Goal: Navigation & Orientation: Find specific page/section

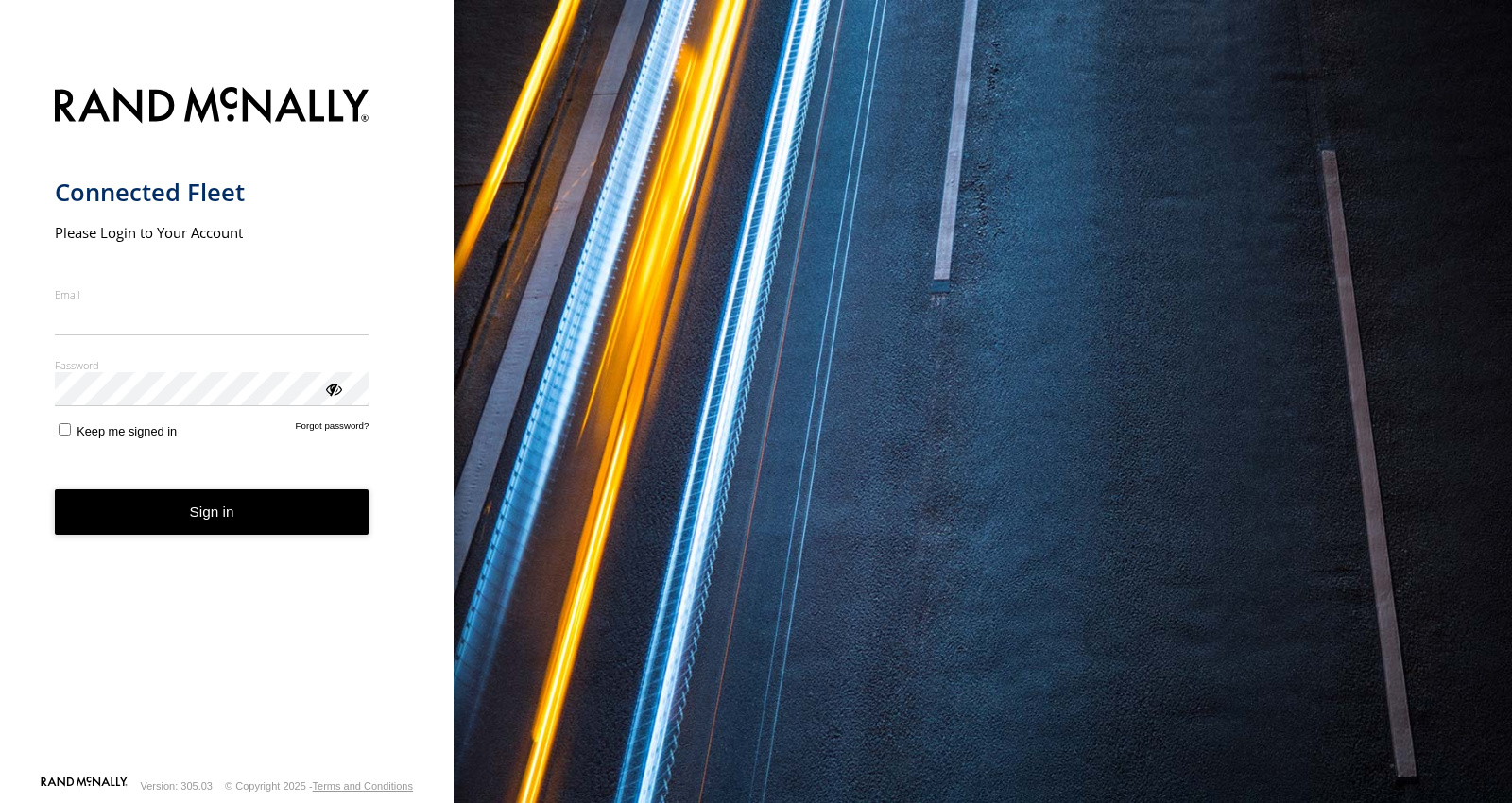
type input "**********"
click at [222, 534] on button "Sign in" at bounding box center [212, 512] width 315 height 47
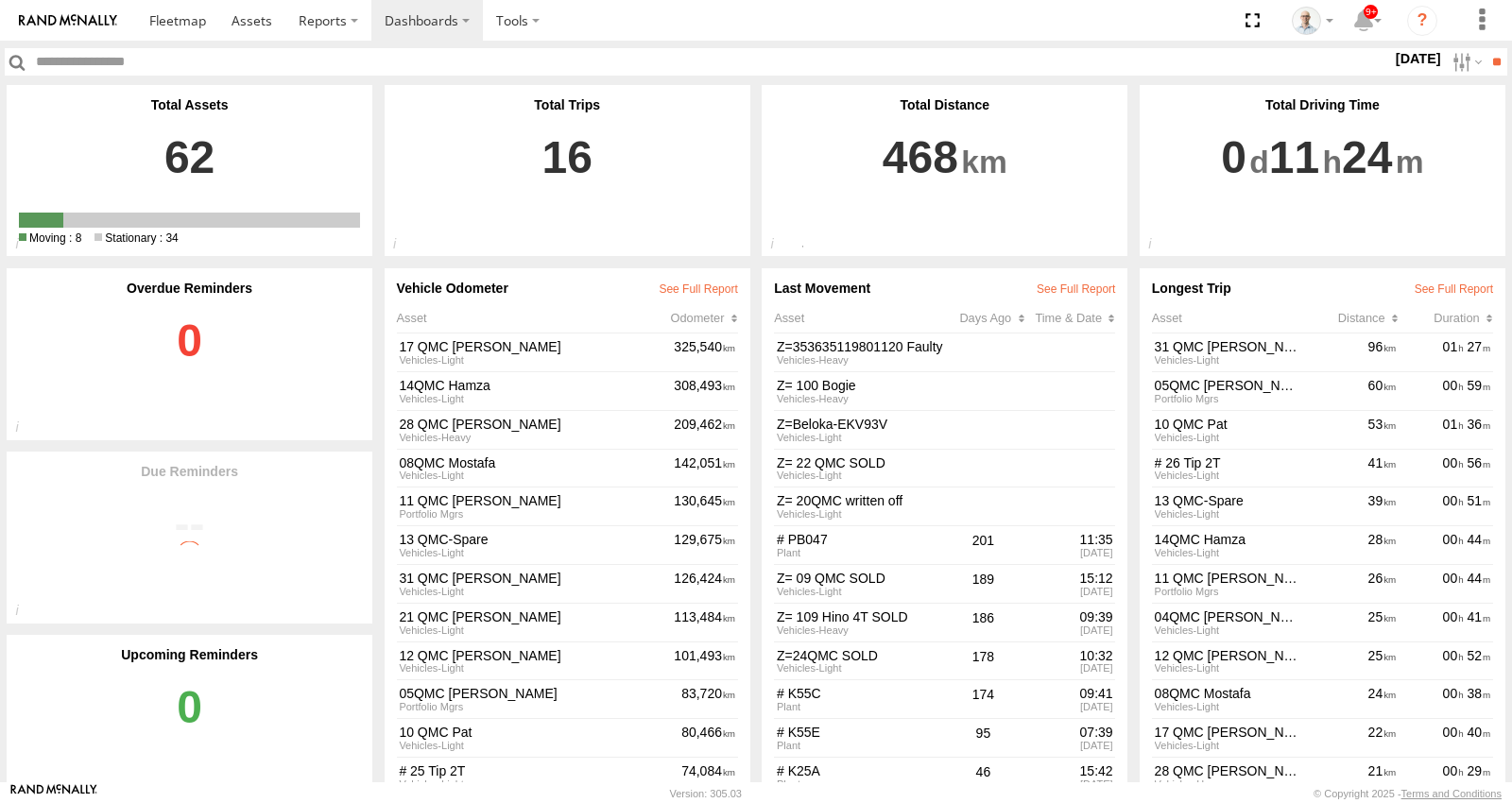
scroll to position [36, 0]
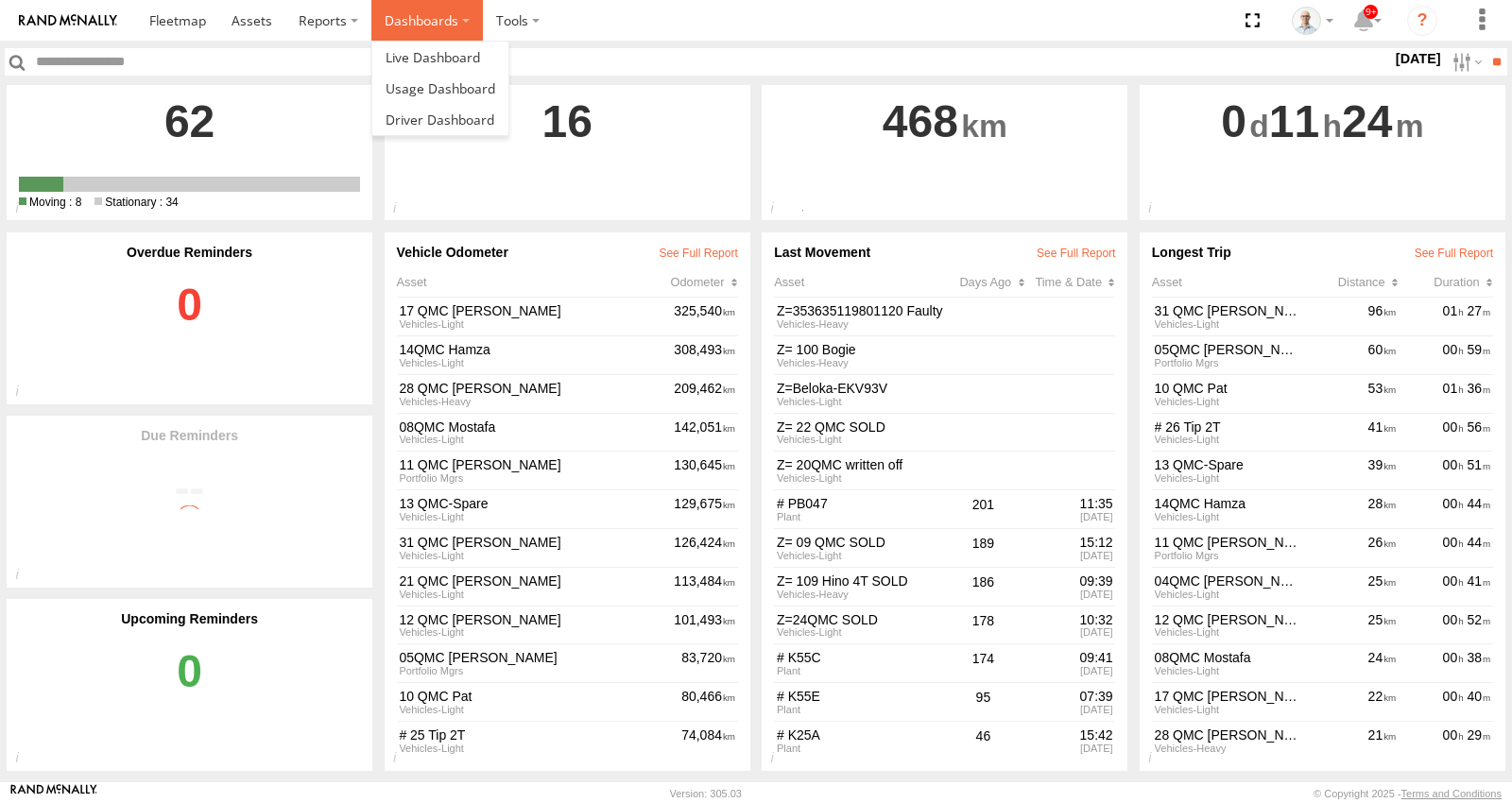
click at [392, 27] on label "Dashboards" at bounding box center [427, 20] width 112 height 41
click at [424, 60] on span at bounding box center [432, 57] width 94 height 18
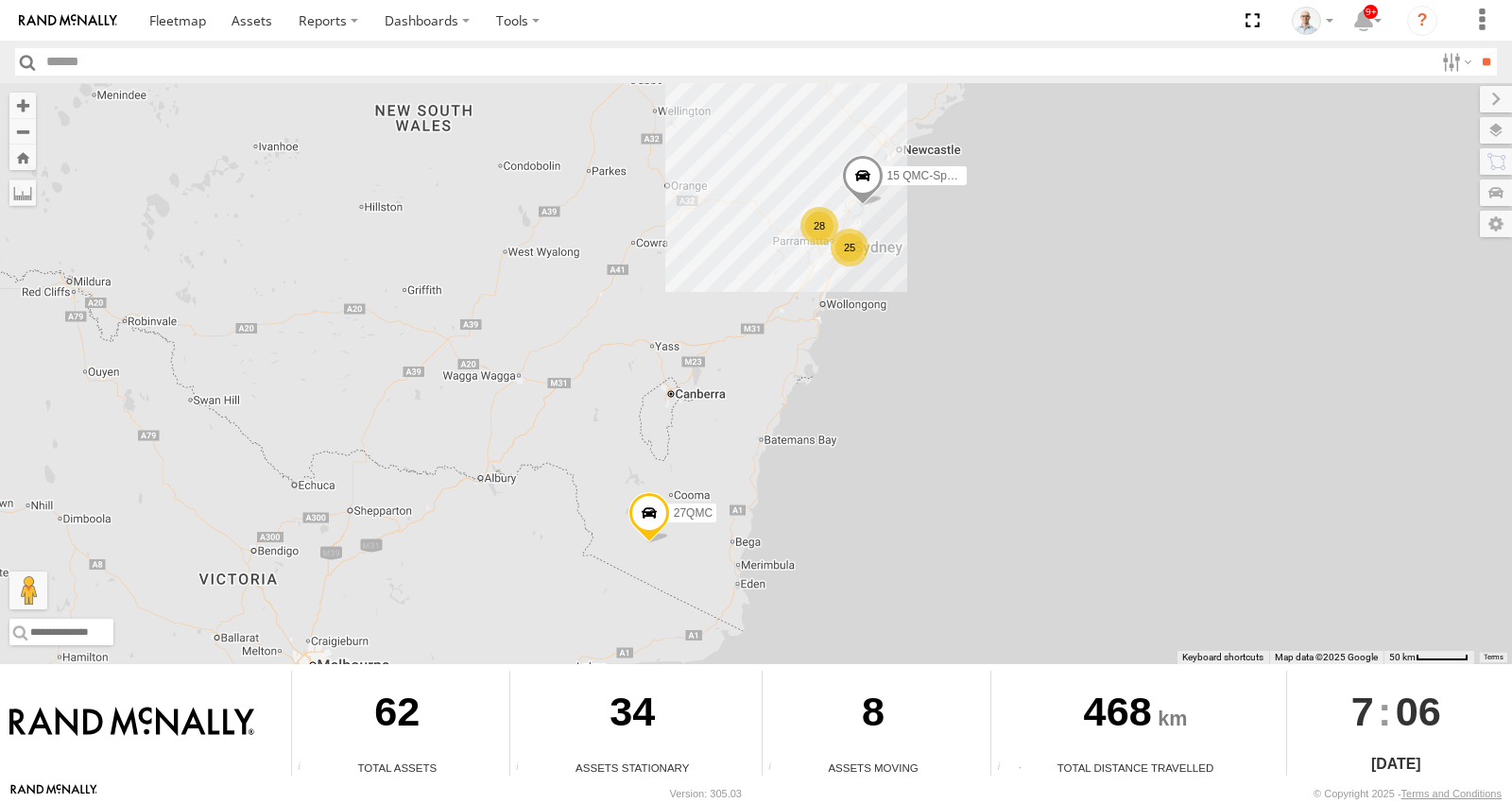
drag, startPoint x: 852, startPoint y: 247, endPoint x: 866, endPoint y: 281, distance: 36.8
click at [852, 249] on div "25" at bounding box center [850, 248] width 38 height 38
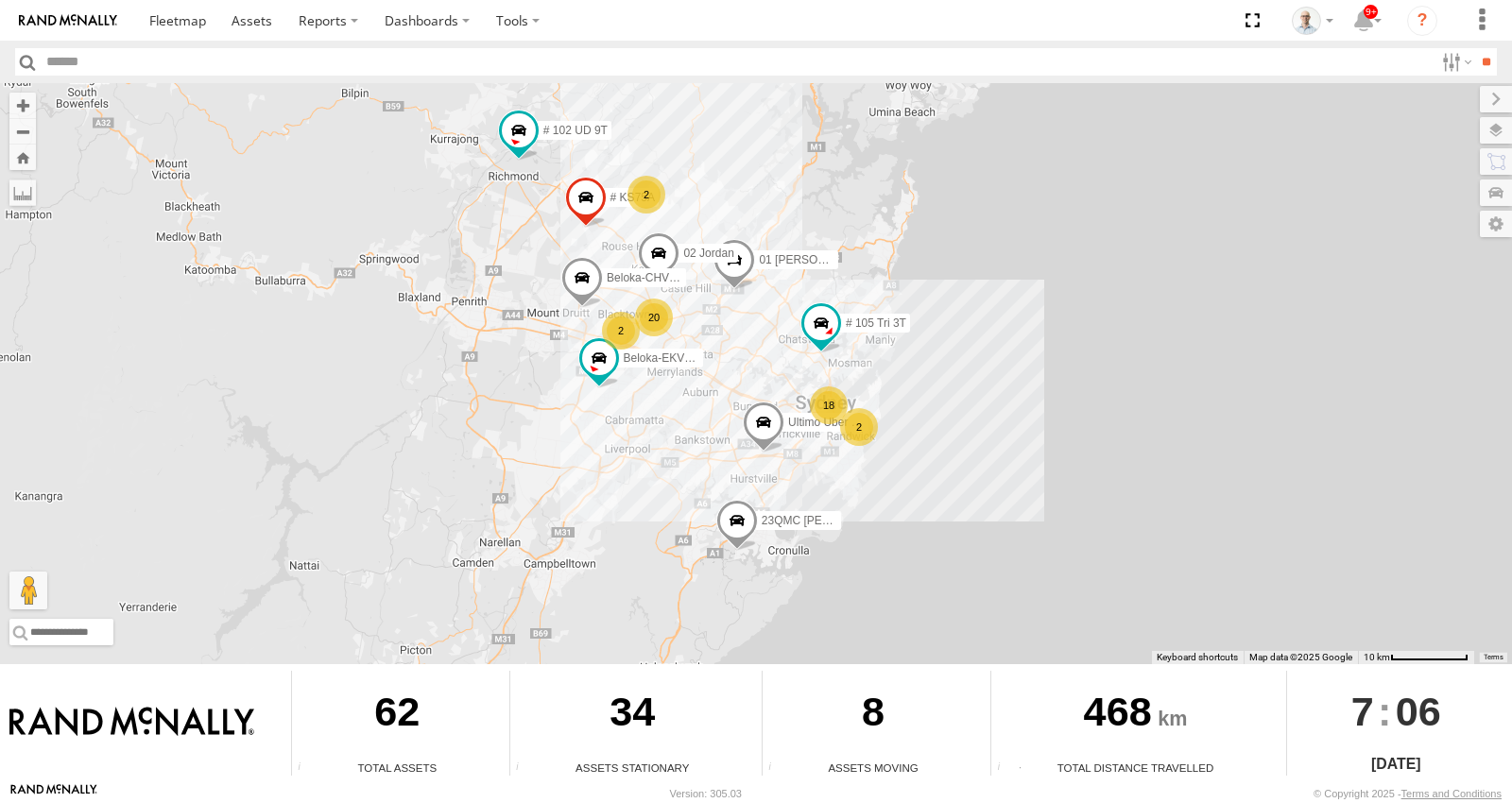
drag, startPoint x: 655, startPoint y: 323, endPoint x: 658, endPoint y: 345, distance: 22.2
click at [657, 347] on div "15 QMC-Spare 27QMC 18 Ultimo Uber 09QMC 2 20 # KS75A 01 Lyndon Beloka-EKV93V 2 …" at bounding box center [756, 373] width 1512 height 581
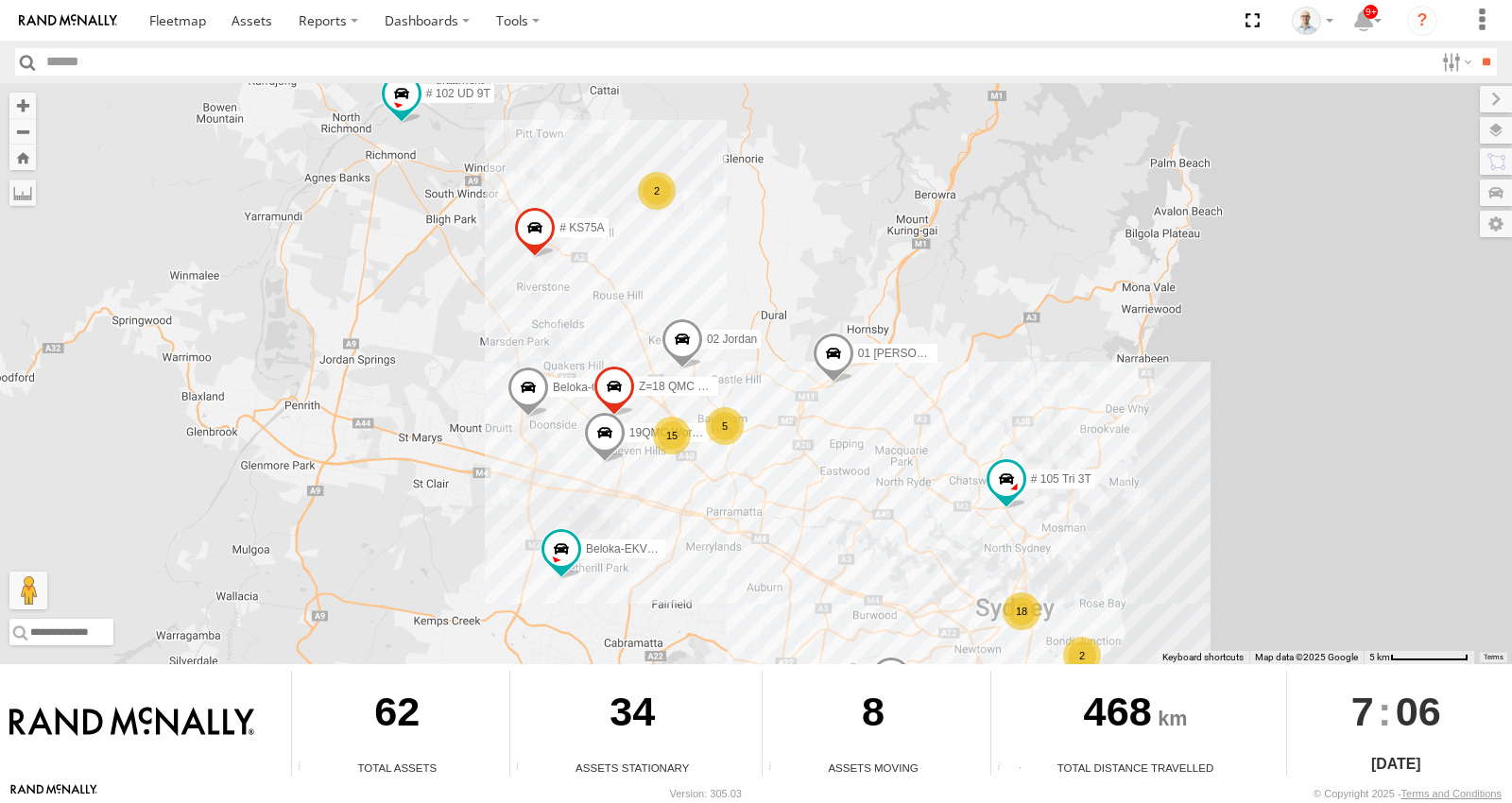
click at [666, 201] on div "2" at bounding box center [656, 191] width 38 height 38
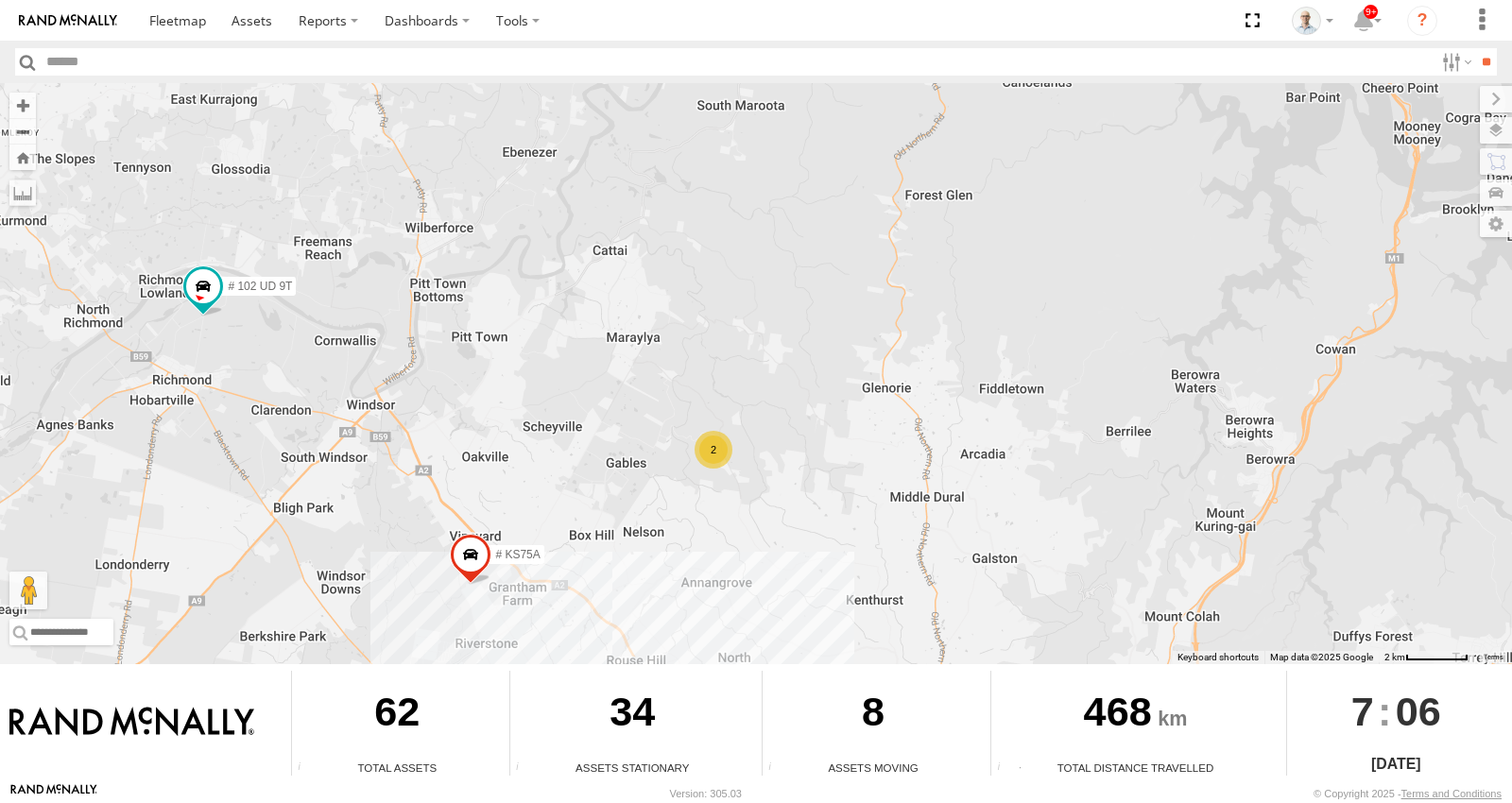
drag, startPoint x: 753, startPoint y: 570, endPoint x: 649, endPoint y: 234, distance: 351.7
click at [654, 298] on div "15 QMC-Spare 27QMC Ultimo Uber 09QMC # KS75A 01 Lyndon Beloka-EKV93V Beloka-CHV…" at bounding box center [756, 373] width 1512 height 581
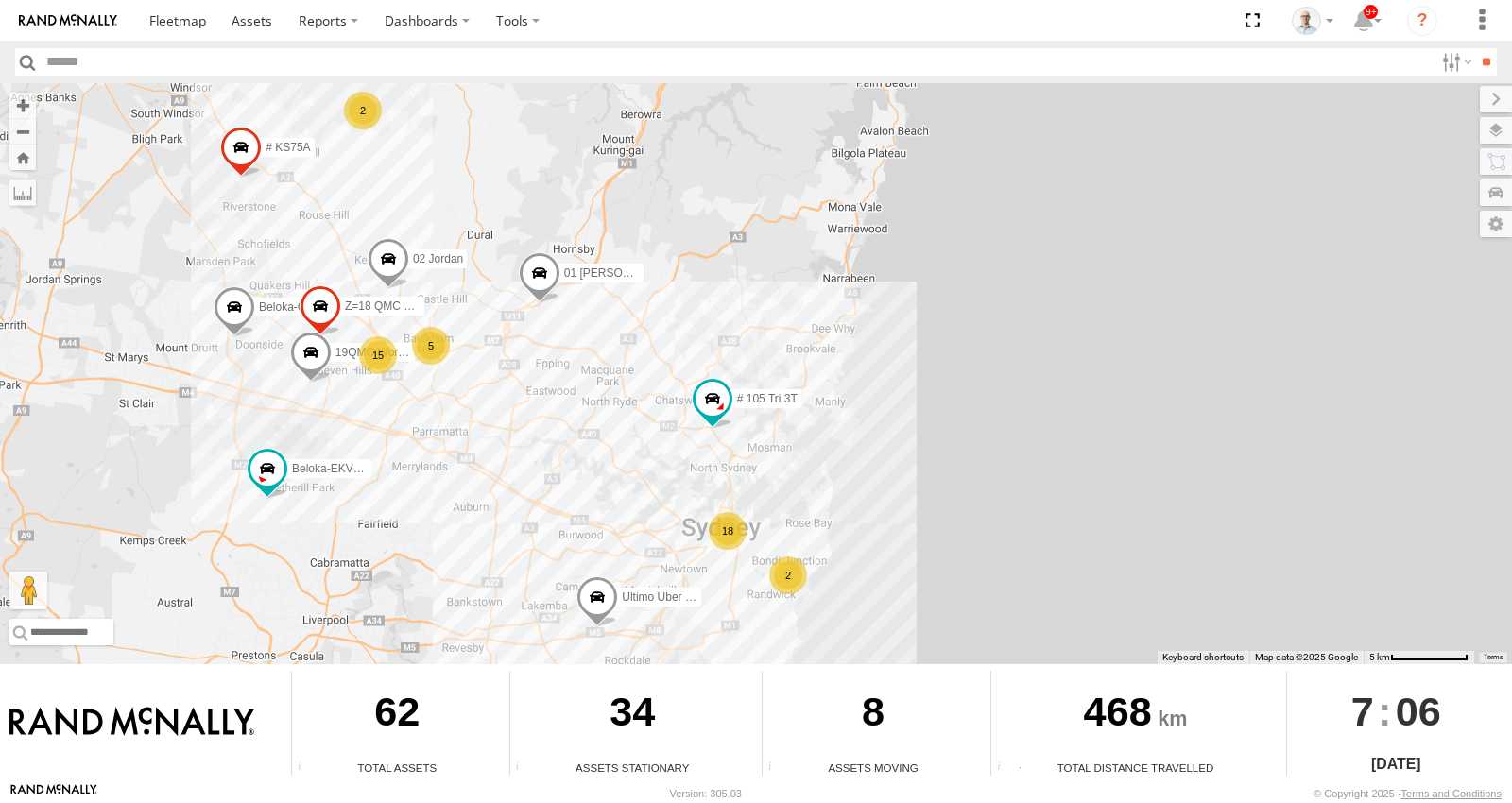
drag, startPoint x: 1050, startPoint y: 571, endPoint x: 768, endPoint y: 501, distance: 290.6
click at [768, 501] on div "15 QMC-Spare 27QMC Ultimo Uber 09QMC # KS75A 01 Lyndon Beloka-EKV93V Beloka-CHV…" at bounding box center [756, 373] width 1512 height 581
click at [795, 570] on div "2" at bounding box center [788, 575] width 38 height 38
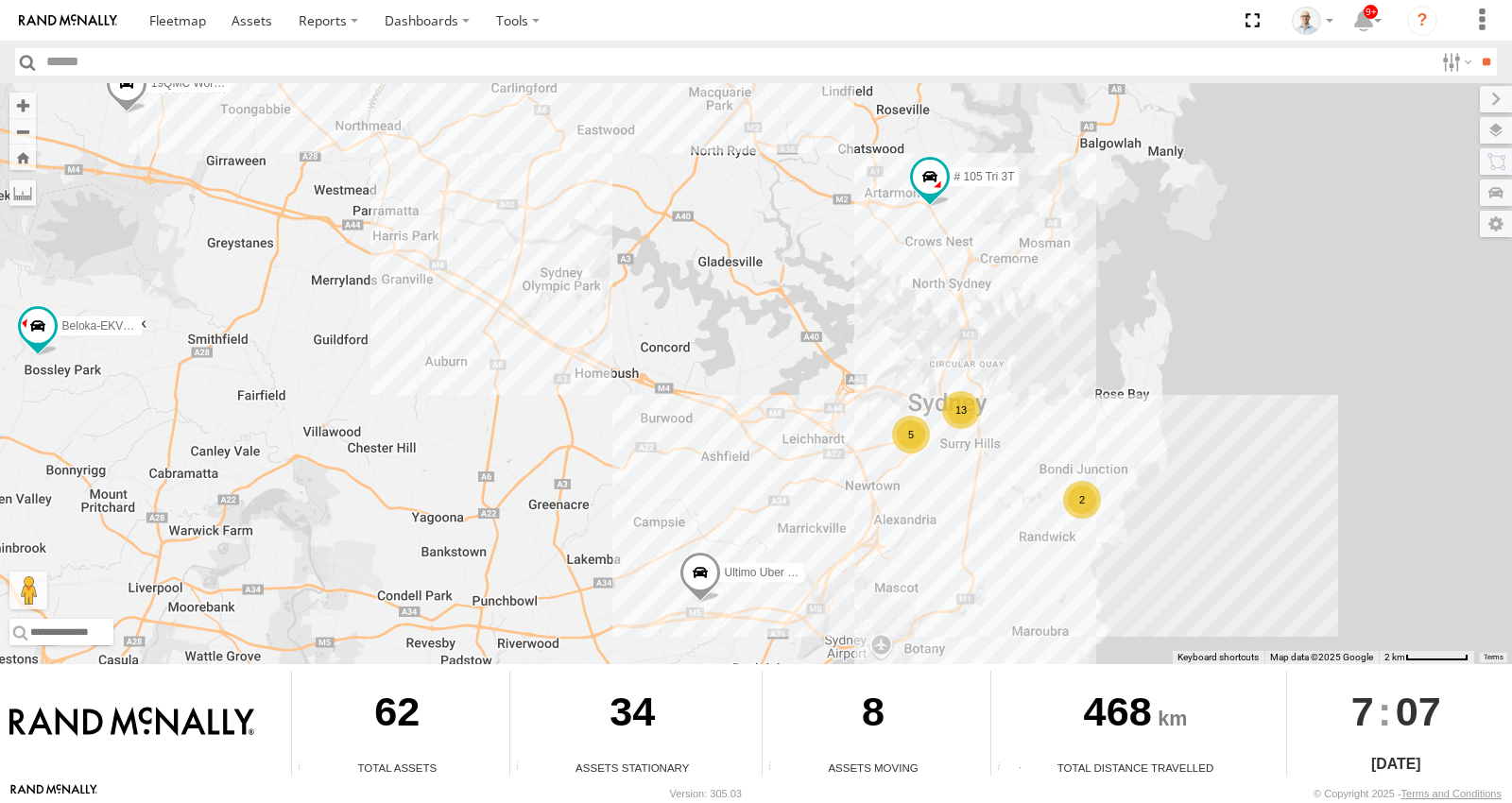
drag, startPoint x: 452, startPoint y: 528, endPoint x: 852, endPoint y: 479, distance: 403.0
click at [841, 475] on div "15 QMC-Spare 27QMC Ultimo Uber 09QMC # KS75A 01 Lyndon Beloka-EKV93V Beloka-CHV…" at bounding box center [756, 373] width 1512 height 581
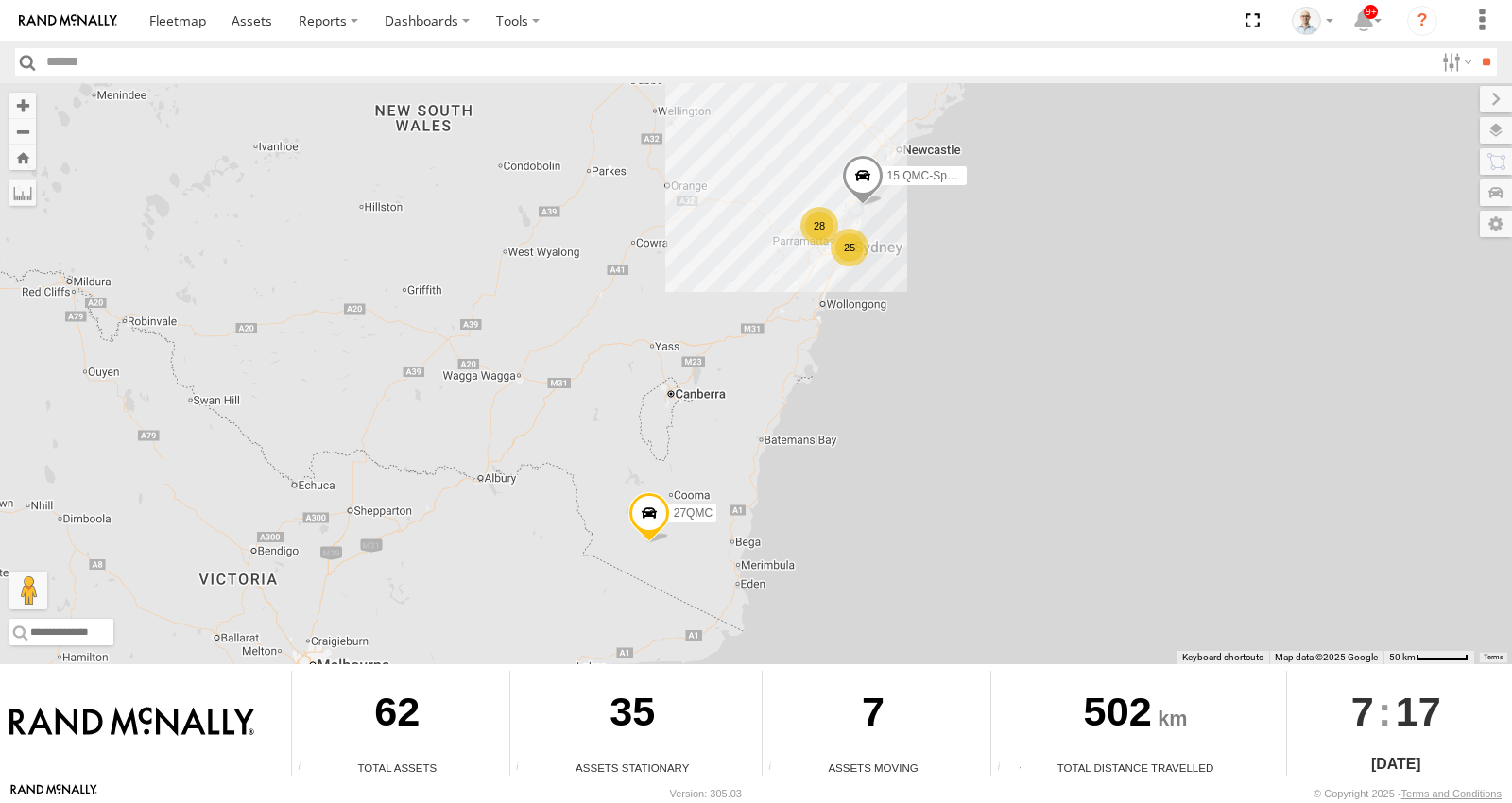
click at [815, 218] on div "28" at bounding box center [819, 226] width 38 height 38
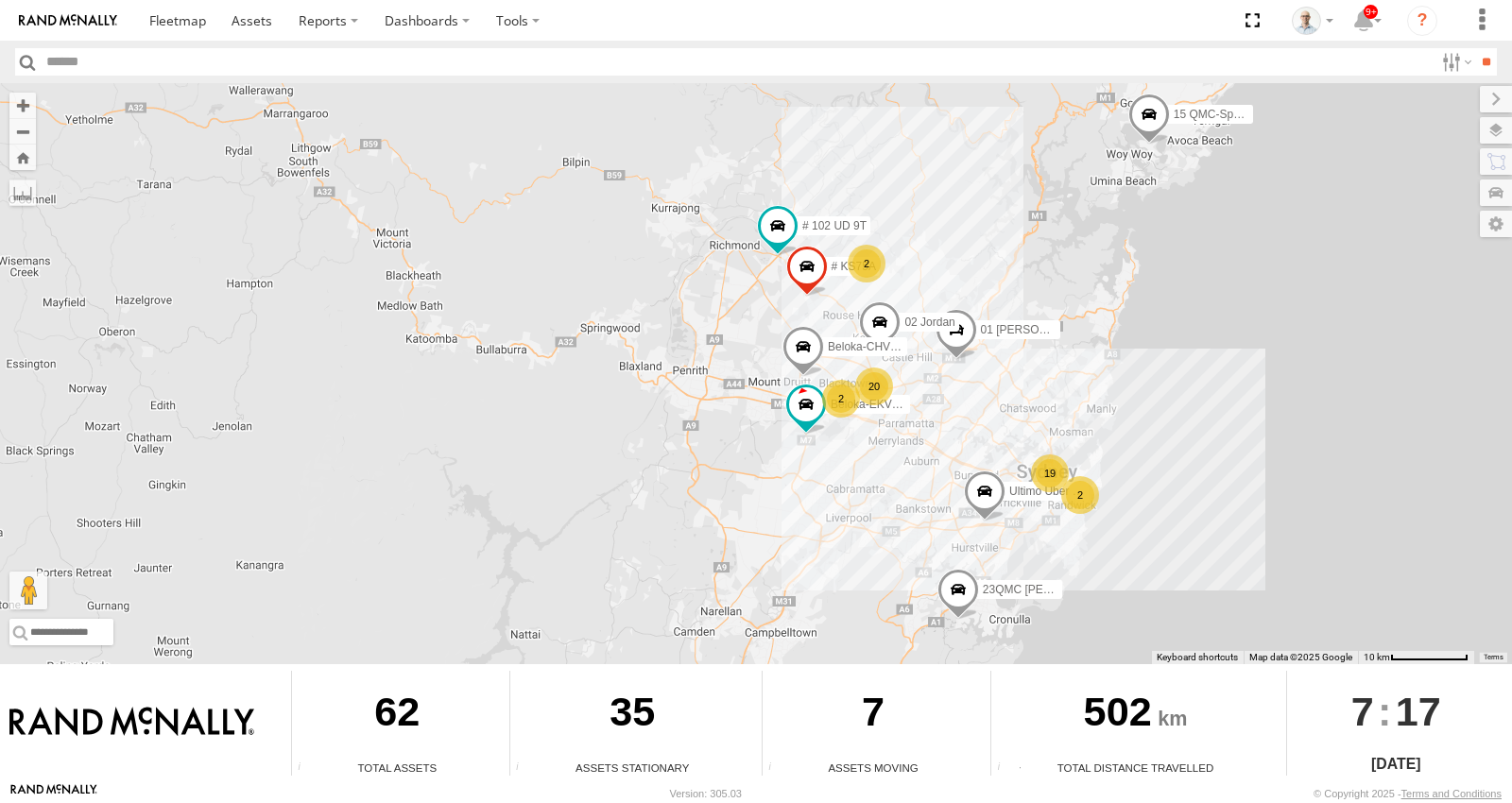
drag, startPoint x: 965, startPoint y: 261, endPoint x: 957, endPoint y: 266, distance: 9.4
click at [964, 266] on div "15 QMC-Spare 27QMC # KS75A 01 Lyndon Beloka-EKV93V Beloka-CHV61N # 102 UD 9T 02…" at bounding box center [756, 373] width 1512 height 581
click at [1054, 467] on div "19" at bounding box center [1049, 474] width 38 height 38
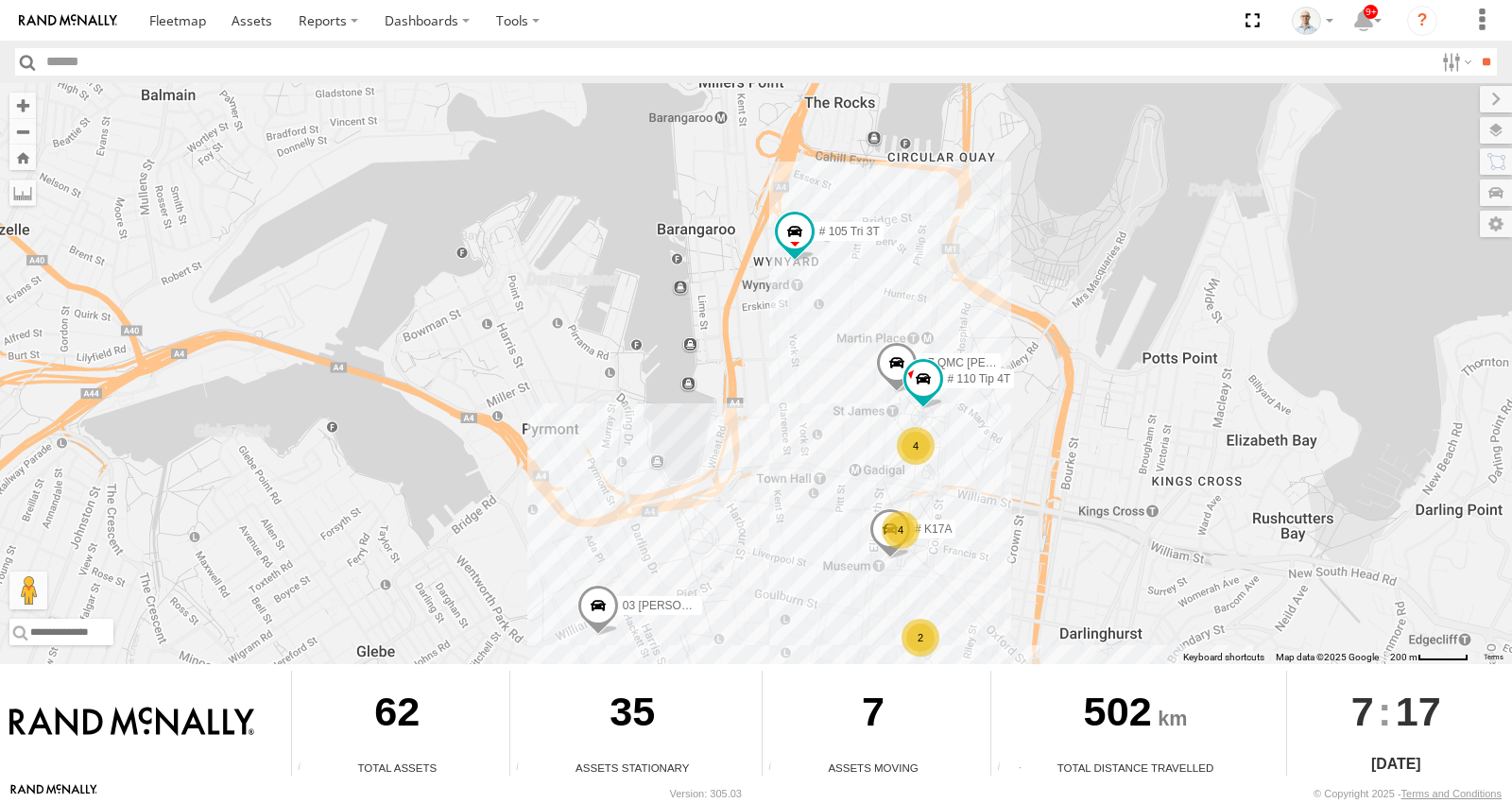
click at [917, 445] on div "4" at bounding box center [916, 446] width 38 height 38
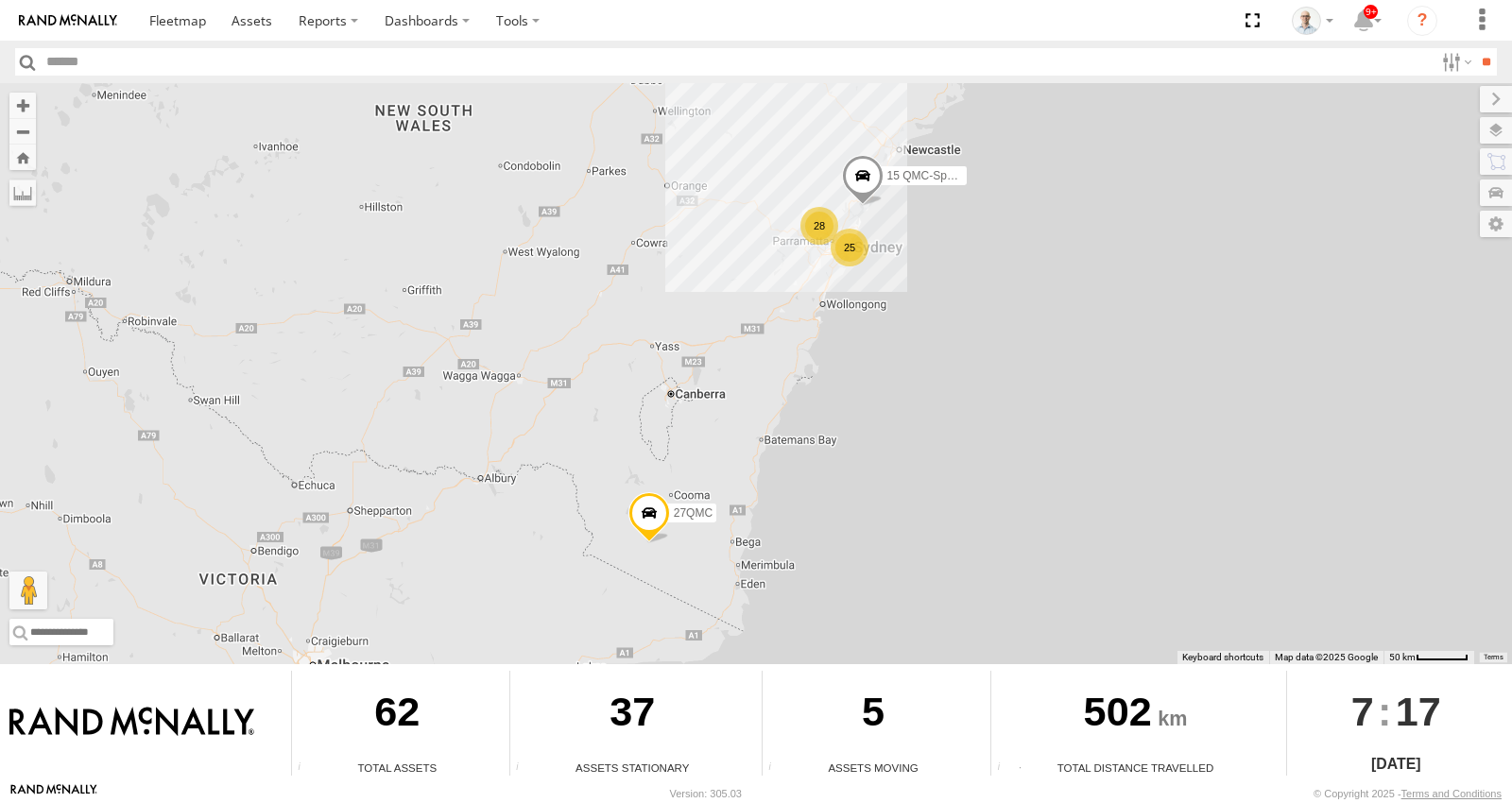
click at [852, 242] on div "25" at bounding box center [850, 248] width 38 height 38
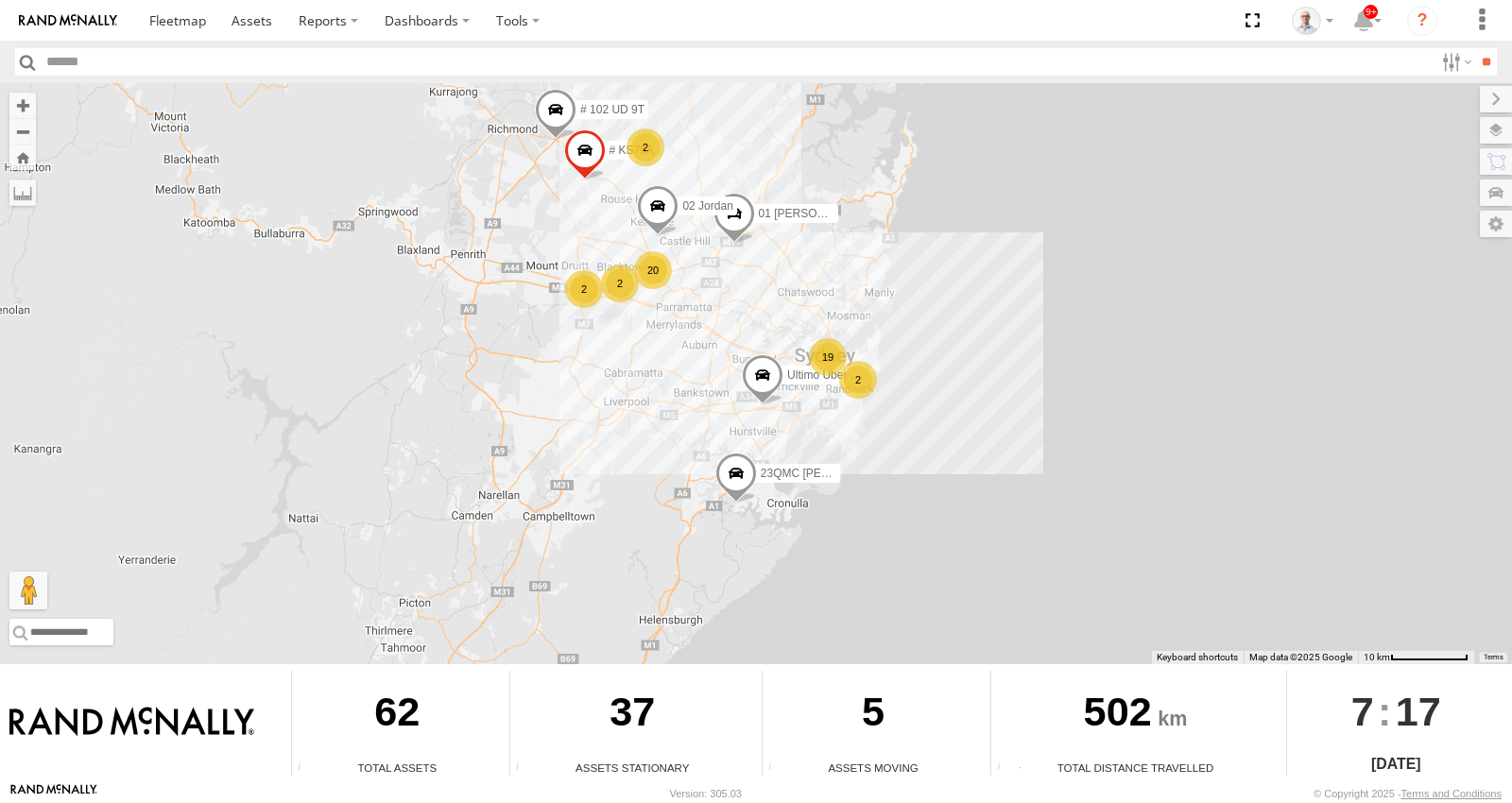
click at [829, 356] on div "19" at bounding box center [828, 357] width 38 height 38
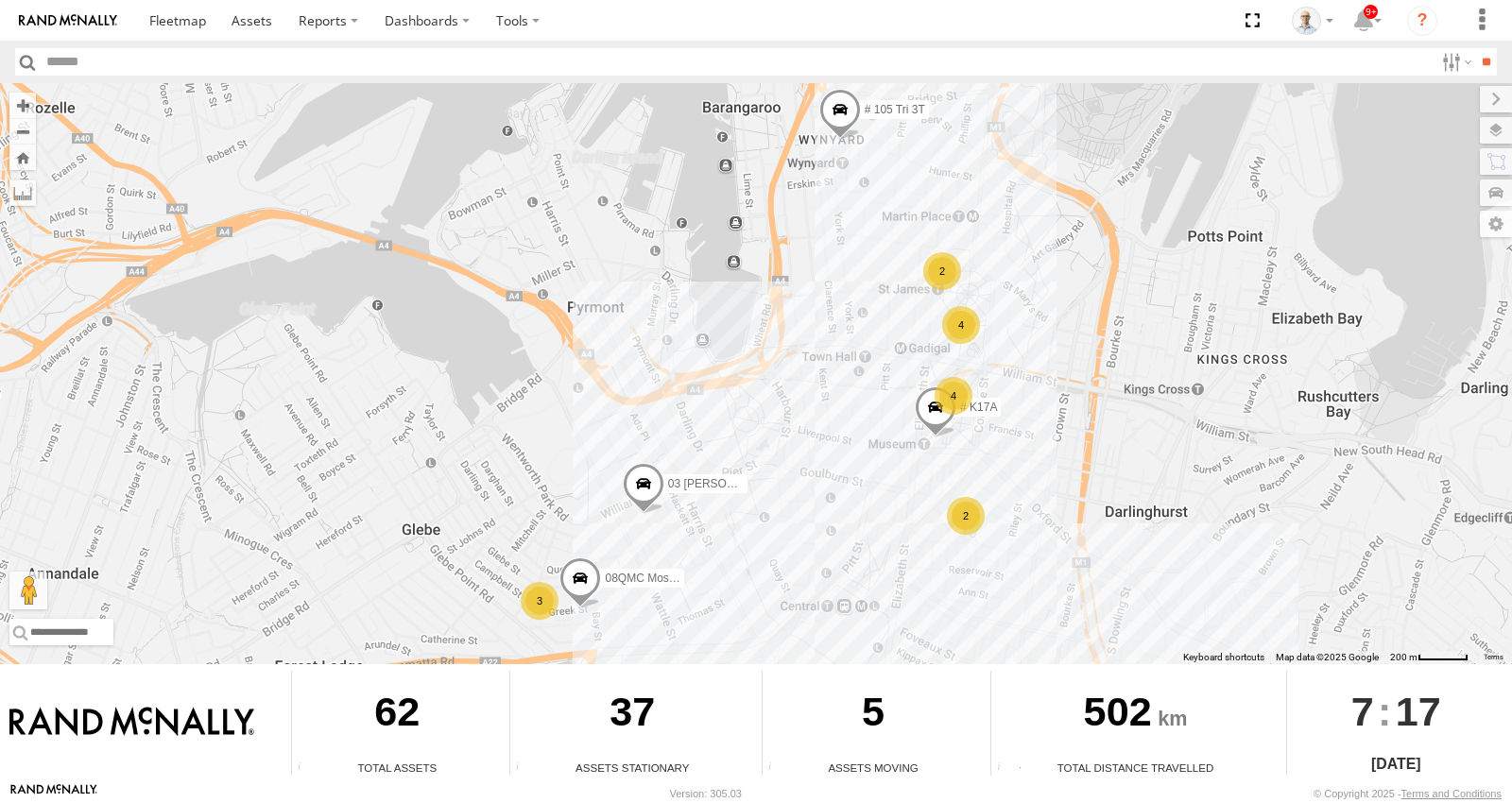
click at [943, 252] on div "2" at bounding box center [942, 271] width 38 height 38
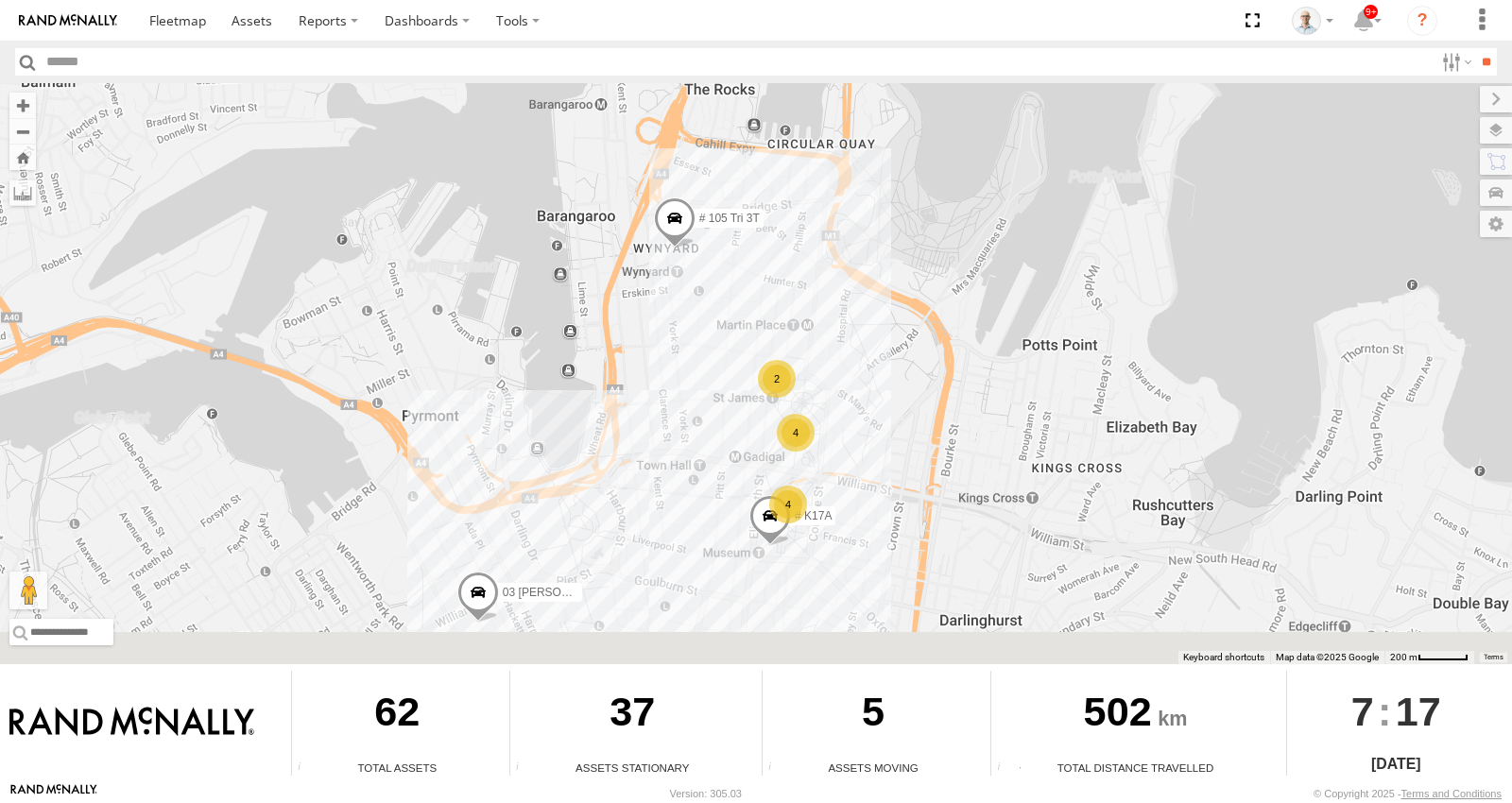
drag, startPoint x: 784, startPoint y: 493, endPoint x: 724, endPoint y: 176, distance: 322.6
click at [724, 176] on div "15 QMC-Spare 27QMC Ultimo Uber 09QMC # KS75A 01 Lyndon # 102 UD 9T 02 Jordan 23…" at bounding box center [756, 373] width 1512 height 581
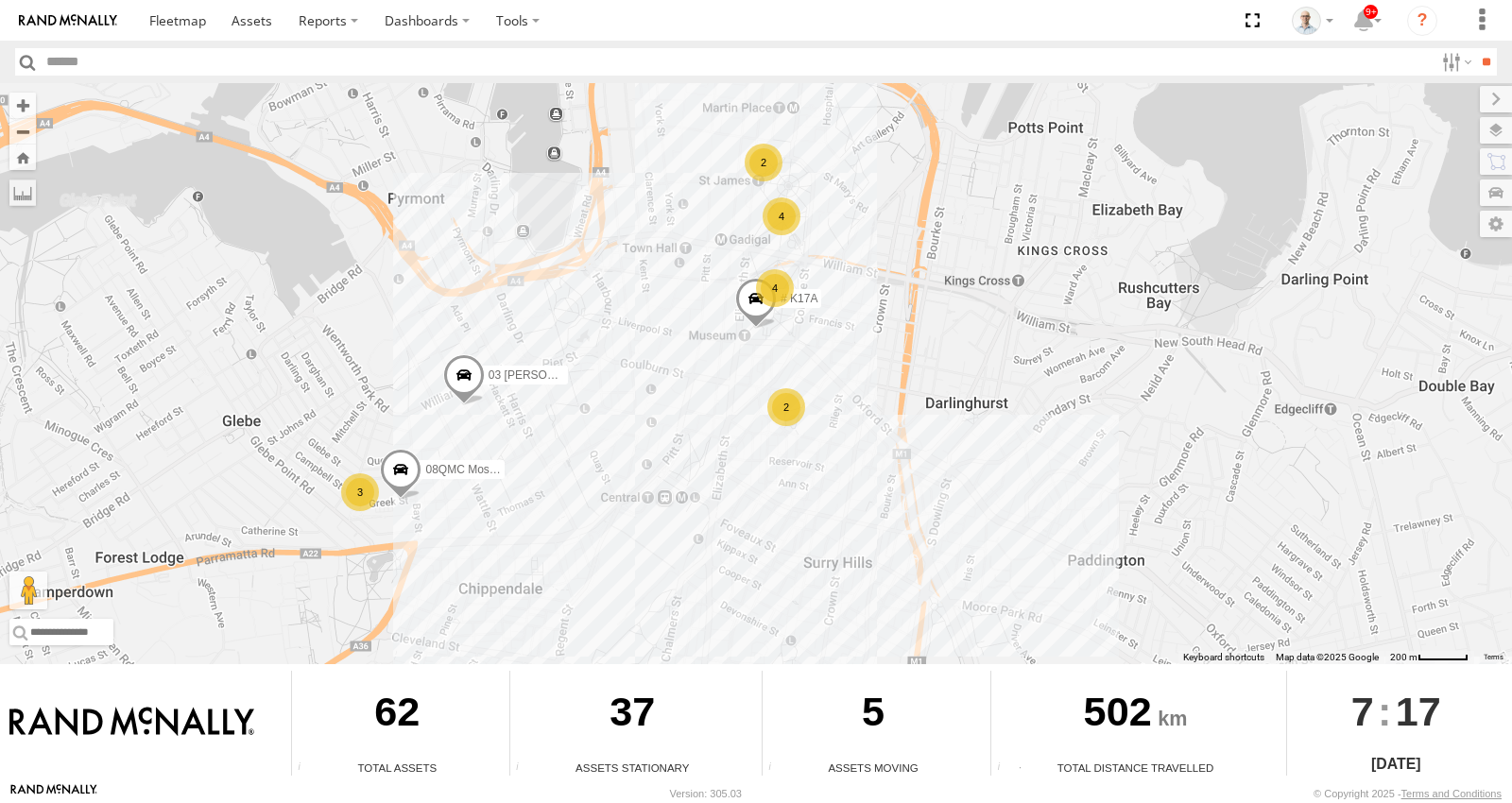
click at [792, 221] on div "4" at bounding box center [781, 216] width 38 height 38
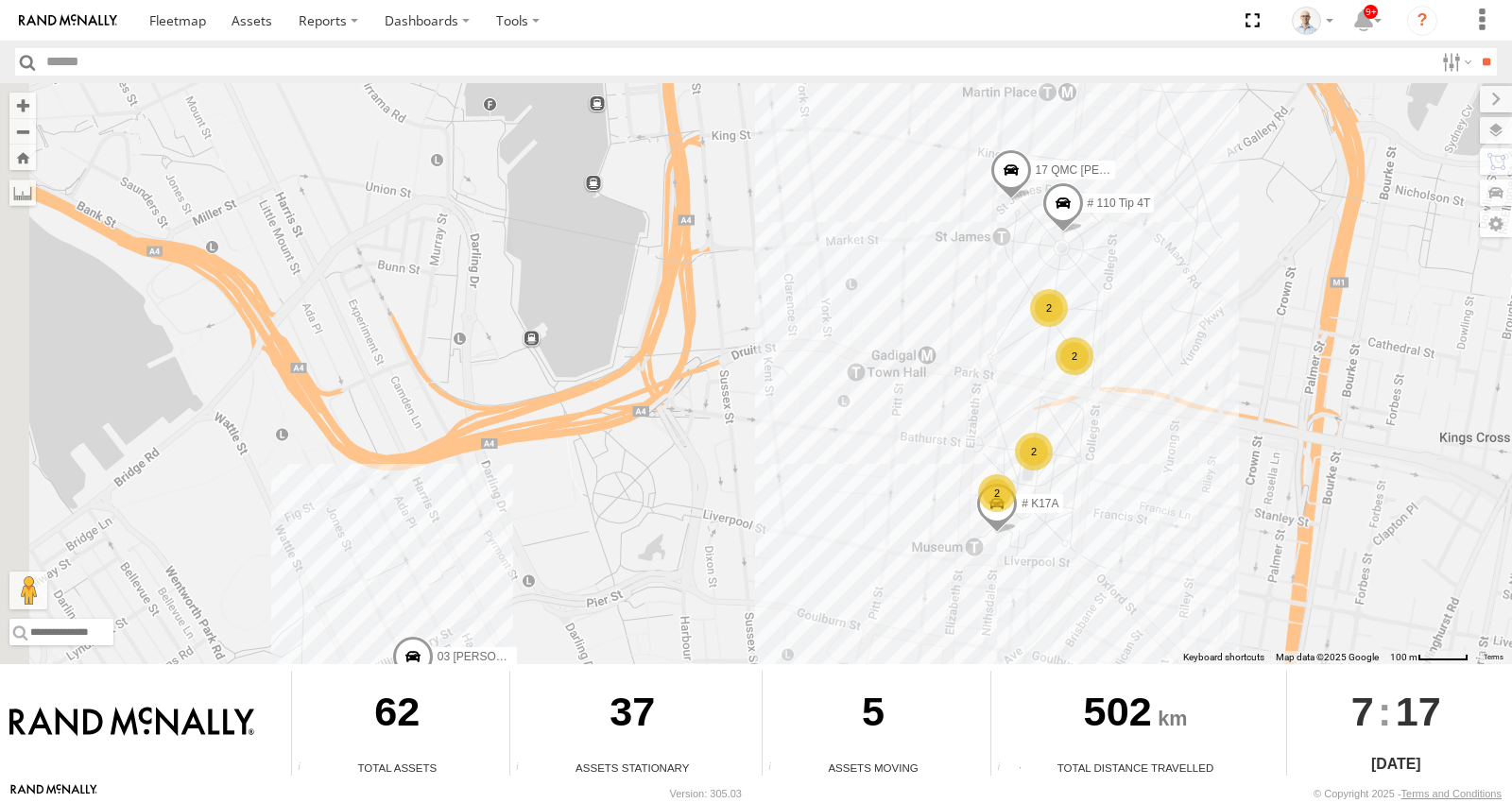
drag, startPoint x: 603, startPoint y: 569, endPoint x: 985, endPoint y: 331, distance: 450.1
click at [985, 331] on div "15 QMC-Spare 27QMC Ultimo Uber 09QMC # KS75A 01 Lyndon # 102 UD 9T 02 Jordan 23…" at bounding box center [756, 373] width 1512 height 581
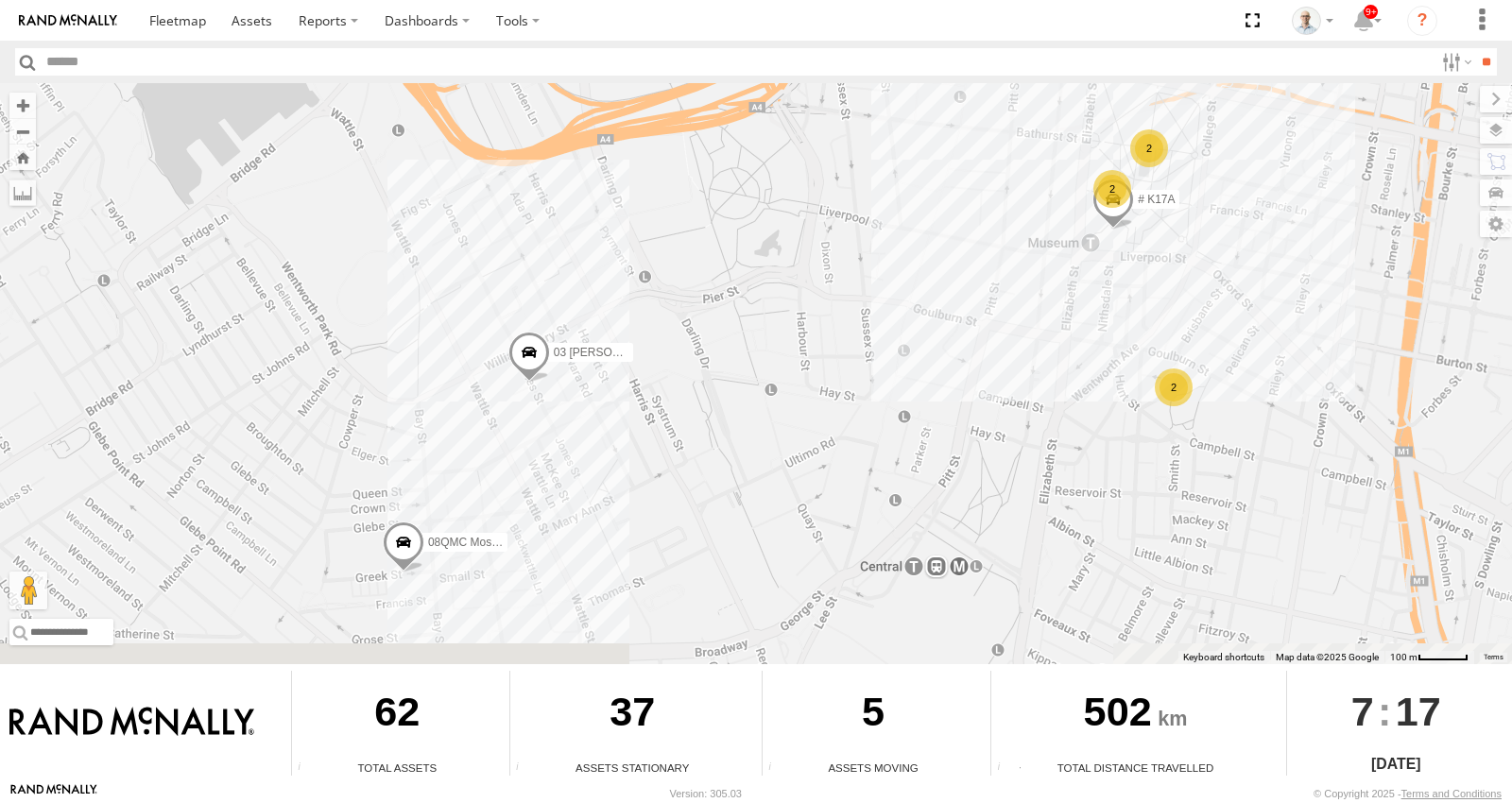
drag, startPoint x: 902, startPoint y: 626, endPoint x: 924, endPoint y: 389, distance: 238.0
click at [922, 397] on div "15 QMC-Spare 27QMC Ultimo Uber 09QMC # KS75A 01 Lyndon # 102 UD 9T 02 Jordan 23…" at bounding box center [756, 373] width 1512 height 581
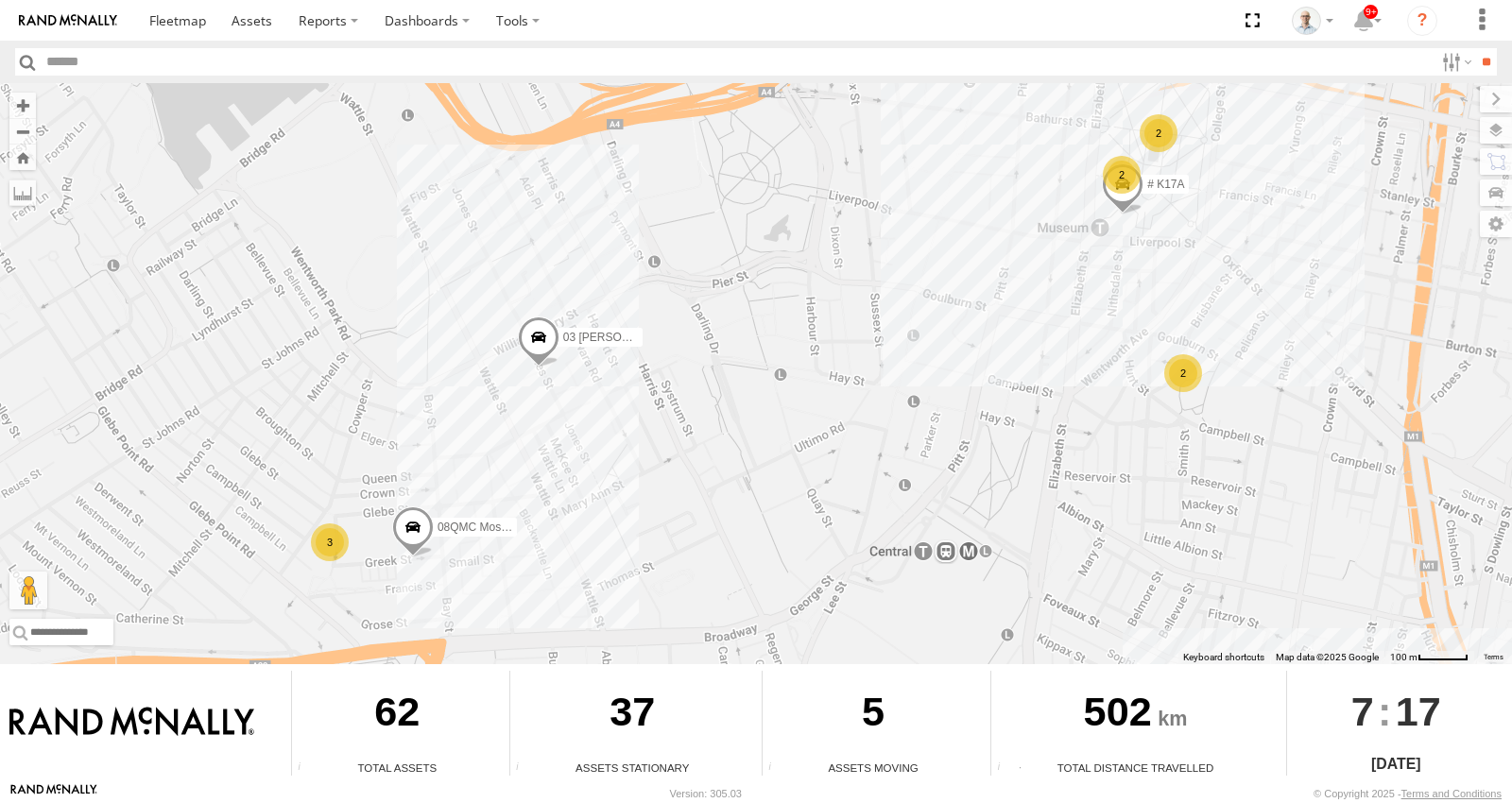
click at [1175, 368] on div "2" at bounding box center [1183, 373] width 38 height 38
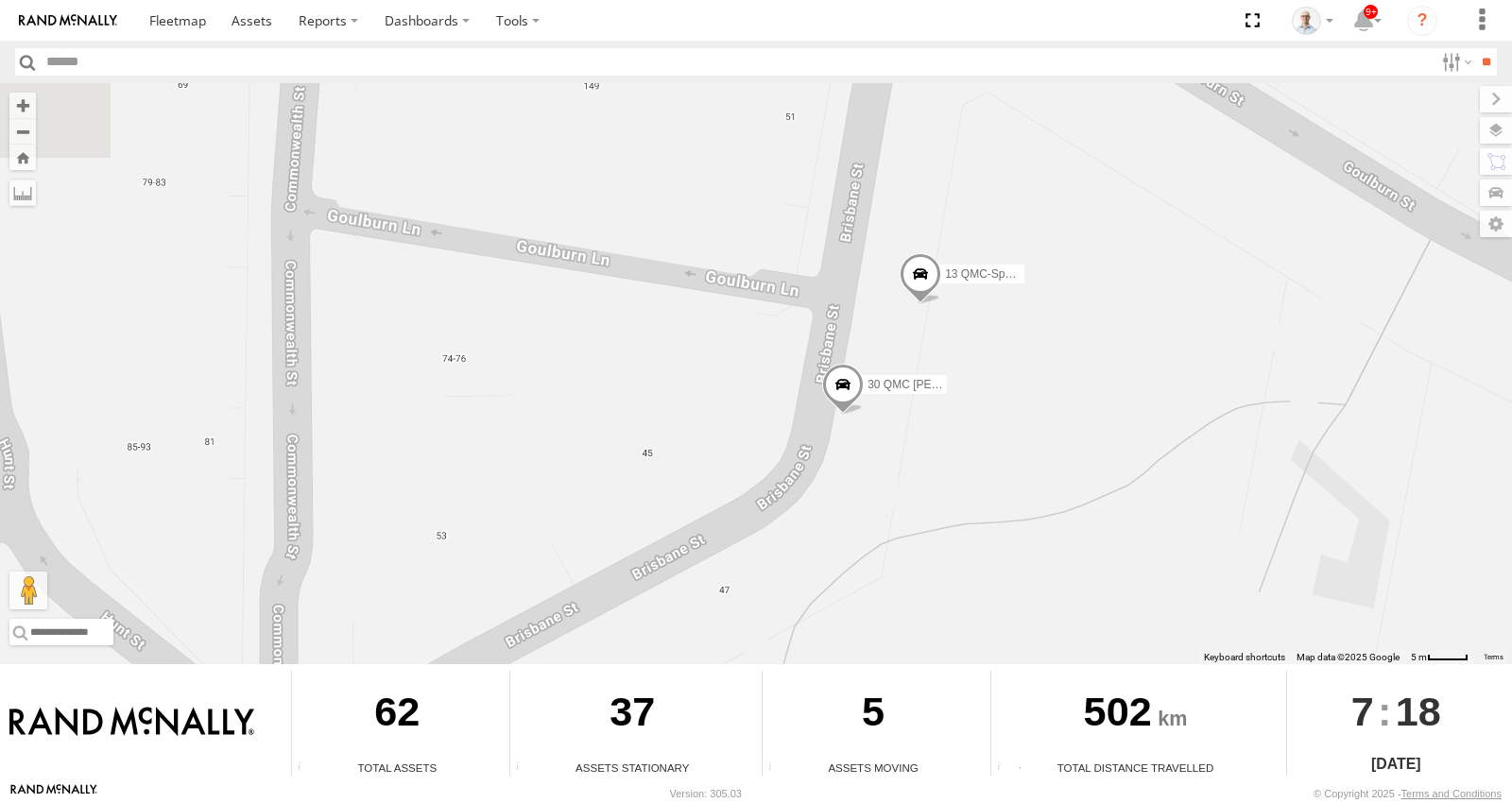
drag, startPoint x: 929, startPoint y: 344, endPoint x: 877, endPoint y: 463, distance: 129.9
click at [877, 463] on div "15 QMC-Spare 27QMC Ultimo Uber 09QMC # KS75A 01 Lyndon # 102 UD 9T 02 Jordan 23…" at bounding box center [756, 373] width 1512 height 581
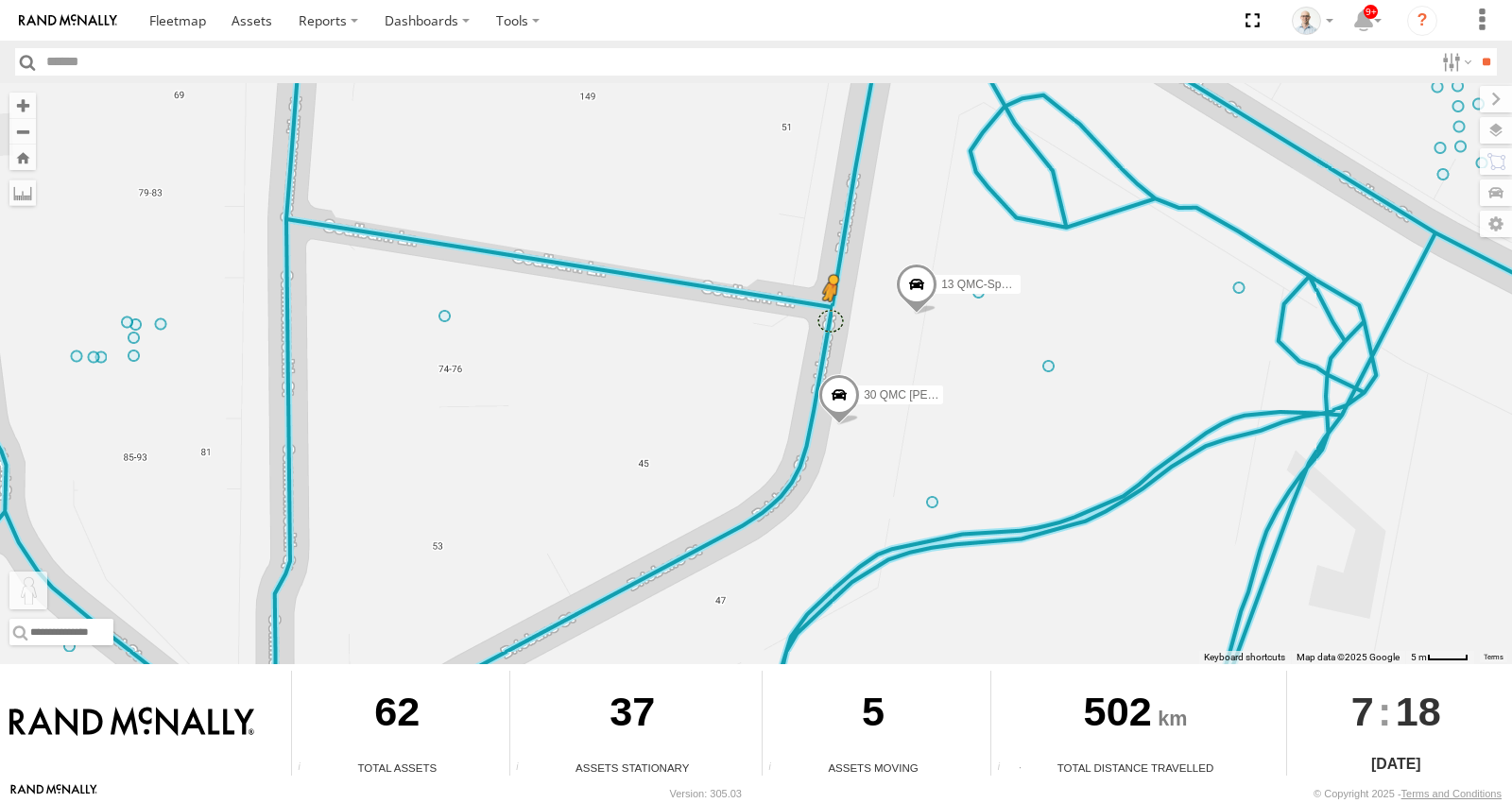
drag, startPoint x: 26, startPoint y: 576, endPoint x: 832, endPoint y: 319, distance: 846.0
click at [832, 319] on div "15 QMC-Spare 27QMC Ultimo Uber 09QMC # KS75A 01 Lyndon # 102 UD 9T 02 Jordan 23…" at bounding box center [756, 373] width 1512 height 581
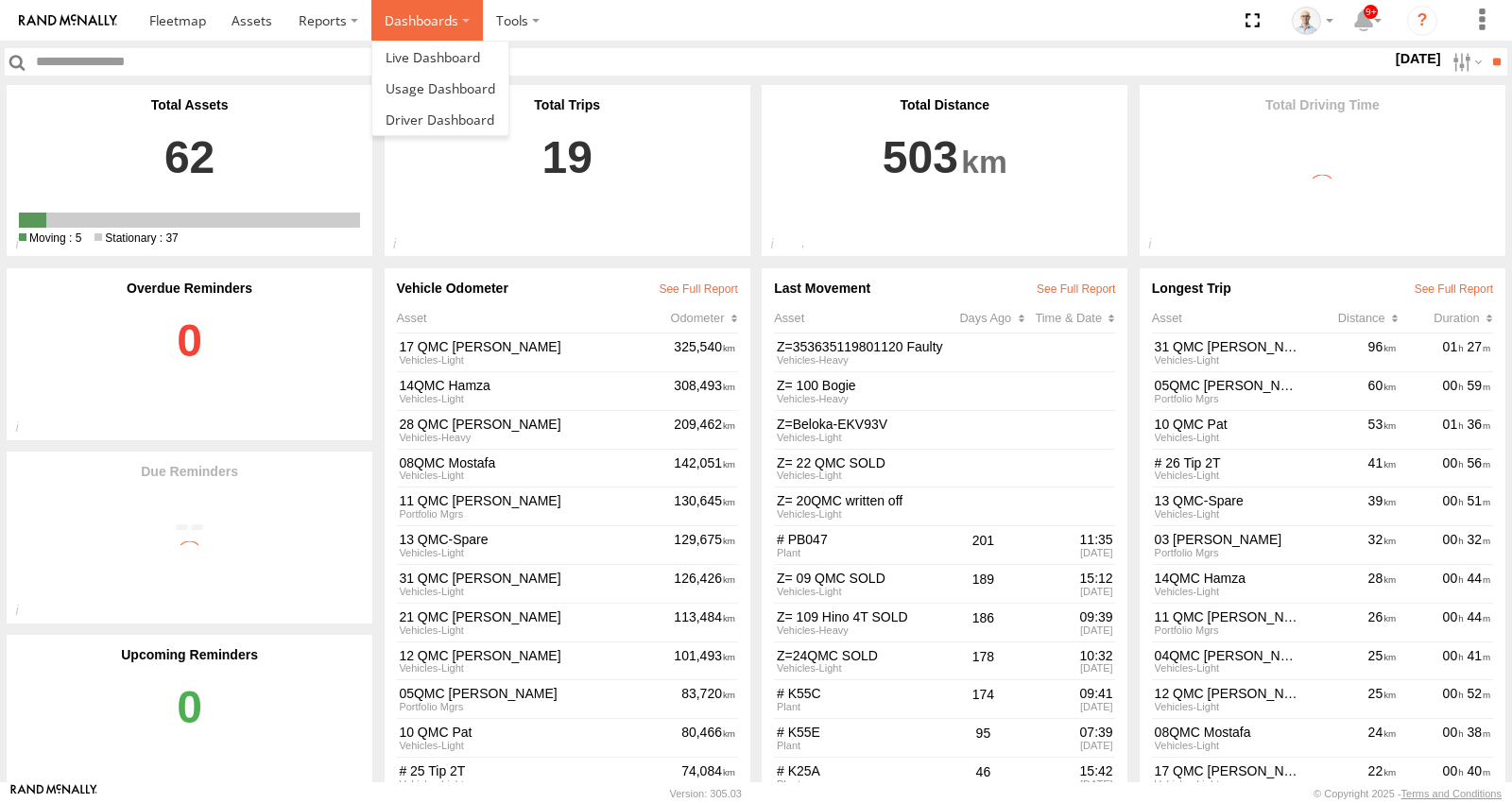
click at [409, 22] on label "Dashboards" at bounding box center [427, 20] width 112 height 41
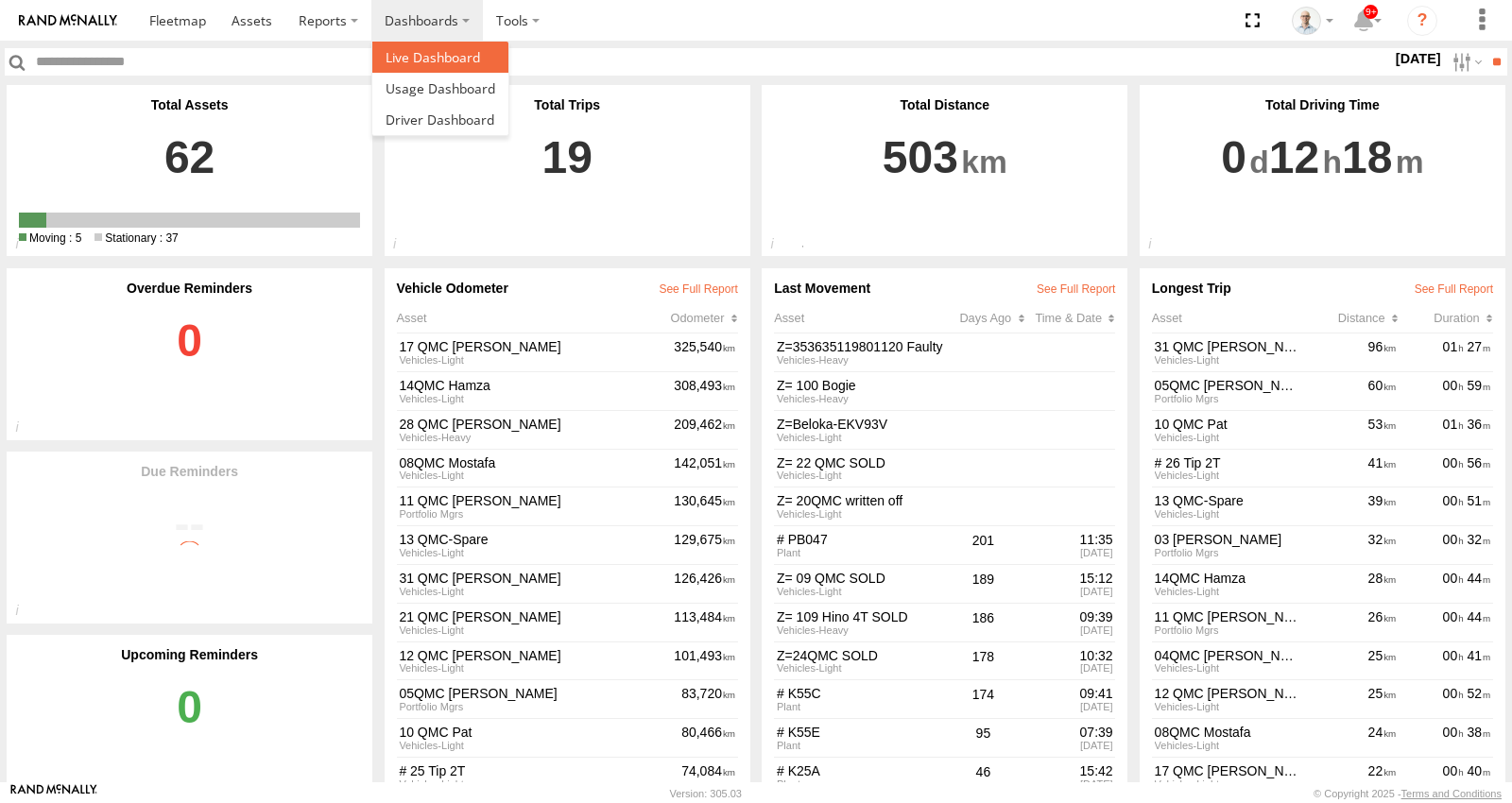
click at [441, 58] on span at bounding box center [432, 57] width 94 height 18
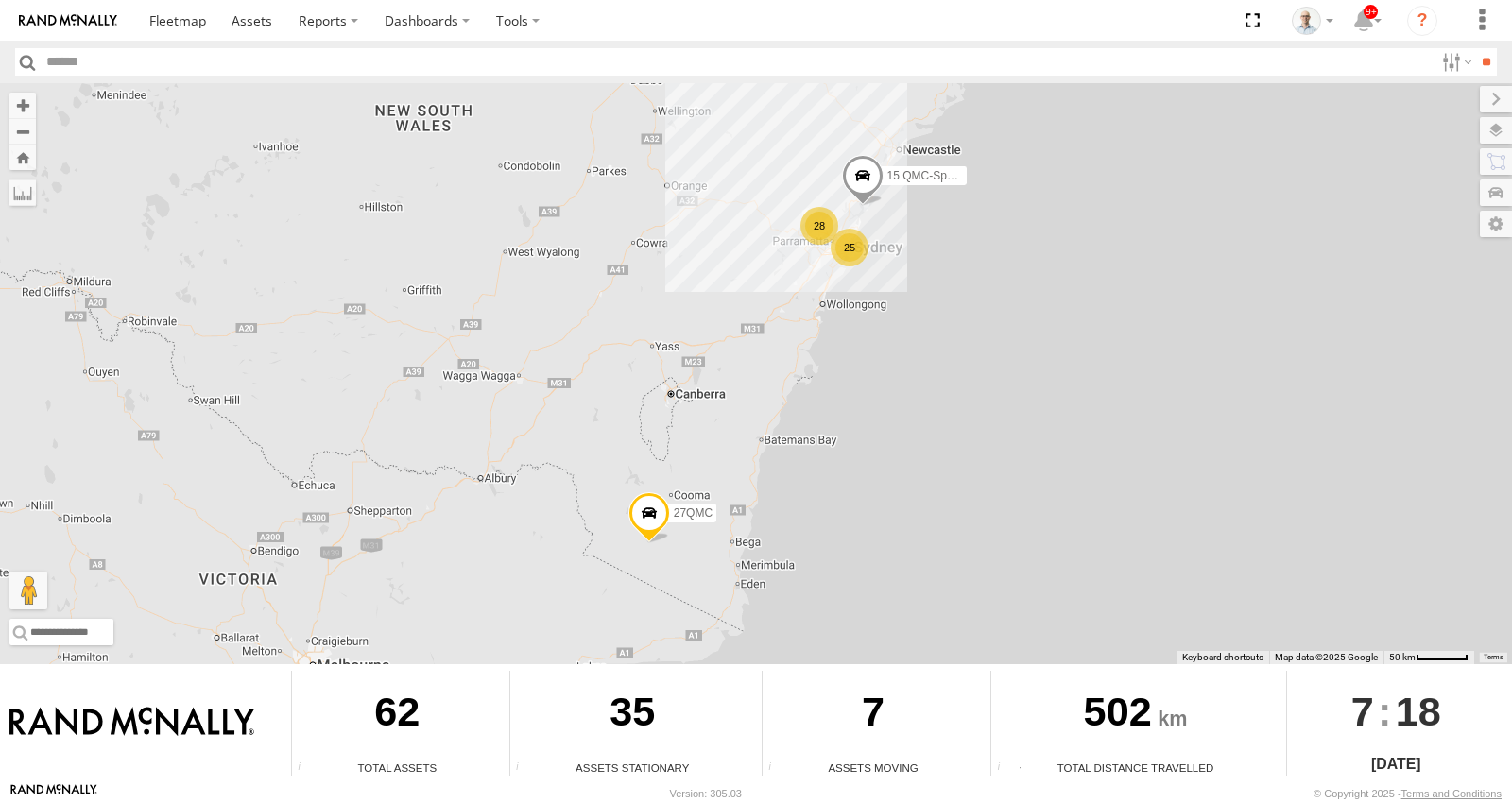
click at [860, 256] on div "25" at bounding box center [850, 248] width 38 height 38
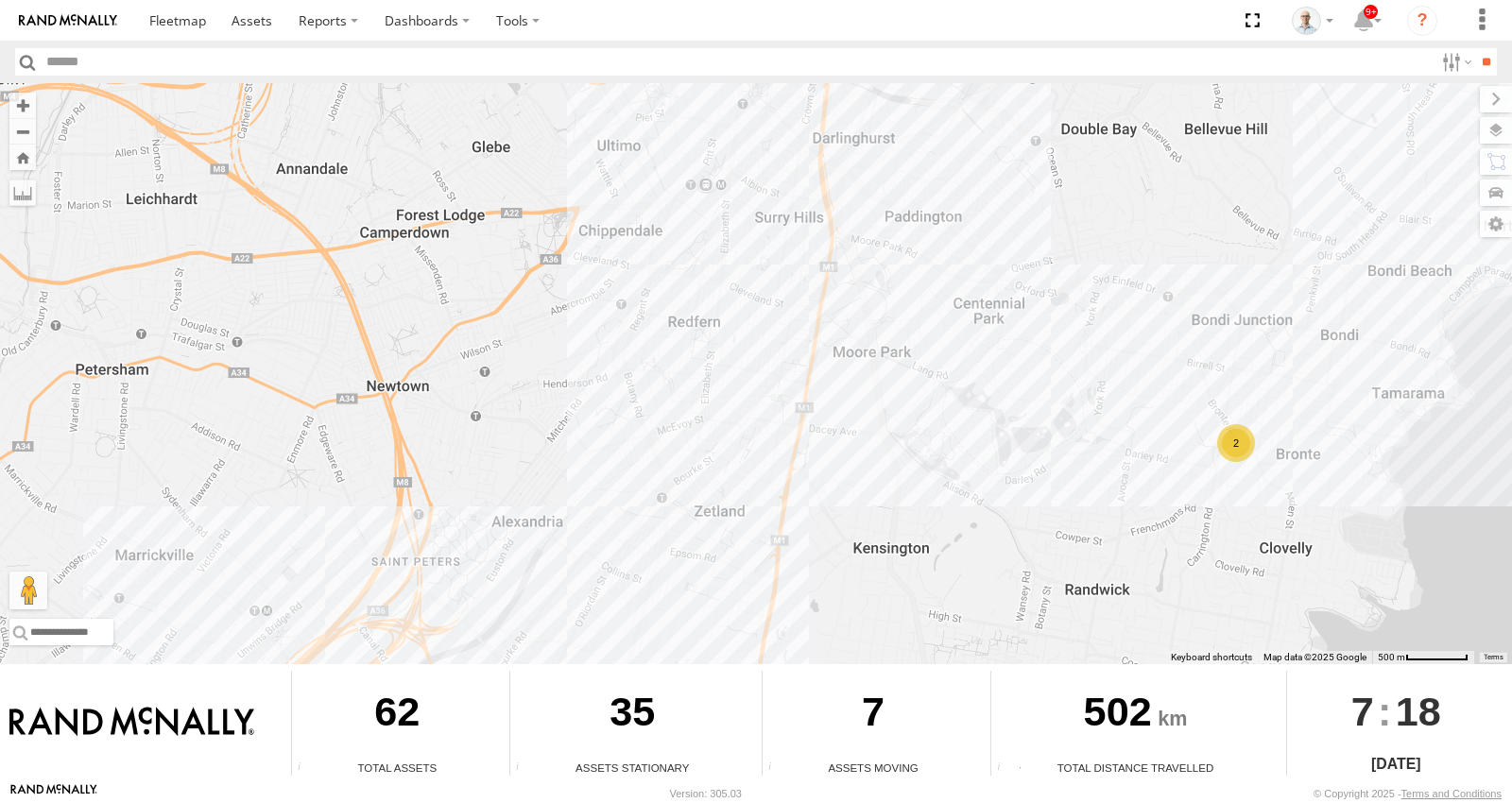
drag, startPoint x: 678, startPoint y: 431, endPoint x: 460, endPoint y: 504, distance: 229.9
click at [460, 504] on div "15 QMC-Spare 27QMC Ultimo Uber 09QMC # KS75A 01 Lyndon # 102 UD 9T 02 Jordan 23…" at bounding box center [756, 373] width 1512 height 581
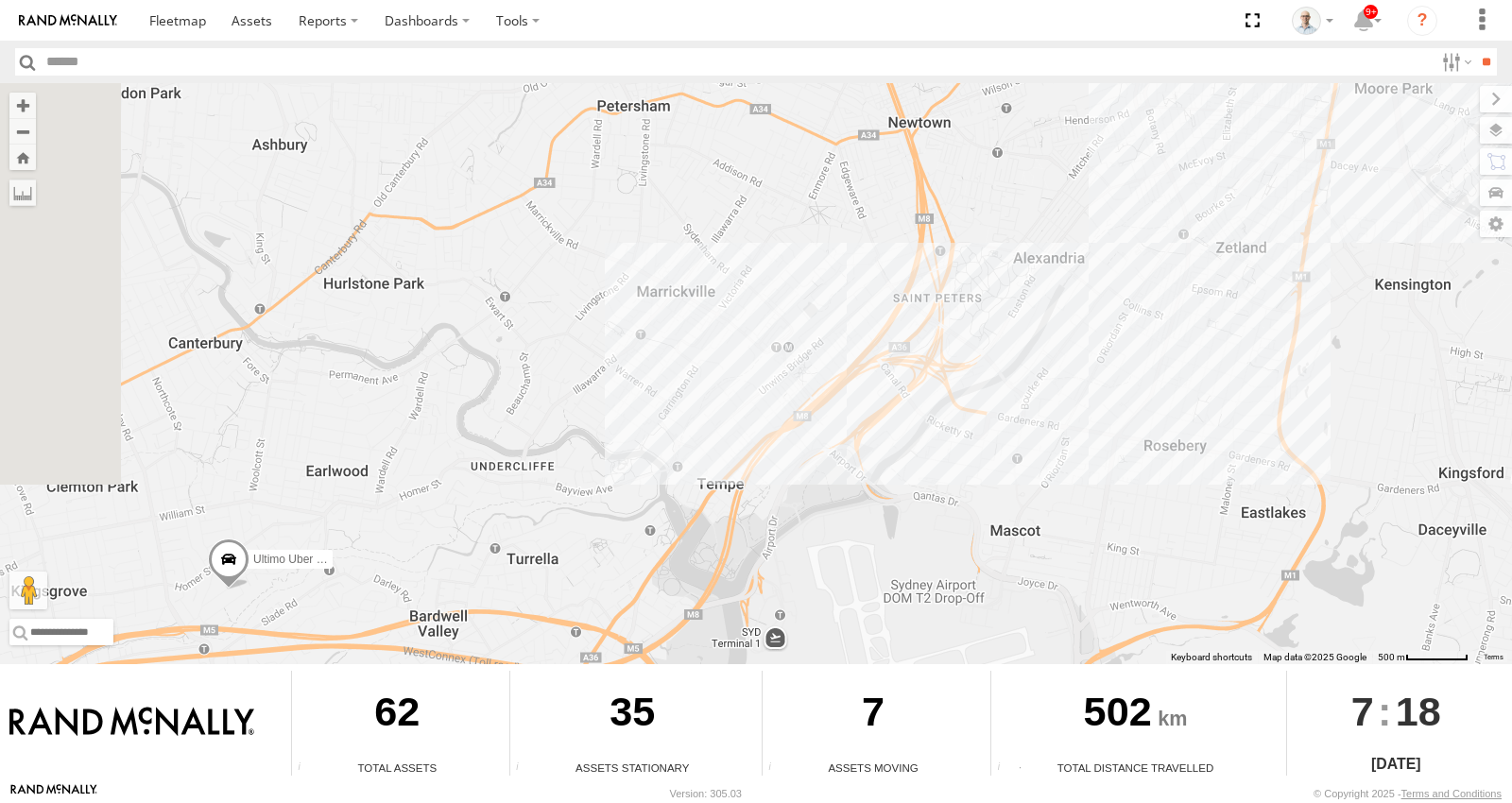
drag, startPoint x: 506, startPoint y: 360, endPoint x: 1127, endPoint y: 245, distance: 631.6
click at [1127, 245] on div "15 QMC-Spare 27QMC Ultimo Uber 09QMC # KS75A 01 Lyndon # 102 UD 9T 02 Jordan 23…" at bounding box center [756, 373] width 1512 height 581
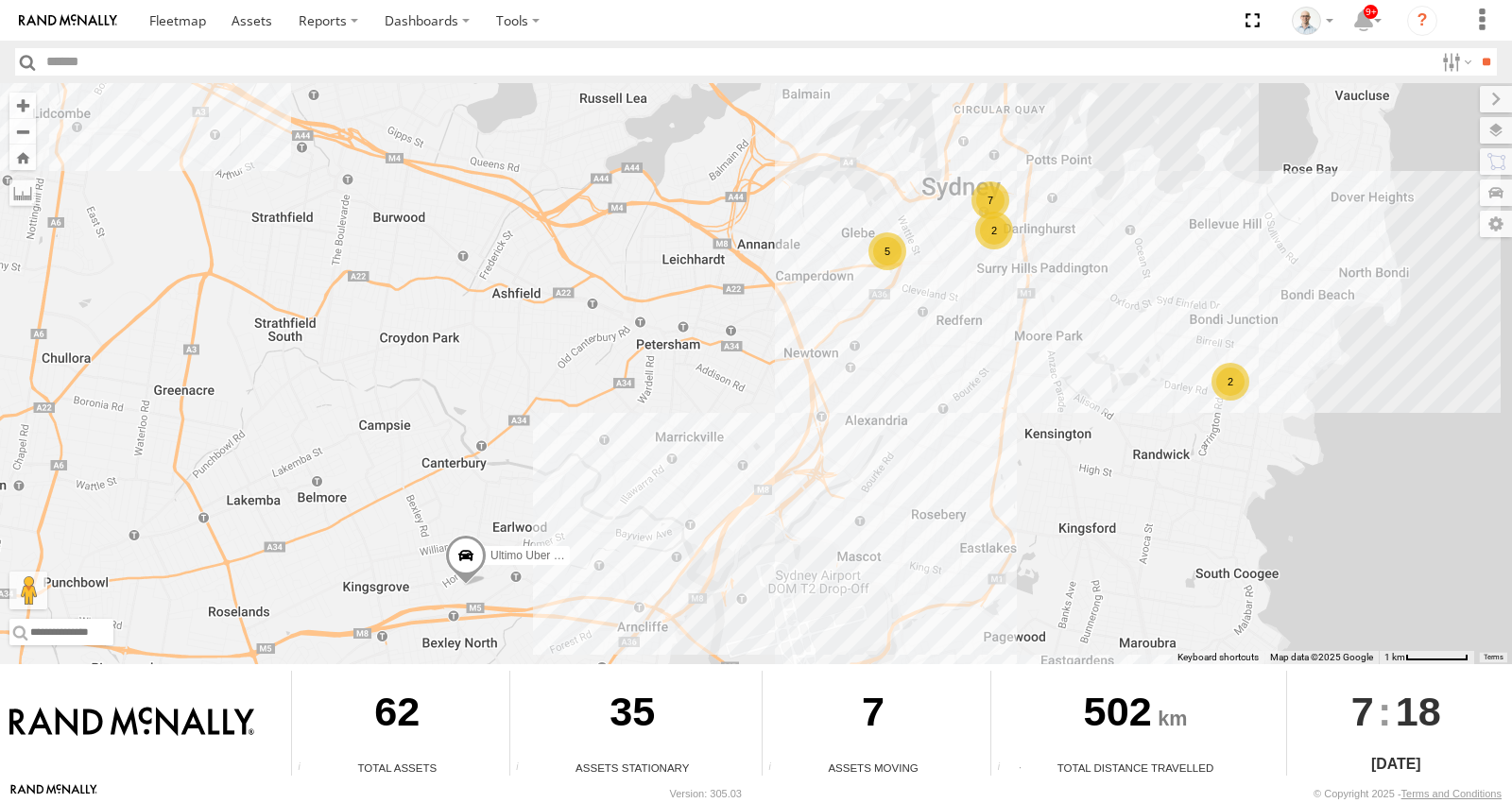
drag, startPoint x: 1116, startPoint y: 413, endPoint x: 929, endPoint y: 549, distance: 231.2
click at [929, 549] on div "15 QMC-Spare 27QMC Ultimo Uber 09QMC # KS75A 01 Lyndon # 102 UD 9T 02 Jordan 23…" at bounding box center [756, 373] width 1512 height 581
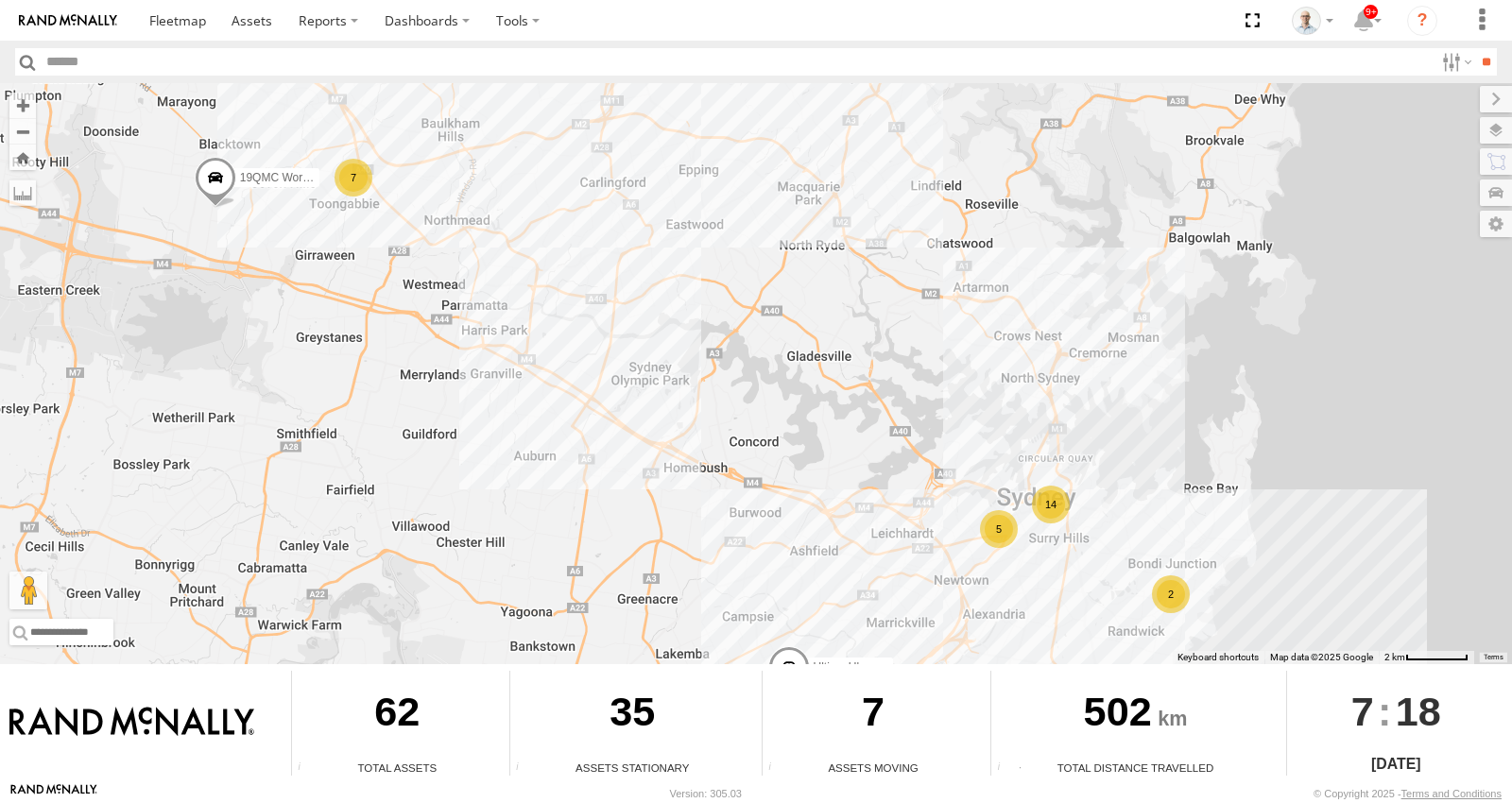
drag, startPoint x: 787, startPoint y: 487, endPoint x: 897, endPoint y: 608, distance: 163.5
click at [897, 608] on div "15 QMC-Spare 27QMC Ultimo Uber 09QMC # KS75A 01 Lyndon # 102 UD 9T 02 Jordan 23…" at bounding box center [756, 373] width 1512 height 581
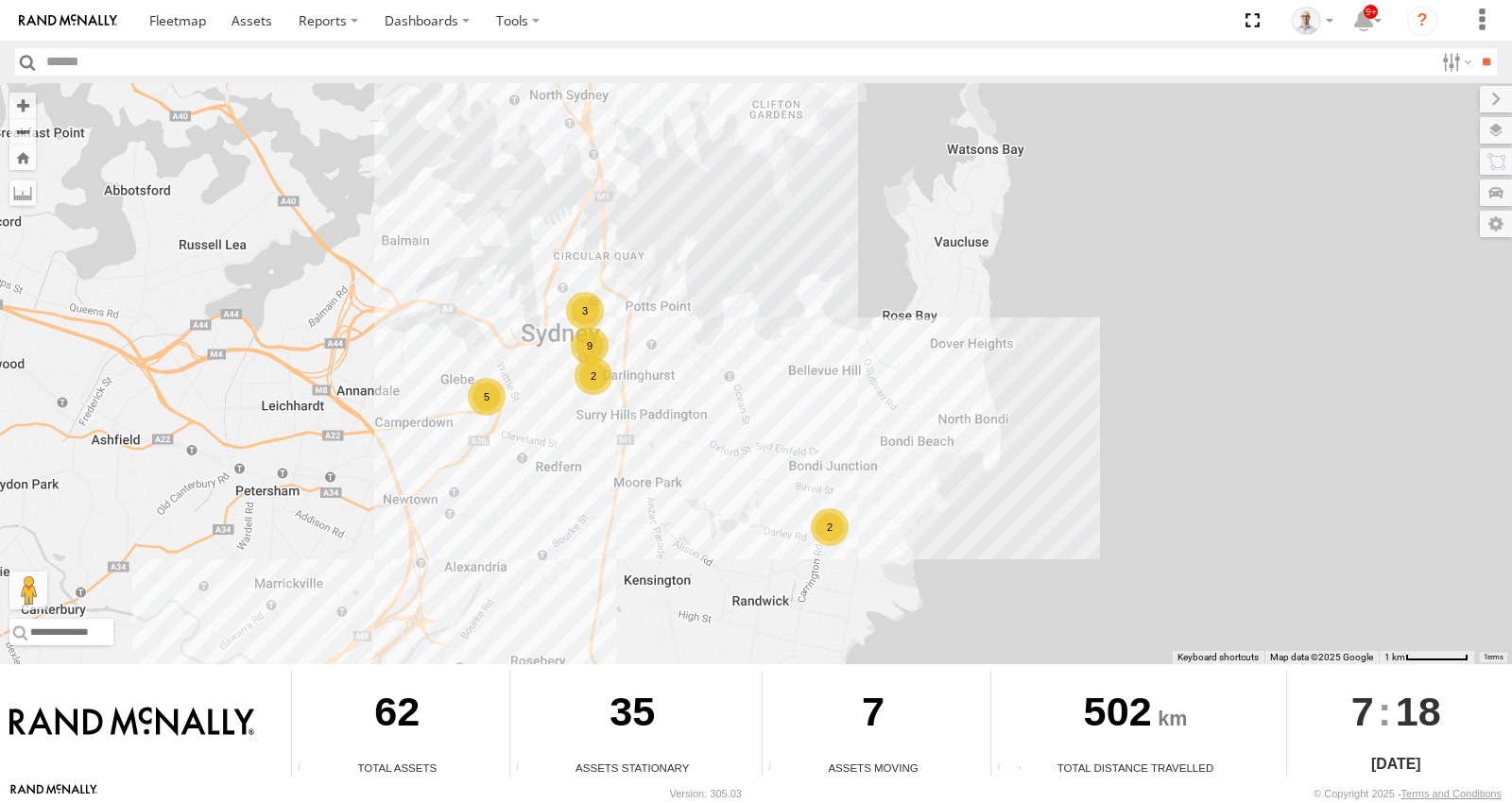
drag, startPoint x: 1138, startPoint y: 560, endPoint x: 485, endPoint y: 491, distance: 656.6
click at [489, 494] on div "15 QMC-Spare 27QMC Ultimo Uber 09QMC # KS75A 01 Lyndon # 102 UD 9T 02 Jordan 23…" at bounding box center [756, 373] width 1512 height 581
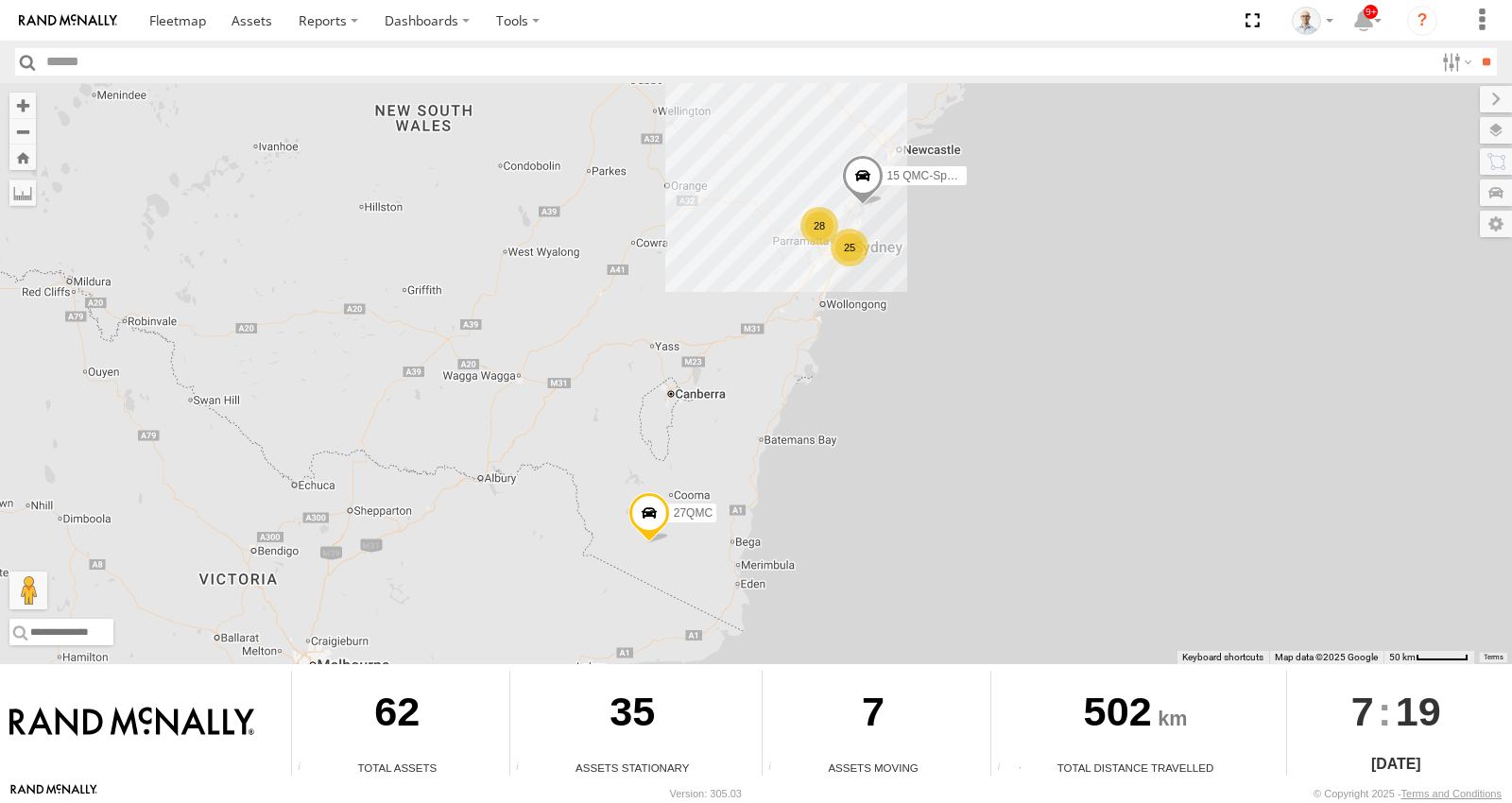
drag, startPoint x: 816, startPoint y: 239, endPoint x: 815, endPoint y: 294, distance: 55.0
click at [816, 238] on div "28" at bounding box center [819, 226] width 38 height 38
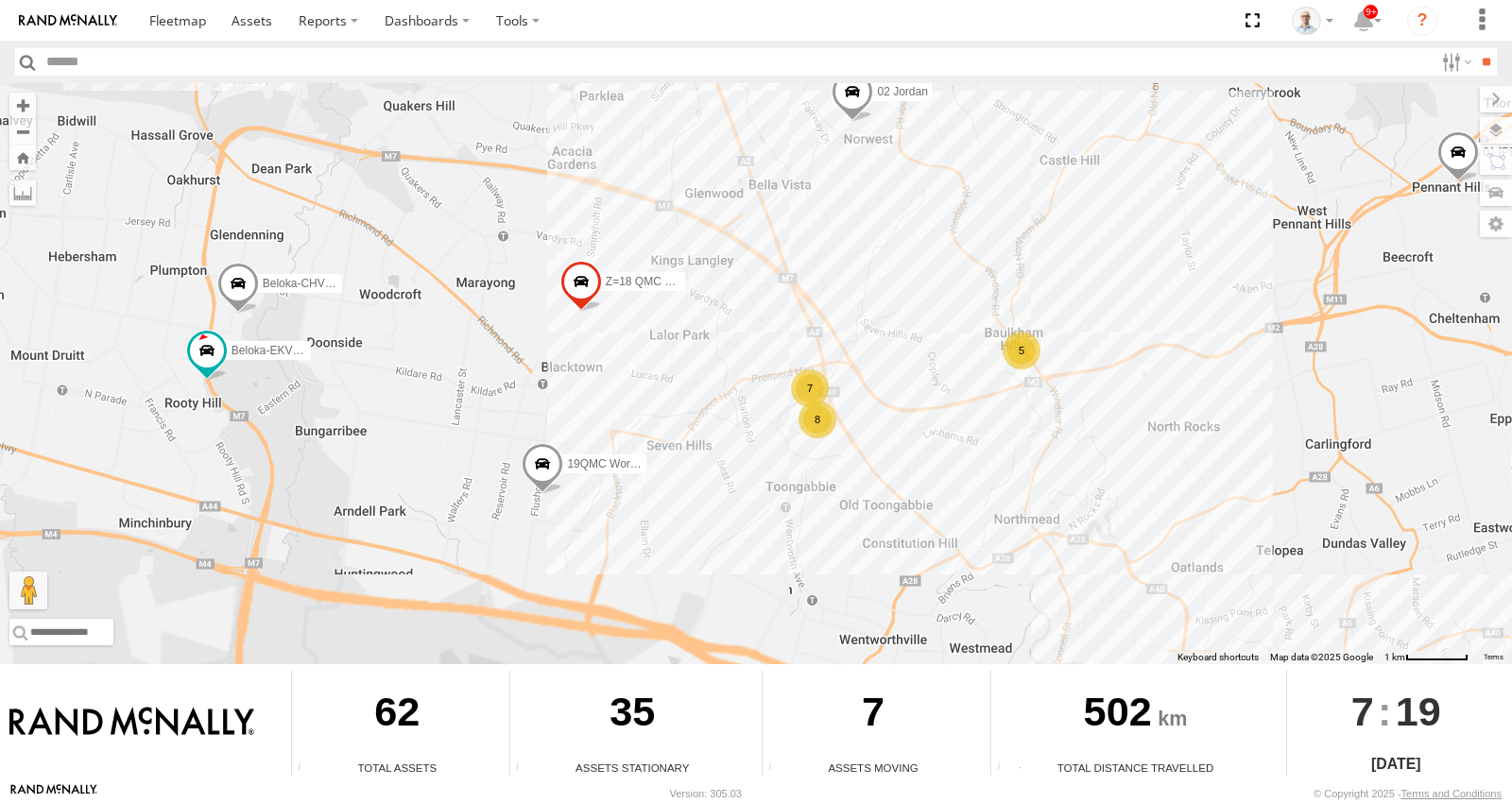
drag, startPoint x: 720, startPoint y: 594, endPoint x: 732, endPoint y: 440, distance: 154.5
click at [731, 441] on div "15 QMC-Spare 27QMC # KS75A 01 Lyndon 19QMC Workshop # 102 UD 9T 02 Jordan Z=18 …" at bounding box center [756, 373] width 1512 height 581
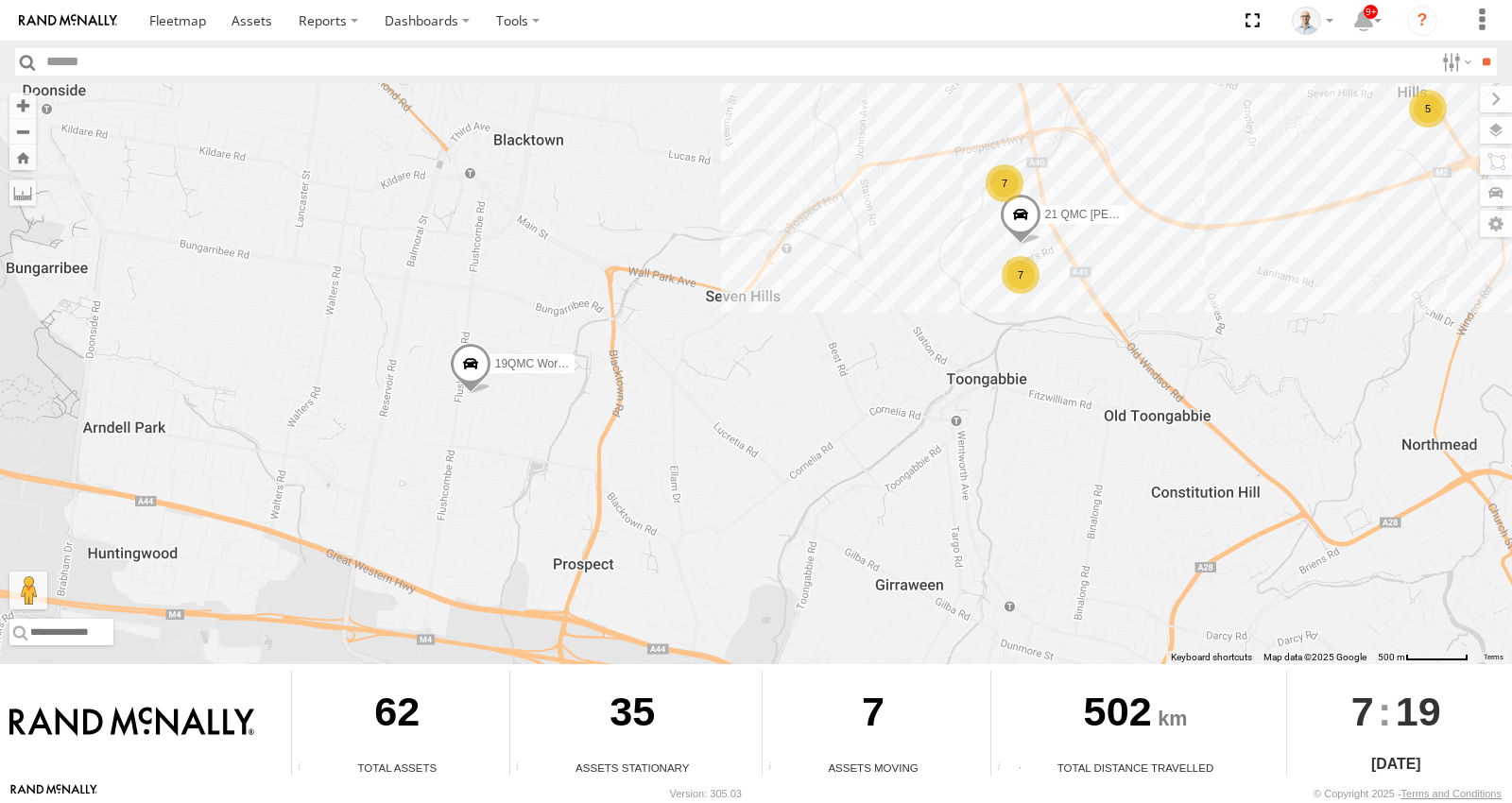
drag, startPoint x: 507, startPoint y: 341, endPoint x: 655, endPoint y: 425, distance: 170.2
click at [654, 425] on div "15 QMC-Spare 27QMC # KS75A 01 Lyndon 19QMC Workshop # 102 UD 9T 02 Jordan Z=18 …" at bounding box center [756, 373] width 1512 height 581
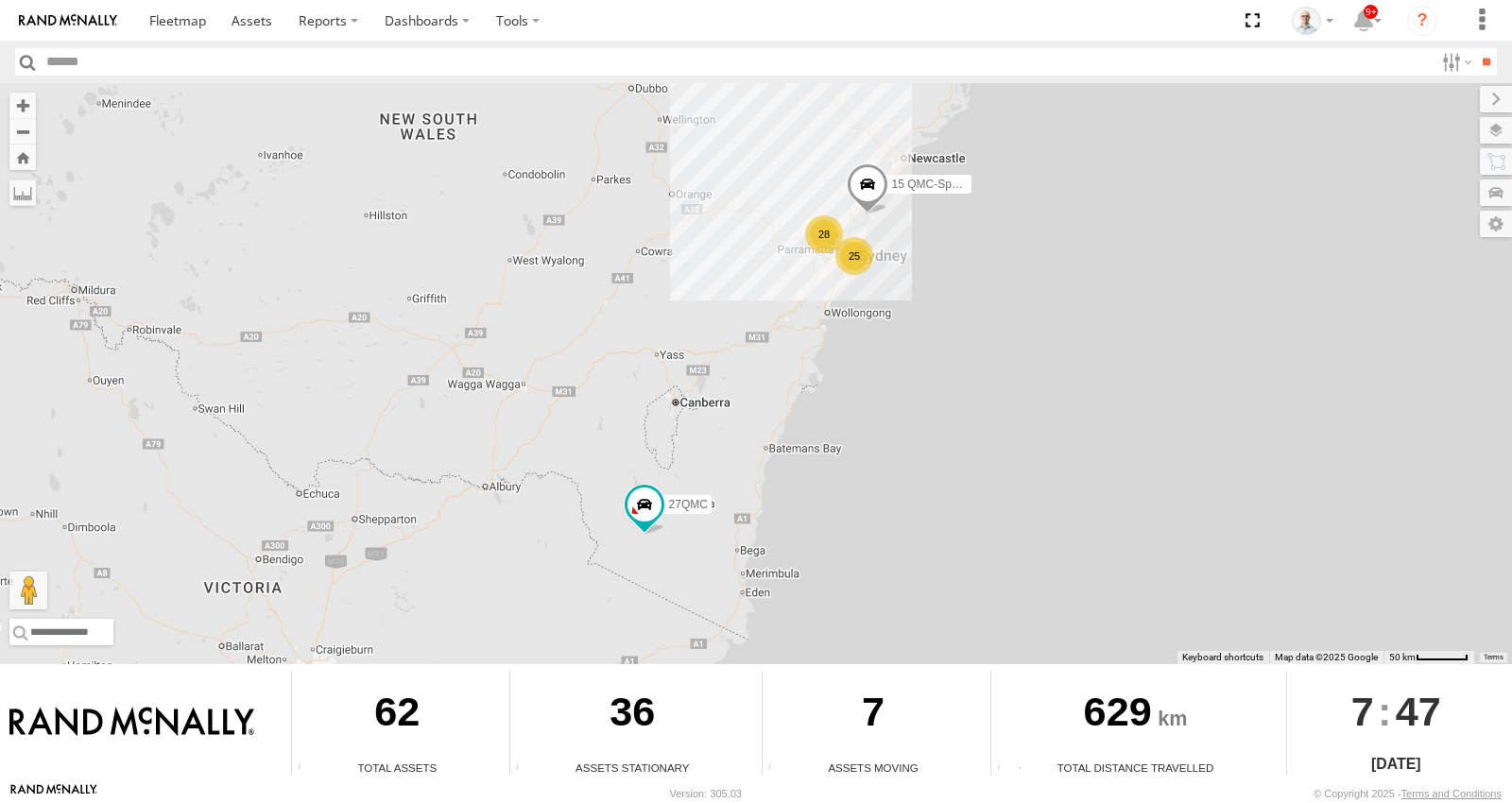
click at [816, 246] on div "28" at bounding box center [824, 235] width 38 height 38
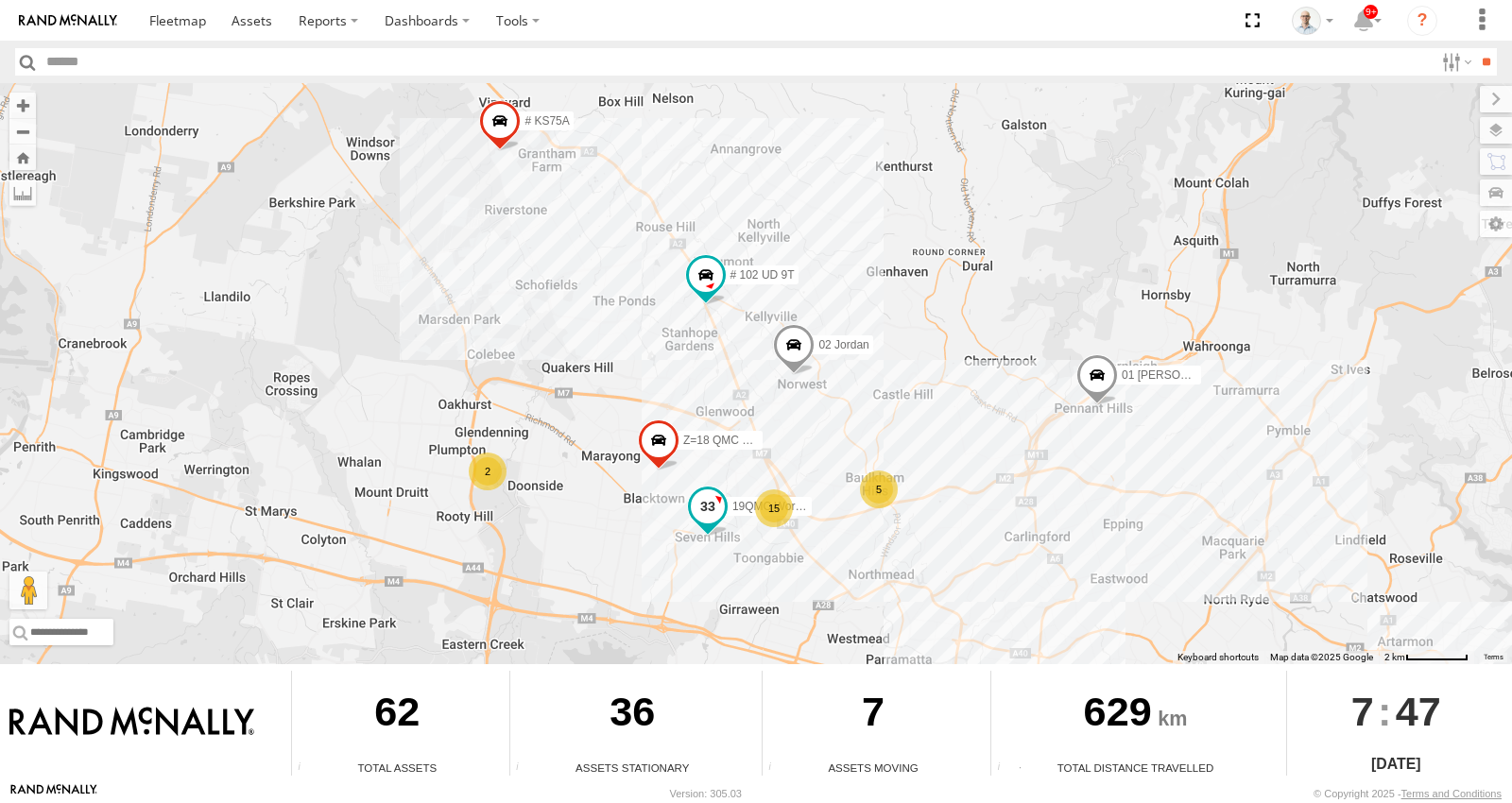
drag, startPoint x: 666, startPoint y: 494, endPoint x: 721, endPoint y: 487, distance: 55.4
click at [721, 487] on span at bounding box center [708, 511] width 42 height 51
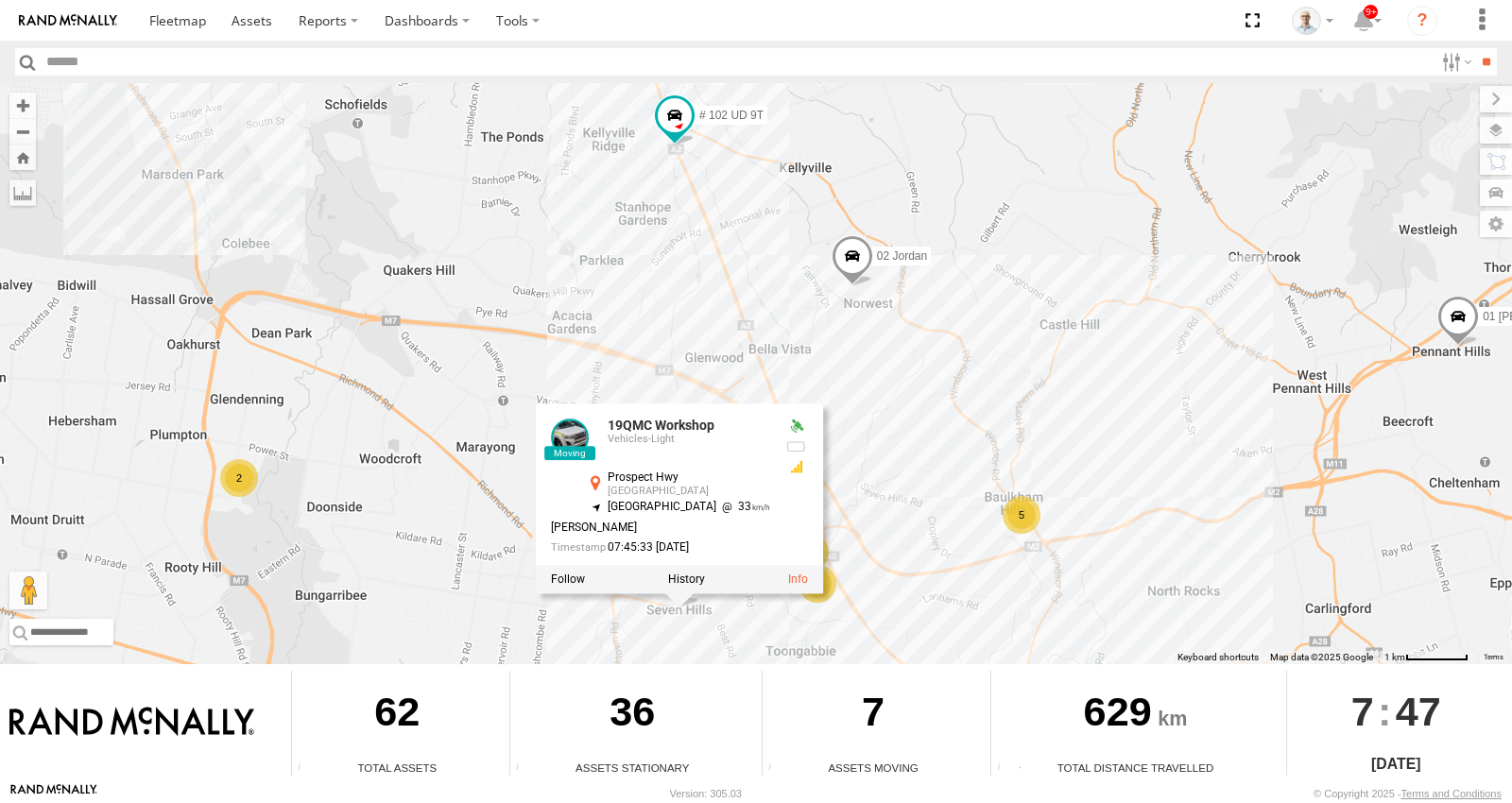
click at [929, 374] on div "15 QMC-Spare 27QMC # KS75A 01 Lyndon 19QMC Workshop # 102 UD 9T 02 Jordan Z=18 …" at bounding box center [756, 373] width 1512 height 581
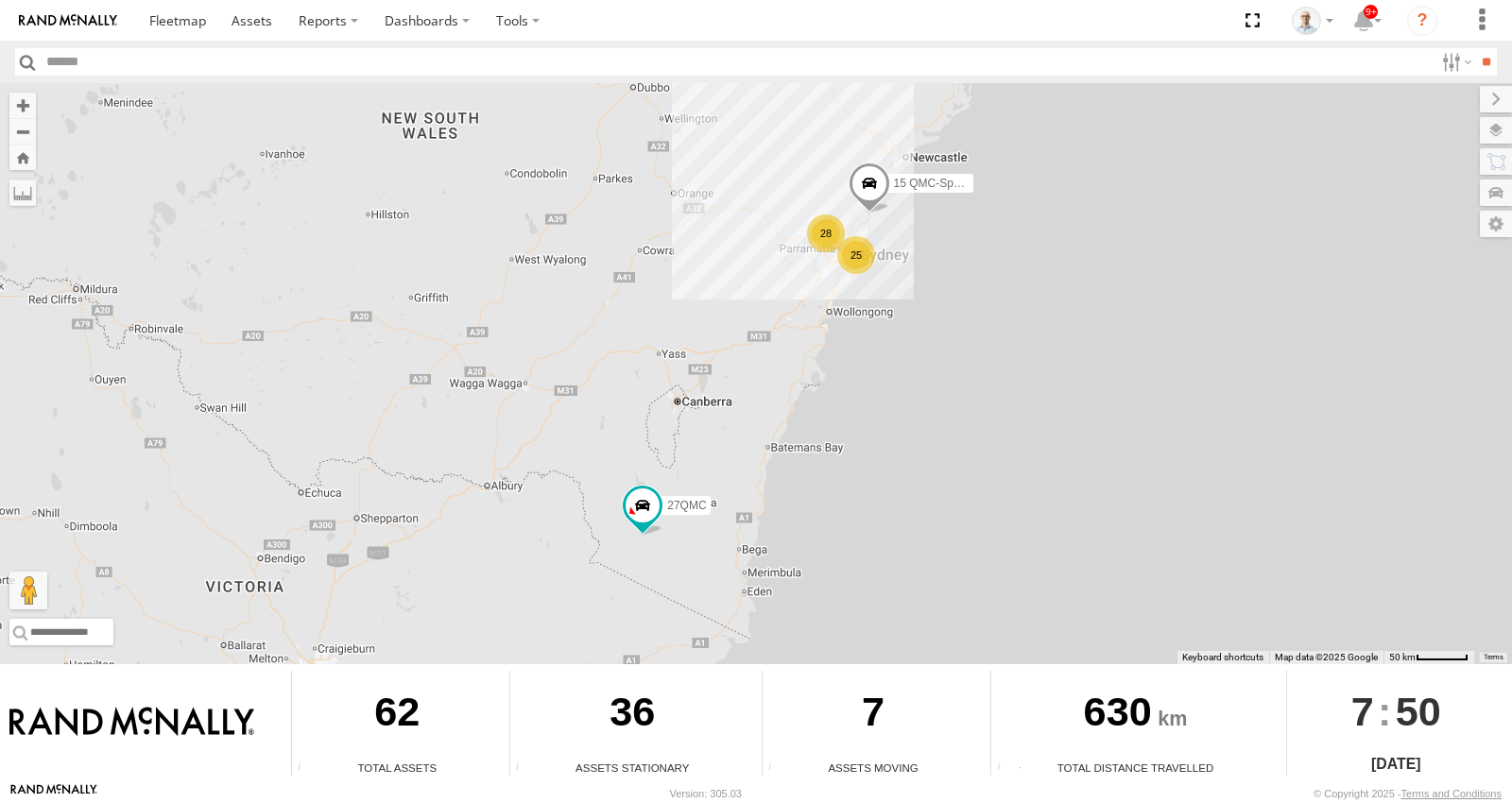
click at [827, 242] on div "28" at bounding box center [826, 234] width 38 height 38
click at [819, 231] on div "27" at bounding box center [826, 233] width 38 height 38
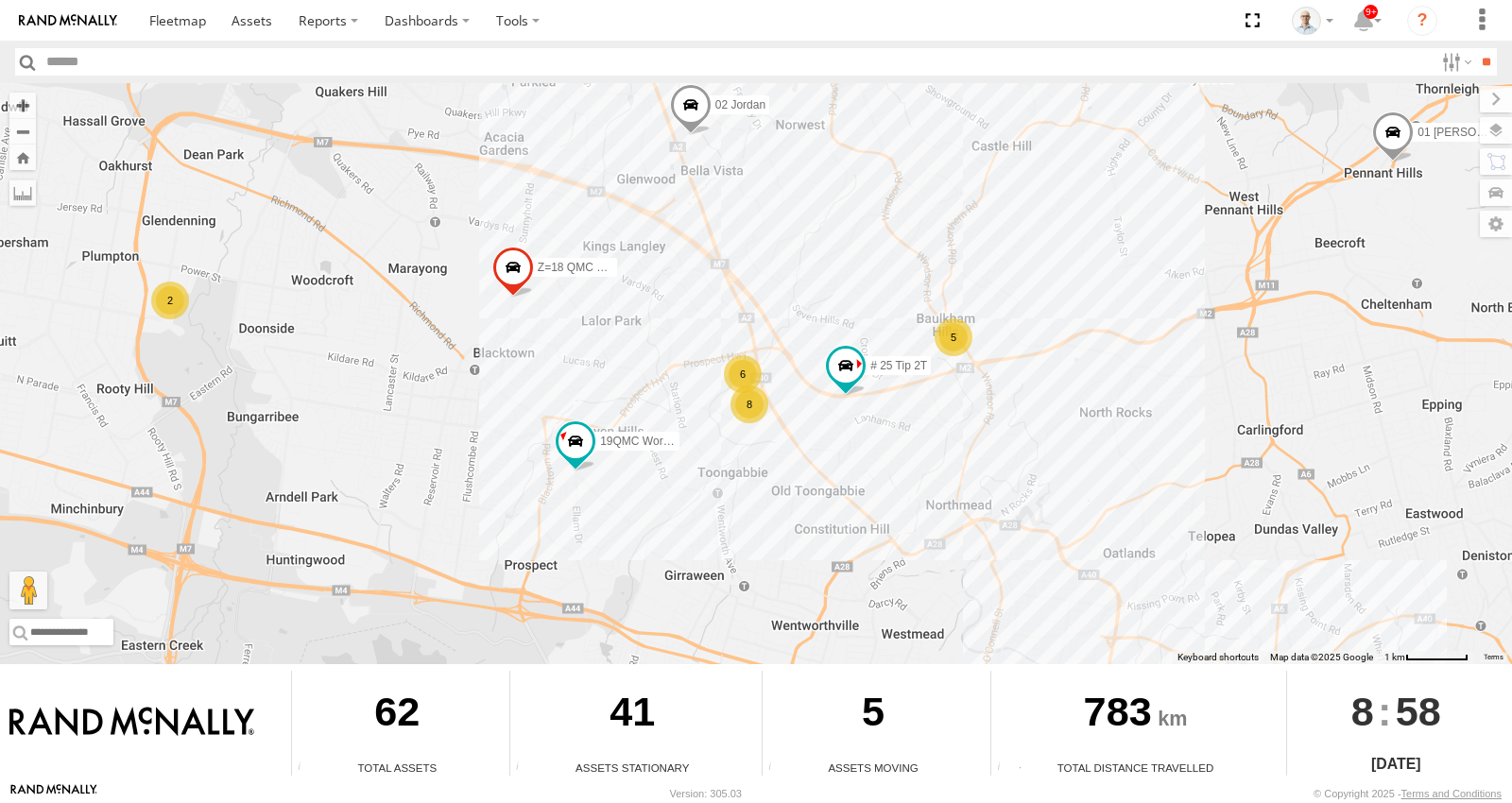
drag, startPoint x: 958, startPoint y: 570, endPoint x: 888, endPoint y: 521, distance: 85.4
click at [924, 544] on div "15 QMC-Spare 27QMC # KS75A 01 Lyndon 19QMC Workshop 02 Jordan Z=18 QMC Written …" at bounding box center [756, 373] width 1512 height 581
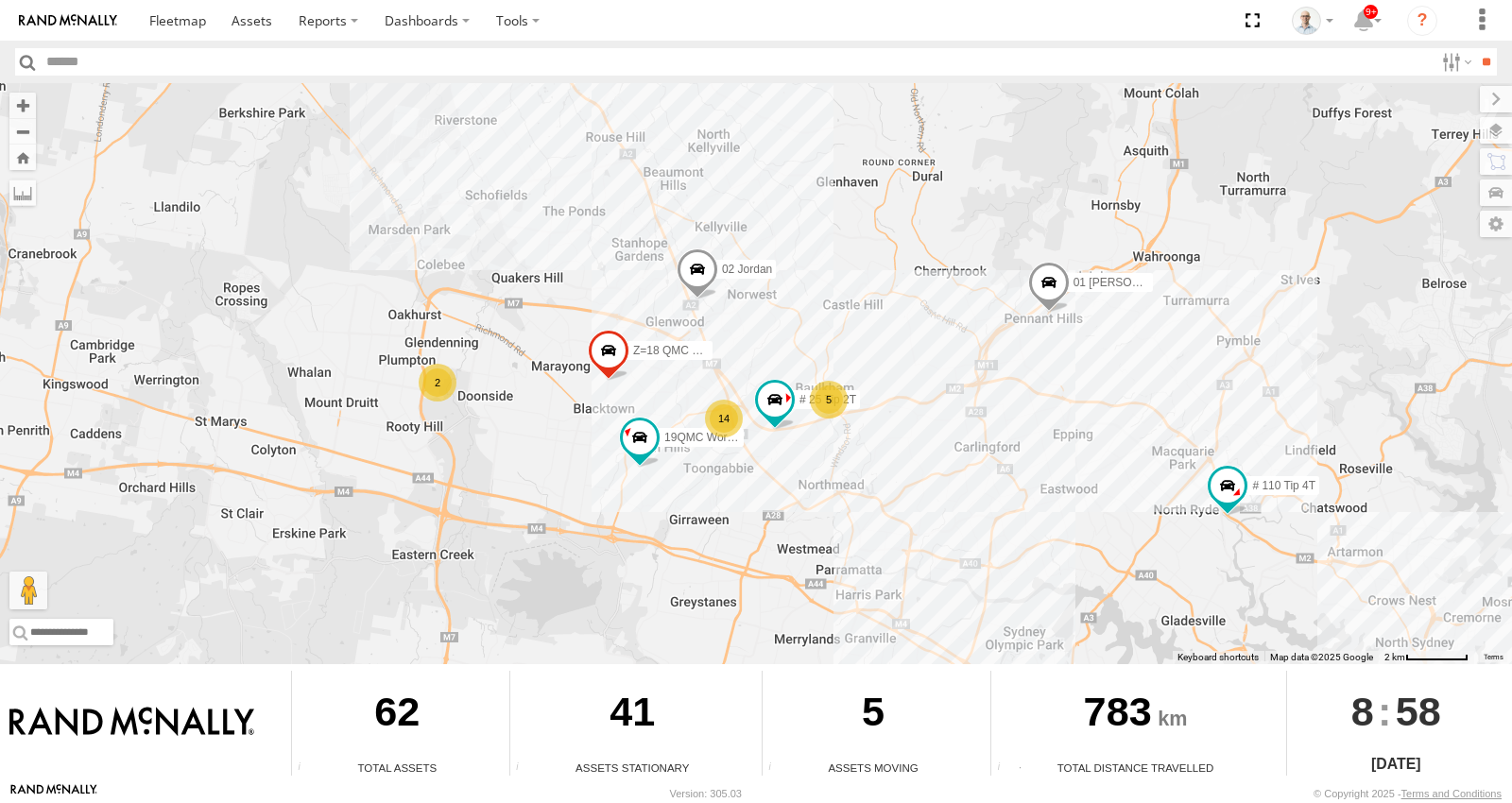
click at [844, 403] on div "5" at bounding box center [829, 400] width 38 height 38
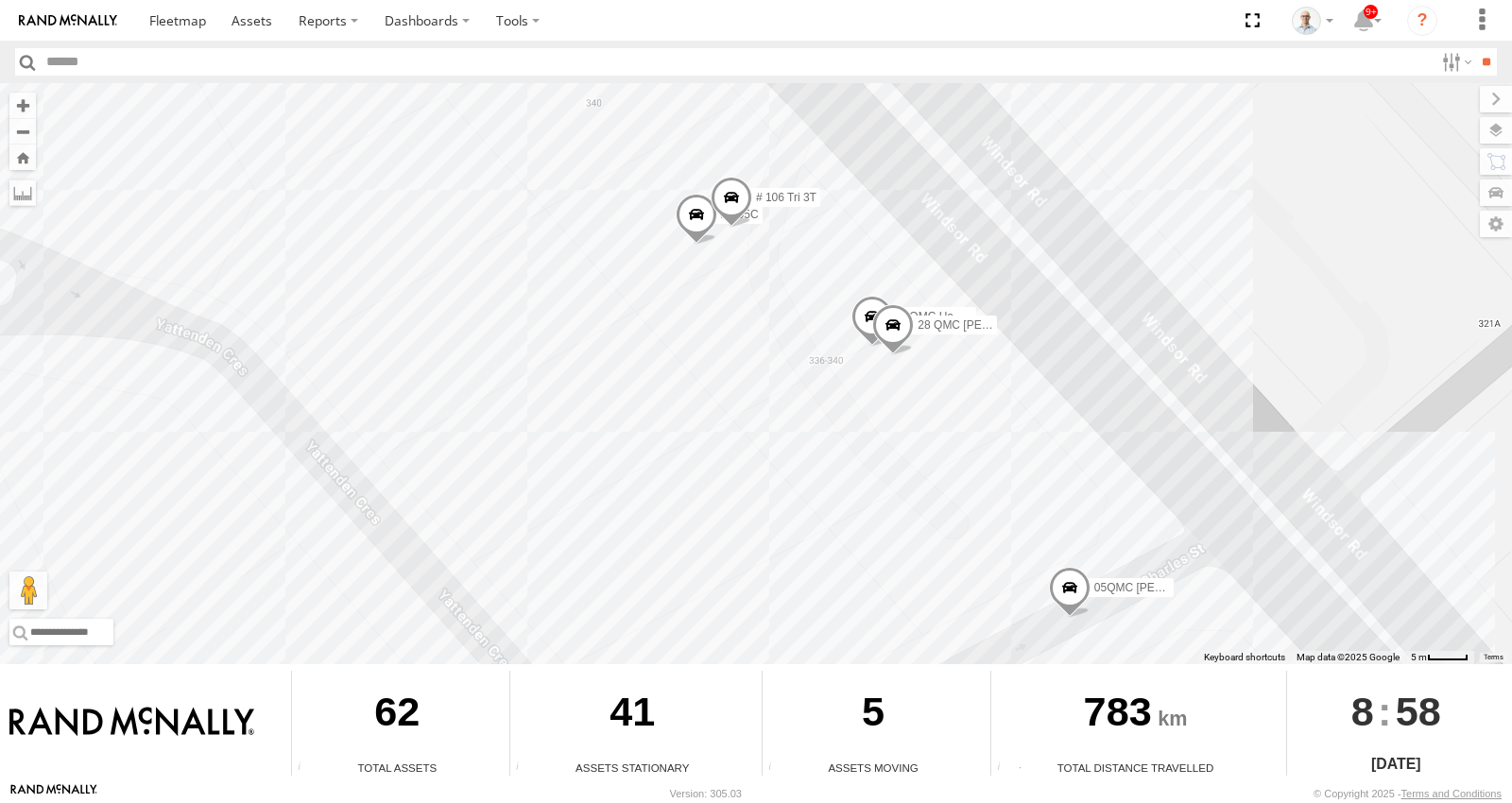
drag, startPoint x: 824, startPoint y: 381, endPoint x: 807, endPoint y: 425, distance: 47.2
click at [807, 425] on div "15 QMC-Spare 27QMC # KS75A 01 Lyndon 19QMC Workshop 02 Jordan Z=18 QMC Written …" at bounding box center [756, 373] width 1512 height 581
click at [1161, 218] on div "15 QMC-Spare 27QMC # KS75A 01 Lyndon 19QMC Workshop 02 Jordan Z=18 QMC Written …" at bounding box center [756, 373] width 1512 height 581
drag, startPoint x: 810, startPoint y: 347, endPoint x: 776, endPoint y: 304, distance: 54.8
click at [776, 304] on div "15 QMC-Spare 27QMC # KS75A 01 Lyndon 19QMC Workshop 02 Jordan Z=18 QMC Written …" at bounding box center [756, 373] width 1512 height 581
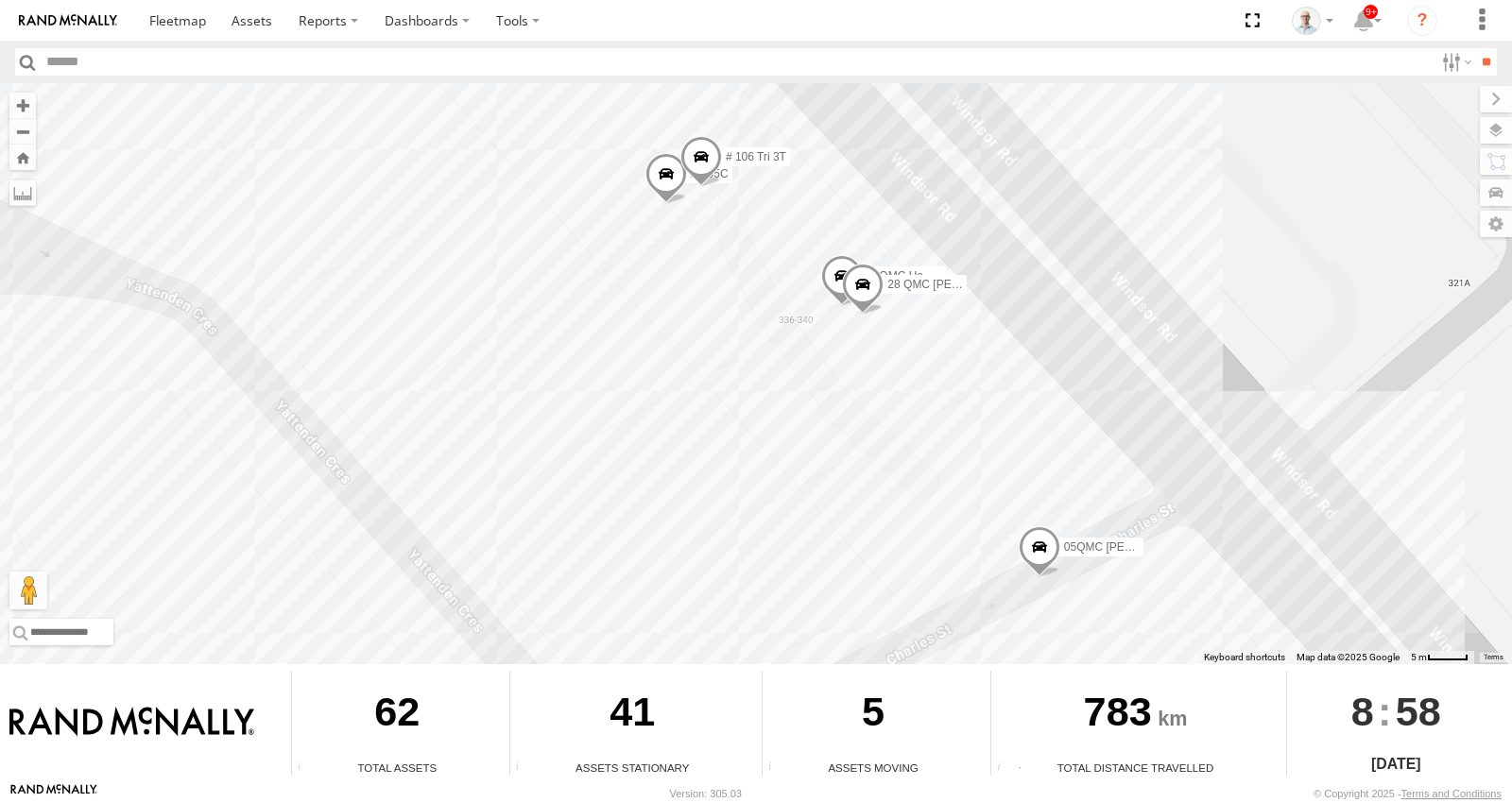
click at [838, 257] on span at bounding box center [842, 280] width 42 height 51
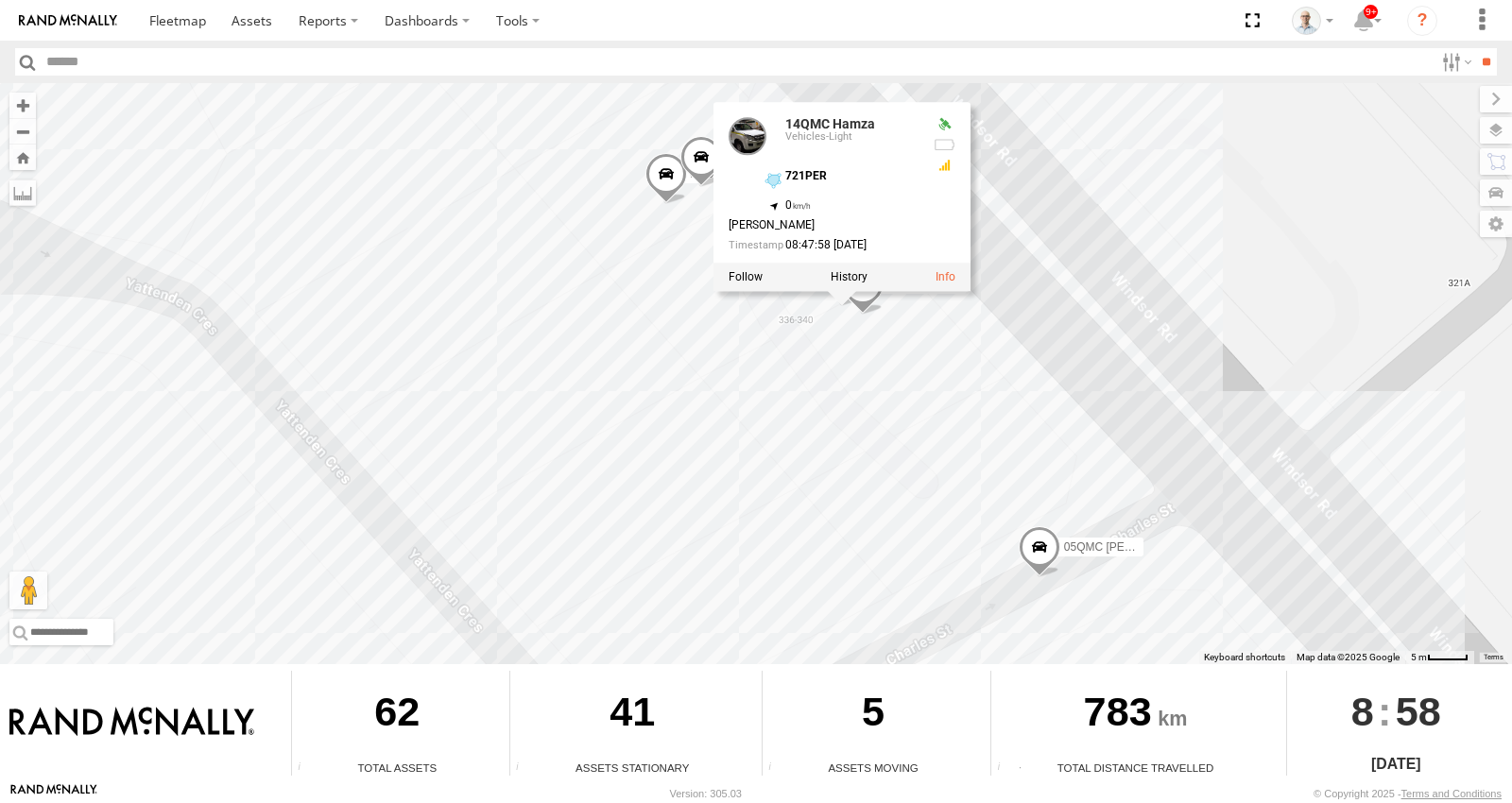
click at [1198, 239] on div "15 QMC-Spare 27QMC # KS75A 01 Lyndon 19QMC Workshop 02 Jordan Z=18 QMC Written …" at bounding box center [756, 373] width 1512 height 581
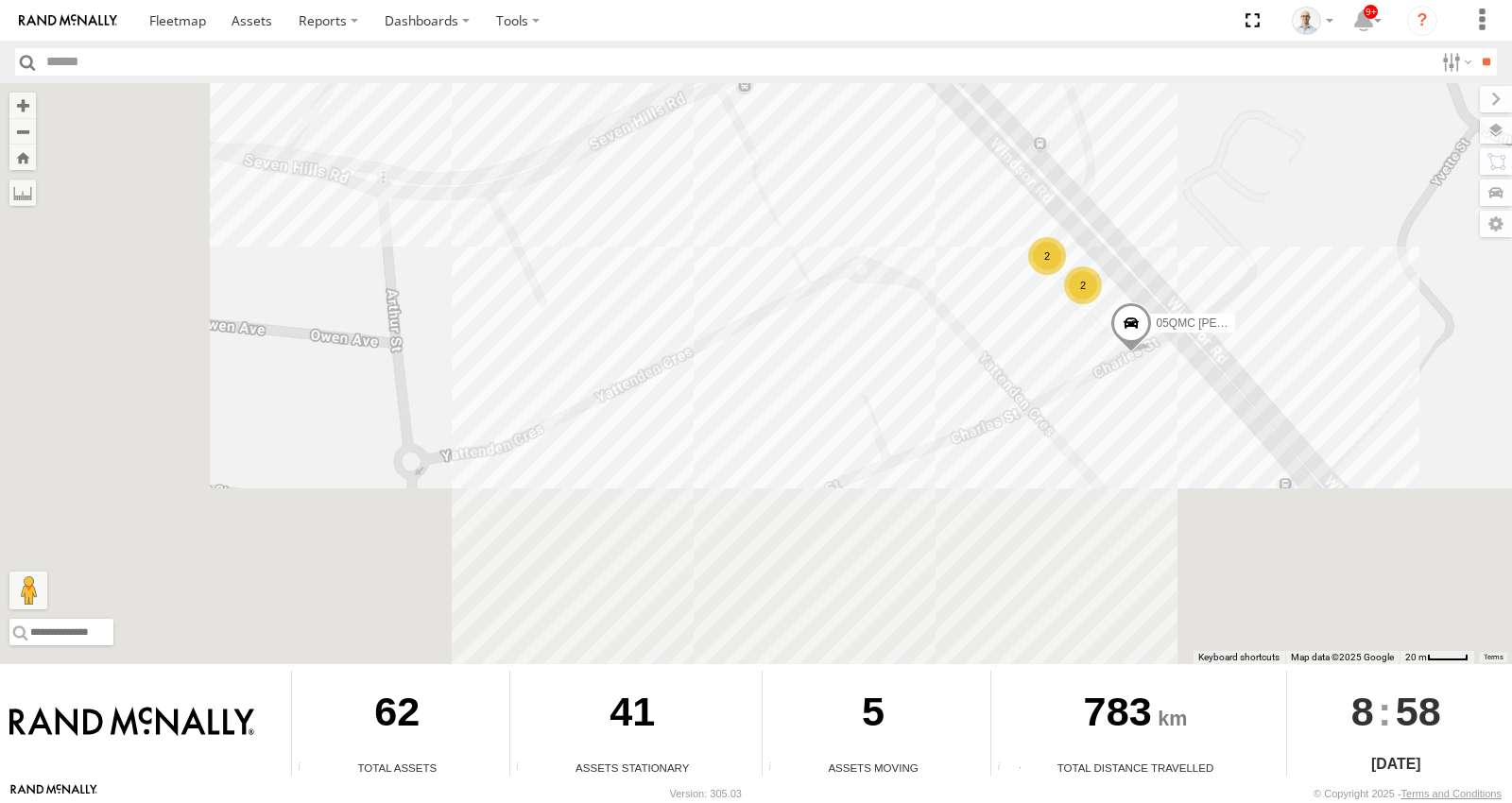
drag, startPoint x: 933, startPoint y: 373, endPoint x: 1055, endPoint y: 332, distance: 128.7
click at [1043, 337] on div "15 QMC-Spare 27QMC # KS75A 01 Lyndon 19QMC Workshop 02 Jordan Z=18 QMC Written …" at bounding box center [756, 373] width 1512 height 581
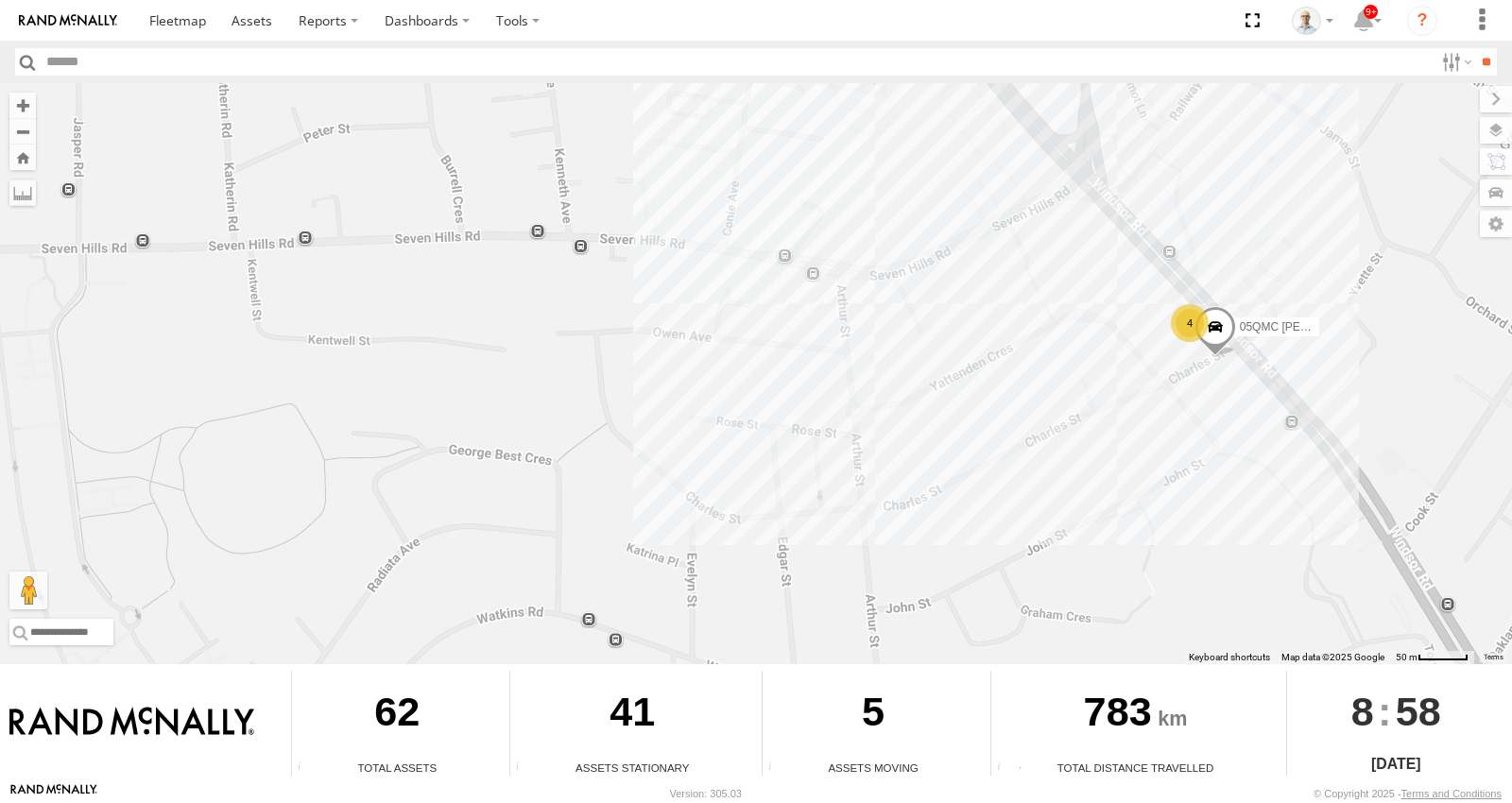
drag, startPoint x: 861, startPoint y: 508, endPoint x: 1110, endPoint y: 395, distance: 273.4
click at [1110, 395] on div "15 QMC-Spare 27QMC # KS75A 01 Lyndon 19QMC Workshop 02 Jordan Z=18 QMC Written …" at bounding box center [756, 373] width 1512 height 581
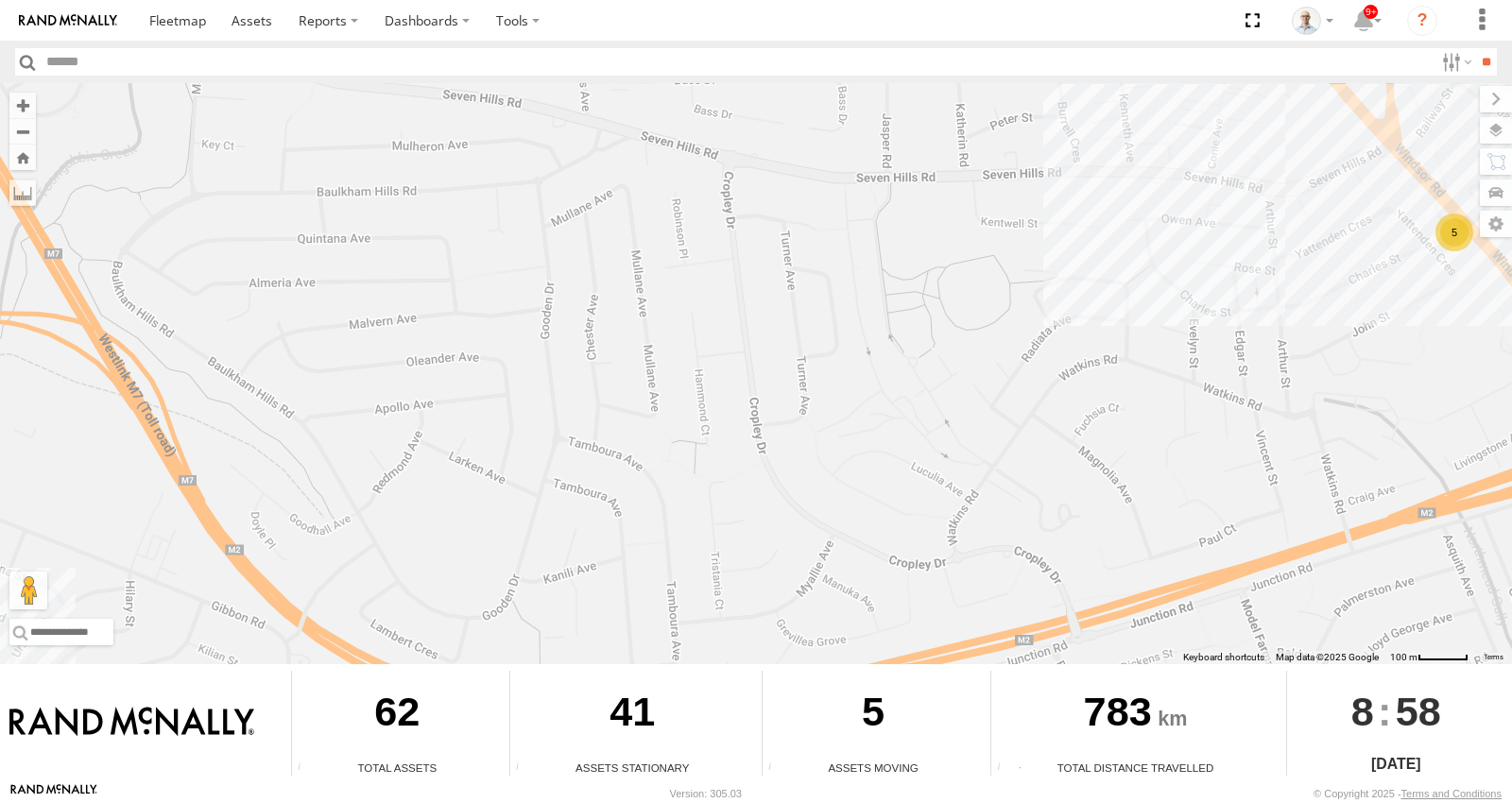
drag, startPoint x: 810, startPoint y: 496, endPoint x: 784, endPoint y: 317, distance: 180.9
click at [786, 324] on div "15 QMC-Spare 27QMC # KS75A 01 Lyndon 19QMC Workshop 02 Jordan Z=18 QMC Written …" at bounding box center [756, 373] width 1512 height 581
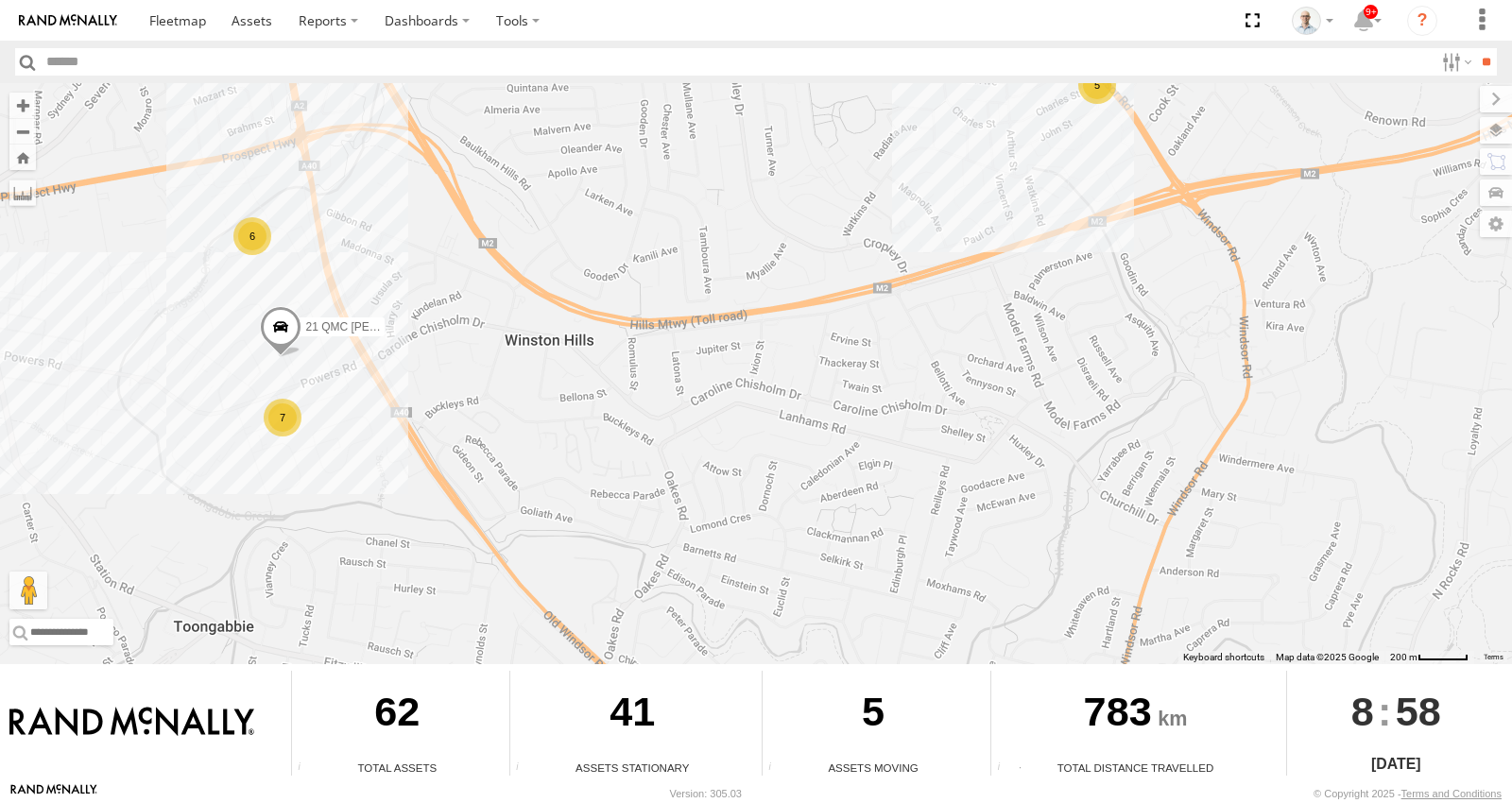
click at [253, 238] on div "6" at bounding box center [252, 237] width 38 height 38
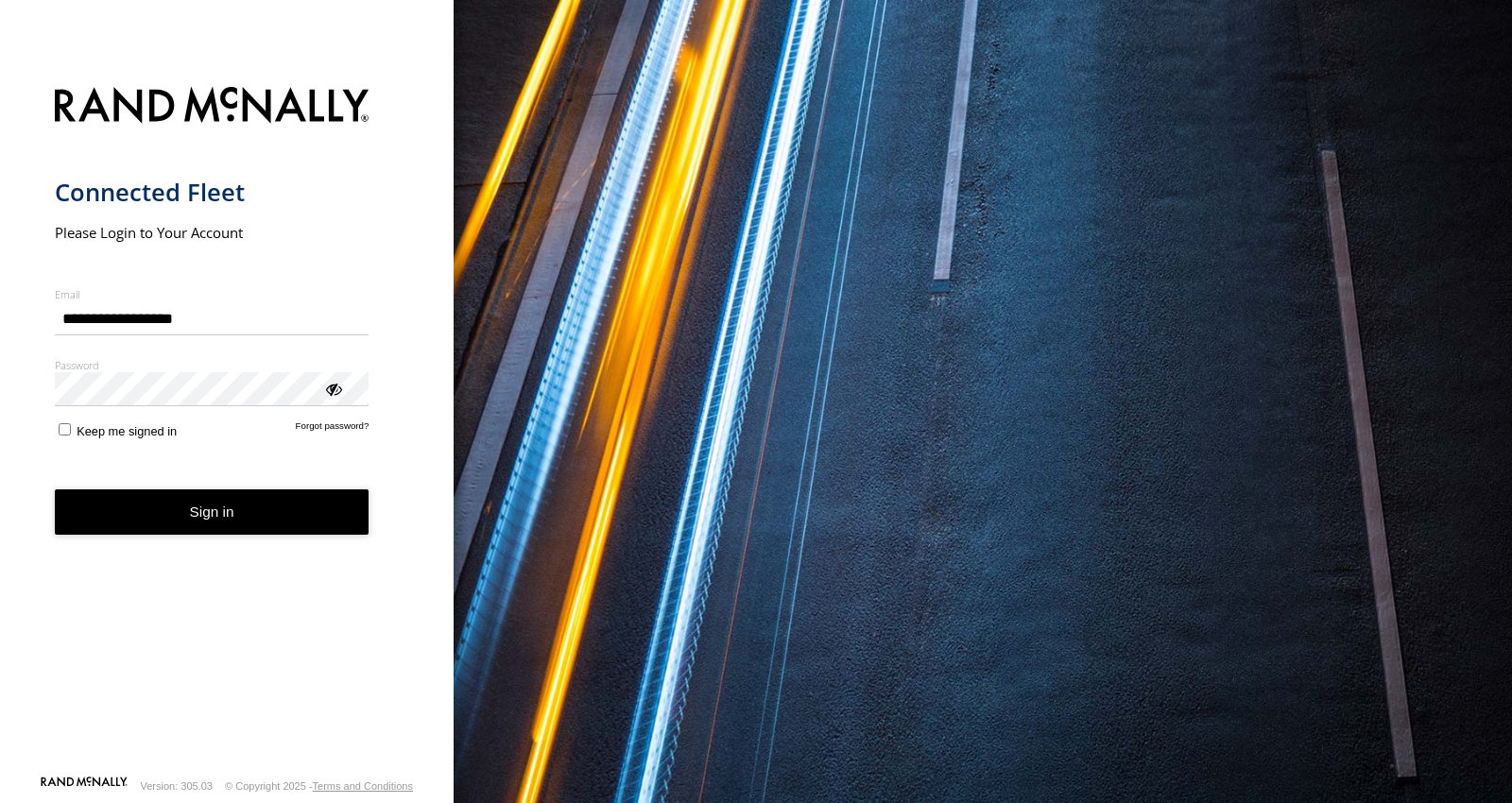
click at [283, 494] on button "Sign in" at bounding box center [212, 512] width 315 height 47
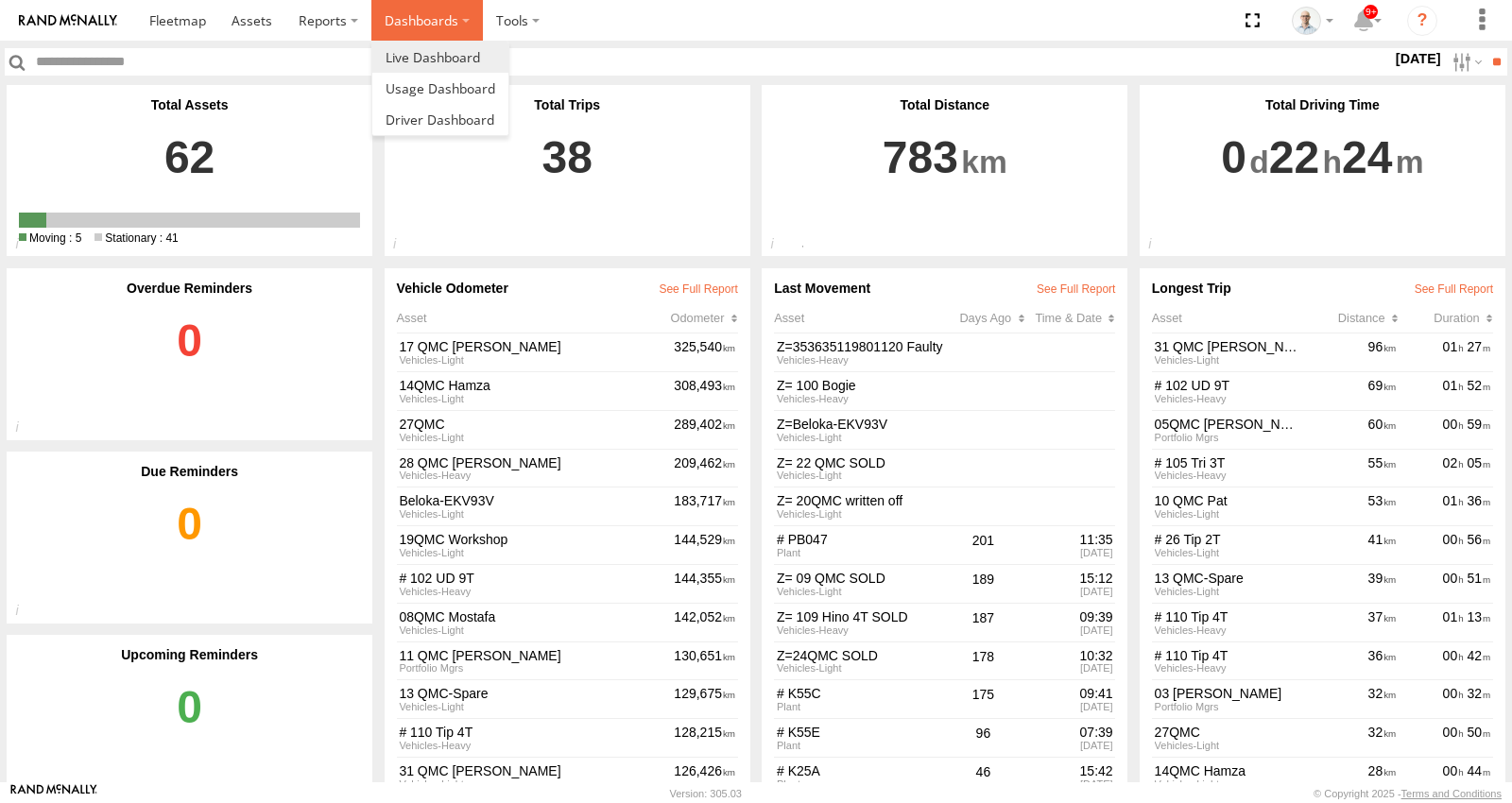
drag, startPoint x: 387, startPoint y: 24, endPoint x: 407, endPoint y: 46, distance: 29.7
click at [390, 27] on label "Dashboards" at bounding box center [427, 20] width 112 height 41
click at [416, 49] on span at bounding box center [432, 57] width 94 height 18
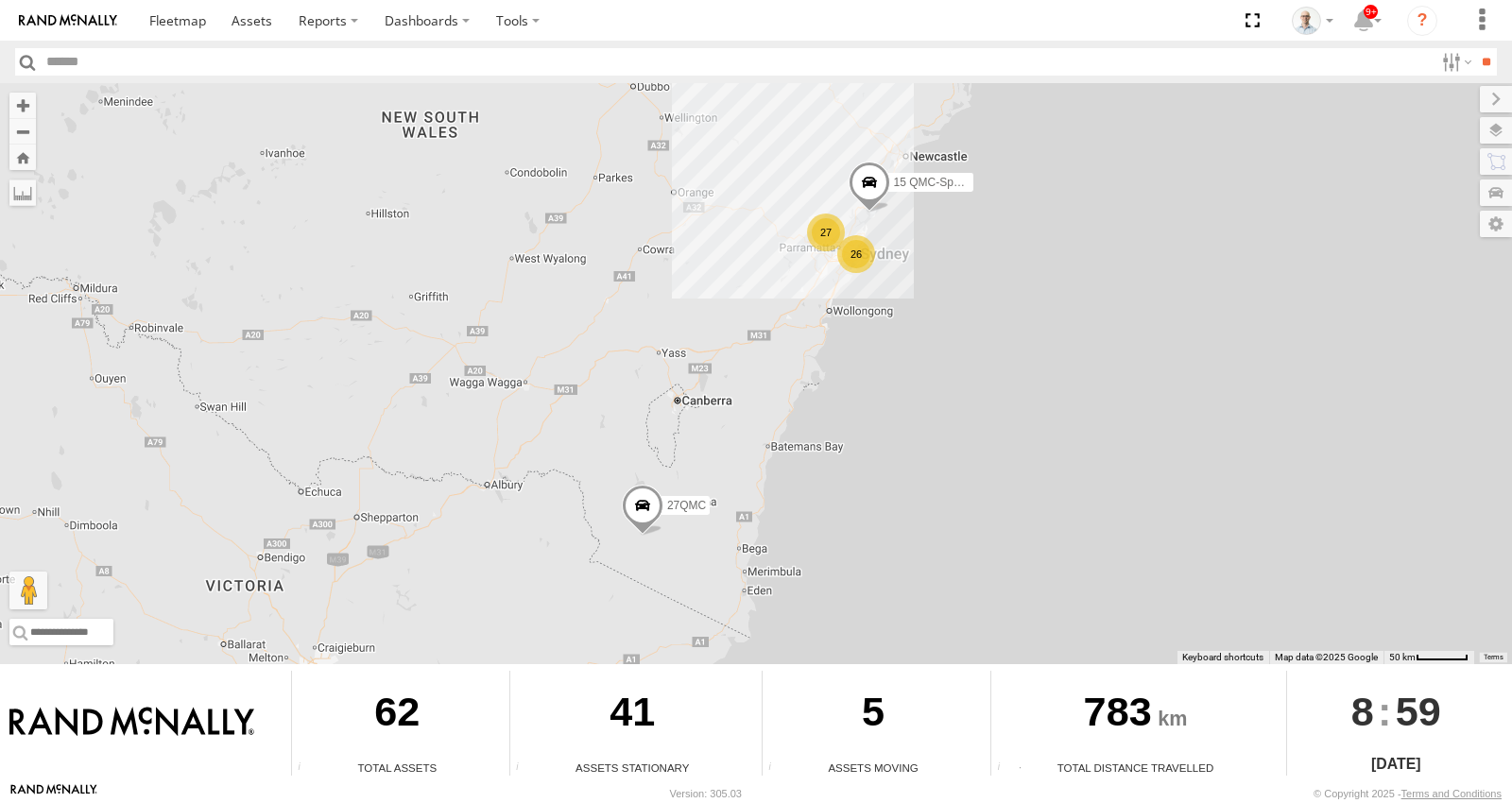
click at [852, 252] on div "26" at bounding box center [857, 254] width 38 height 38
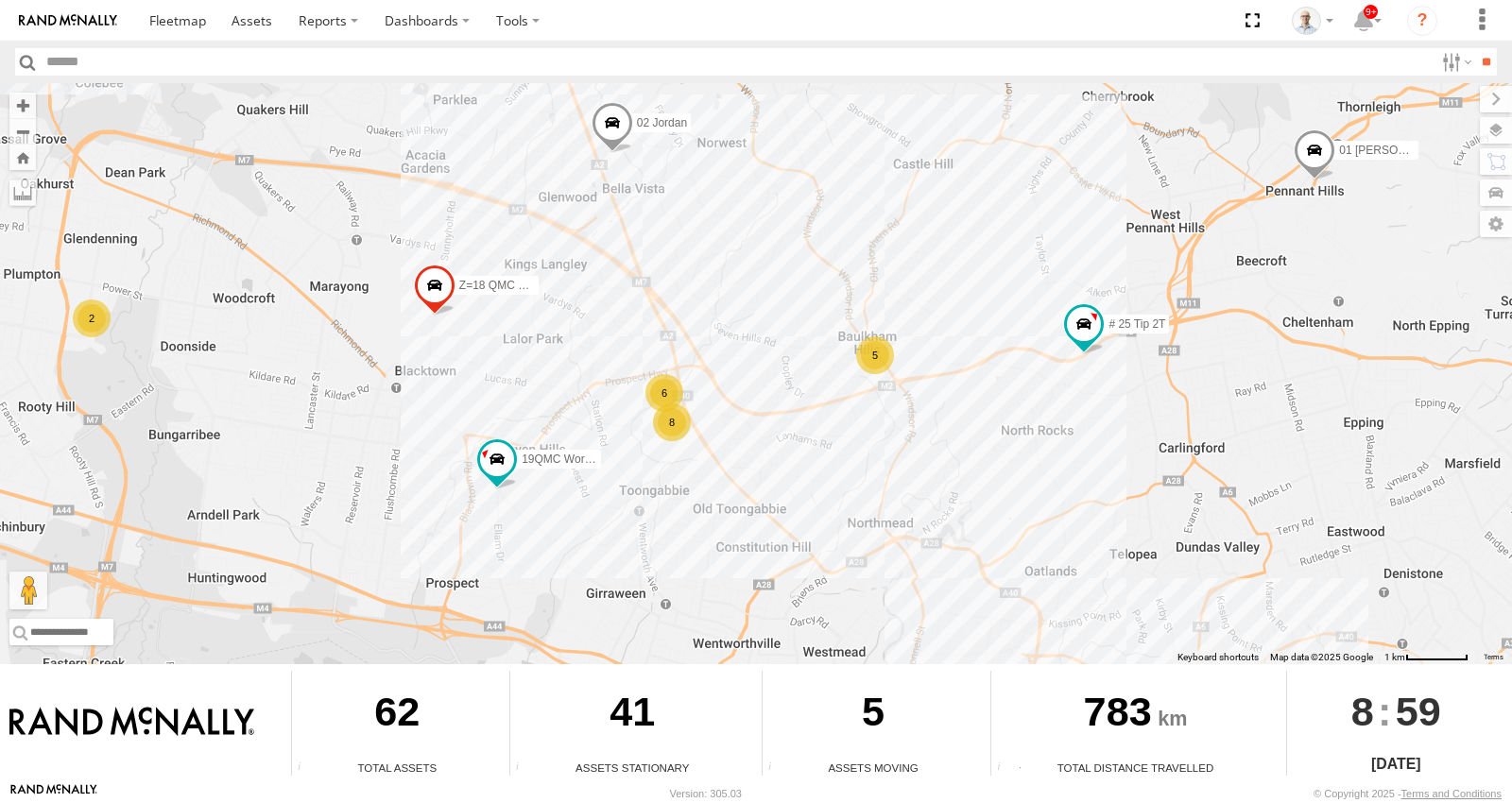
click at [664, 383] on div "6" at bounding box center [664, 393] width 38 height 38
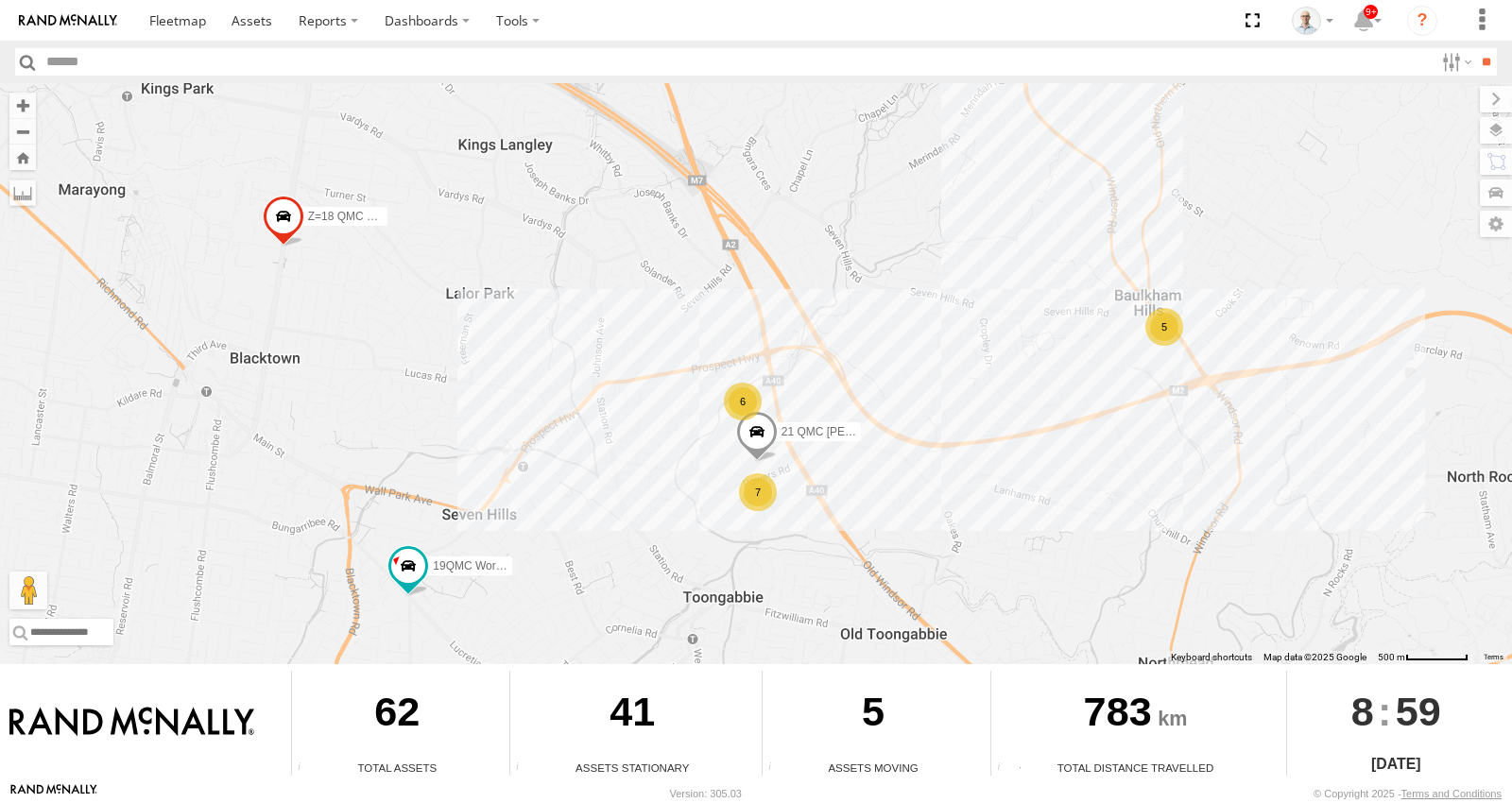
drag, startPoint x: 408, startPoint y: 509, endPoint x: 550, endPoint y: 218, distance: 323.8
click at [547, 225] on div "15 QMC-Spare 27QMC # KS75A 01 Lyndon 23QMC Paul # 110 Tip 4T # 25 Tip 2T 19QMC …" at bounding box center [756, 373] width 1512 height 581
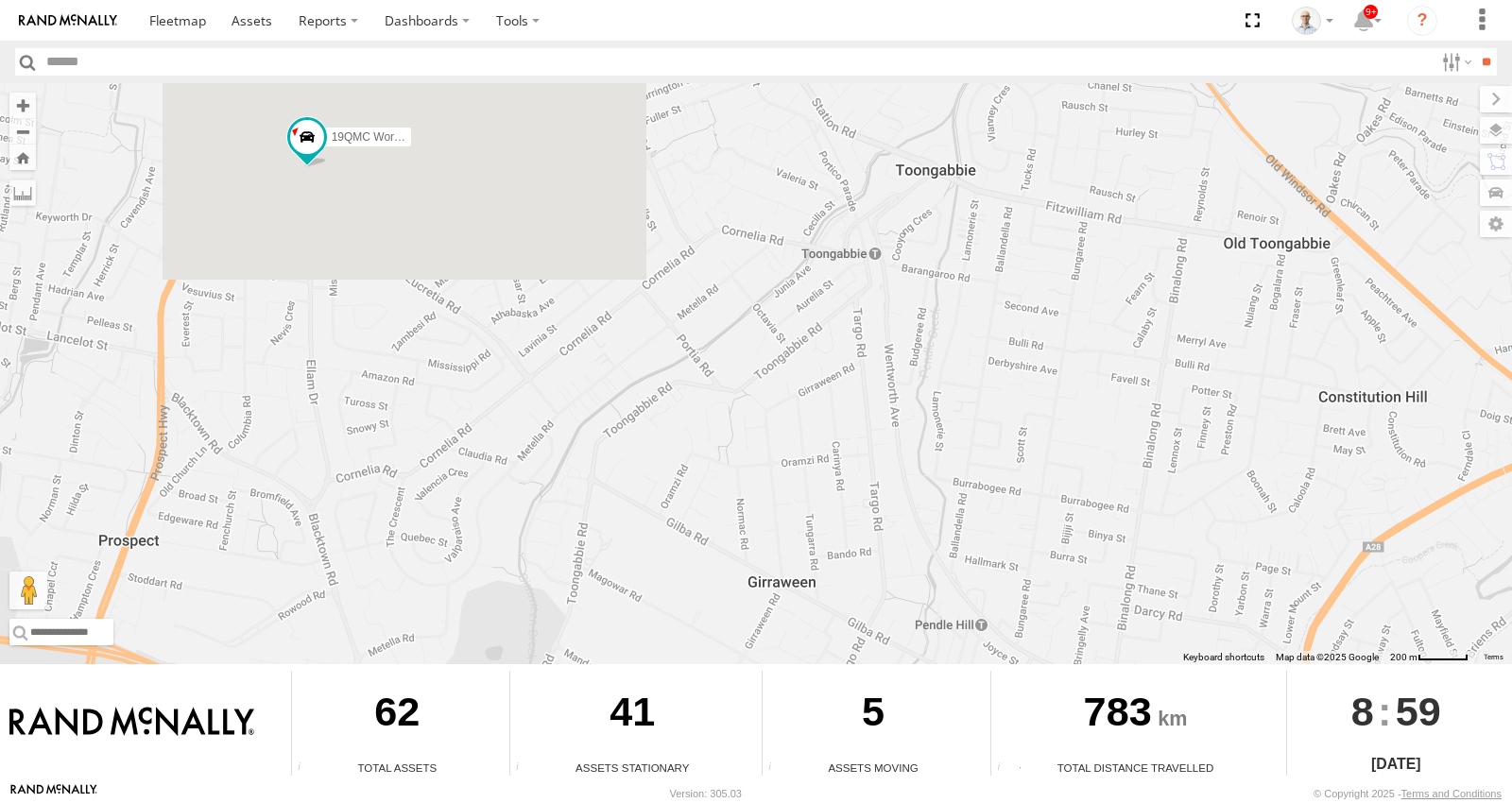
drag, startPoint x: 795, startPoint y: 345, endPoint x: 688, endPoint y: 578, distance: 256.4
click at [695, 579] on div "15 QMC-Spare 27QMC # KS75A 01 Lyndon 23QMC Paul # 110 Tip 4T # 25 Tip 2T 19QMC …" at bounding box center [756, 373] width 1512 height 581
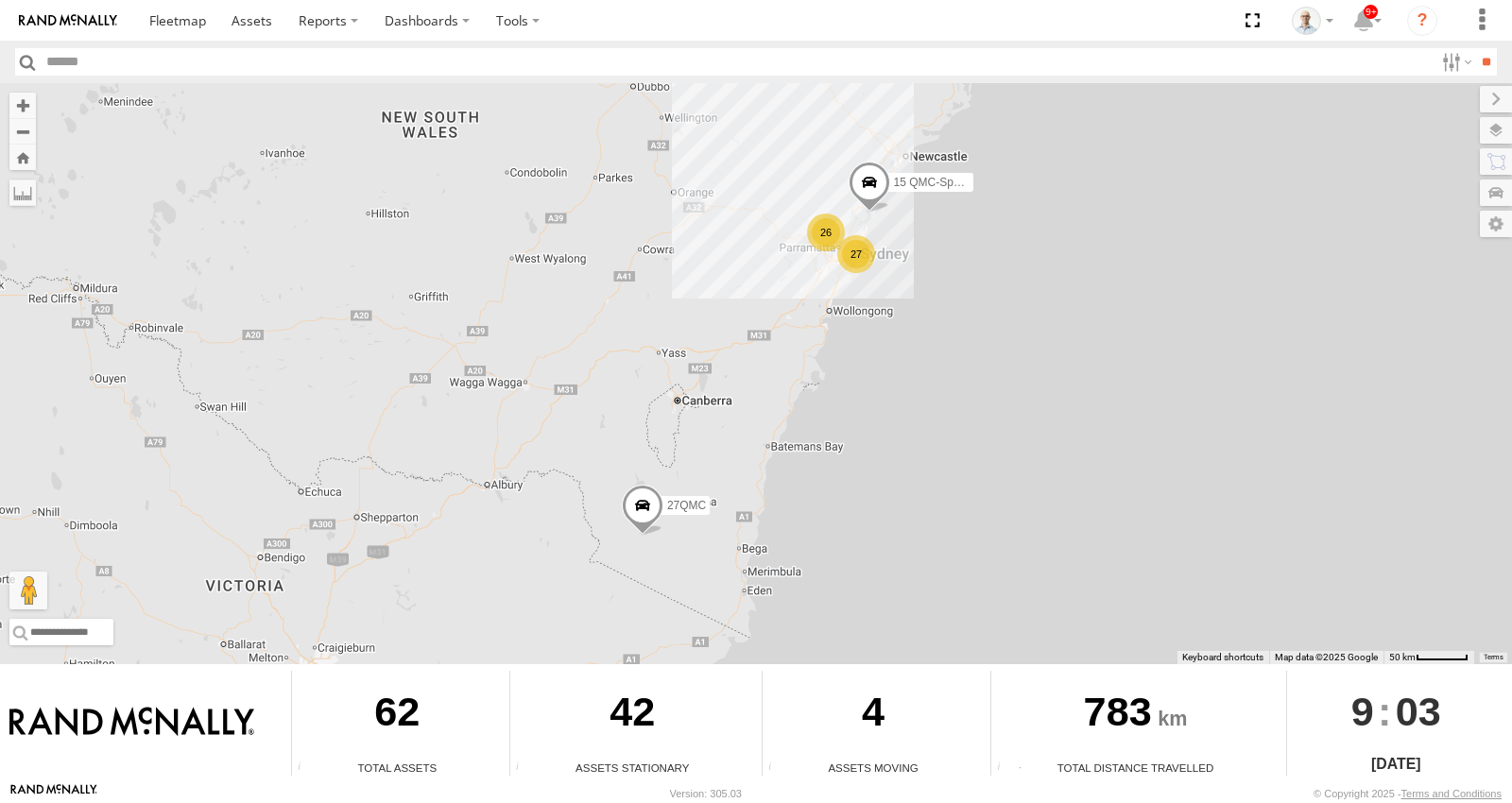
click at [832, 236] on div "26" at bounding box center [826, 233] width 38 height 38
click at [857, 255] on div "27" at bounding box center [857, 254] width 38 height 38
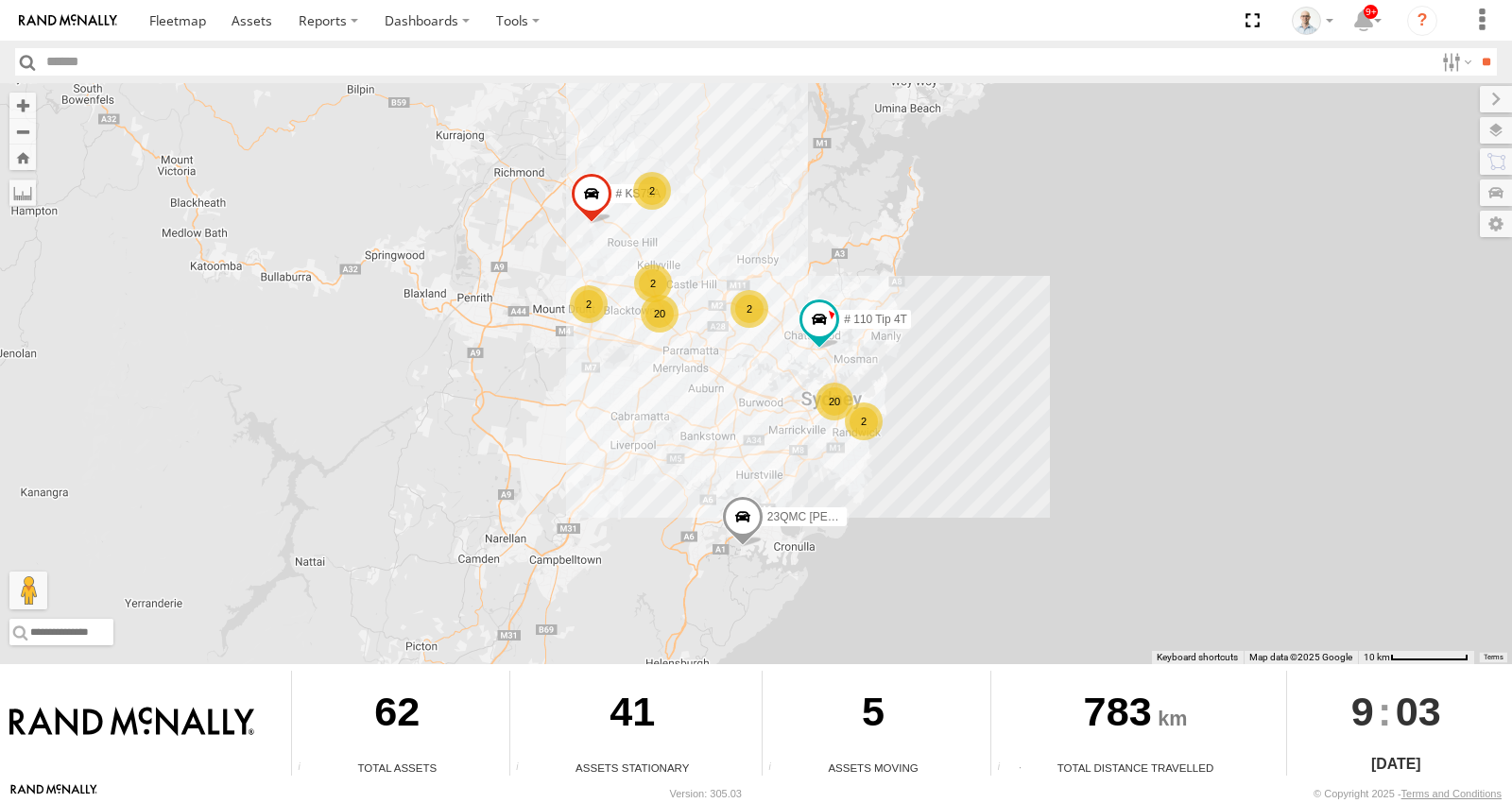
drag, startPoint x: 768, startPoint y: 310, endPoint x: 777, endPoint y: 353, distance: 43.9
click at [776, 352] on div "15 QMC-Spare 27QMC 20 2 20 # KS75A 2 2 2 2 23QMC Paul # 110 Tip 4T" at bounding box center [756, 373] width 1512 height 581
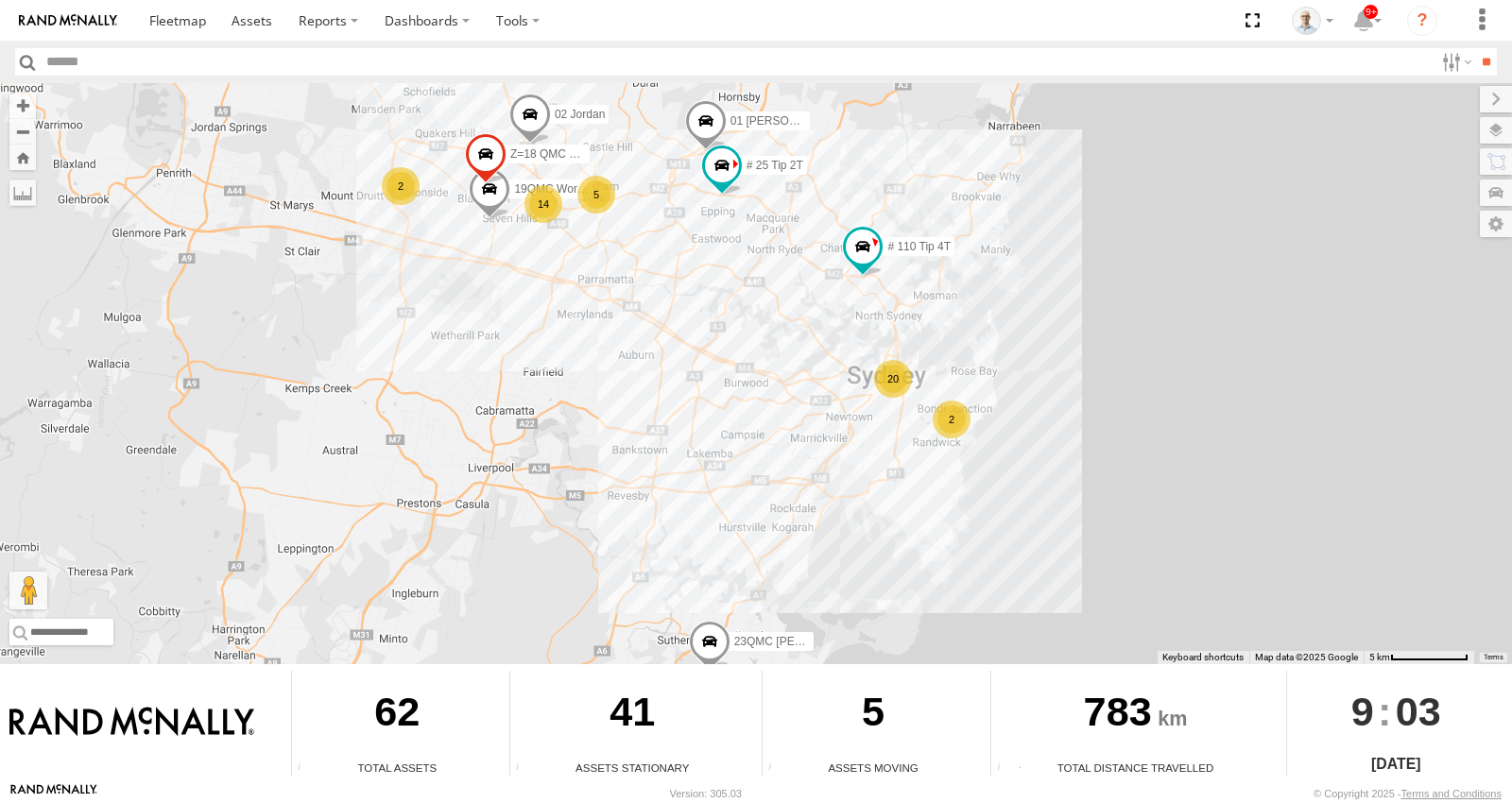
drag, startPoint x: 756, startPoint y: 405, endPoint x: 766, endPoint y: 364, distance: 42.2
click at [765, 365] on div "15 QMC-Spare 27QMC # KS75A 23QMC Paul # 110 Tip 4T 20 2 14 # 25 Tip 2T 01 Lyndo…" at bounding box center [756, 373] width 1512 height 581
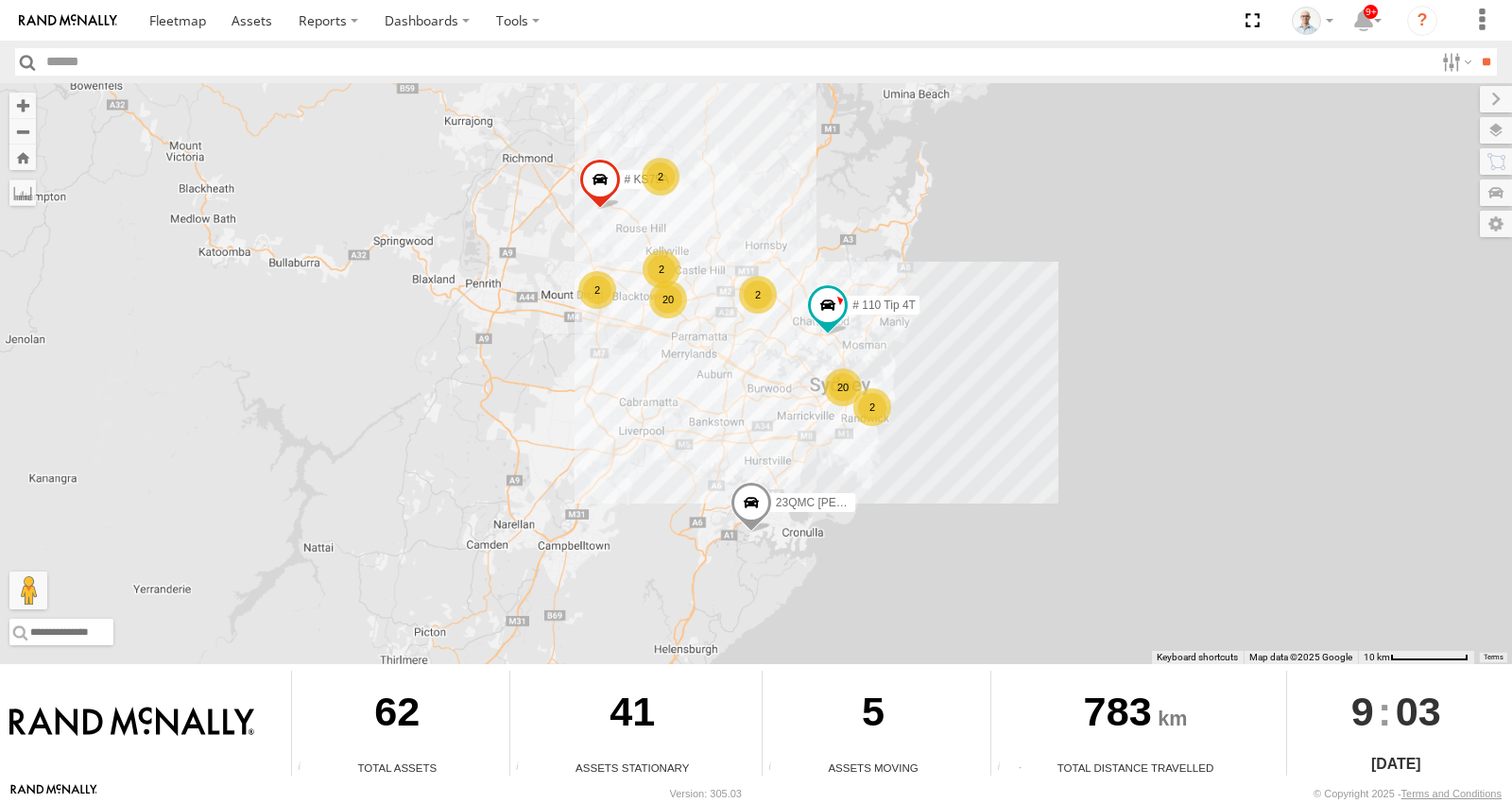
drag, startPoint x: 750, startPoint y: 338, endPoint x: 762, endPoint y: 355, distance: 20.8
click at [762, 355] on div "15 QMC-Spare 27QMC # KS75A 23QMC Paul # 110 Tip 4T 20 2 20 2 2 2 2" at bounding box center [756, 373] width 1512 height 581
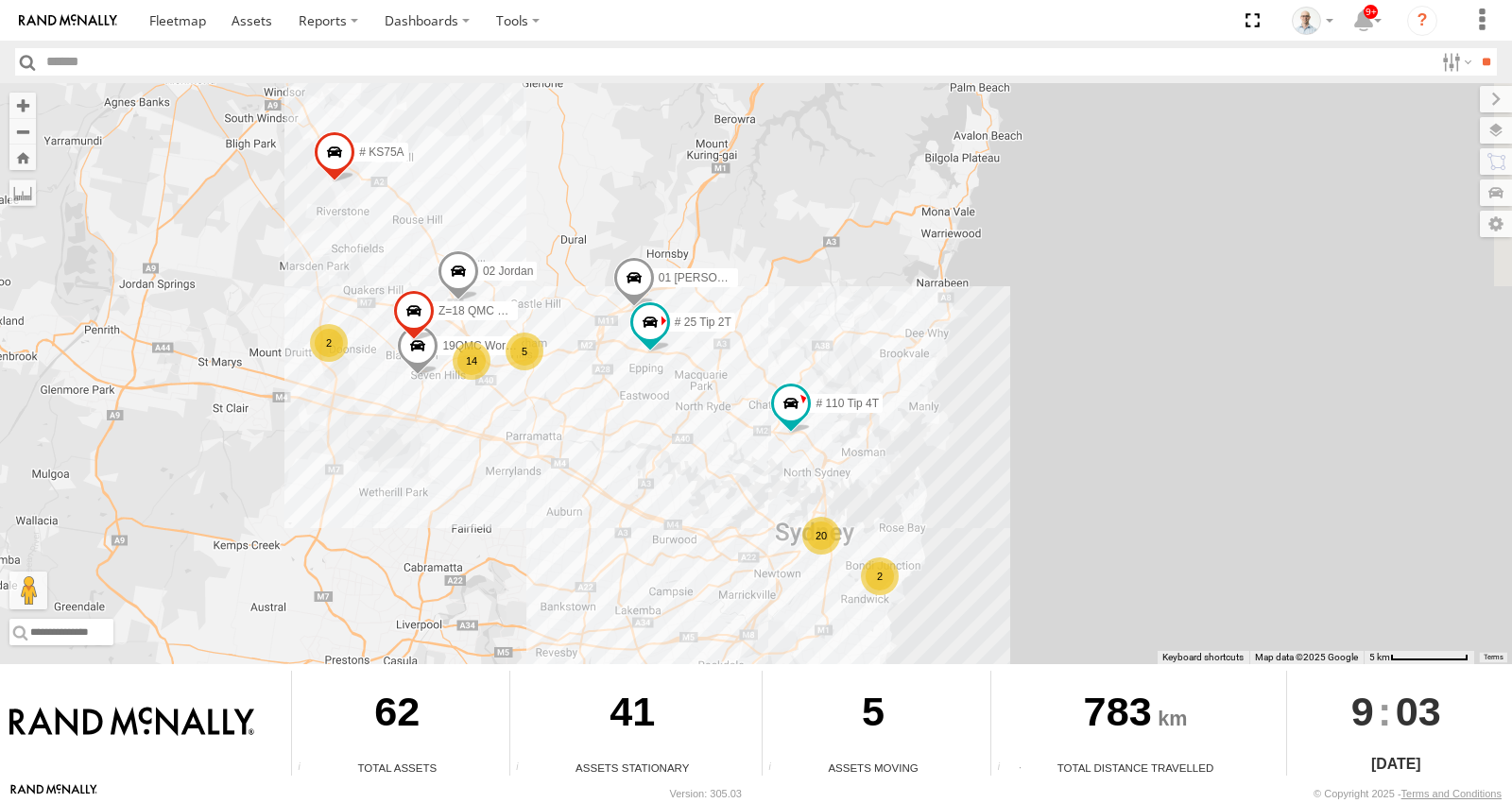
drag, startPoint x: 755, startPoint y: 320, endPoint x: 588, endPoint y: 415, distance: 192.1
click at [588, 415] on div "15 QMC-Spare 27QMC # KS75A 23QMC Paul # 110 Tip 4T 20 2 14 # 25 Tip 2T 01 Lyndo…" at bounding box center [756, 373] width 1512 height 581
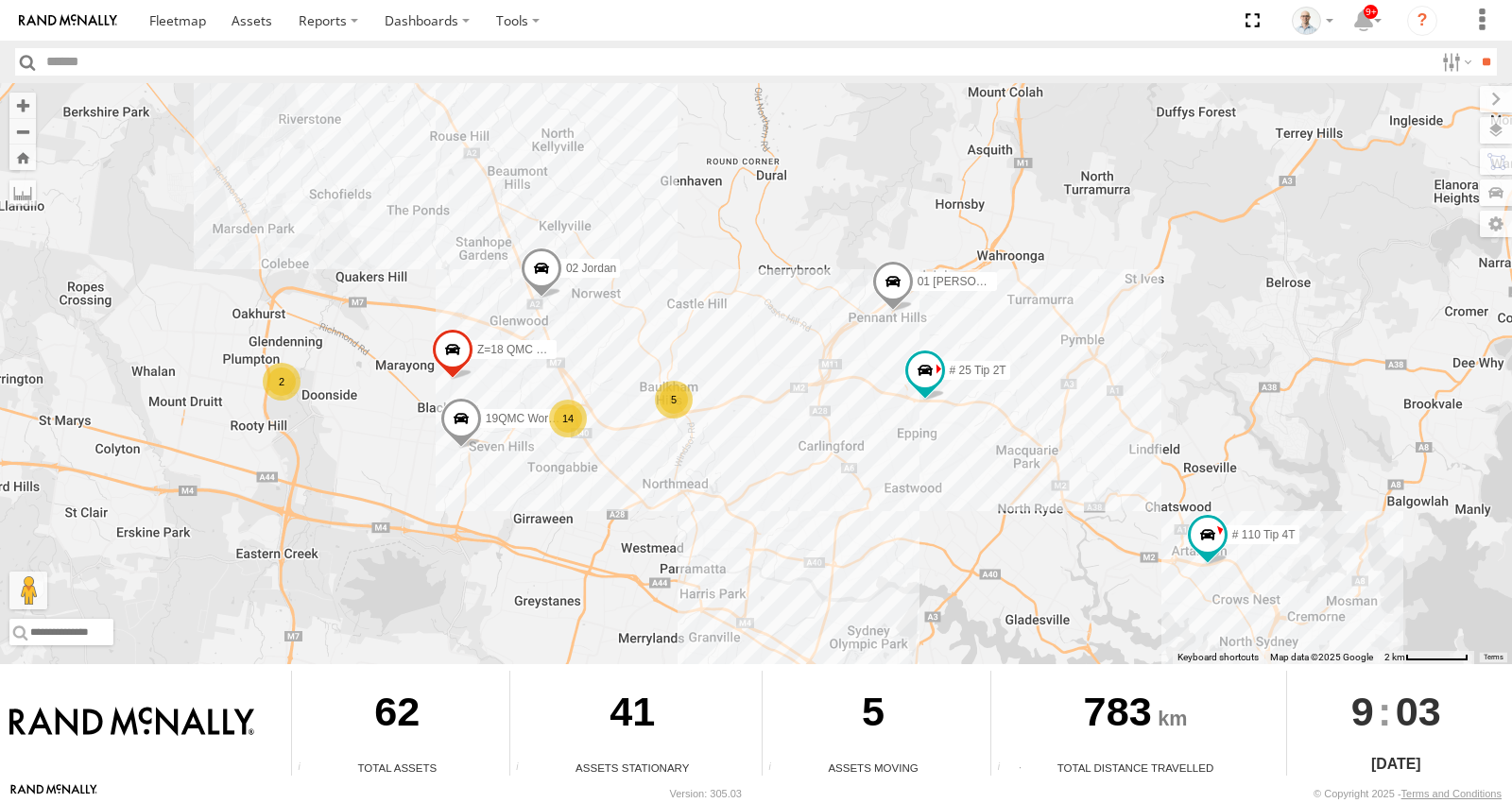
drag, startPoint x: 597, startPoint y: 393, endPoint x: 785, endPoint y: 452, distance: 197.0
click at [835, 504] on div "15 QMC-Spare 27QMC # KS75A 23QMC Paul # 110 Tip 4T # 25 Tip 2T 01 Lyndon 19QMC …" at bounding box center [756, 373] width 1512 height 581
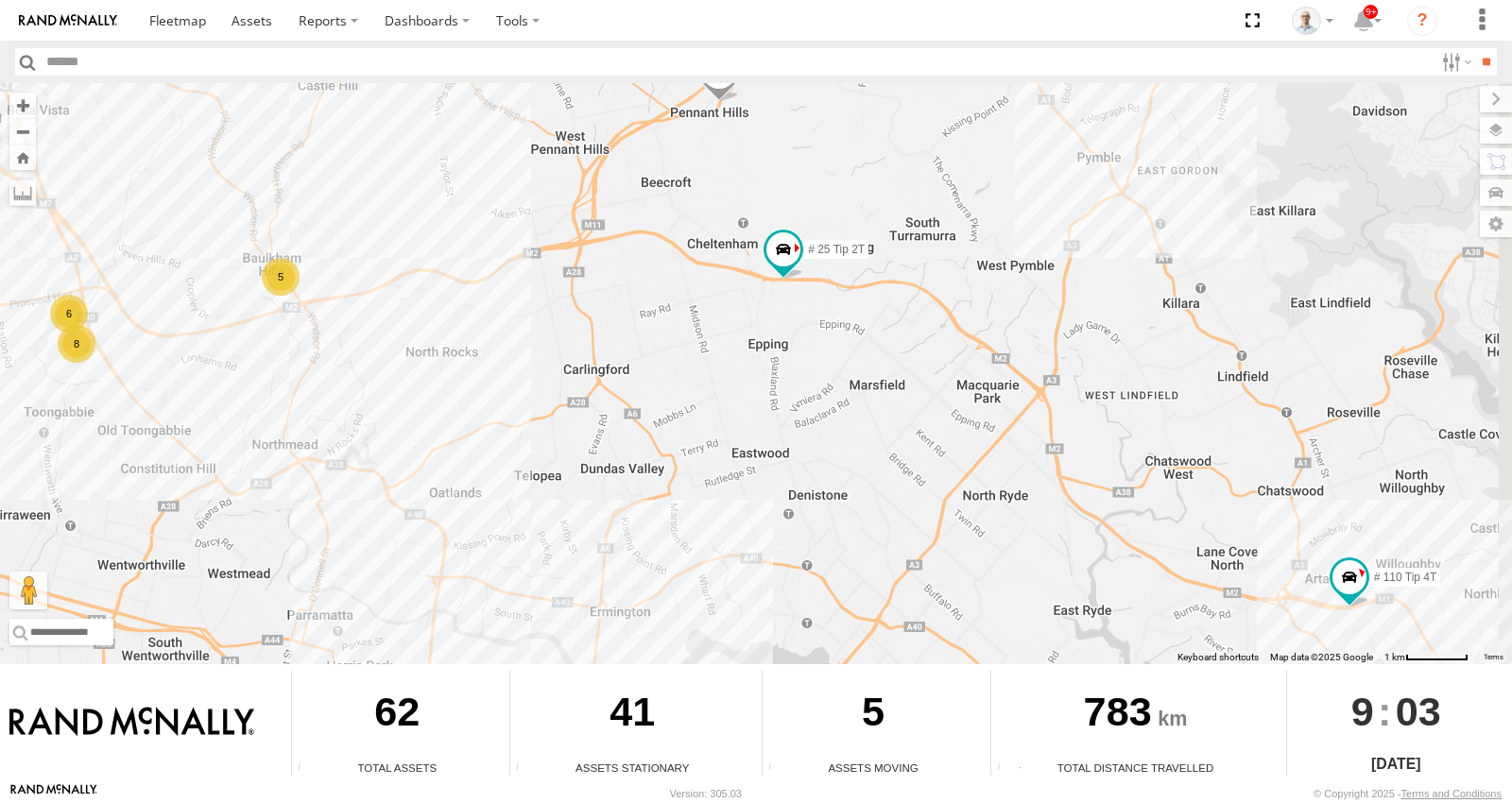
drag, startPoint x: 883, startPoint y: 415, endPoint x: 600, endPoint y: 288, distance: 310.2
click at [601, 290] on div "15 QMC-Spare 27QMC # KS75A 23QMC Paul # 110 Tip 4T # 25 Tip 2T 01 Lyndon 19QMC …" at bounding box center [756, 373] width 1512 height 581
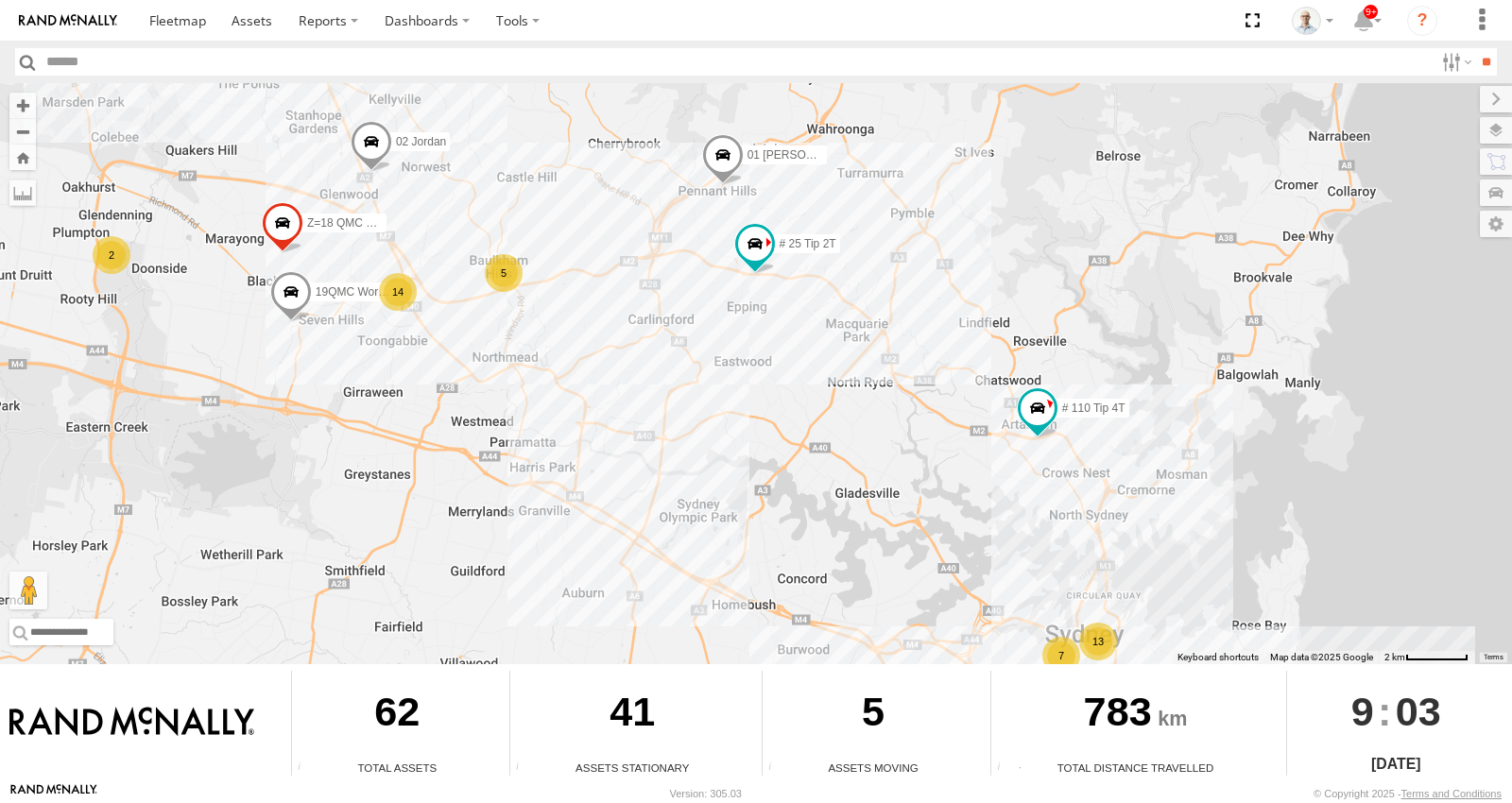
drag, startPoint x: 513, startPoint y: 275, endPoint x: 520, endPoint y: 285, distance: 12.2
click at [513, 275] on div "5" at bounding box center [504, 273] width 38 height 38
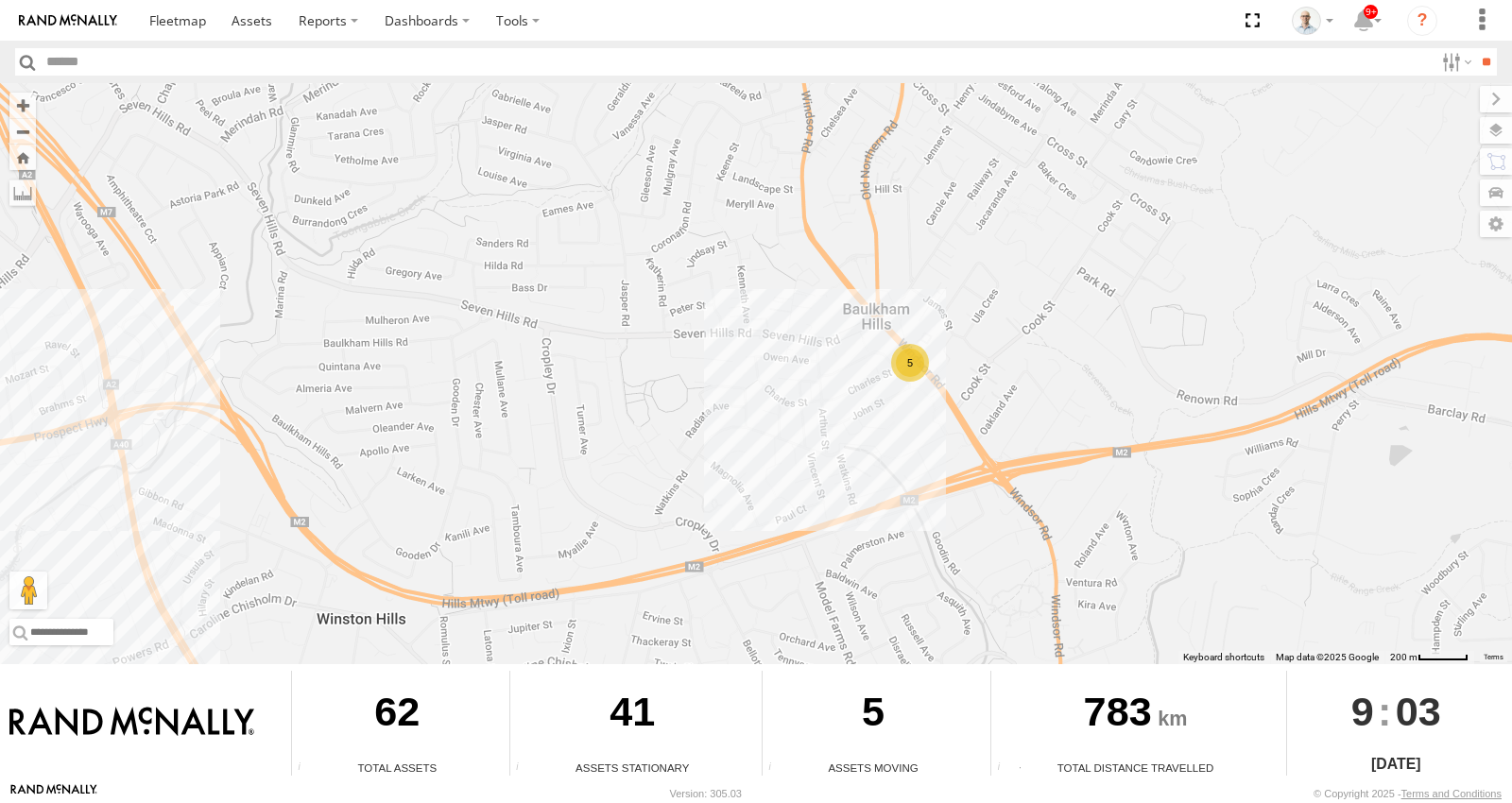
drag, startPoint x: 680, startPoint y: 479, endPoint x: 973, endPoint y: 376, distance: 310.6
click at [965, 380] on div "15 QMC-Spare 27QMC # KS75A 23QMC Paul # 110 Tip 4T # 25 Tip 2T 01 Lyndon 19QMC …" at bounding box center [756, 373] width 1512 height 581
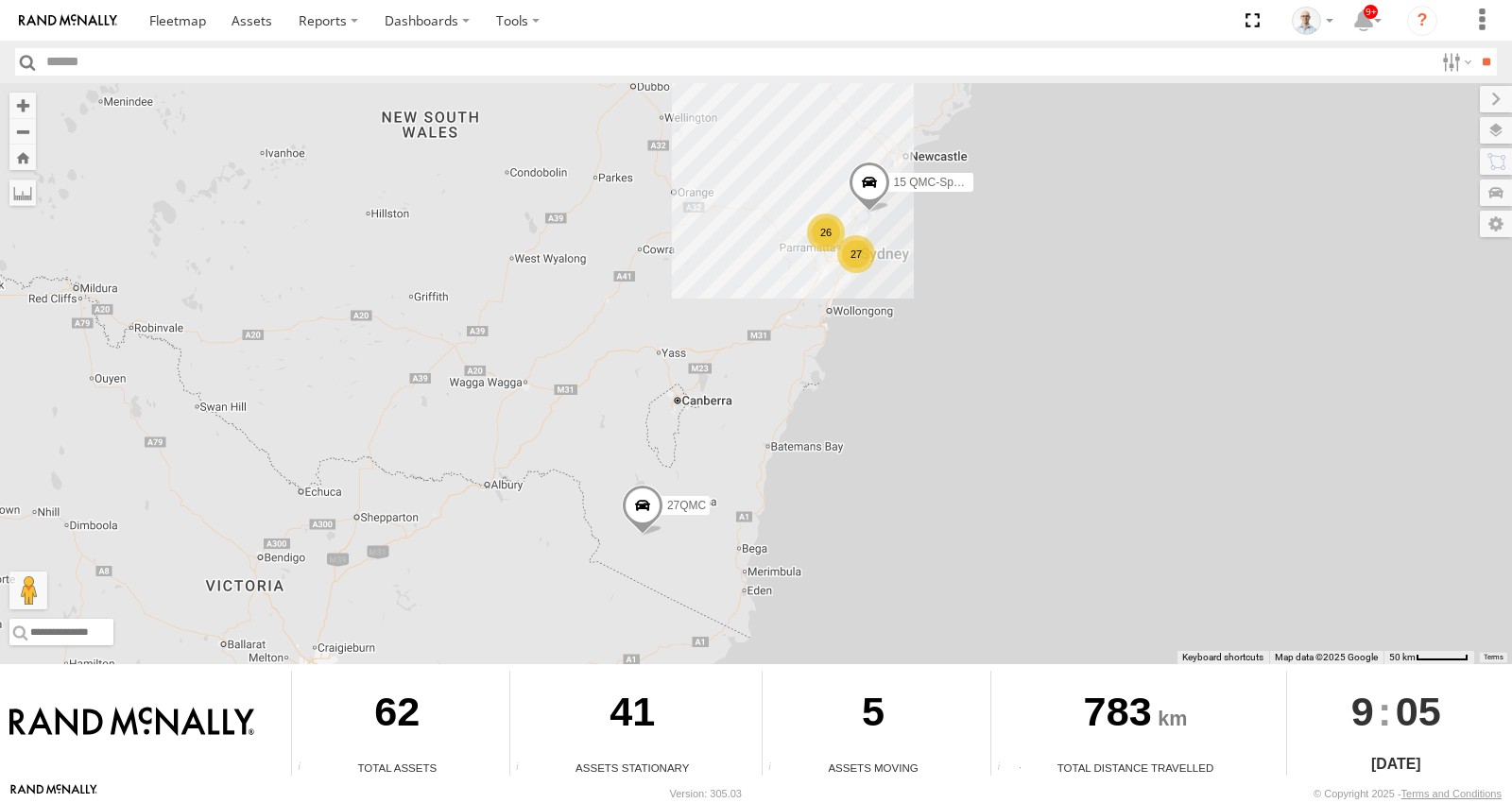
click at [860, 261] on div "27" at bounding box center [857, 254] width 38 height 38
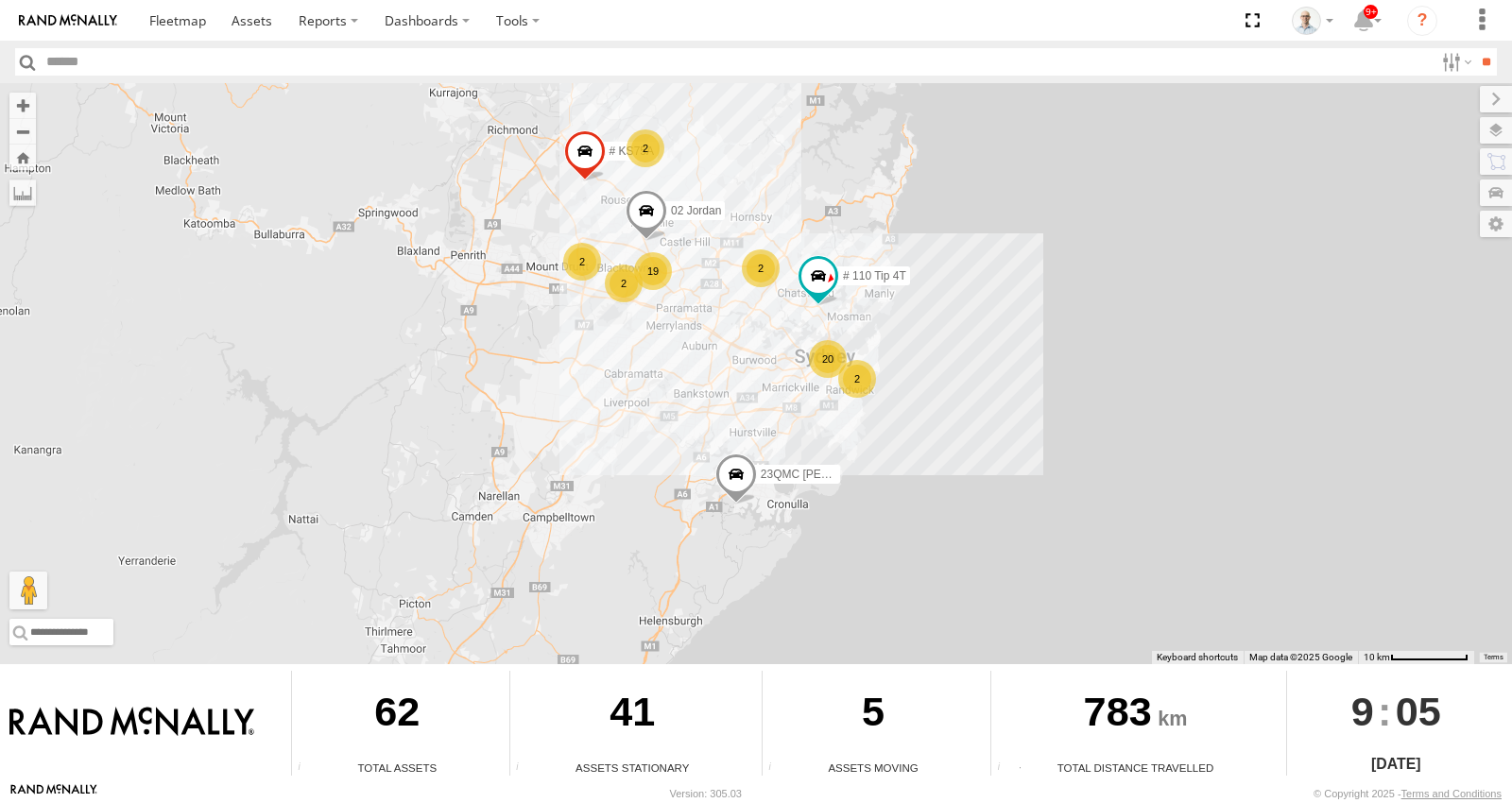
click at [753, 264] on div "2" at bounding box center [760, 268] width 38 height 38
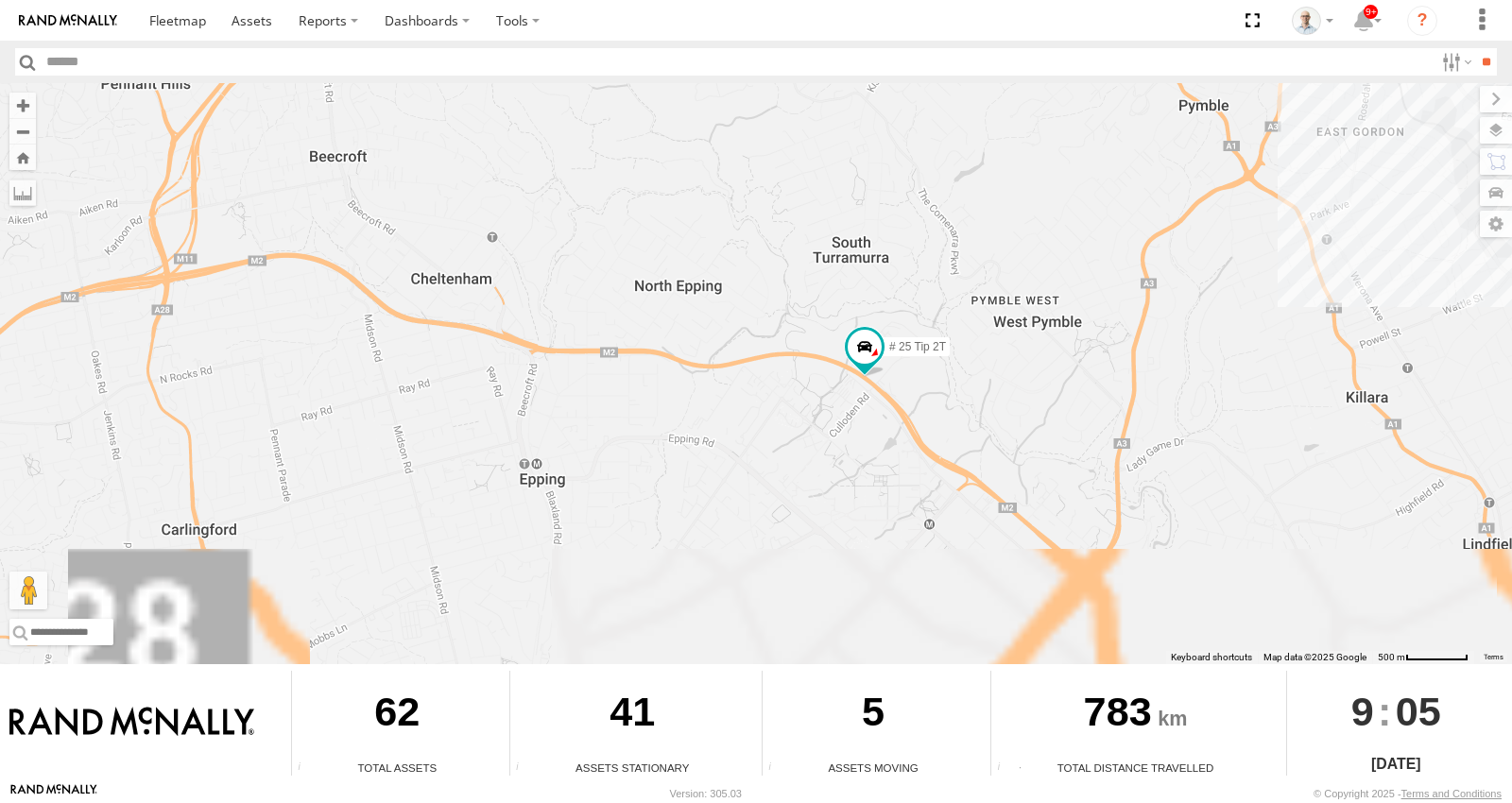
drag, startPoint x: 756, startPoint y: 363, endPoint x: 745, endPoint y: 319, distance: 45.4
click at [719, 270] on div "15 QMC-Spare 27QMC # KS75A 02 Jordan 23QMC Paul # 110 Tip 4T # 25 Tip 2T 01 Lyn…" at bounding box center [756, 373] width 1512 height 581
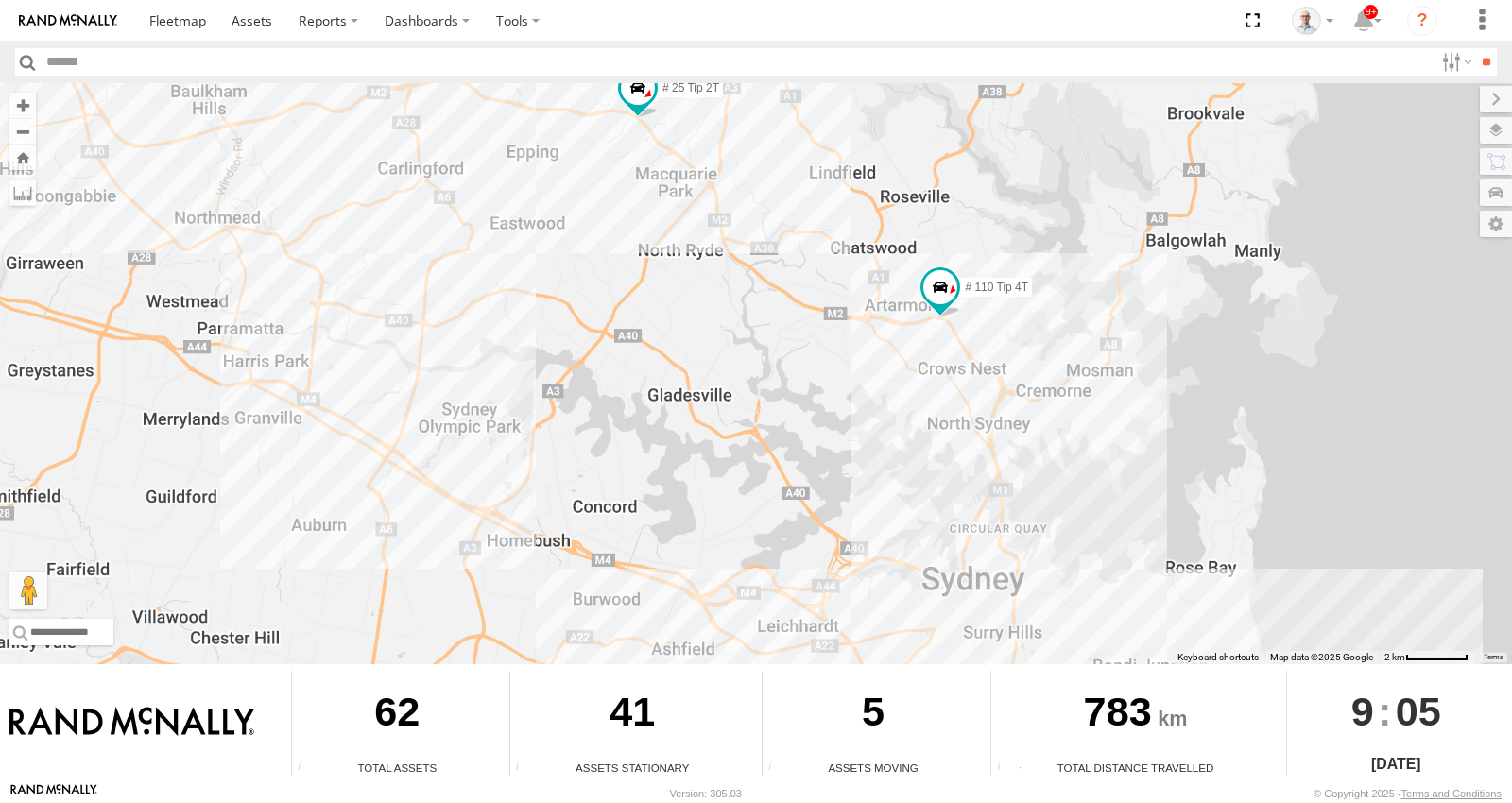
drag, startPoint x: 902, startPoint y: 501, endPoint x: 743, endPoint y: 296, distance: 259.4
click at [743, 296] on div "15 QMC-Spare 27QMC # KS75A 02 Jordan 23QMC Paul # 110 Tip 4T # 25 Tip 2T 01 Lyn…" at bounding box center [756, 373] width 1512 height 581
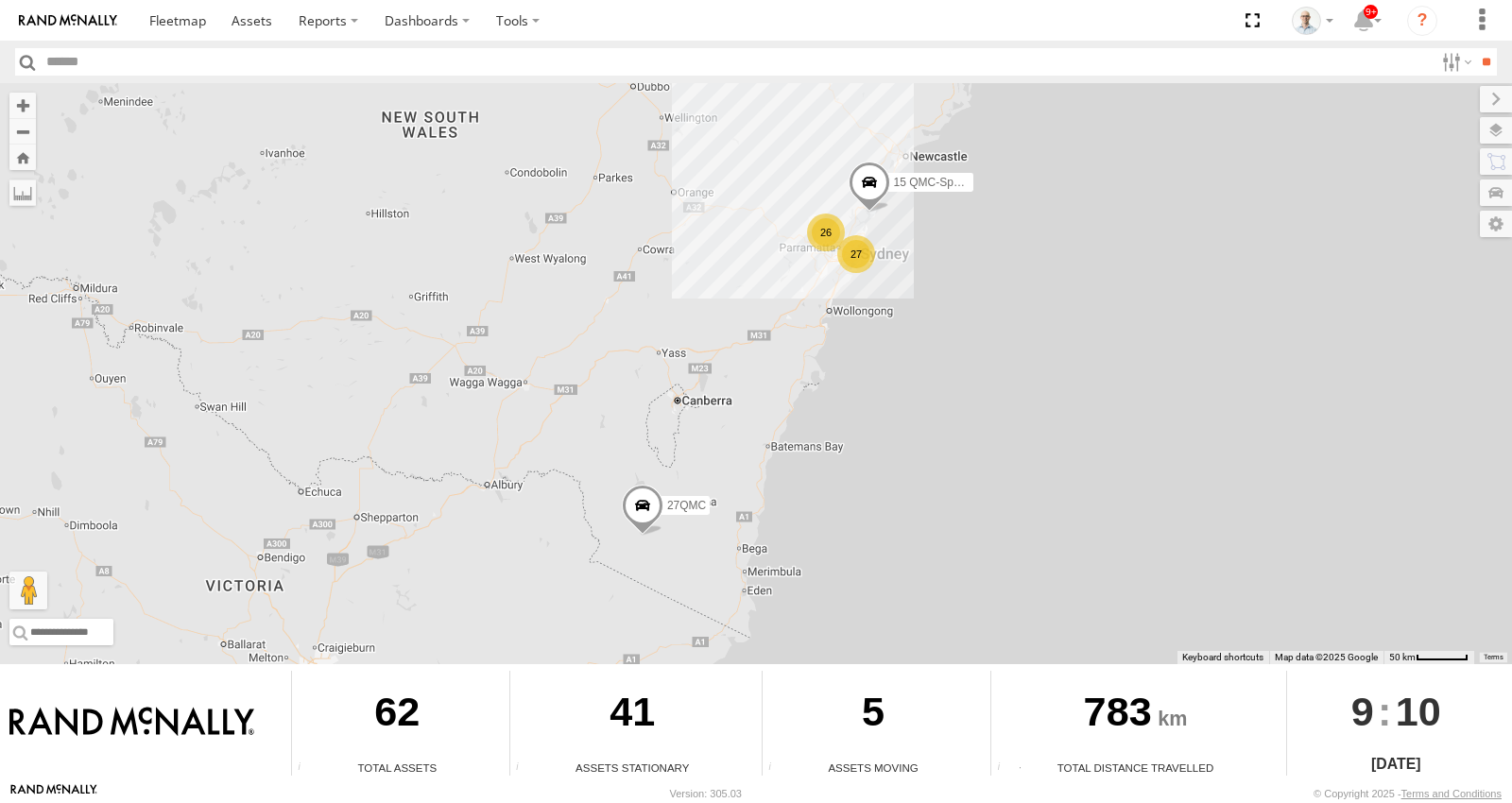
click at [834, 225] on div "26" at bounding box center [826, 233] width 38 height 38
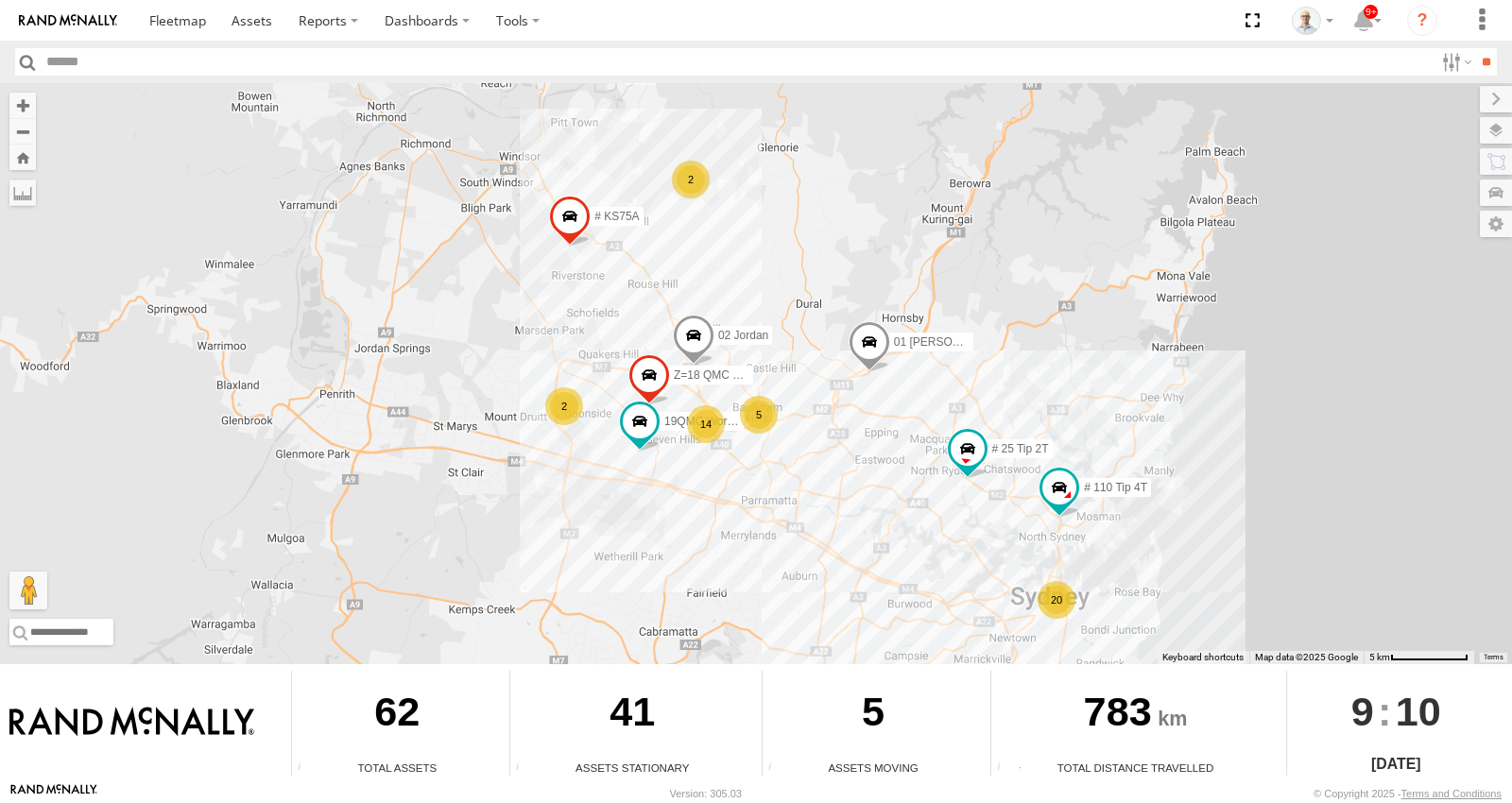
drag, startPoint x: 995, startPoint y: 570, endPoint x: 827, endPoint y: 495, distance: 184.0
click at [896, 507] on div "15 QMC-Spare 27QMC 20 14 # KS75A # 25 Tip 2T 01 Lyndon 2 19QMC Workshop 5 2 02 …" at bounding box center [756, 373] width 1512 height 581
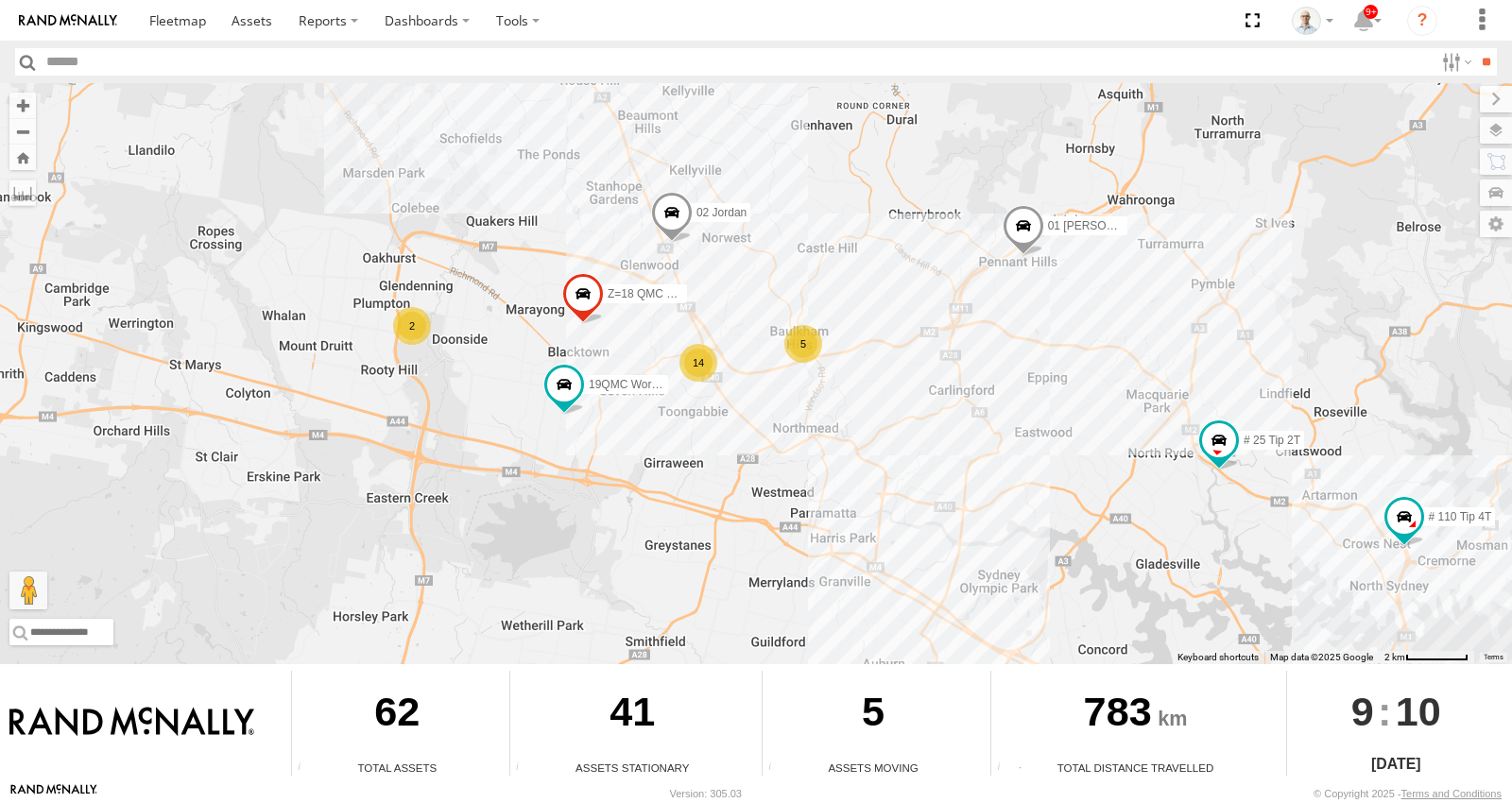
click at [713, 364] on div "14" at bounding box center [698, 362] width 38 height 38
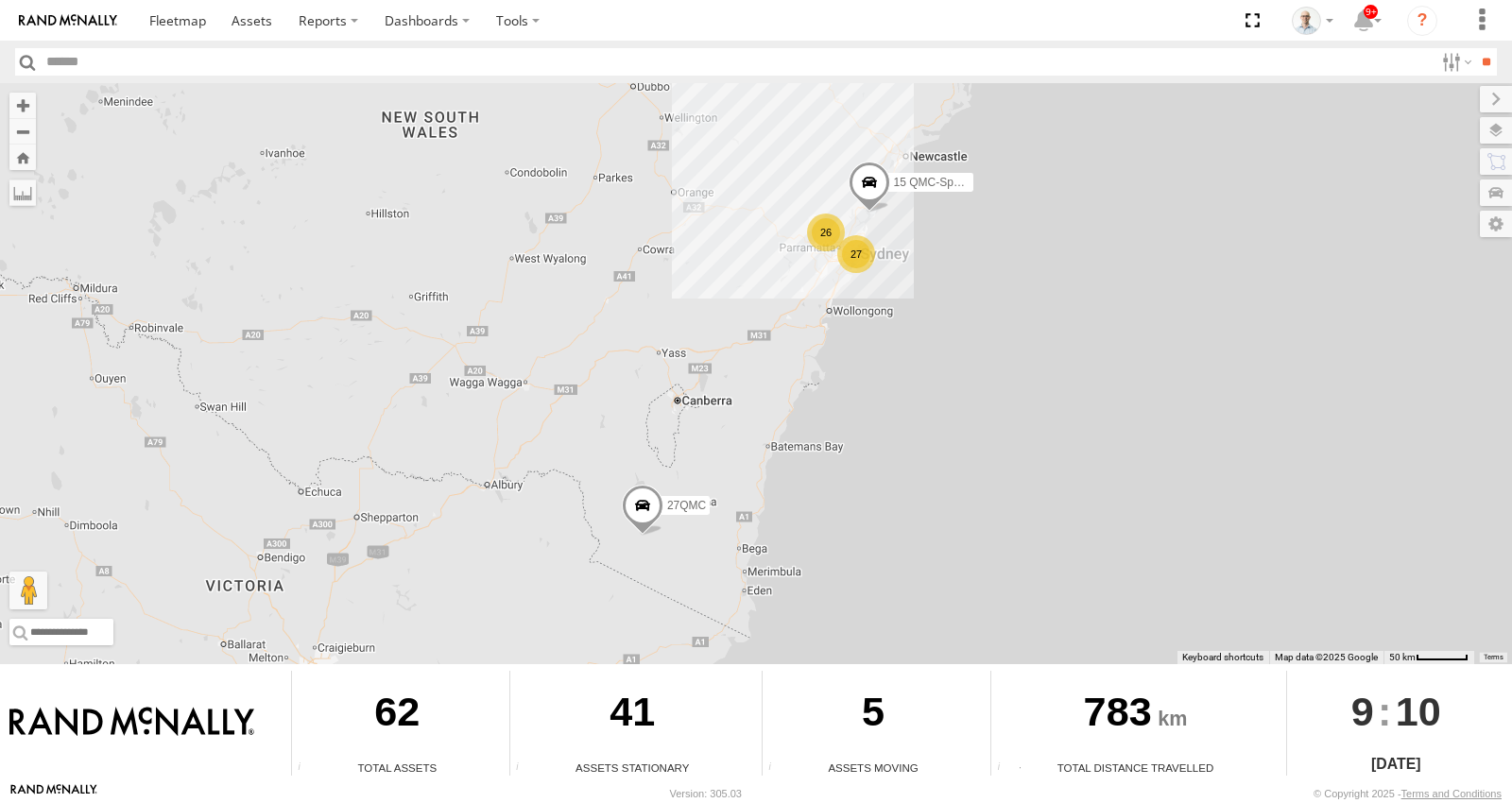
click at [828, 220] on div "26" at bounding box center [826, 233] width 38 height 38
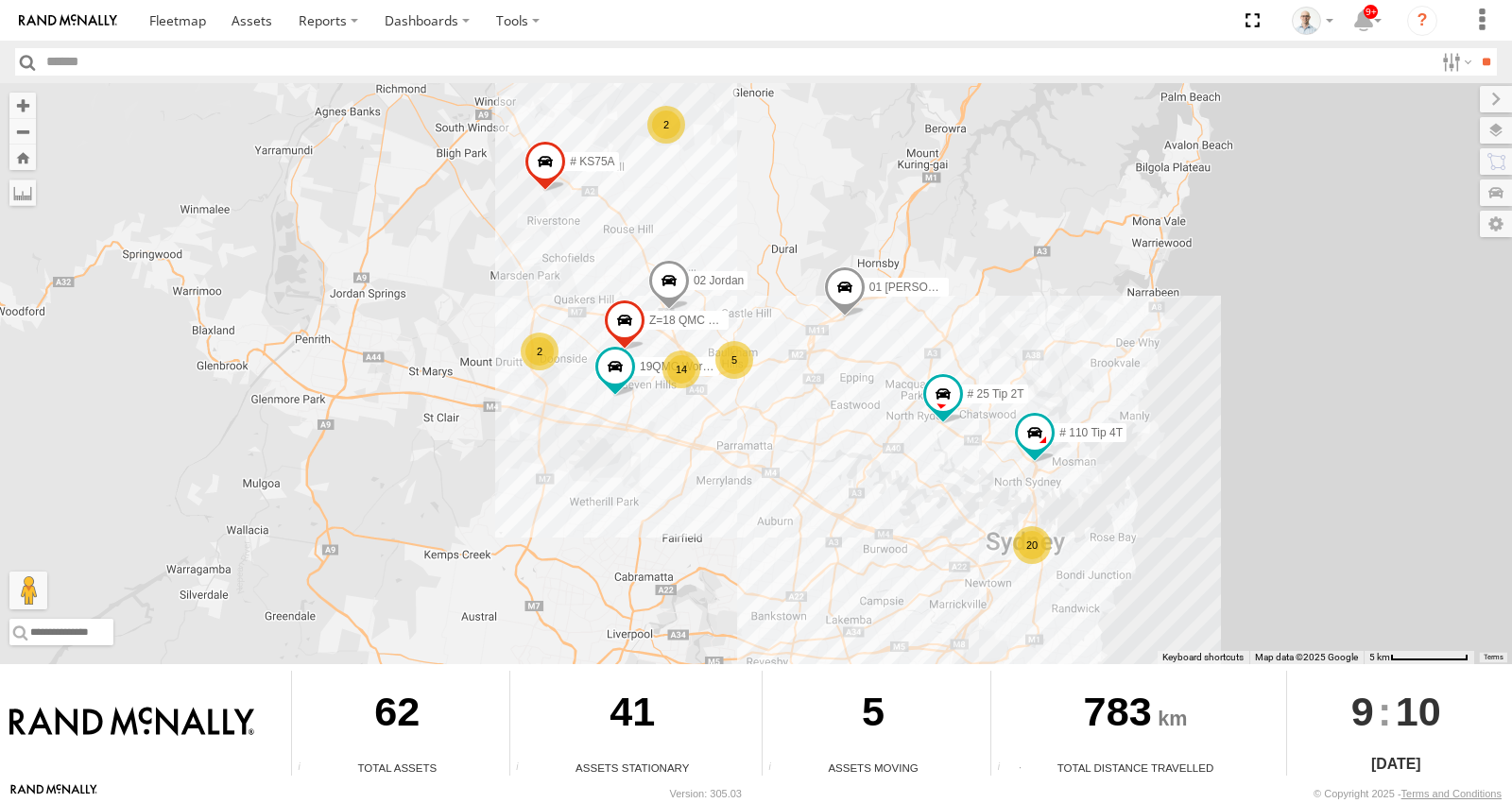
drag, startPoint x: 1135, startPoint y: 482, endPoint x: 992, endPoint y: 370, distance: 181.6
click at [1010, 363] on div "15 QMC-Spare 27QMC 20 14 # KS75A # 25 Tip 2T 01 Lyndon 2 19QMC Workshop 5 2 02 …" at bounding box center [756, 373] width 1512 height 581
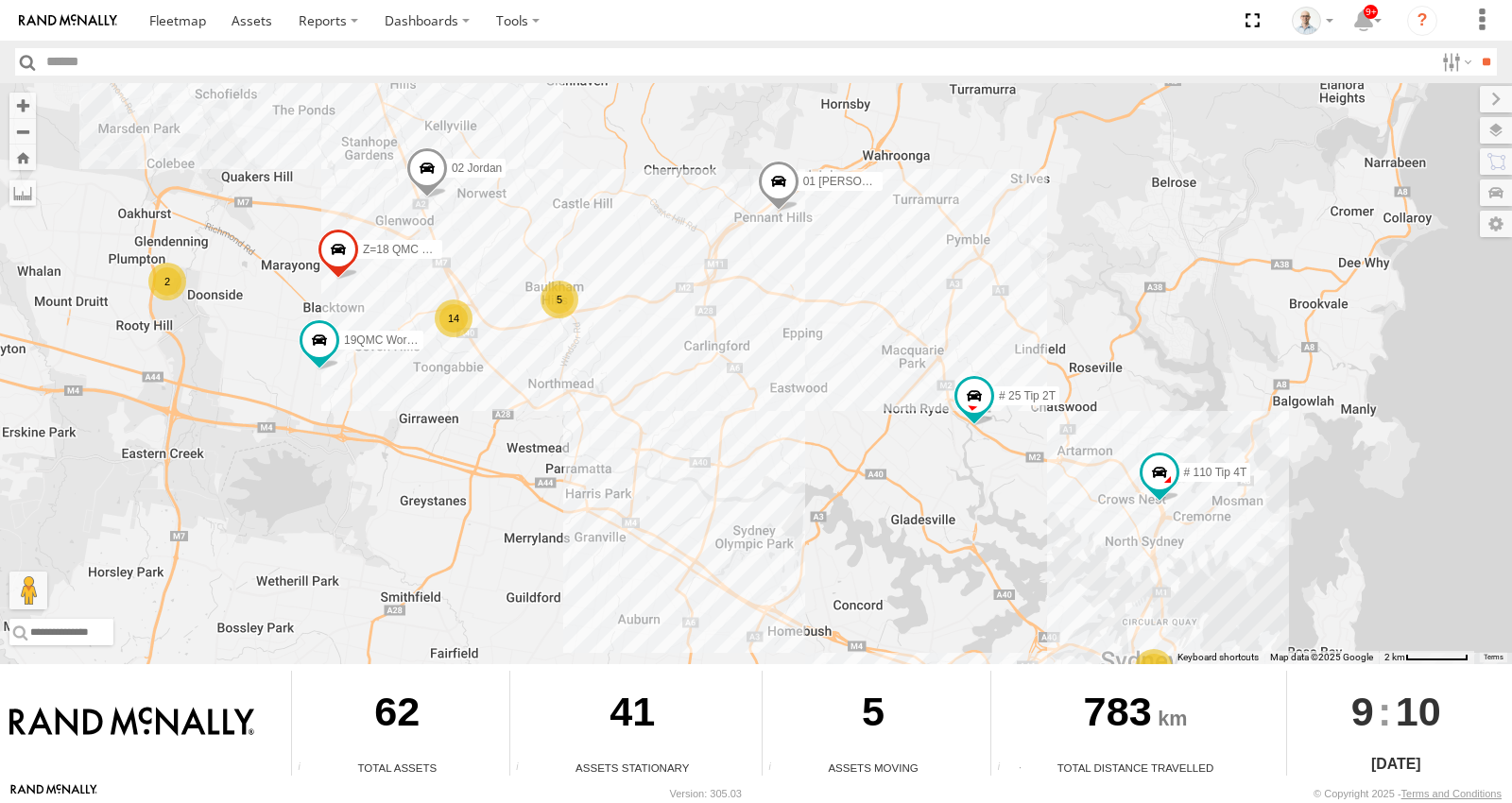
drag, startPoint x: 773, startPoint y: 394, endPoint x: 858, endPoint y: 378, distance: 86.5
click at [857, 379] on div "15 QMC-Spare 27QMC # KS75A # 25 Tip 2T 01 Lyndon 19QMC Workshop 02 Jordan Z=18 …" at bounding box center [756, 373] width 1512 height 581
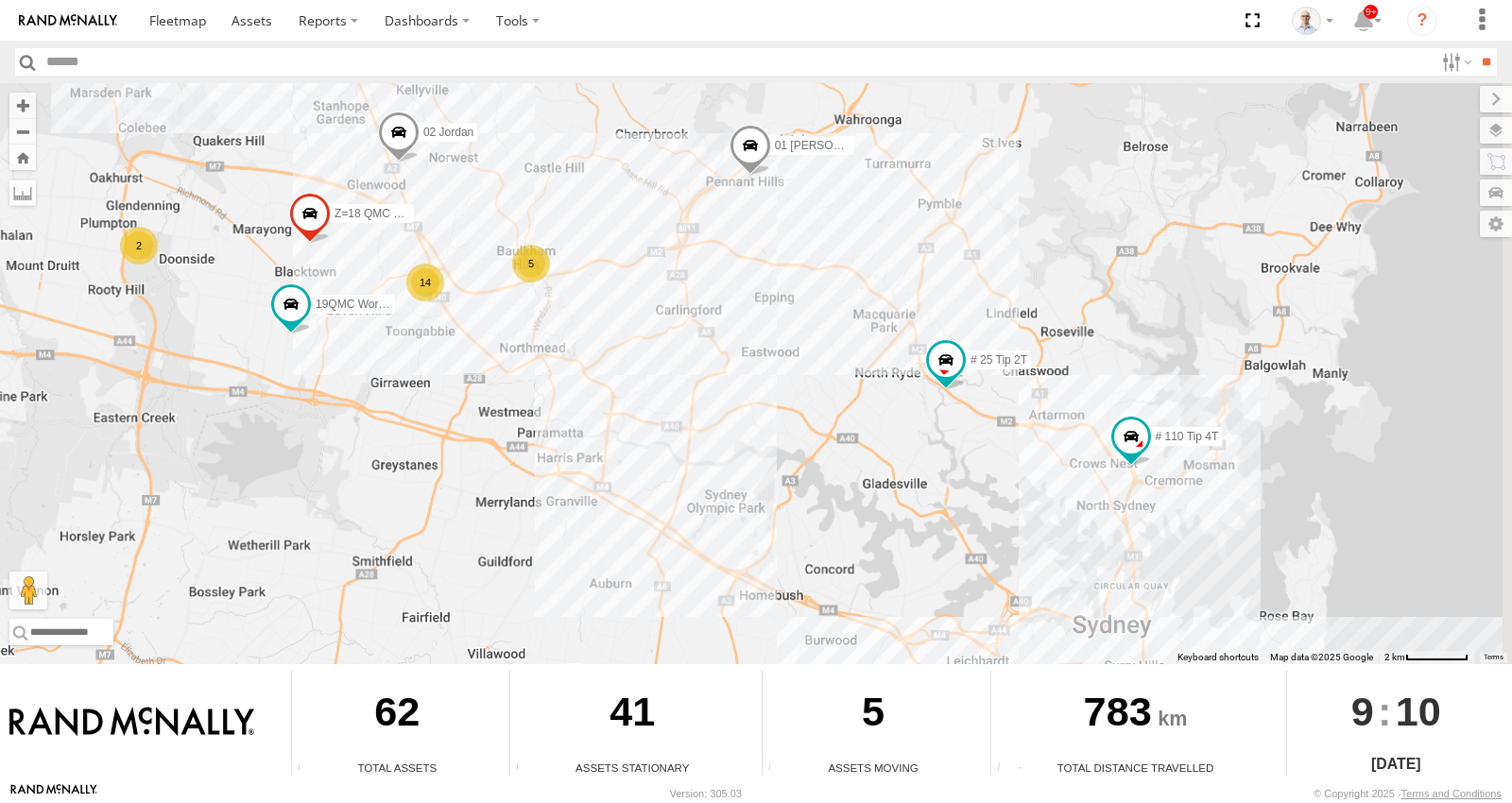
drag, startPoint x: 902, startPoint y: 467, endPoint x: 696, endPoint y: 369, distance: 228.1
click at [696, 371] on div "15 QMC-Spare 27QMC # KS75A # 25 Tip 2T 01 Lyndon 19QMC Workshop 02 Jordan Z=18 …" at bounding box center [756, 373] width 1512 height 581
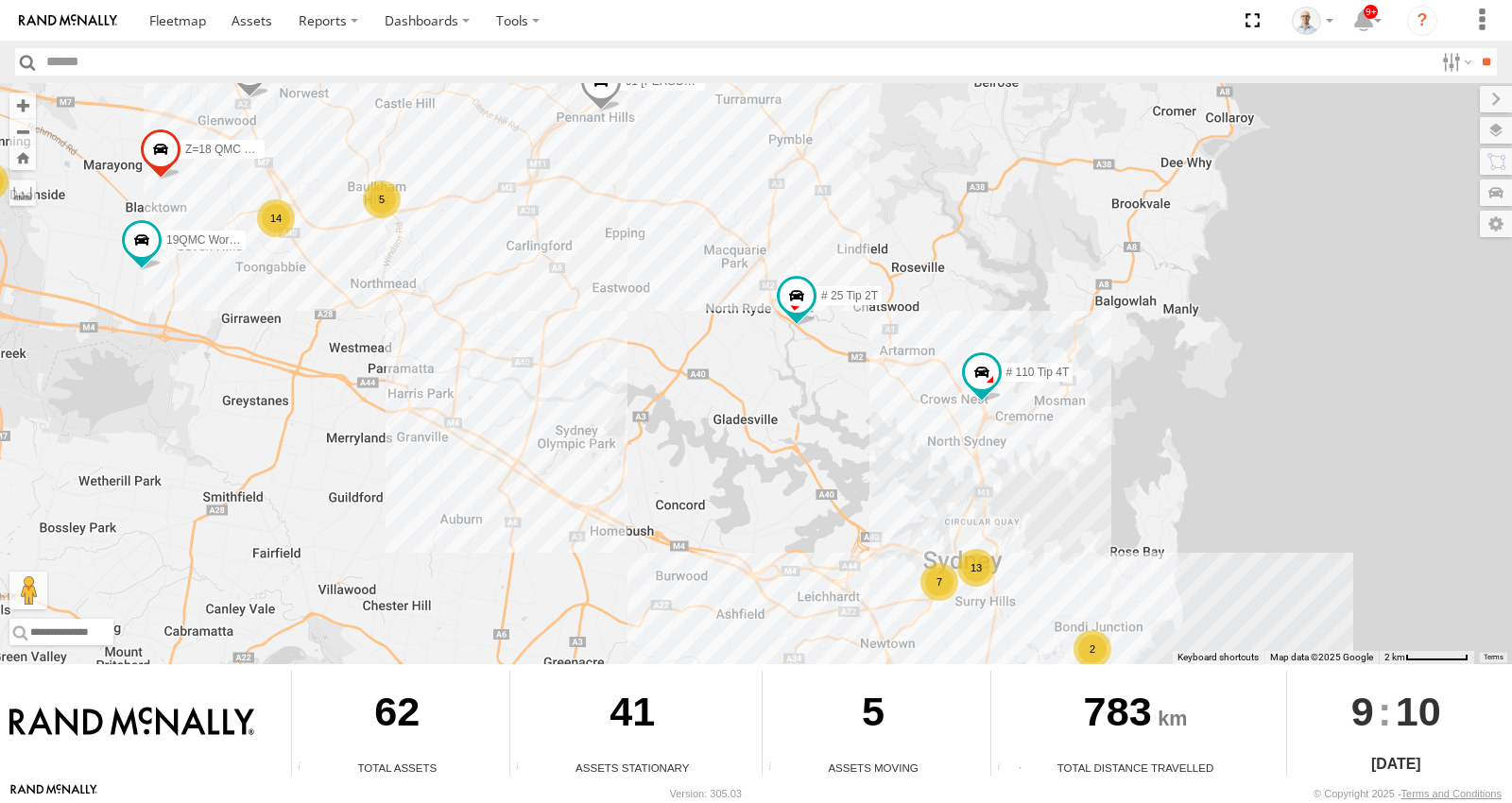
drag, startPoint x: 941, startPoint y: 482, endPoint x: 926, endPoint y: 478, distance: 15.5
click at [926, 478] on div "15 QMC-Spare 27QMC # KS75A # 25 Tip 2T 01 Lyndon 19QMC Workshop 02 Jordan Z=18 …" at bounding box center [756, 373] width 1512 height 581
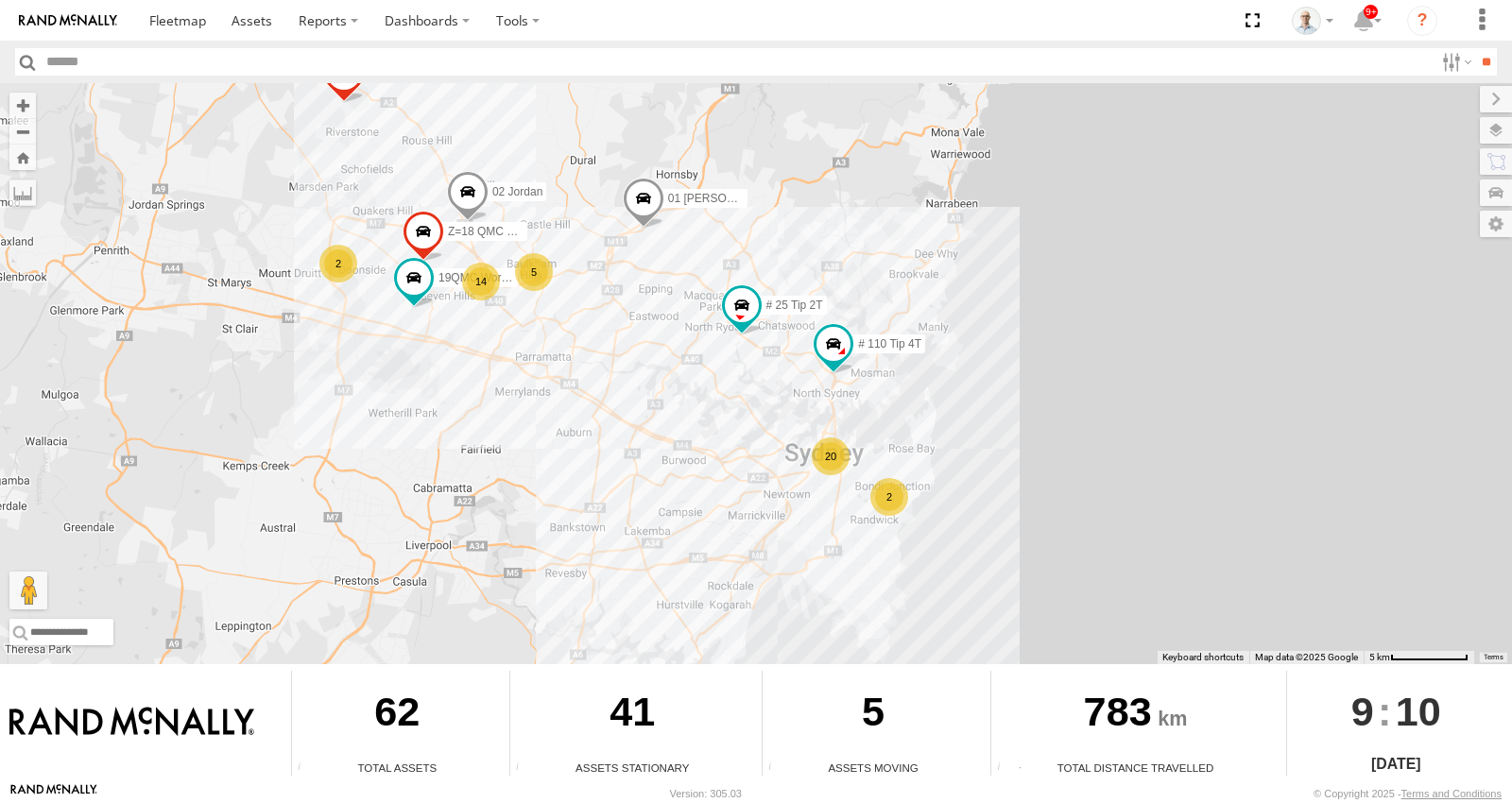
click at [545, 288] on div "5" at bounding box center [534, 272] width 38 height 38
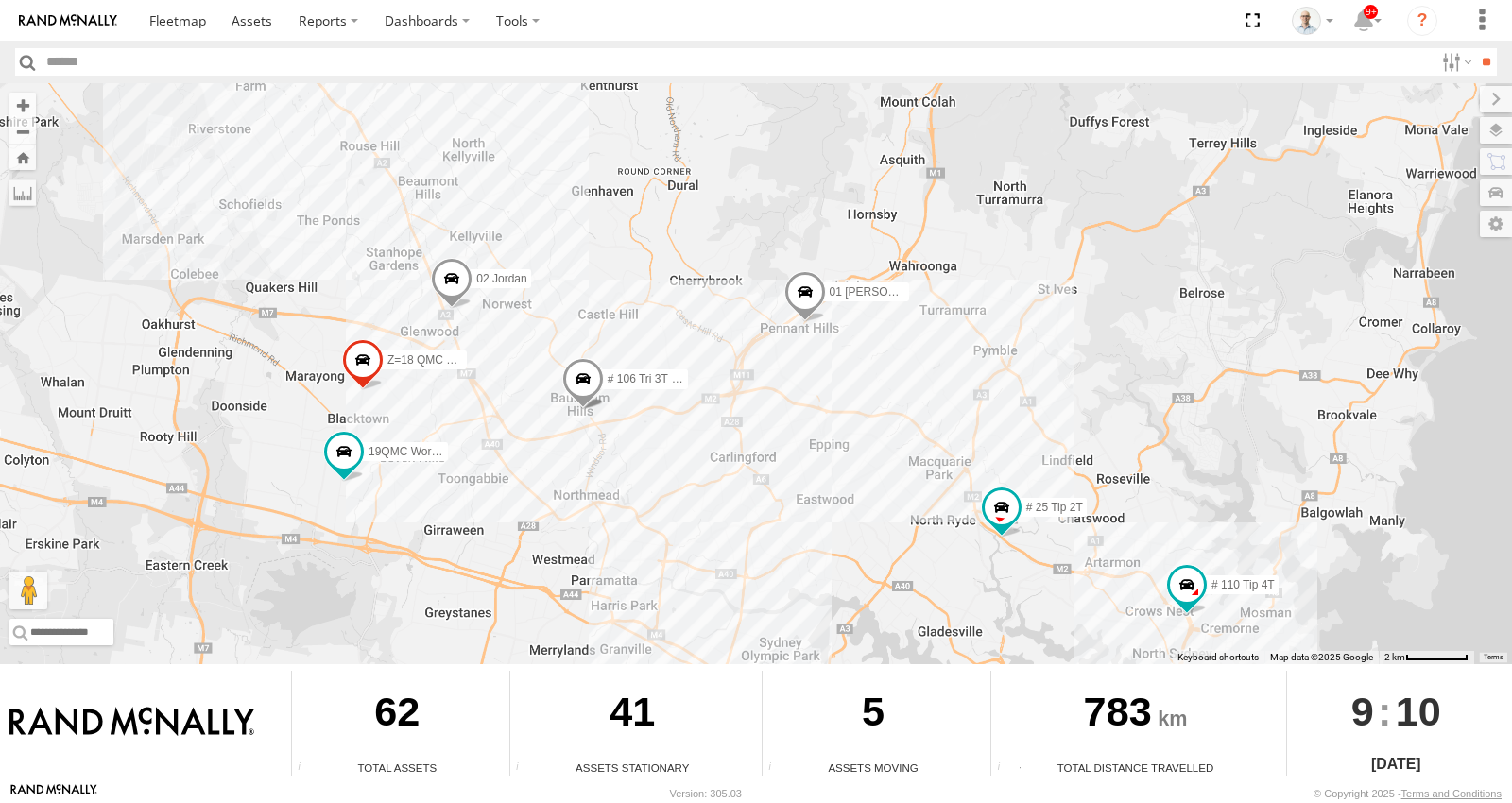
drag, startPoint x: 364, startPoint y: 422, endPoint x: 521, endPoint y: 418, distance: 157.1
click at [518, 418] on div "15 QMC-Spare 27QMC # KS75A # 25 Tip 2T 01 Lyndon 19QMC Workshop 02 Jordan Z=18 …" at bounding box center [756, 373] width 1512 height 581
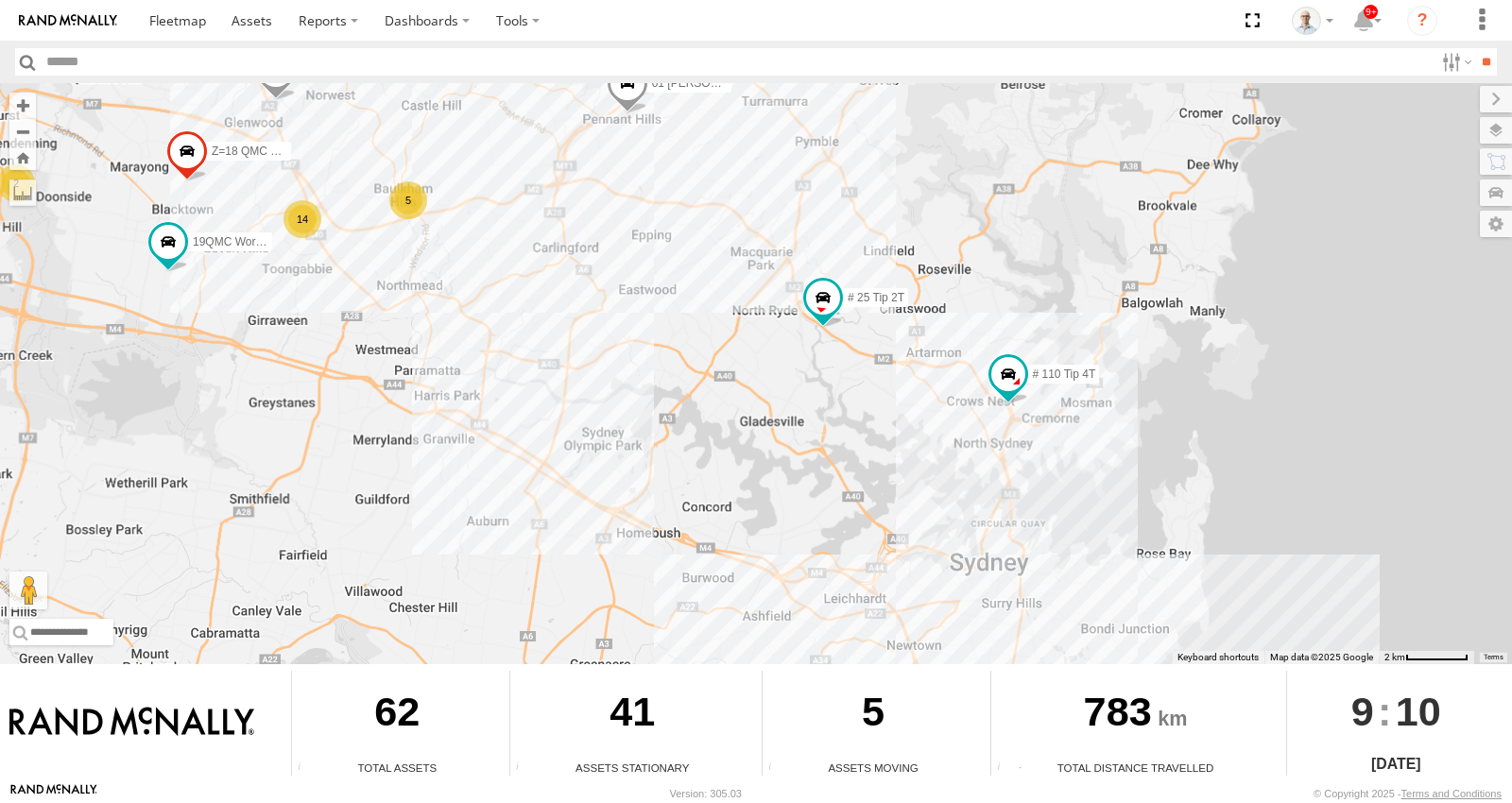
drag, startPoint x: 860, startPoint y: 499, endPoint x: 673, endPoint y: 281, distance: 287.2
click at [673, 281] on div "15 QMC-Spare 27QMC # KS75A # 25 Tip 2T 01 Lyndon 19QMC Workshop 02 Jordan Z=18 …" at bounding box center [756, 373] width 1512 height 581
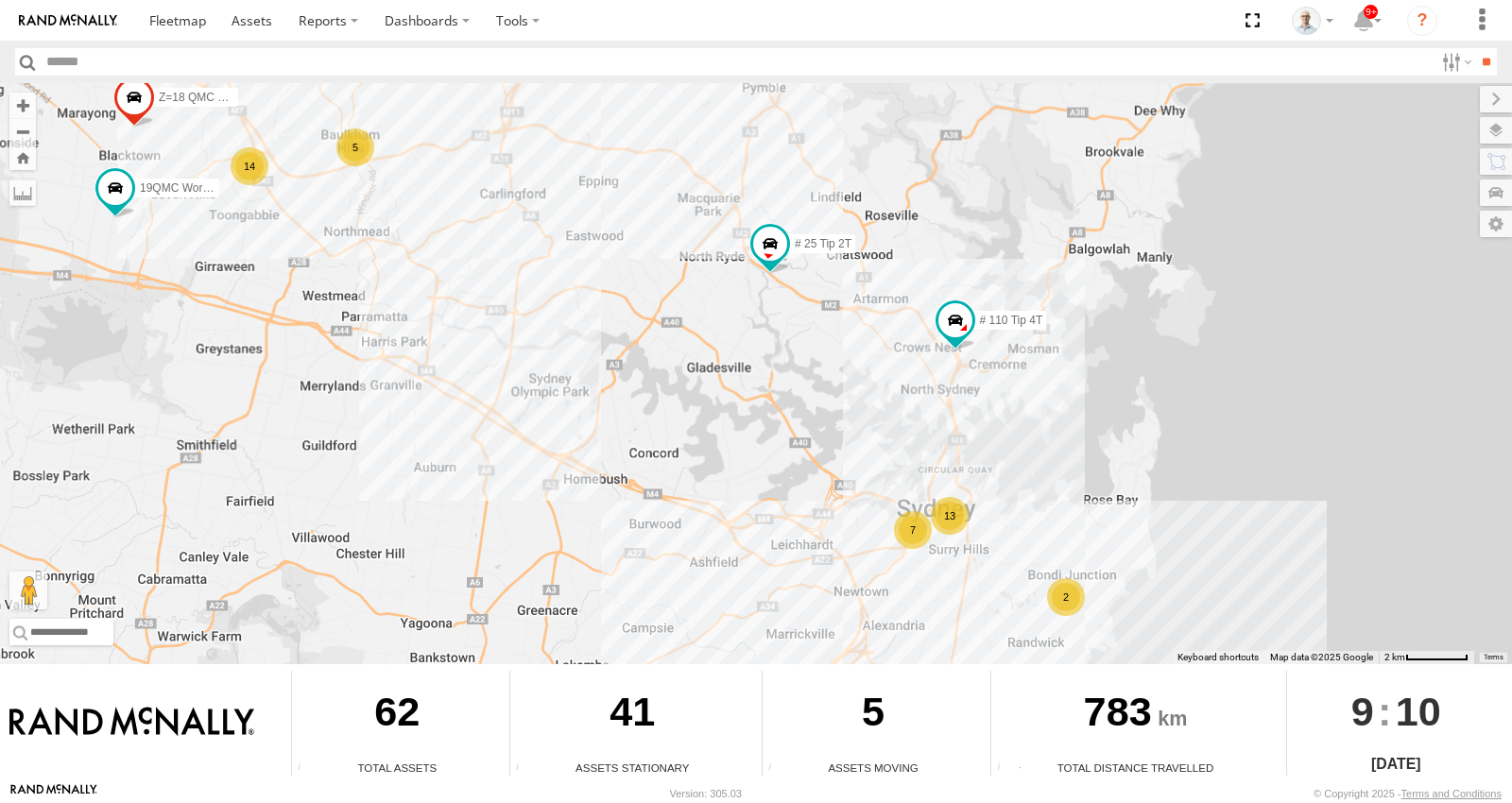
drag, startPoint x: 1003, startPoint y: 479, endPoint x: 874, endPoint y: 381, distance: 162.0
click at [874, 381] on div "15 QMC-Spare 27QMC # KS75A # 25 Tip 2T 01 Lyndon 19QMC Workshop 02 Jordan Z=18 …" at bounding box center [756, 373] width 1512 height 581
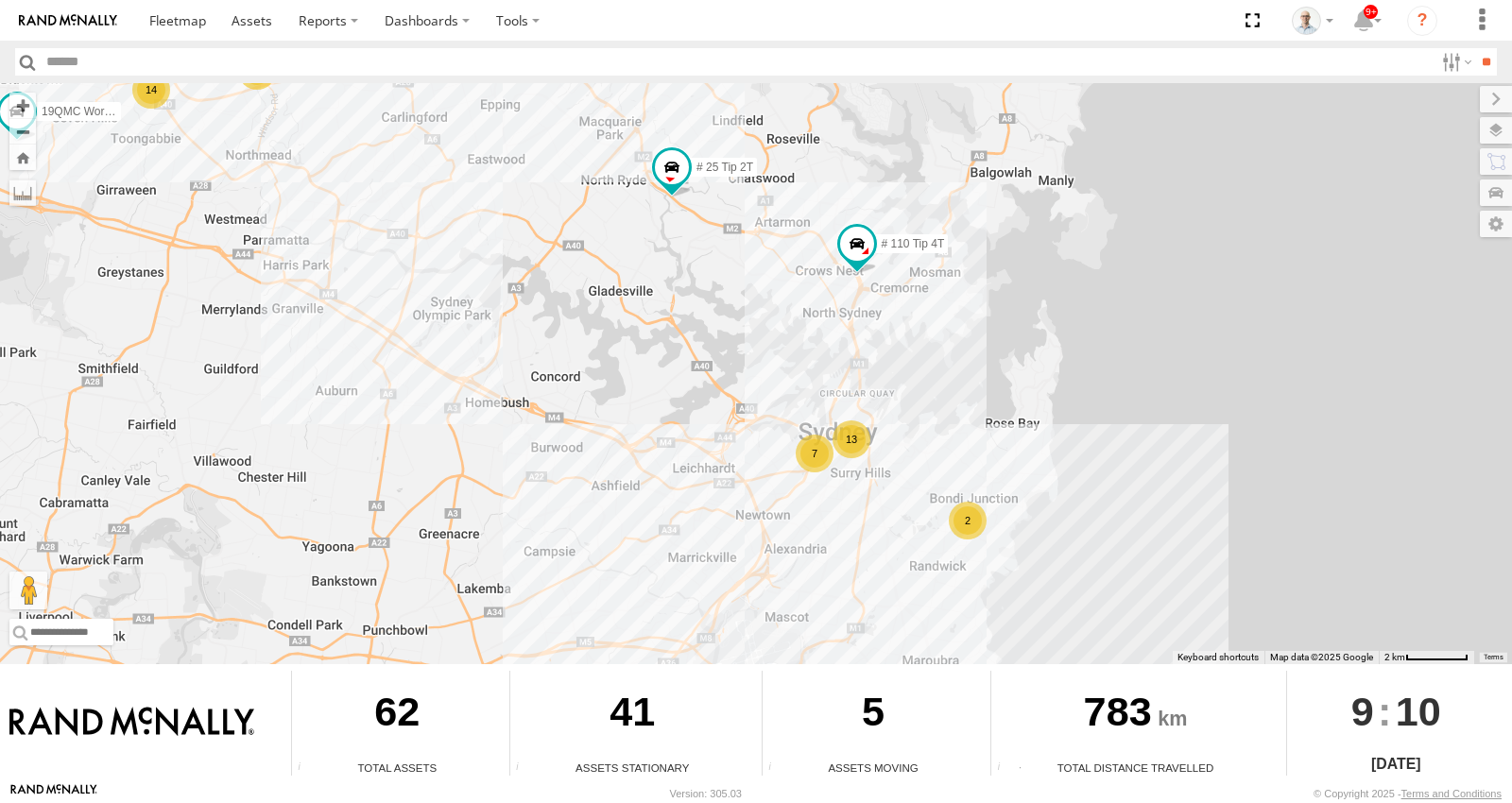
click at [860, 447] on div "13" at bounding box center [852, 440] width 38 height 38
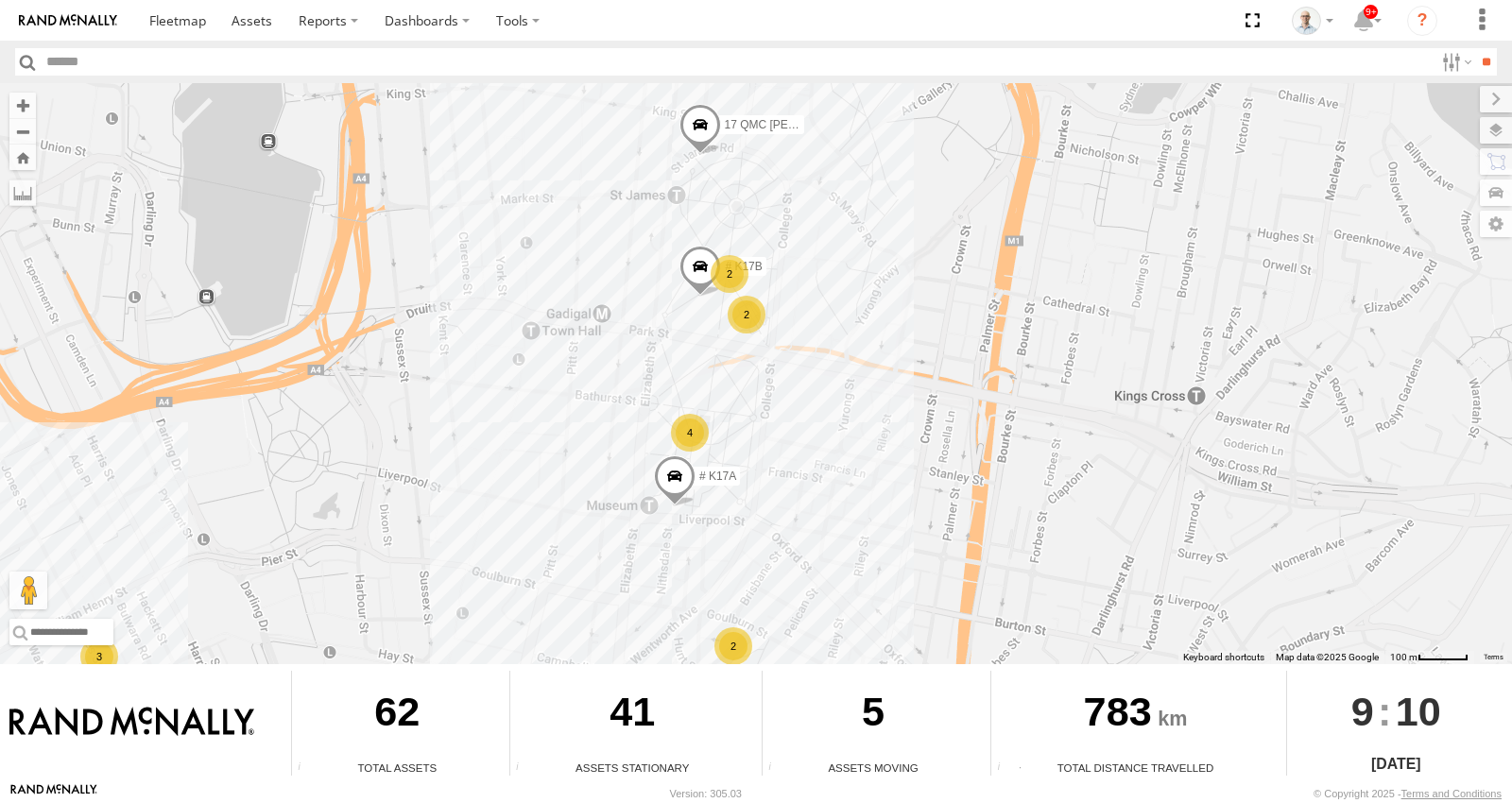
drag, startPoint x: 902, startPoint y: 288, endPoint x: 840, endPoint y: 287, distance: 62.0
click at [840, 287] on div "15 QMC-Spare 27QMC # KS75A # 25 Tip 2T 01 Lyndon 19QMC Workshop 02 Jordan Z=18 …" at bounding box center [756, 373] width 1512 height 581
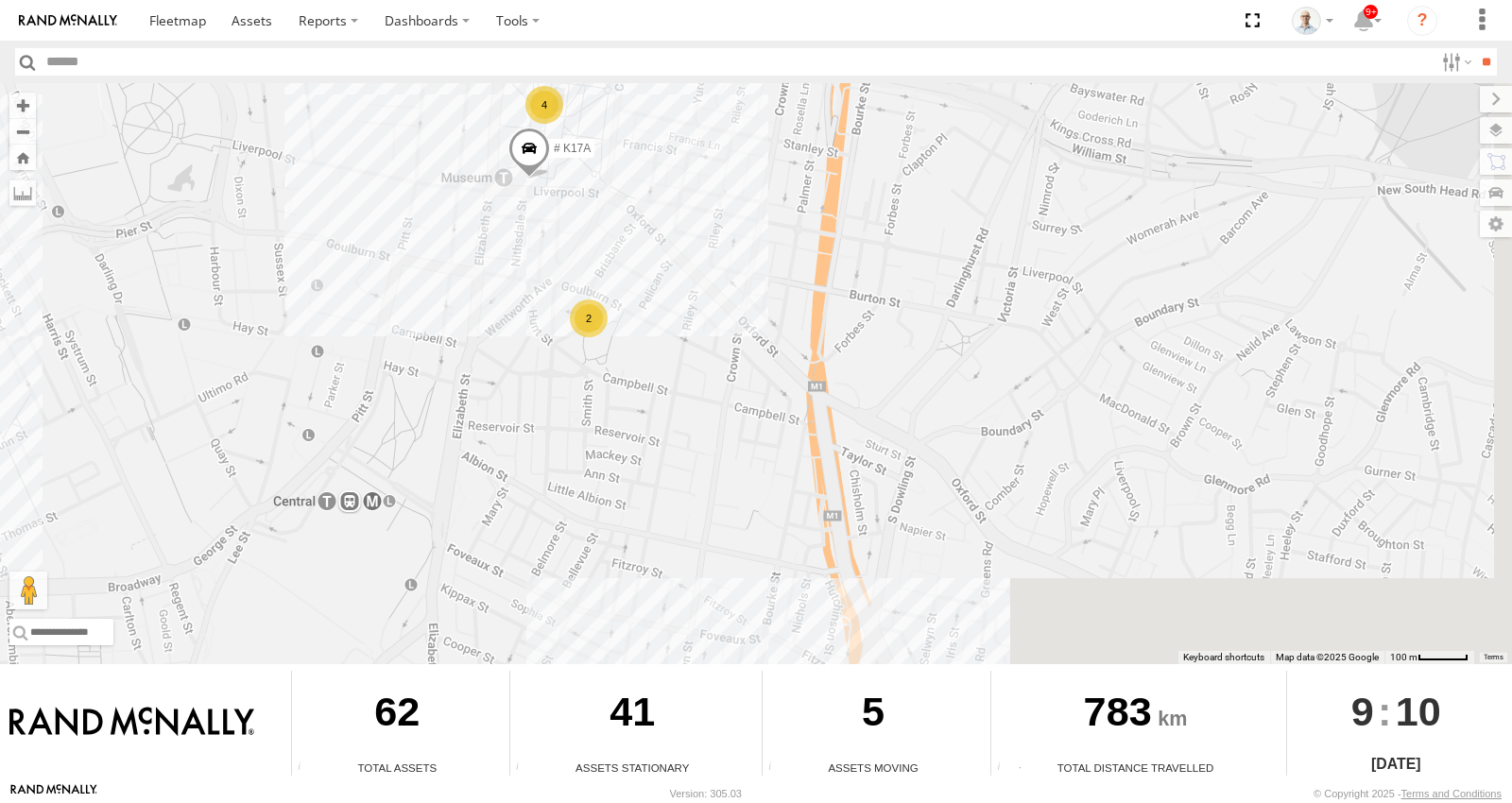
drag, startPoint x: 483, startPoint y: 404, endPoint x: 552, endPoint y: 274, distance: 147.2
click at [432, 176] on div "15 QMC-Spare 27QMC # KS75A # 25 Tip 2T 01 Lyndon 19QMC Workshop 02 Jordan Z=18 …" at bounding box center [756, 373] width 1512 height 581
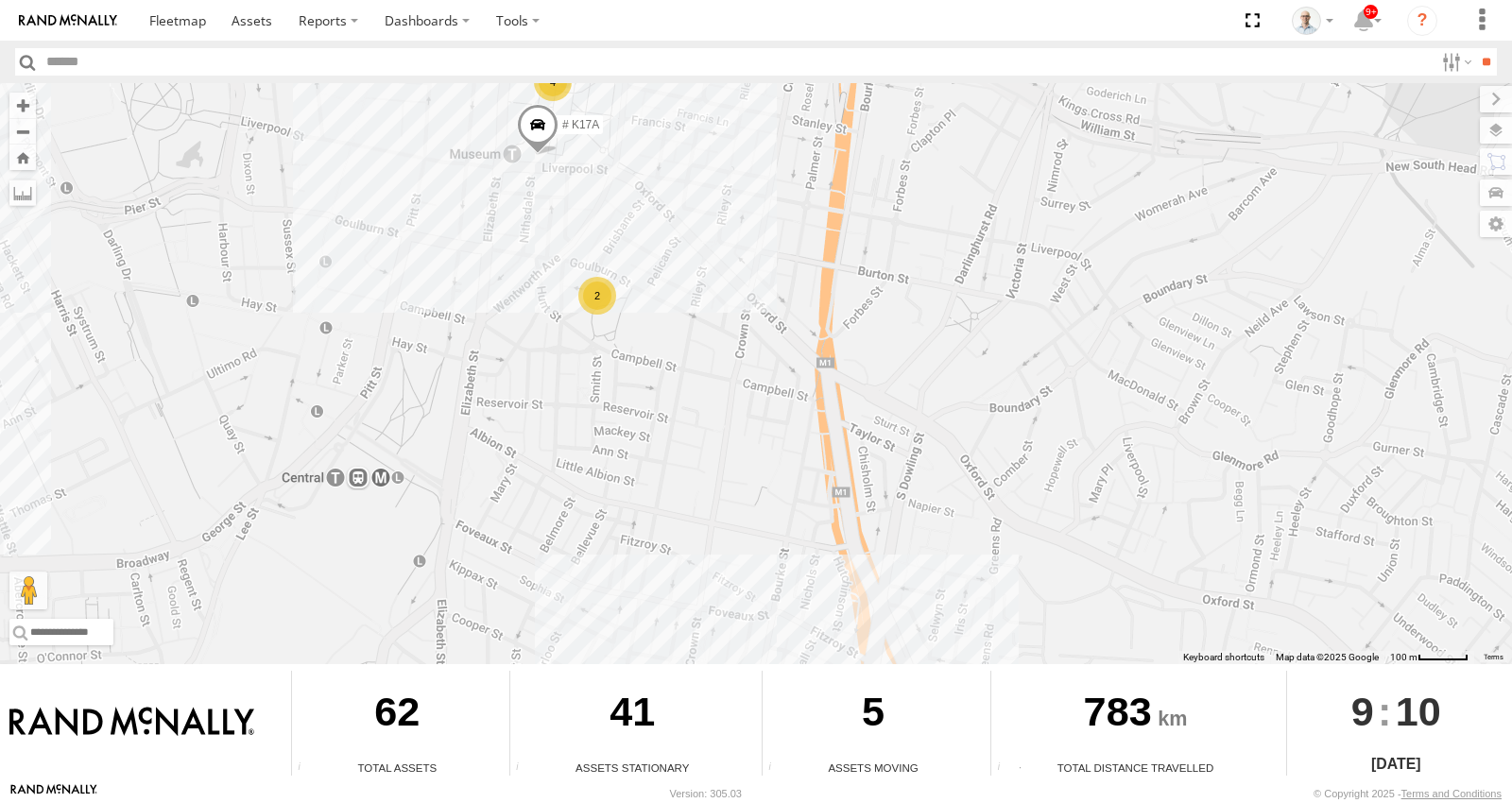
click at [602, 291] on div "2" at bounding box center [597, 296] width 38 height 38
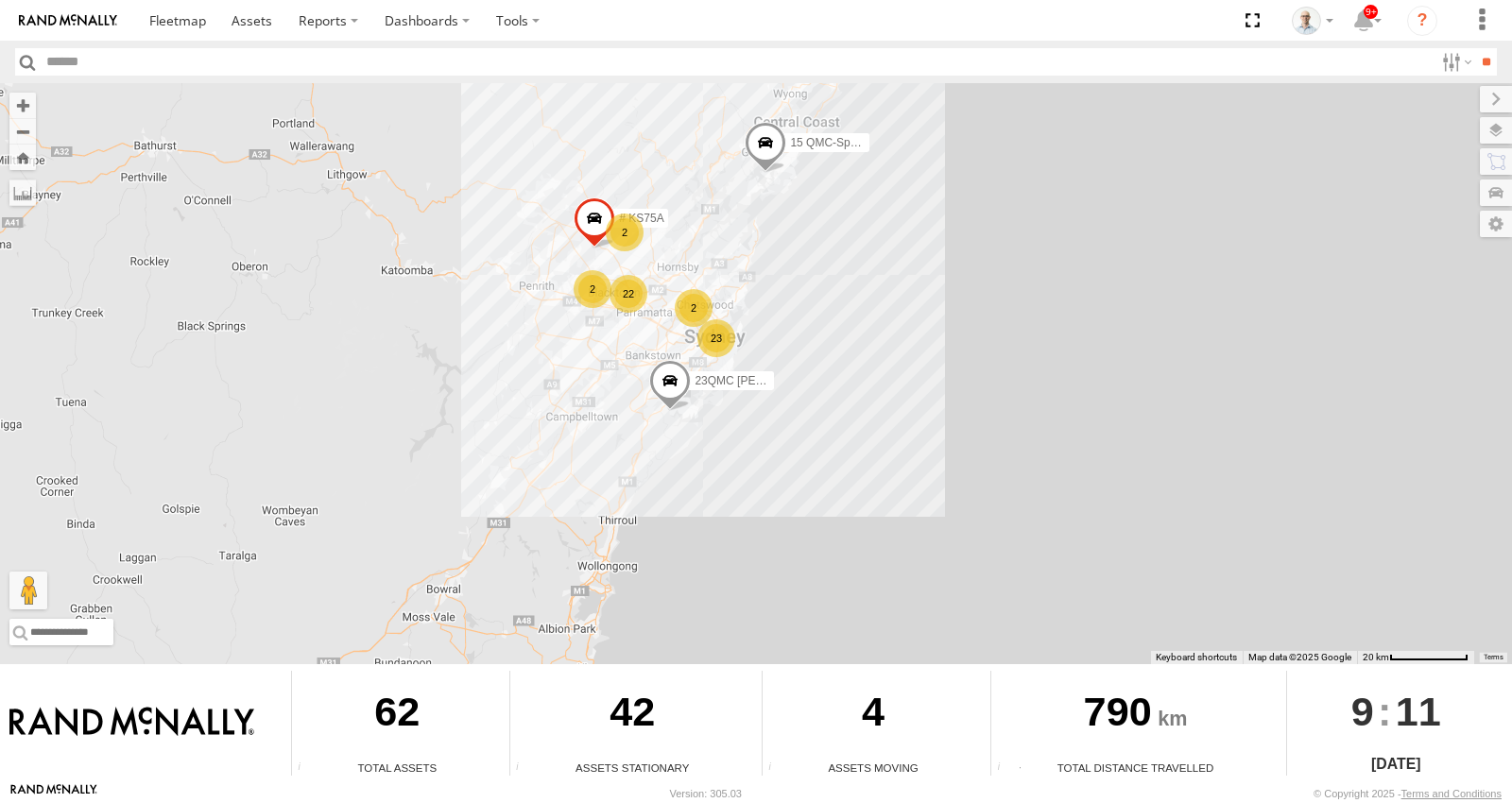
drag, startPoint x: 815, startPoint y: 219, endPoint x: 633, endPoint y: 356, distance: 227.8
click at [633, 356] on div "15 QMC-Spare 27QMC 23 22 # KS75A 2 2 2 23QMC Paul" at bounding box center [756, 373] width 1512 height 581
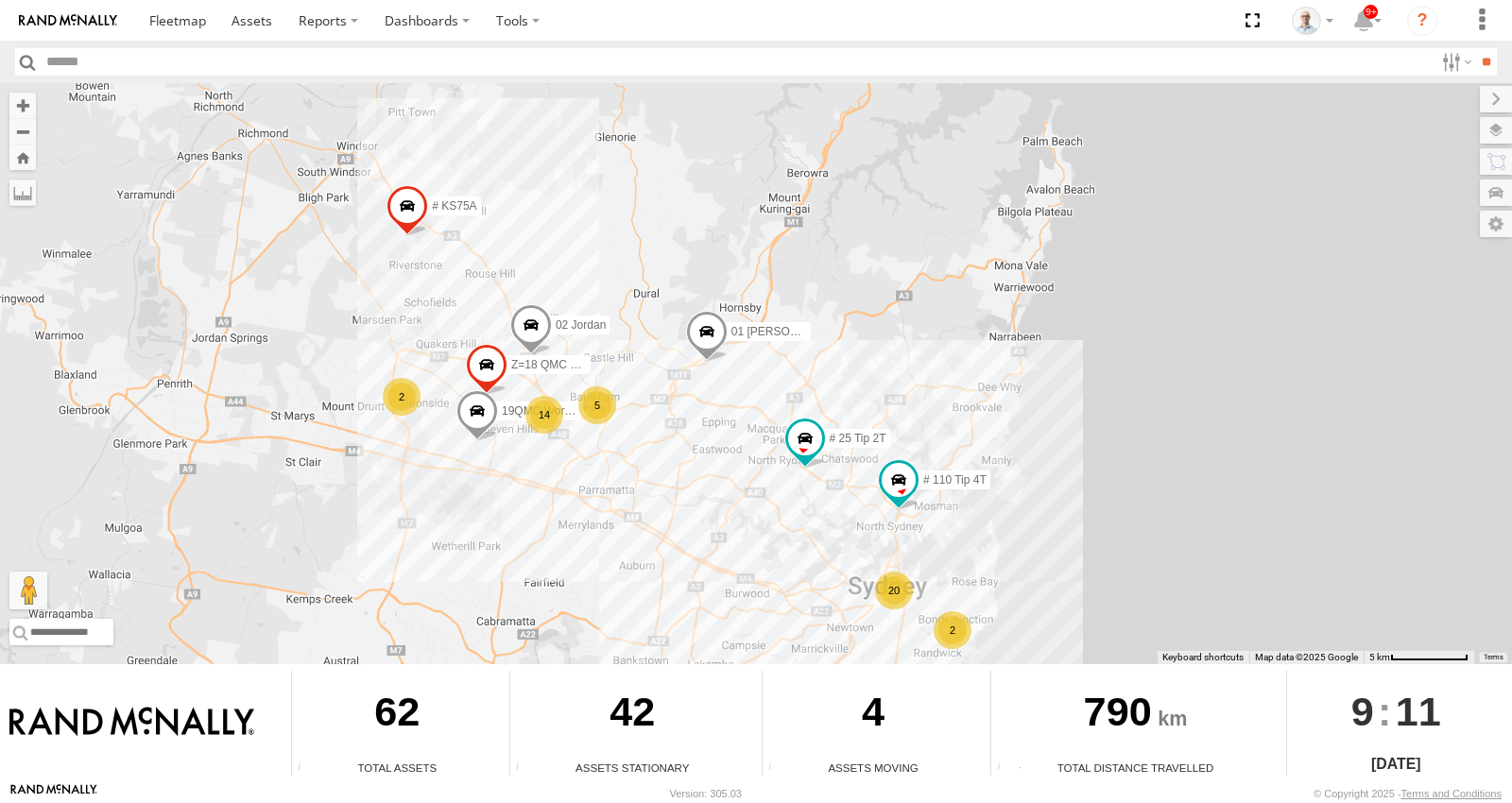
drag, startPoint x: 644, startPoint y: 410, endPoint x: 602, endPoint y: 645, distance: 238.7
click at [602, 645] on div "15 QMC-Spare 27QMC # KS75A 23QMC Paul 20 2 14 # 25 Tip 2T 01 Lyndon 2 19QMC Wor…" at bounding box center [756, 373] width 1512 height 581
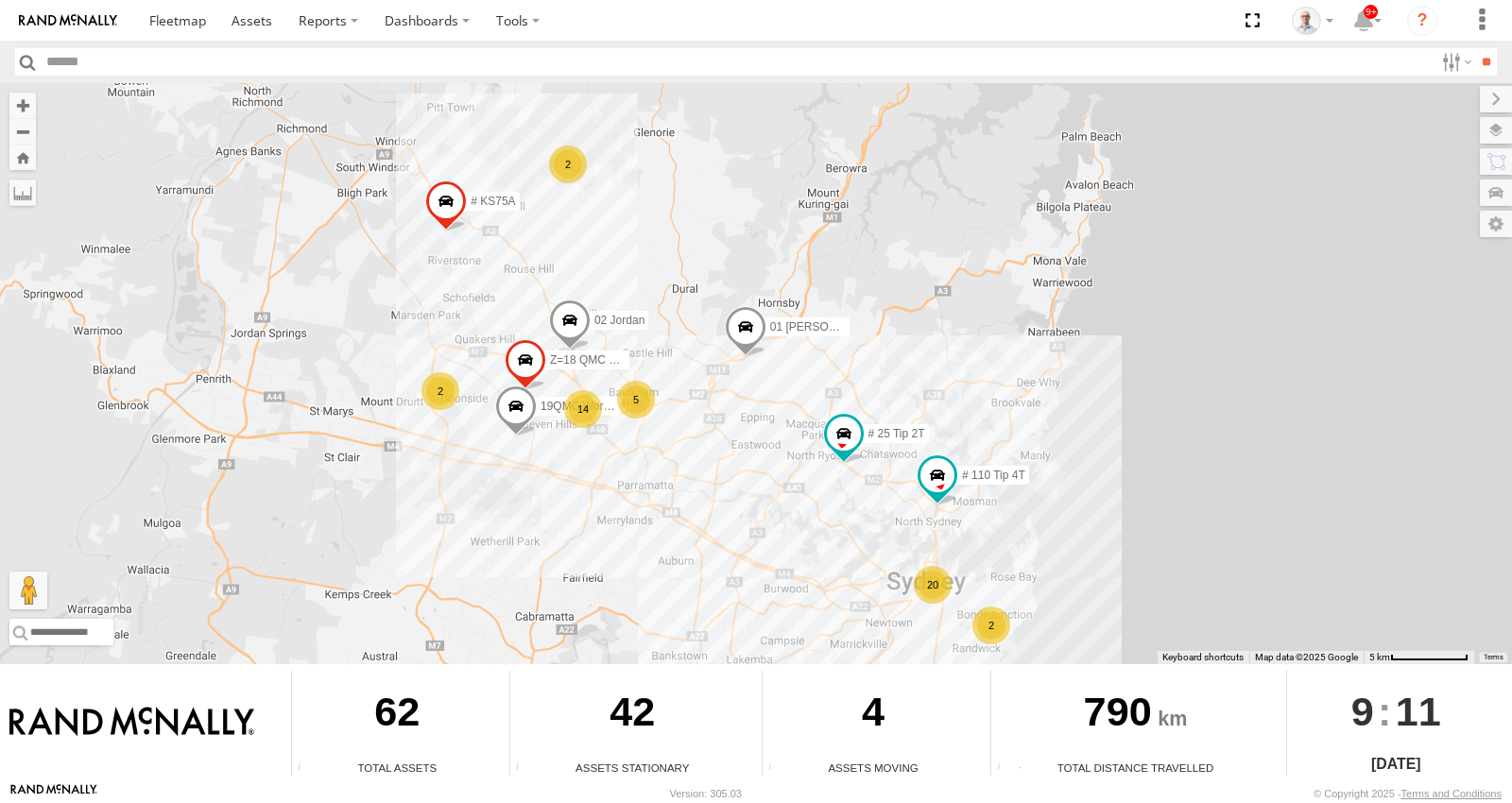
drag, startPoint x: 683, startPoint y: 582, endPoint x: 735, endPoint y: 547, distance: 62.7
click at [735, 547] on div "15 QMC-Spare 27QMC # KS75A 23QMC Paul # 25 Tip 2T 01 Lyndon 02 Jordan # 110 Tip…" at bounding box center [756, 373] width 1512 height 581
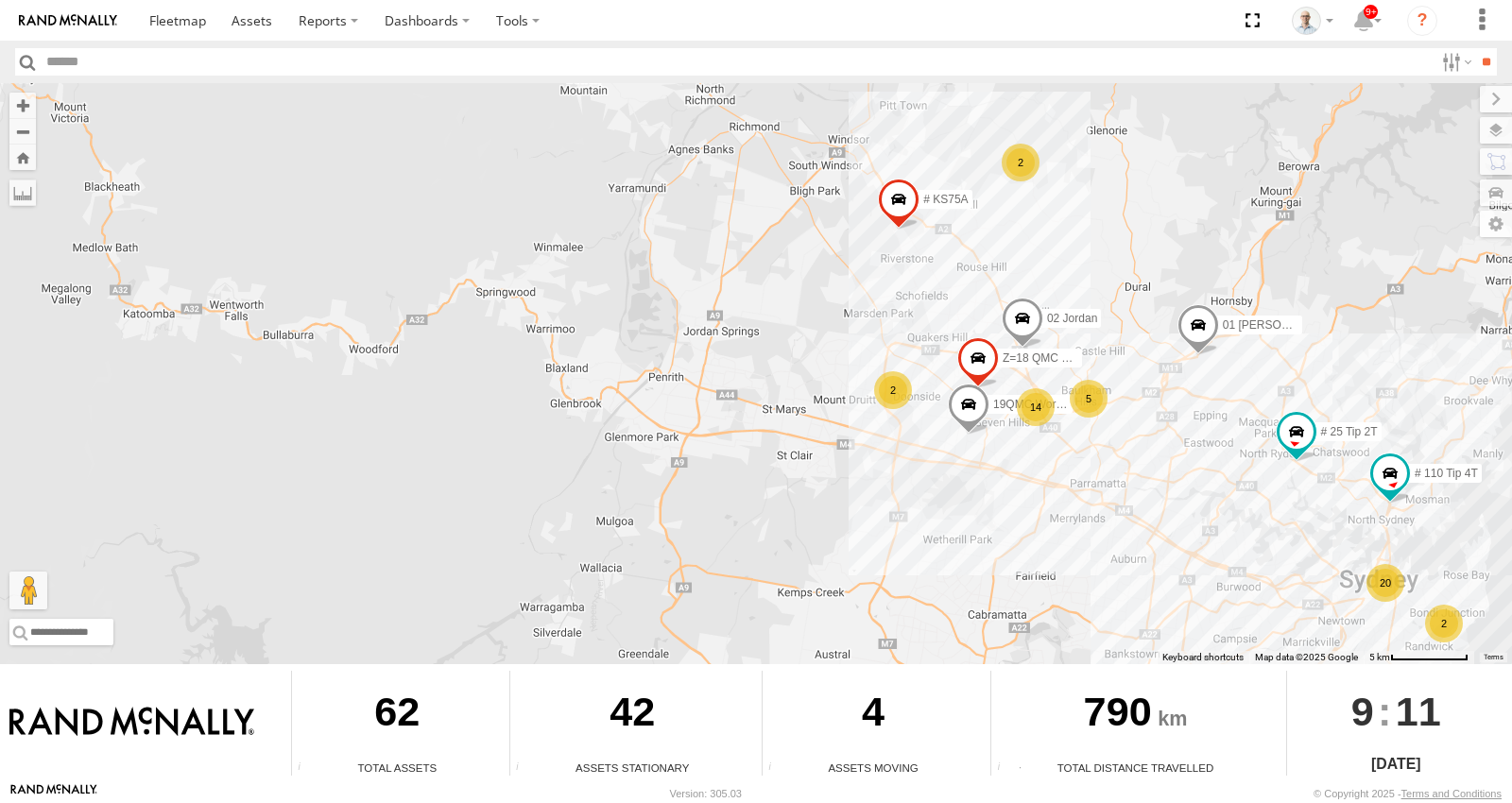
drag, startPoint x: 749, startPoint y: 521, endPoint x: 1219, endPoint y: 529, distance: 470.1
click at [1218, 529] on div "15 QMC-Spare 27QMC # KS75A 23QMC Paul # 25 Tip 2T 01 Lyndon 02 Jordan # 110 Tip…" at bounding box center [756, 373] width 1512 height 581
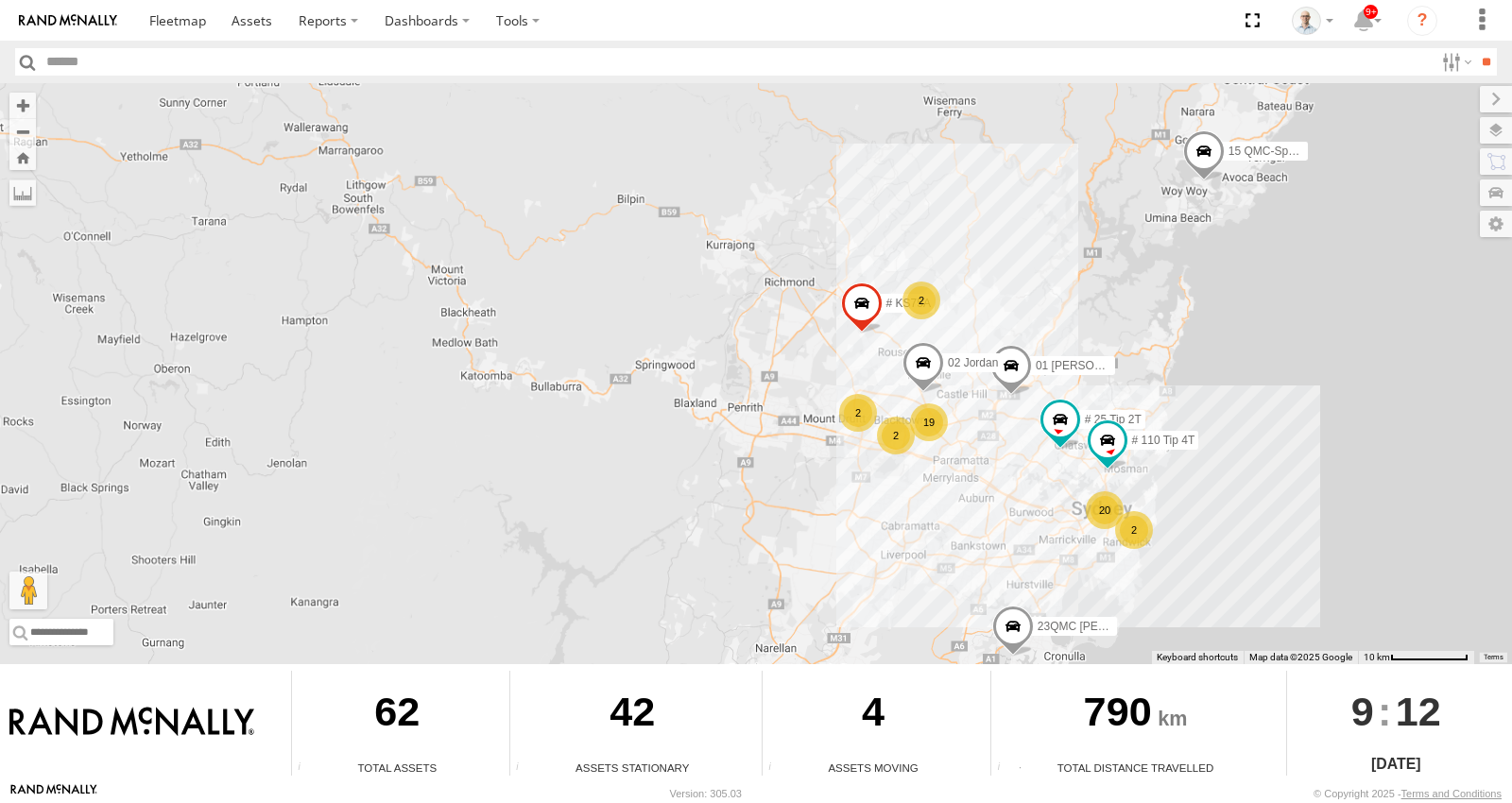
drag, startPoint x: 1314, startPoint y: 540, endPoint x: 1101, endPoint y: 490, distance: 218.8
click at [1109, 493] on div "15 QMC-Spare 27QMC # KS75A 23QMC Paul # 25 Tip 2T 01 Lyndon 02 Jordan # 110 Tip…" at bounding box center [756, 373] width 1512 height 581
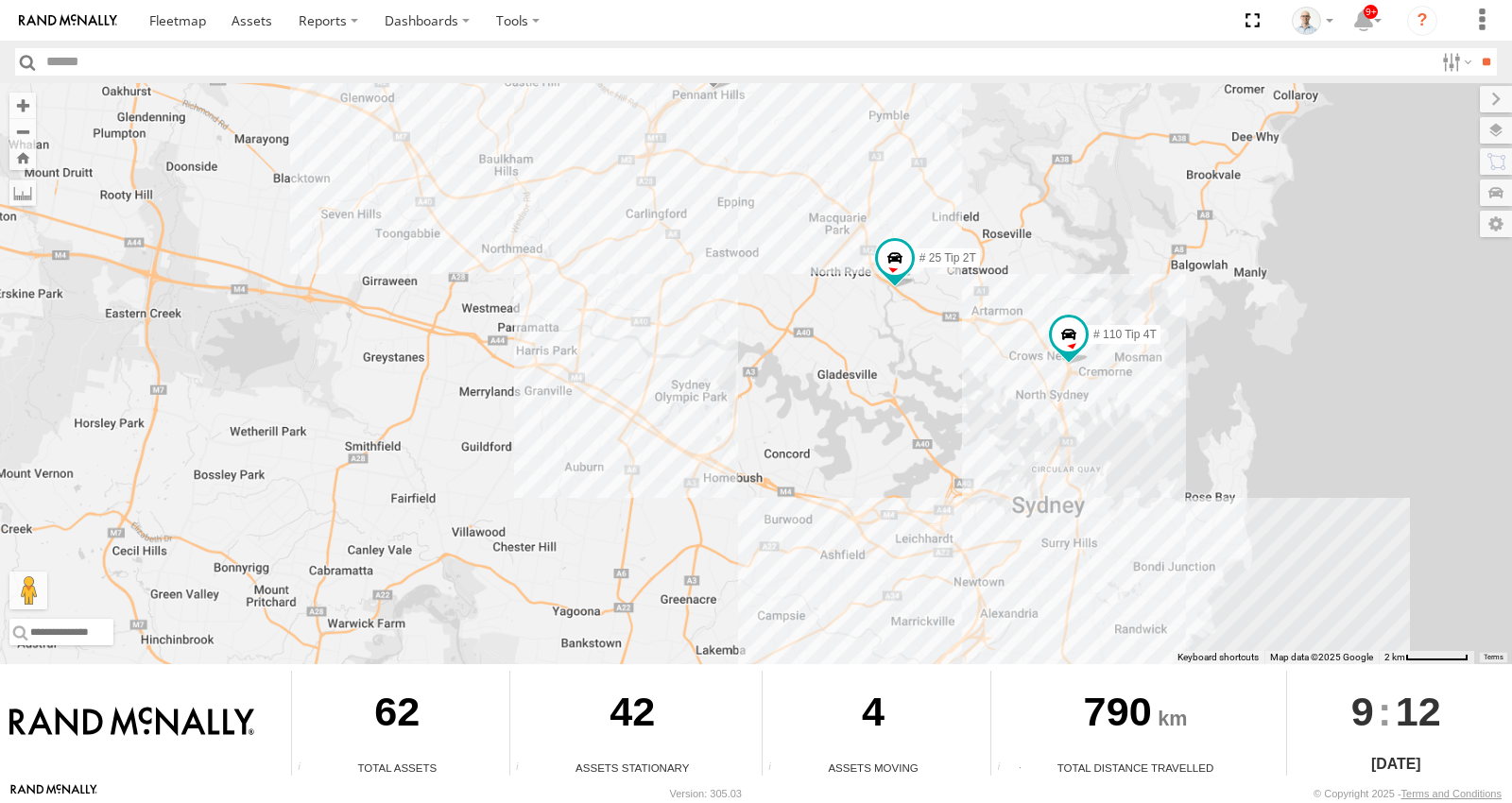
drag, startPoint x: 797, startPoint y: 543, endPoint x: 936, endPoint y: 572, distance: 142.0
click at [936, 572] on div "15 QMC-Spare 27QMC # KS75A 23QMC Paul # 25 Tip 2T 01 Lyndon 02 Jordan # 110 Tip…" at bounding box center [756, 373] width 1512 height 581
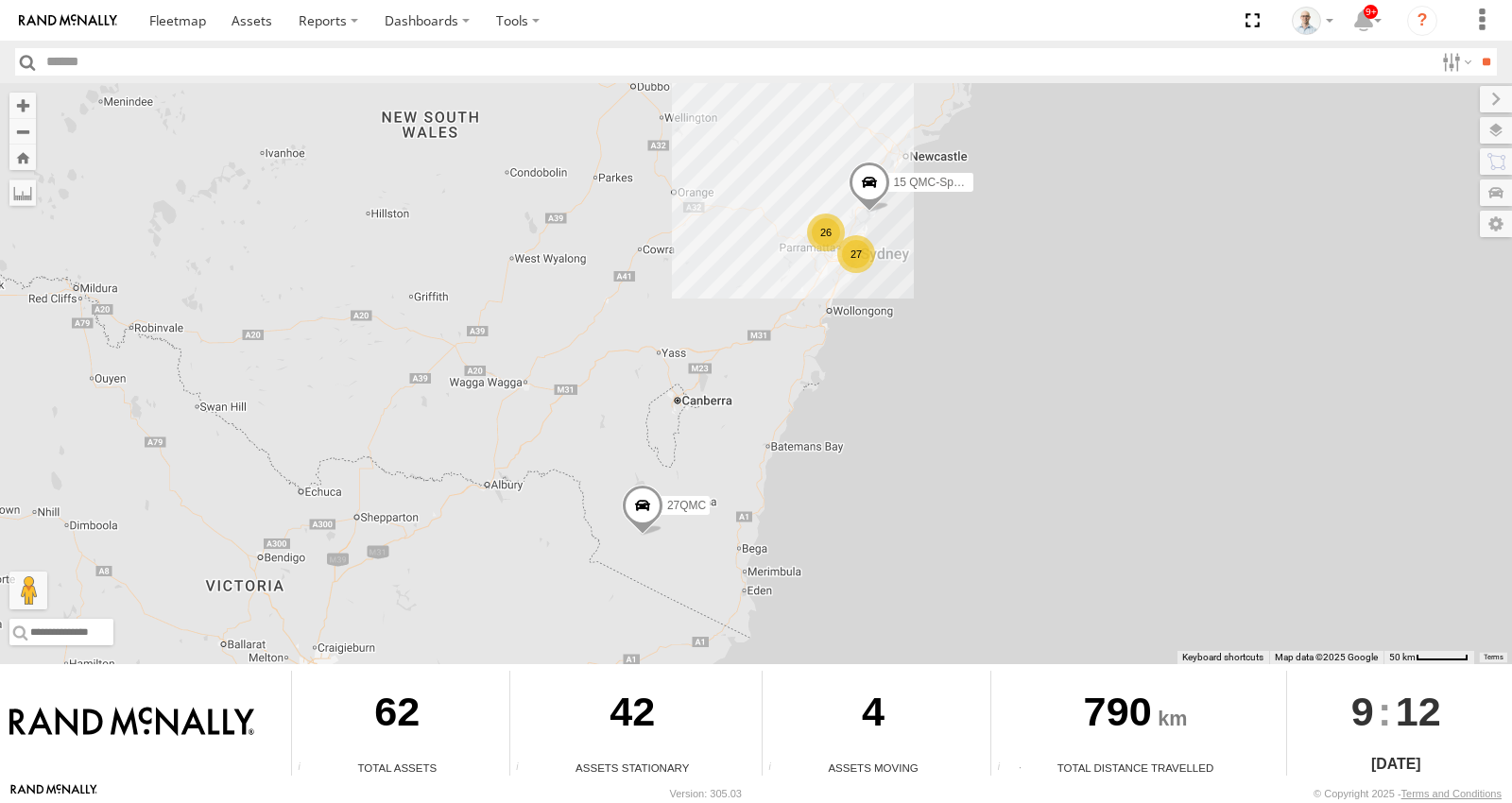
click at [1100, 491] on div "27 26 15 QMC-Spare 27QMC" at bounding box center [756, 373] width 1512 height 581
click at [811, 239] on div "26" at bounding box center [826, 233] width 38 height 38
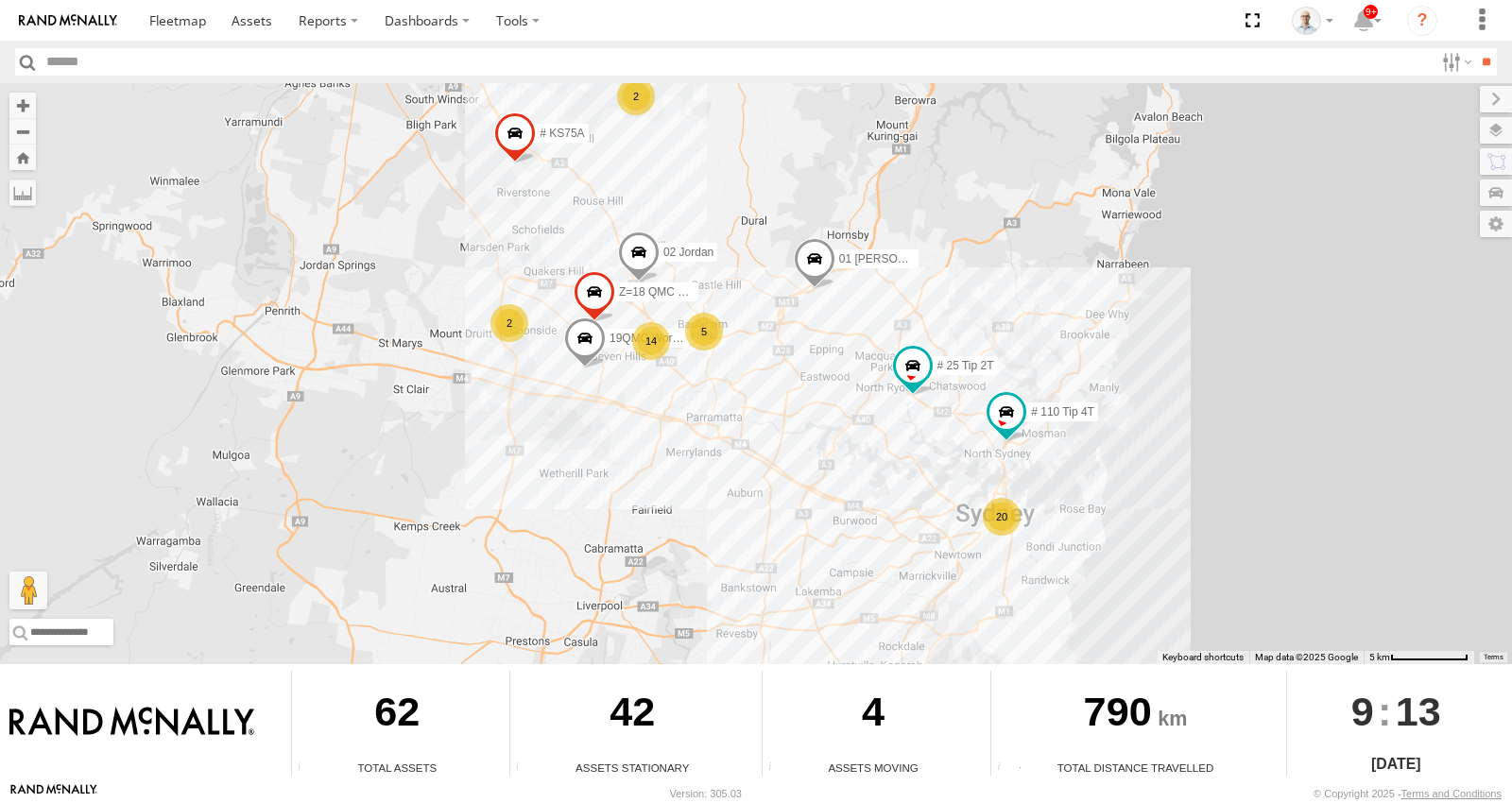
drag, startPoint x: 1040, startPoint y: 598, endPoint x: 920, endPoint y: 471, distance: 174.7
click at [920, 471] on div "15 QMC-Spare 27QMC 20 14 # KS75A # 25 Tip 2T 01 Lyndon 2 19QMC Workshop 5 2 02 …" at bounding box center [756, 373] width 1512 height 581
drag, startPoint x: 765, startPoint y: 314, endPoint x: 667, endPoint y: 314, distance: 98.0
click at [667, 314] on div "15 QMC-Spare 27QMC 20 14 # KS75A # 25 Tip 2T 01 Lyndon 2 19QMC Workshop 5 2 02 …" at bounding box center [756, 373] width 1512 height 581
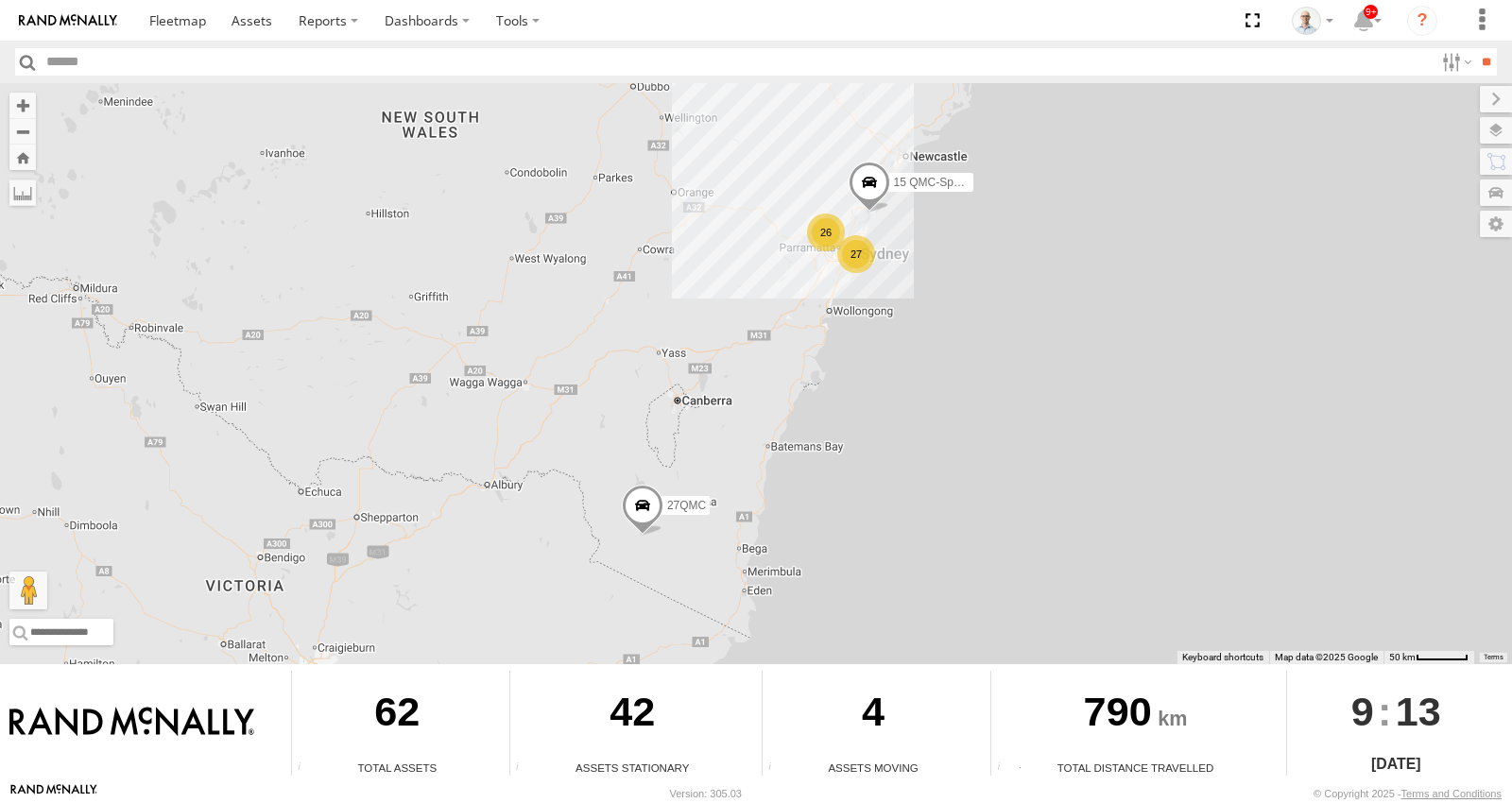
click at [857, 247] on div "27" at bounding box center [857, 254] width 38 height 38
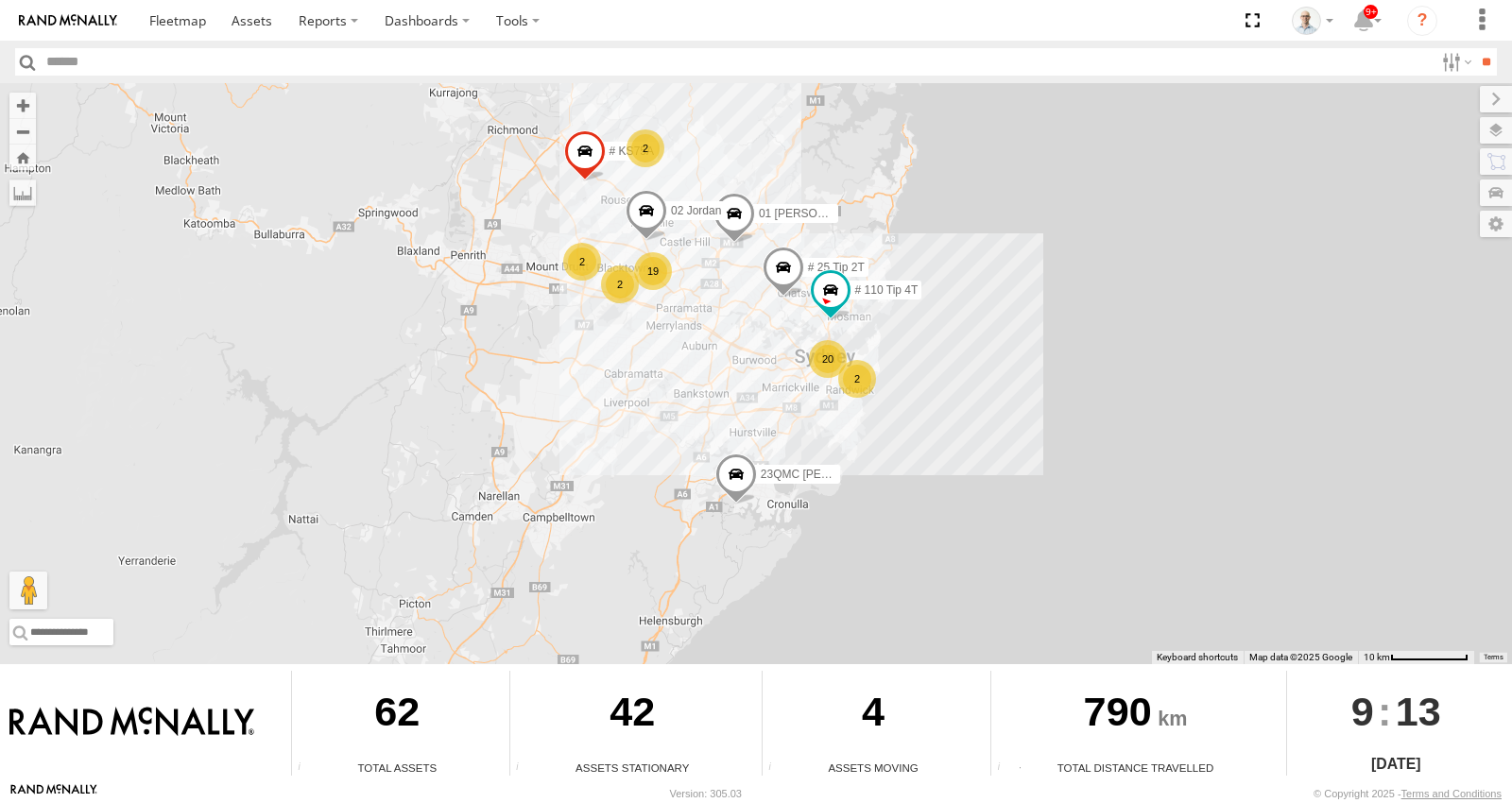
click at [614, 340] on div "15 QMC-Spare 27QMC 20 2 19 # KS75A # 25 Tip 2T 01 Lyndon 2 2 2 02 Jordan 23QMC …" at bounding box center [756, 373] width 1512 height 581
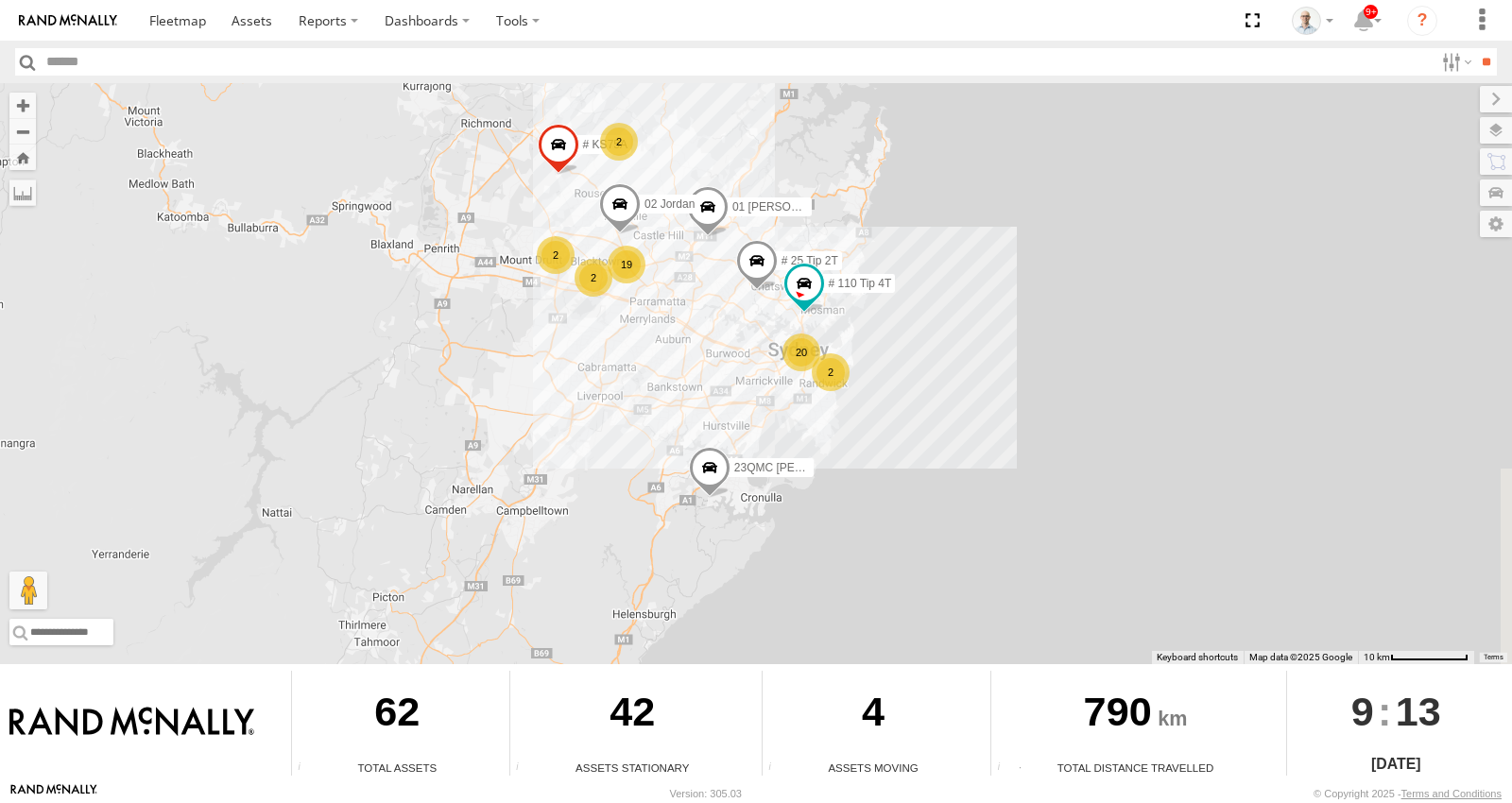
drag, startPoint x: 739, startPoint y: 319, endPoint x: 709, endPoint y: 312, distance: 30.8
click at [709, 312] on div "15 QMC-Spare 27QMC 20 2 19 # KS75A # 25 Tip 2T 01 Lyndon 2 2 2 02 Jordan 23QMC …" at bounding box center [756, 373] width 1512 height 581
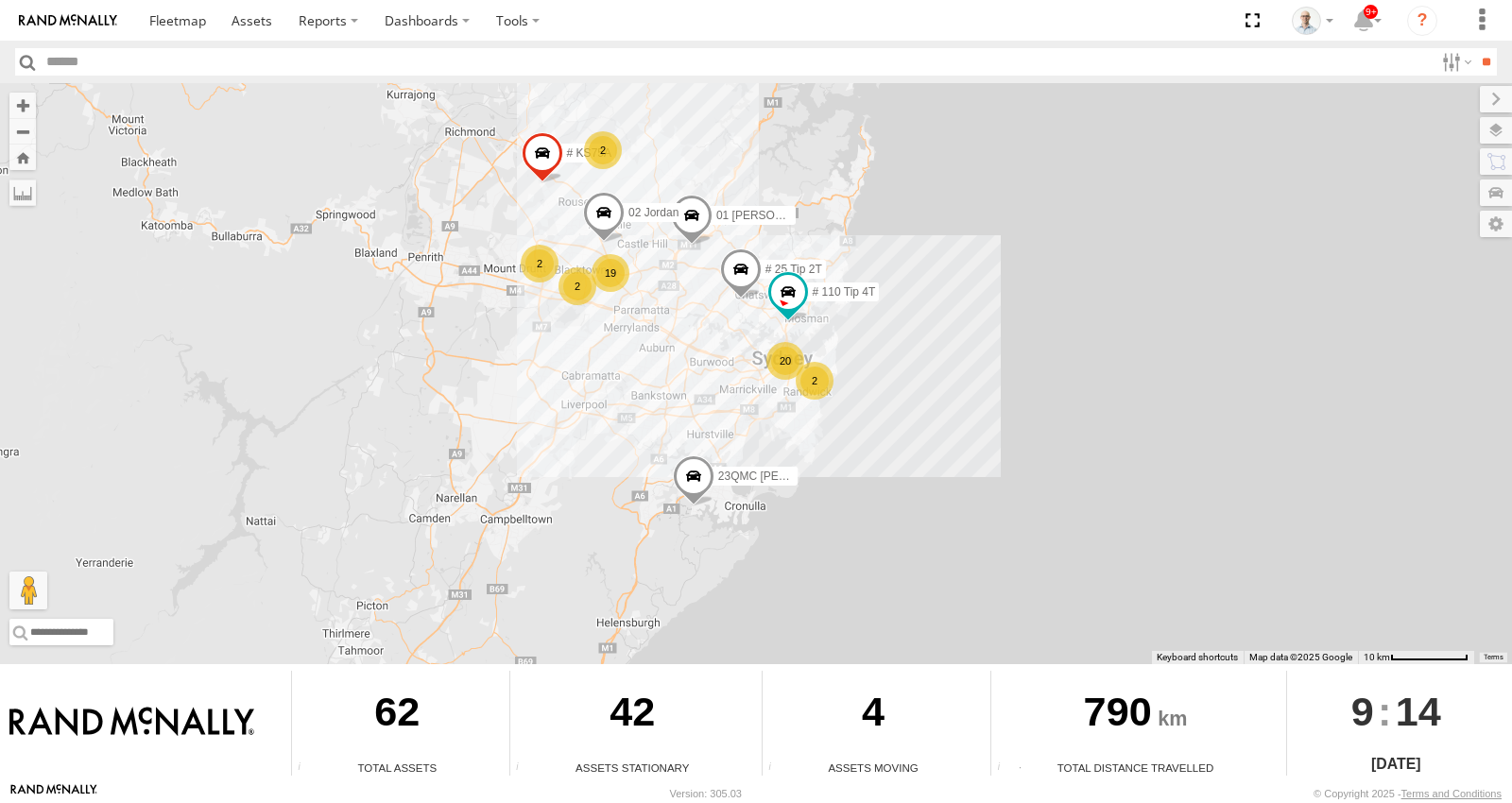
drag, startPoint x: 694, startPoint y: 304, endPoint x: 677, endPoint y: 321, distance: 24.0
click at [677, 312] on div "15 QMC-Spare 27QMC 20 2 19 # KS75A # 25 Tip 2T 01 Lyndon 2 2 2 02 Jordan 23QMC …" at bounding box center [756, 373] width 1512 height 581
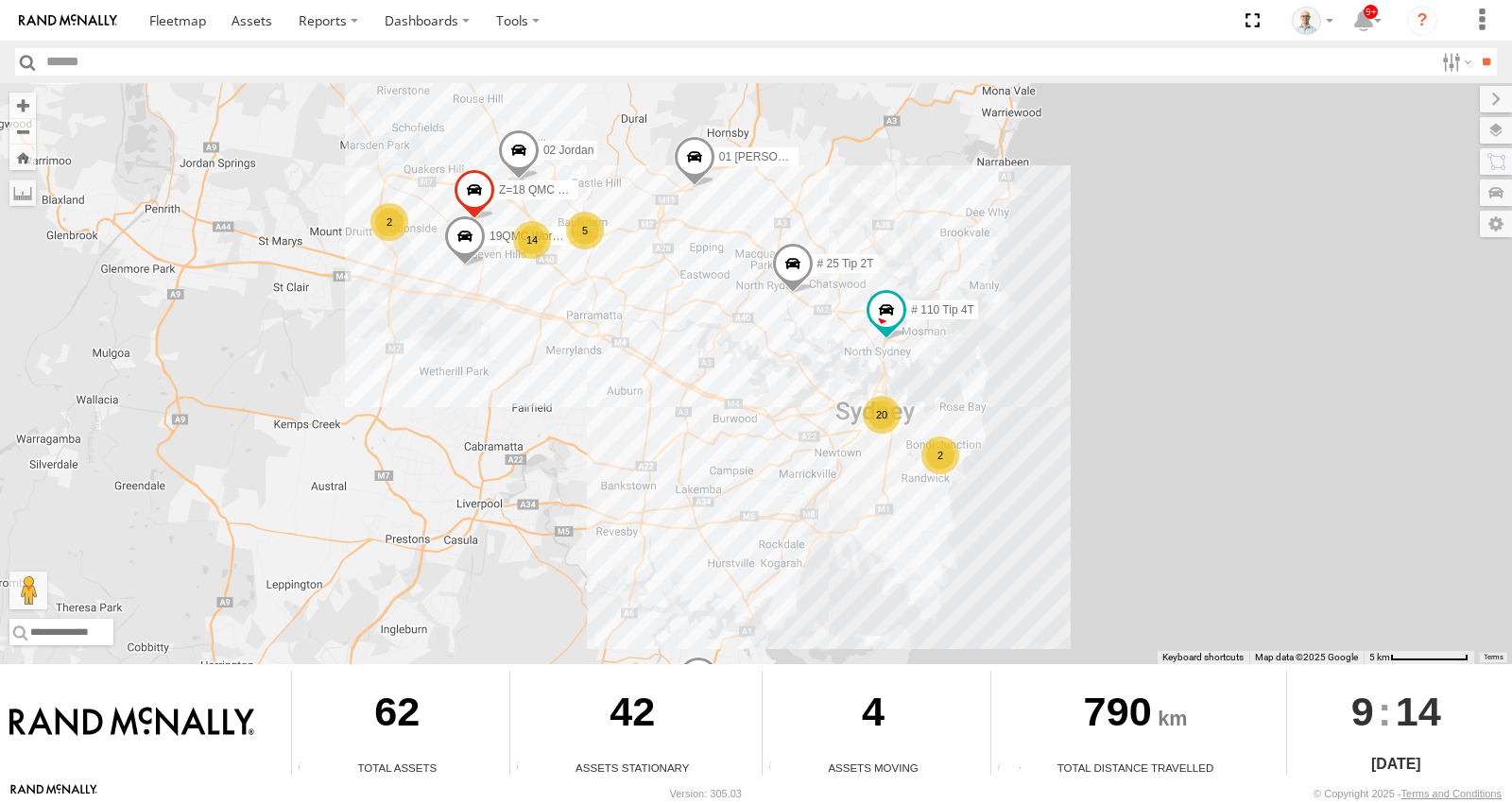
drag, startPoint x: 694, startPoint y: 343, endPoint x: 702, endPoint y: 362, distance: 20.6
click at [702, 362] on div "15 QMC-Spare 27QMC # KS75A # 25 Tip 2T 01 Lyndon 02 Jordan 23QMC Paul # 110 Tip…" at bounding box center [756, 373] width 1512 height 581
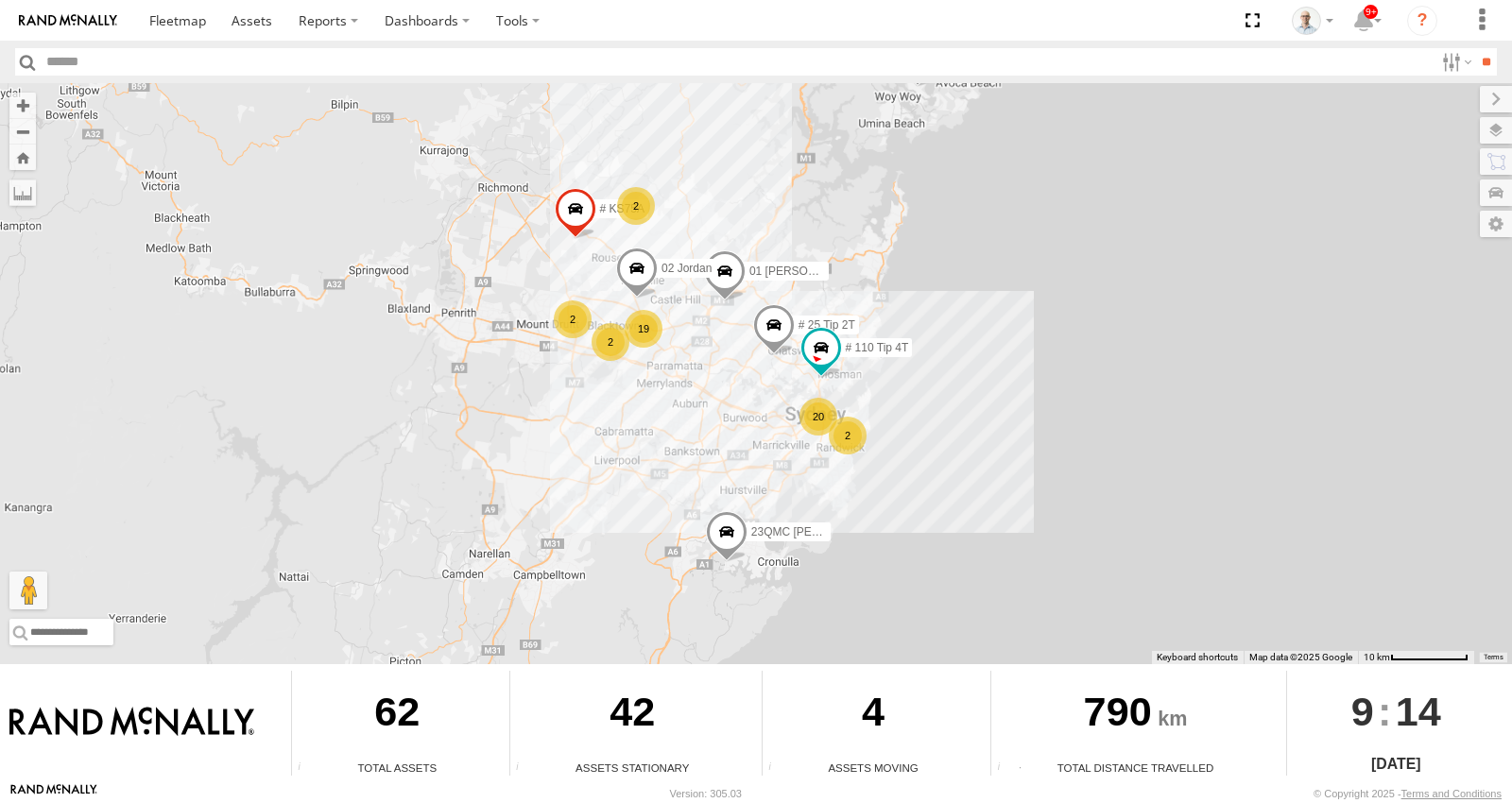
drag, startPoint x: 693, startPoint y: 356, endPoint x: 735, endPoint y: 401, distance: 61.6
click at [735, 401] on div "15 QMC-Spare 27QMC # KS75A # 25 Tip 2T 01 Lyndon 02 Jordan 23QMC Paul # 110 Tip…" at bounding box center [756, 373] width 1512 height 581
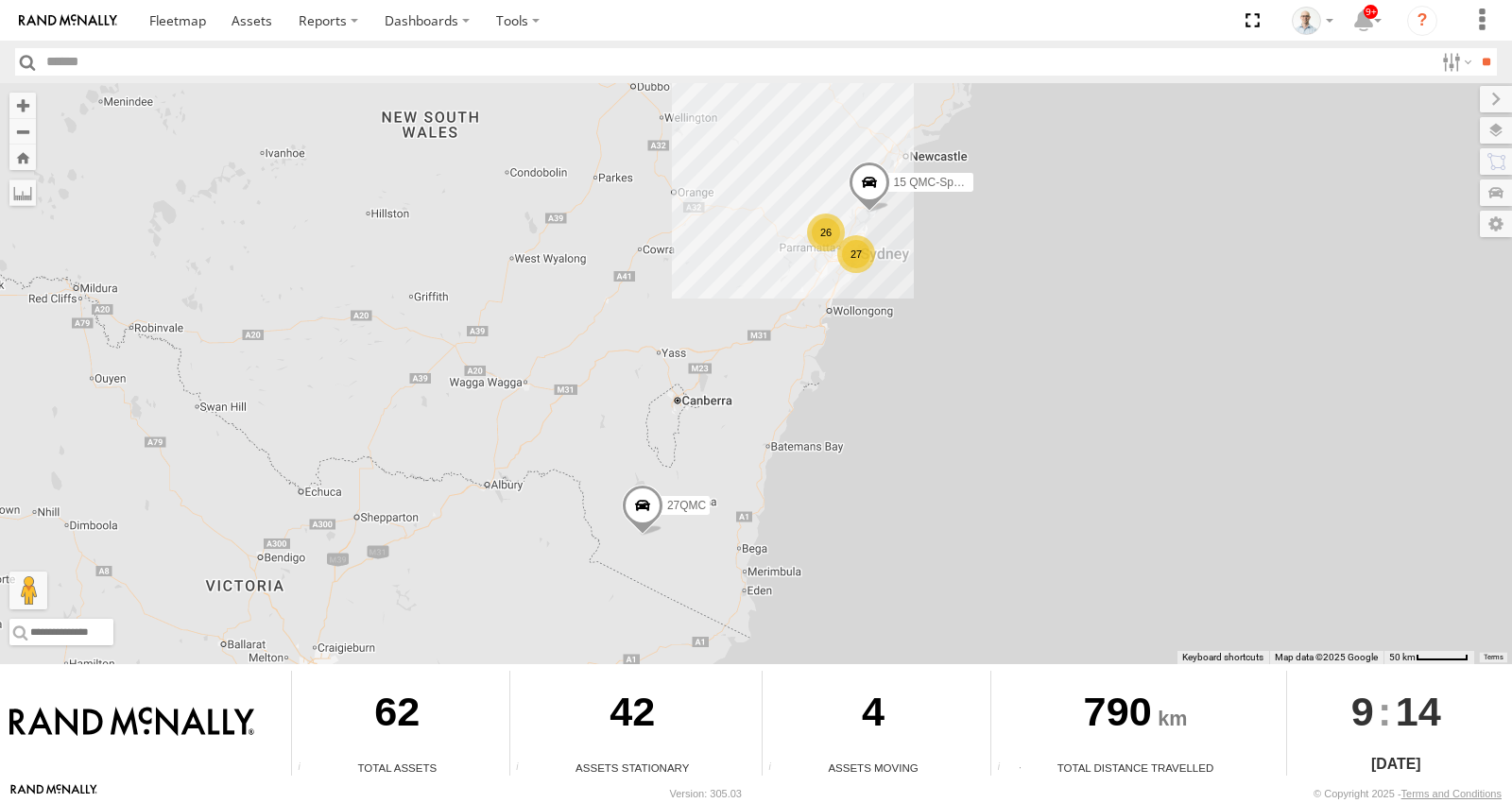
click at [864, 255] on div "27" at bounding box center [857, 254] width 38 height 38
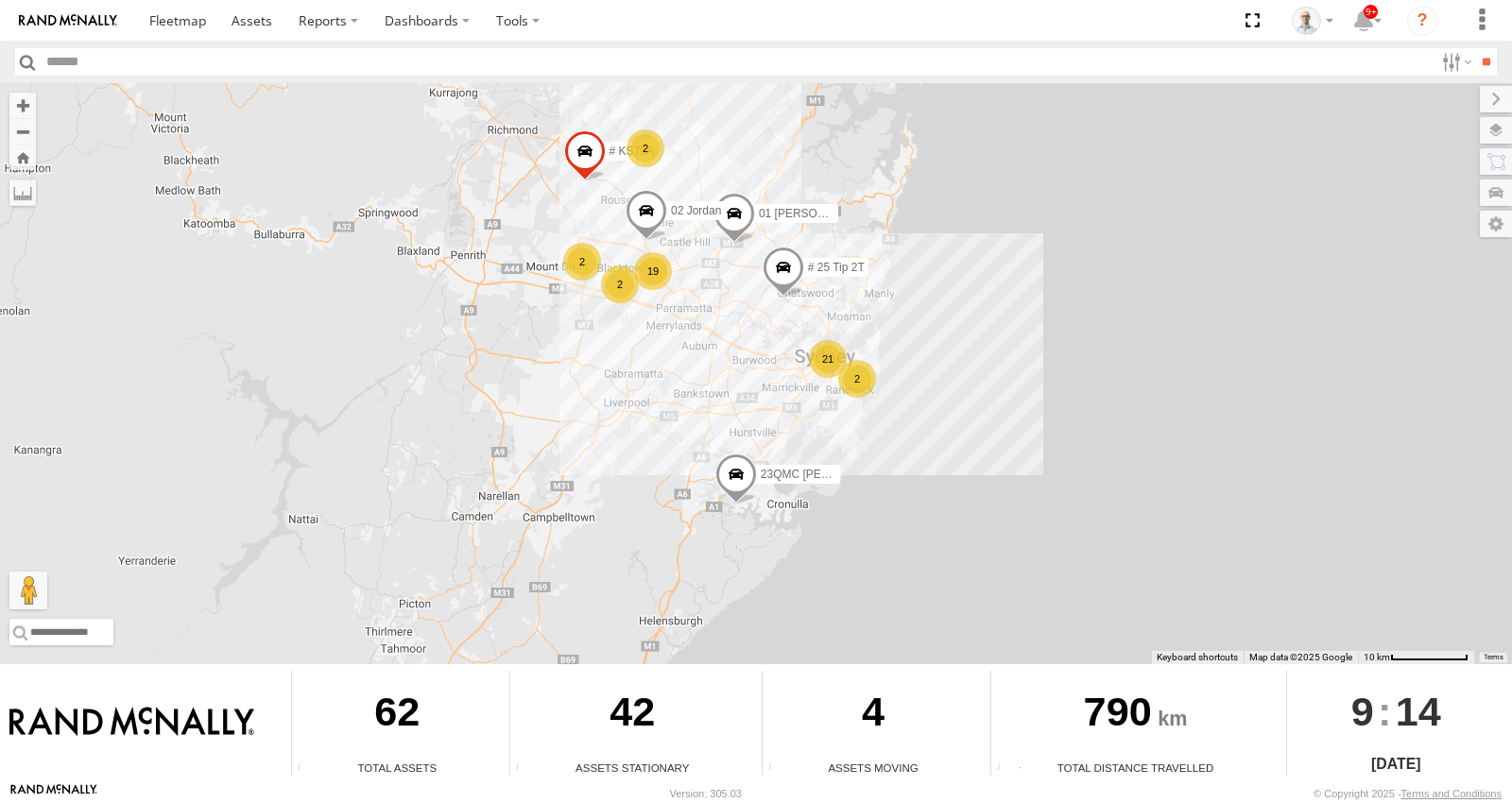
click at [692, 319] on div "15 QMC-Spare 27QMC 21 2 19 # KS75A # 25 Tip 2T 01 Lyndon 2 2 2 02 Jordan 23QMC …" at bounding box center [756, 373] width 1512 height 581
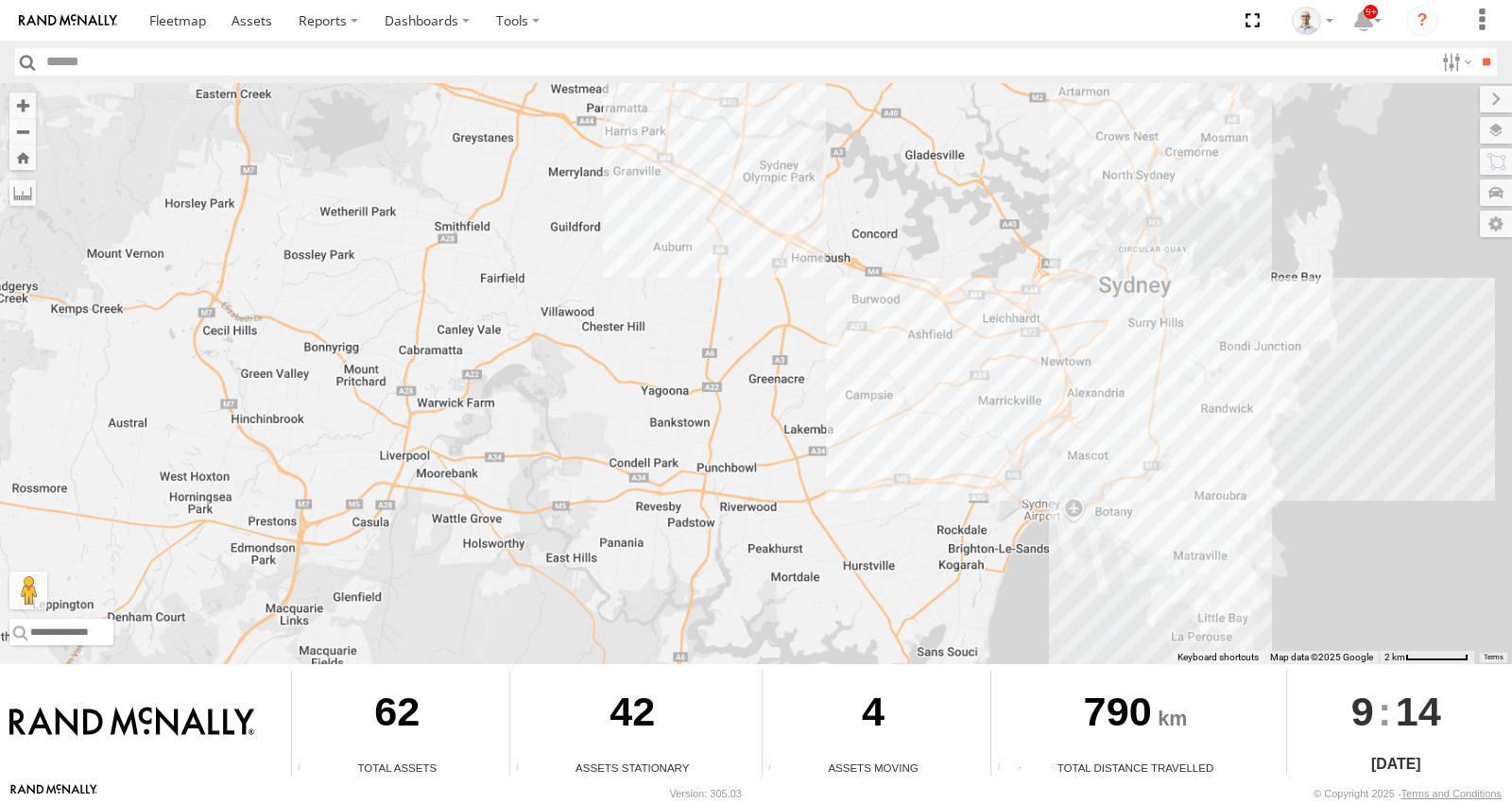
drag, startPoint x: 707, startPoint y: 386, endPoint x: 736, endPoint y: 417, distance: 42.4
click at [719, 480] on div "15 QMC-Spare 27QMC # KS75A # 25 Tip 2T 01 Lyndon 02 Jordan 23QMC Paul" at bounding box center [756, 373] width 1512 height 581
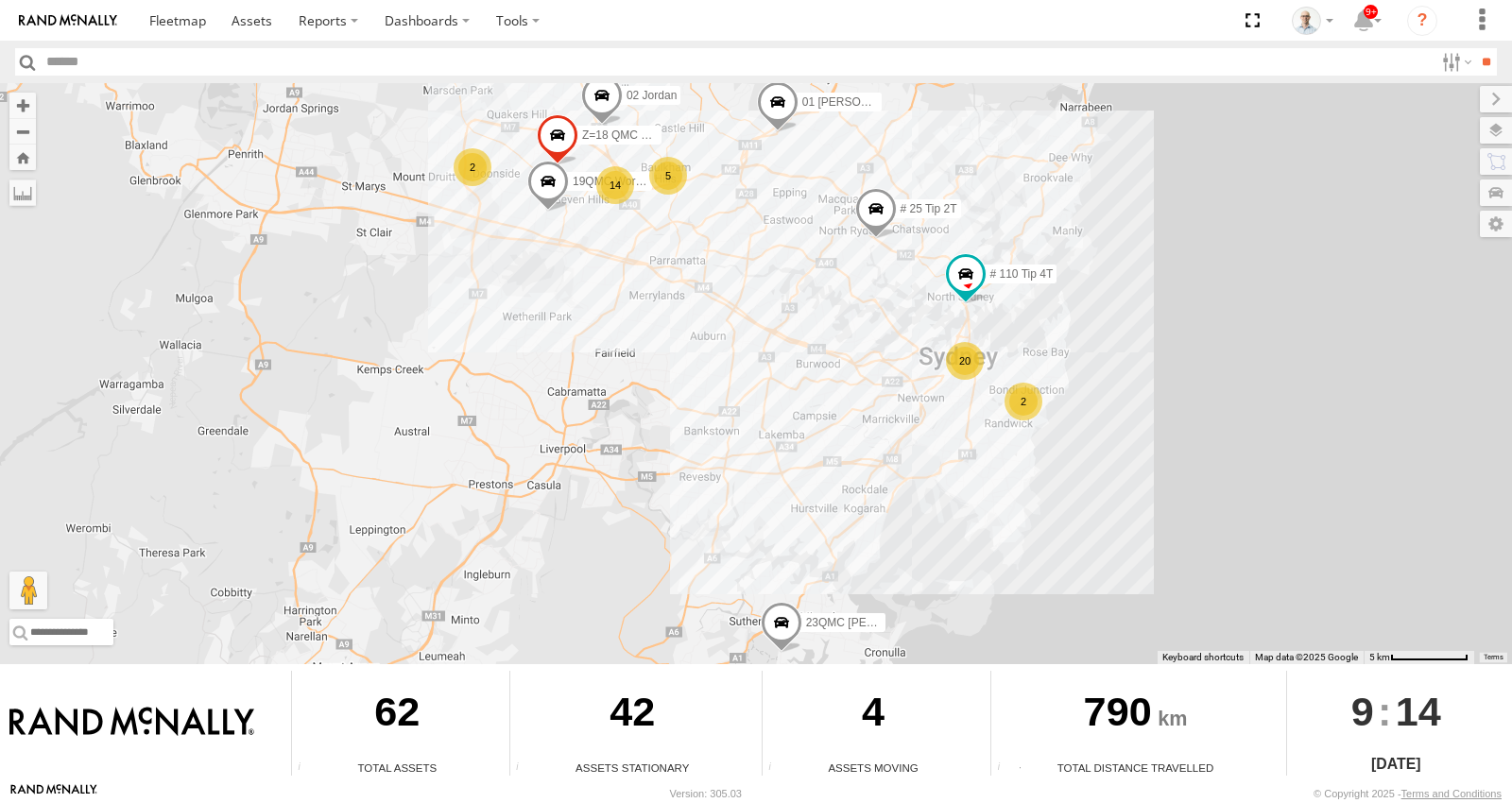
drag, startPoint x: 718, startPoint y: 302, endPoint x: 721, endPoint y: 328, distance: 26.2
click at [721, 328] on div "15 QMC-Spare 27QMC # KS75A # 25 Tip 2T 01 Lyndon 02 Jordan 23QMC Paul # 110 Tip…" at bounding box center [756, 373] width 1512 height 581
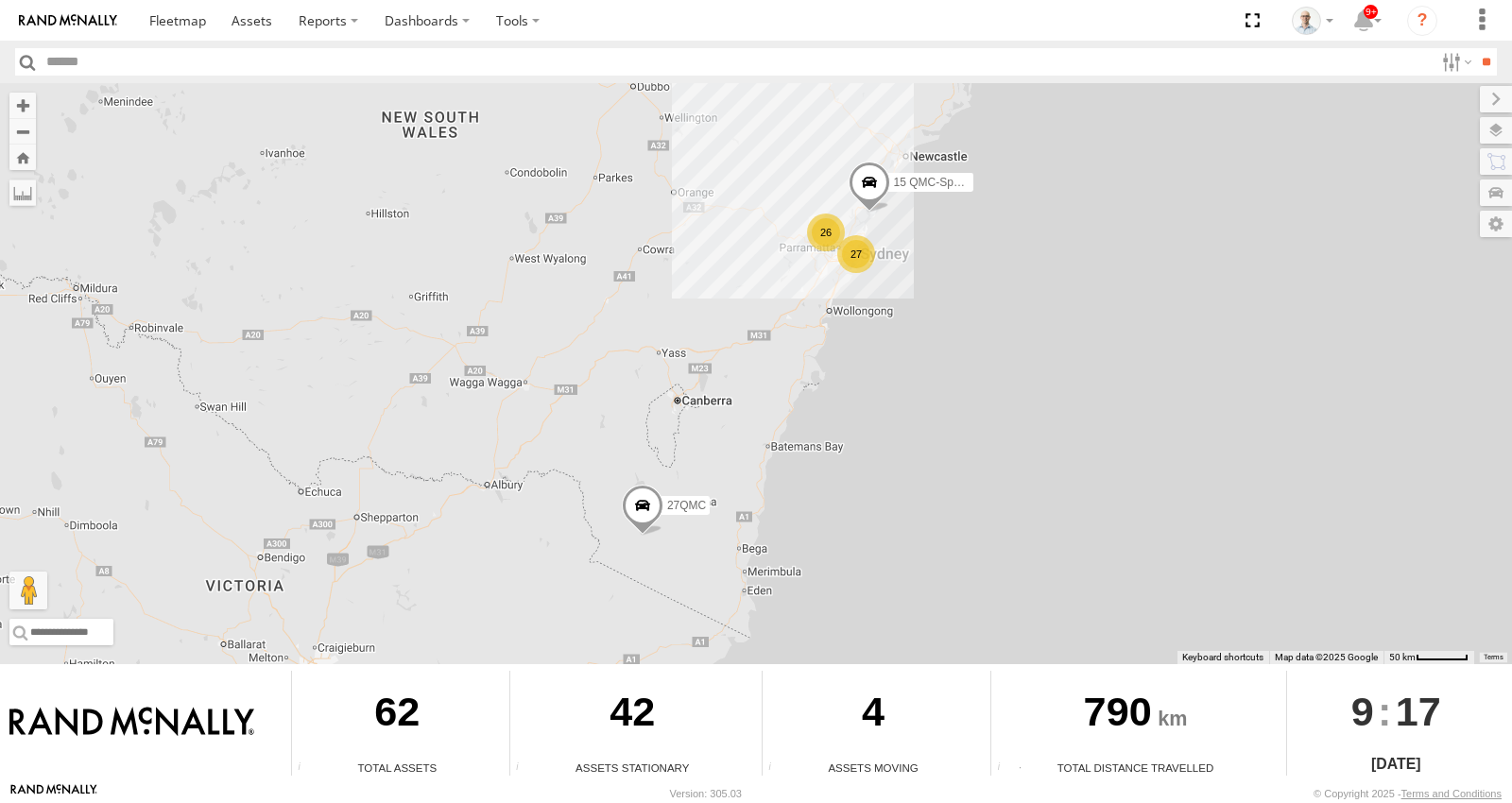
click at [976, 259] on div "27 26 15 QMC-Spare 27QMC" at bounding box center [756, 373] width 1512 height 581
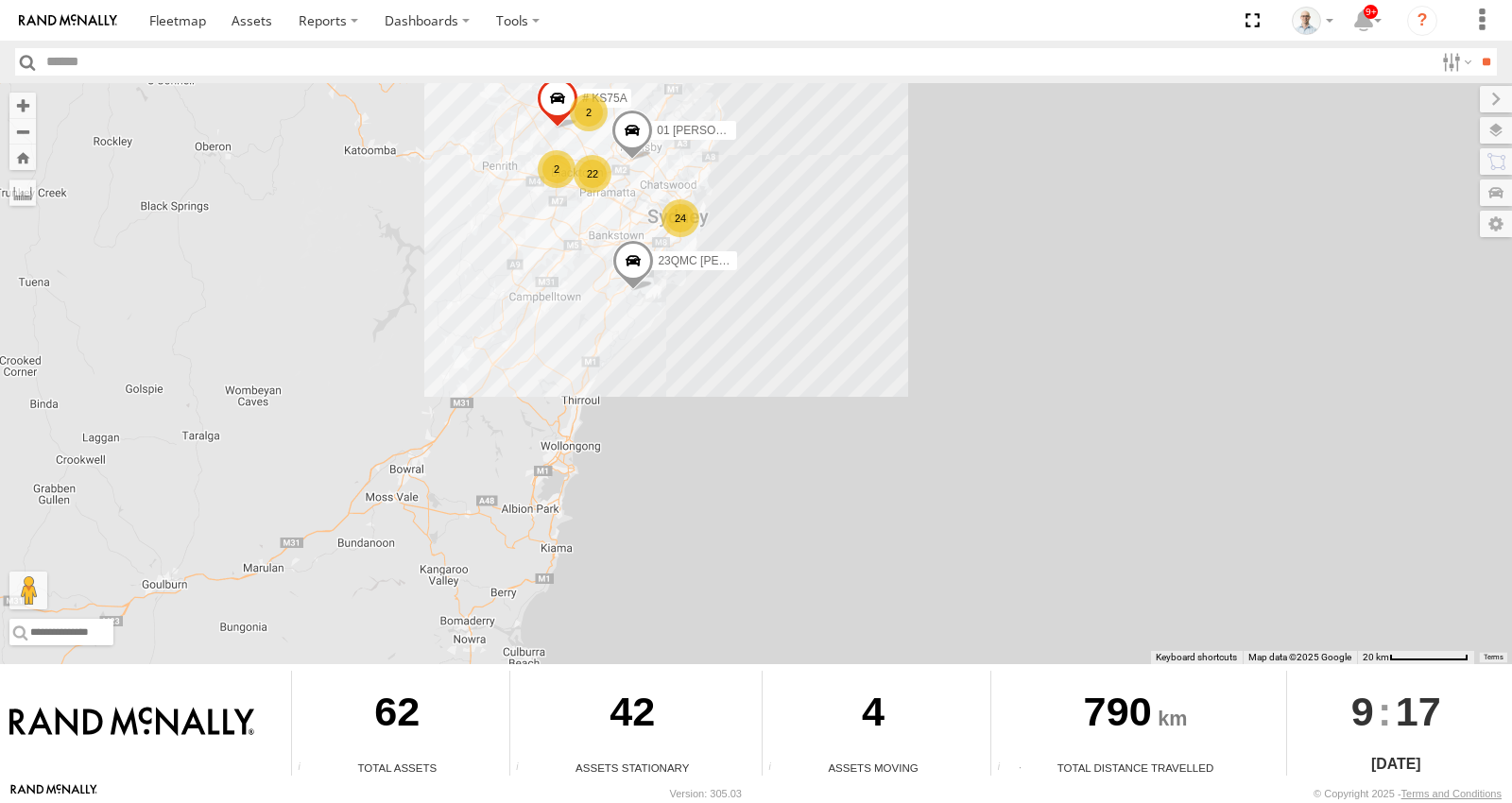
click at [637, 267] on div "15 QMC-Spare 27QMC 24 22 # KS75A 01 [PERSON_NAME] 2 2 23QMC [PERSON_NAME]" at bounding box center [756, 373] width 1512 height 581
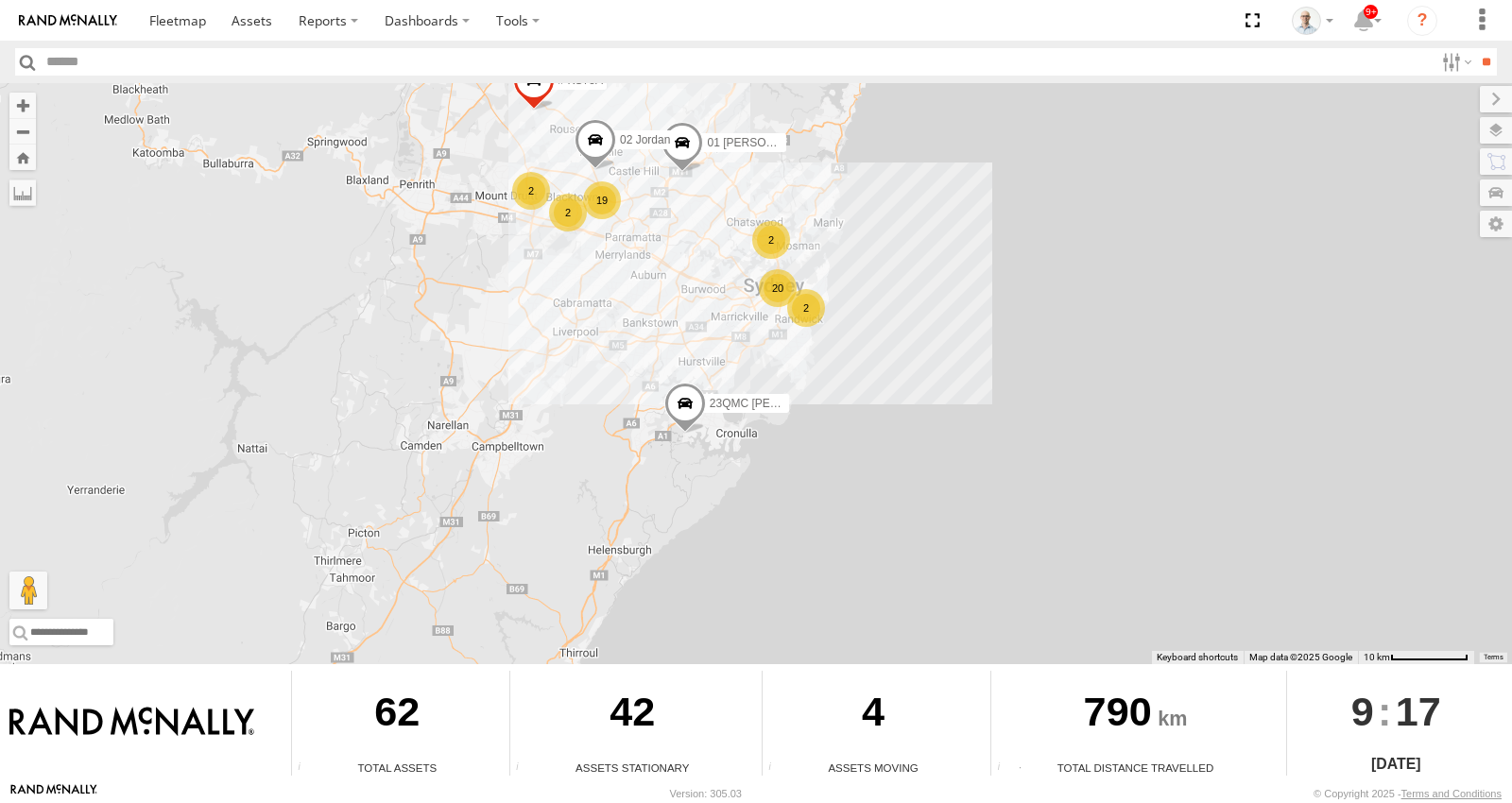
drag, startPoint x: 567, startPoint y: 206, endPoint x: 596, endPoint y: 277, distance: 76.7
click at [596, 277] on div "15 QMC-Spare 27QMC # KS75A 01 [PERSON_NAME] 23QMC [PERSON_NAME] 20 2 19 2 2 2 0…" at bounding box center [756, 373] width 1512 height 581
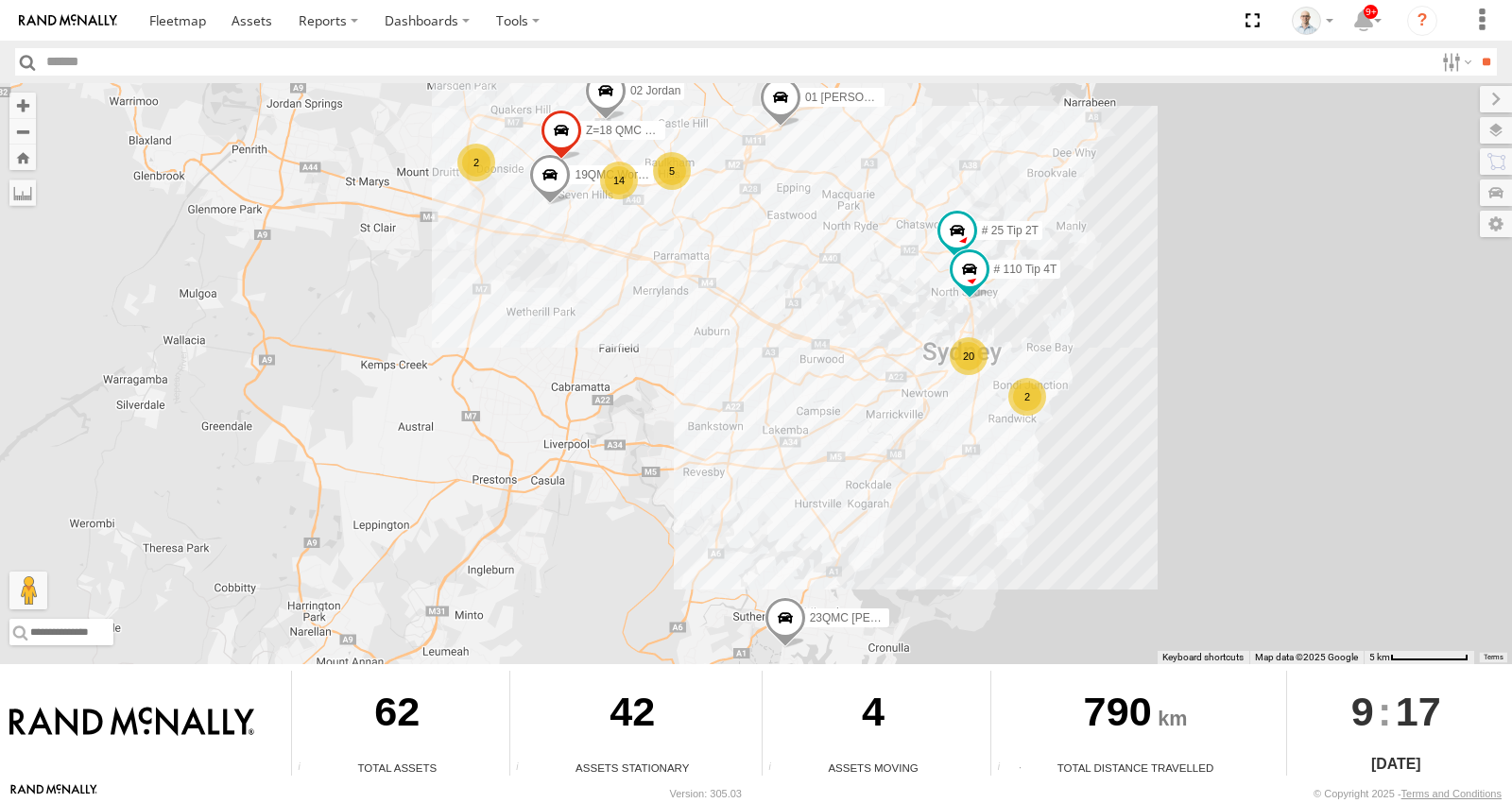
drag, startPoint x: 595, startPoint y: 257, endPoint x: 598, endPoint y: 280, distance: 23.2
click at [598, 280] on div "15 QMC-Spare 27QMC # KS75A 01 Lyndon 23QMC Paul 02 Jordan 20 2 14 # 25 Tip 2T 2…" at bounding box center [756, 373] width 1512 height 581
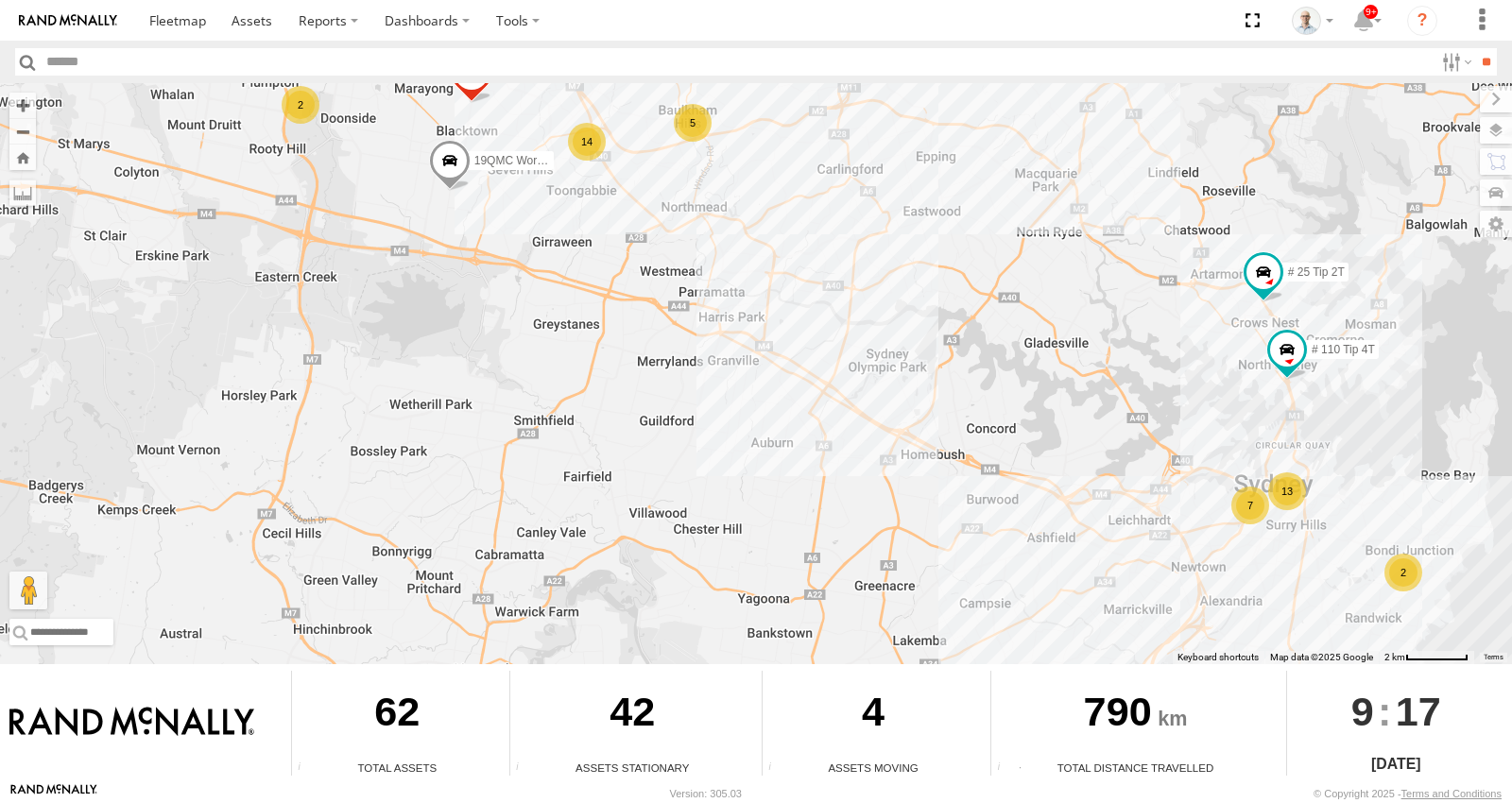
drag, startPoint x: 655, startPoint y: 150, endPoint x: 668, endPoint y: 261, distance: 111.8
click at [668, 261] on div "15 QMC-Spare 27QMC # KS75A 01 Lyndon 23QMC Paul 02 Jordan # 25 Tip 2T 19QMC Wor…" at bounding box center [756, 373] width 1512 height 581
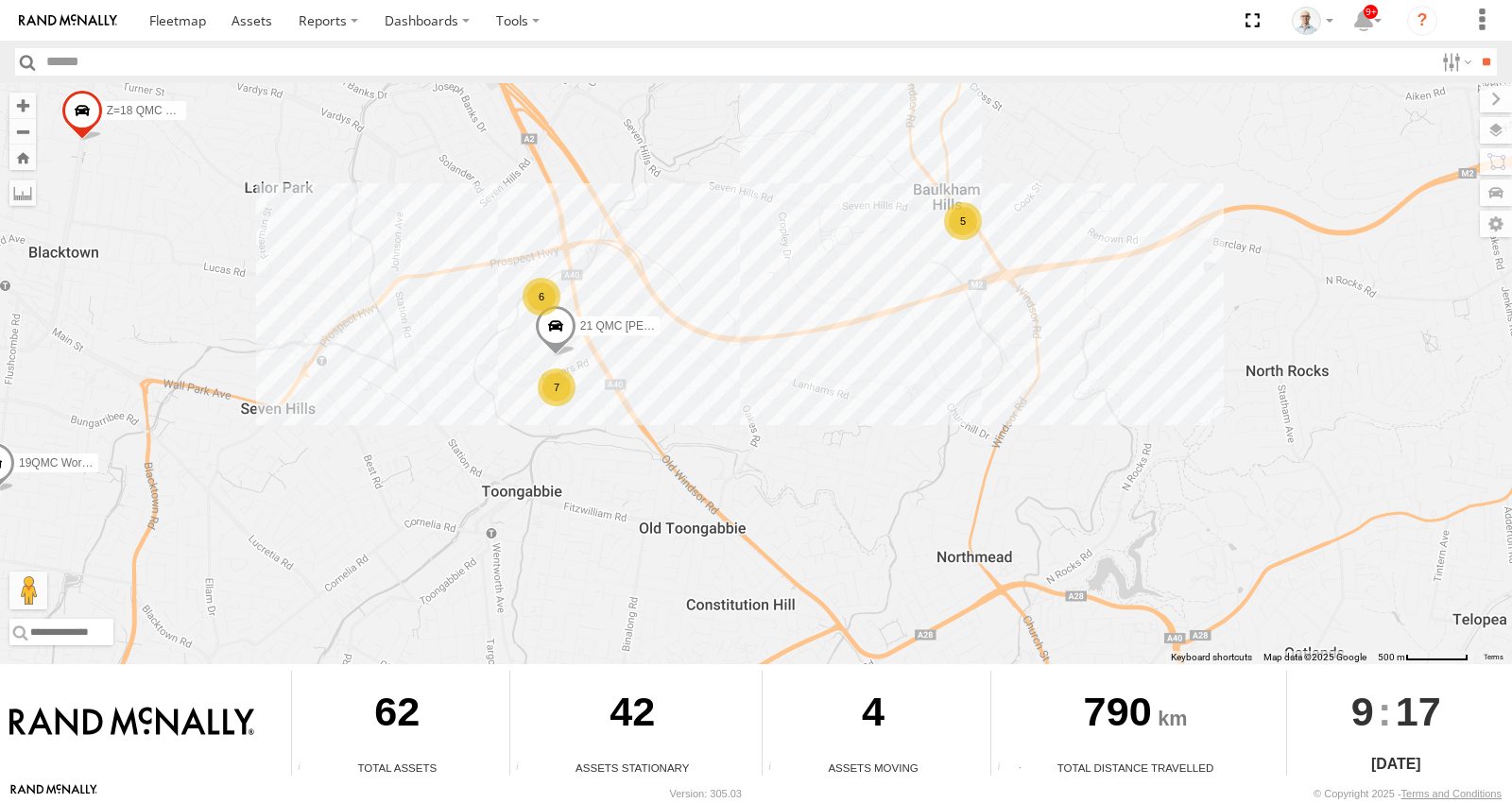
drag, startPoint x: 603, startPoint y: 229, endPoint x: 699, endPoint y: 349, distance: 153.7
click at [697, 349] on div "15 QMC-Spare 27QMC # KS75A 01 Lyndon 23QMC Paul 02 Jordan # 25 Tip 2T 19QMC Wor…" at bounding box center [756, 373] width 1512 height 581
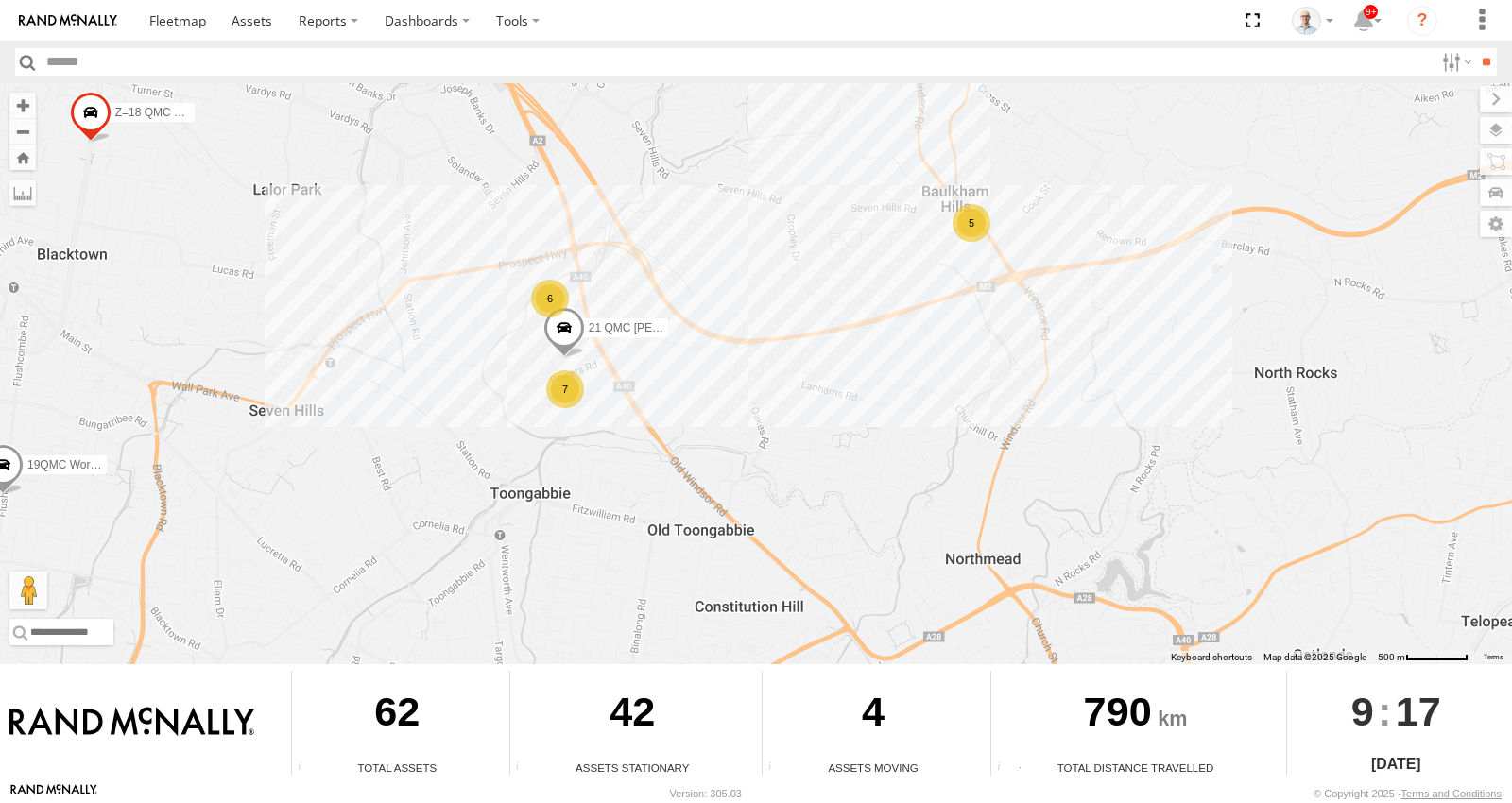
click at [571, 390] on div "7" at bounding box center [565, 389] width 38 height 38
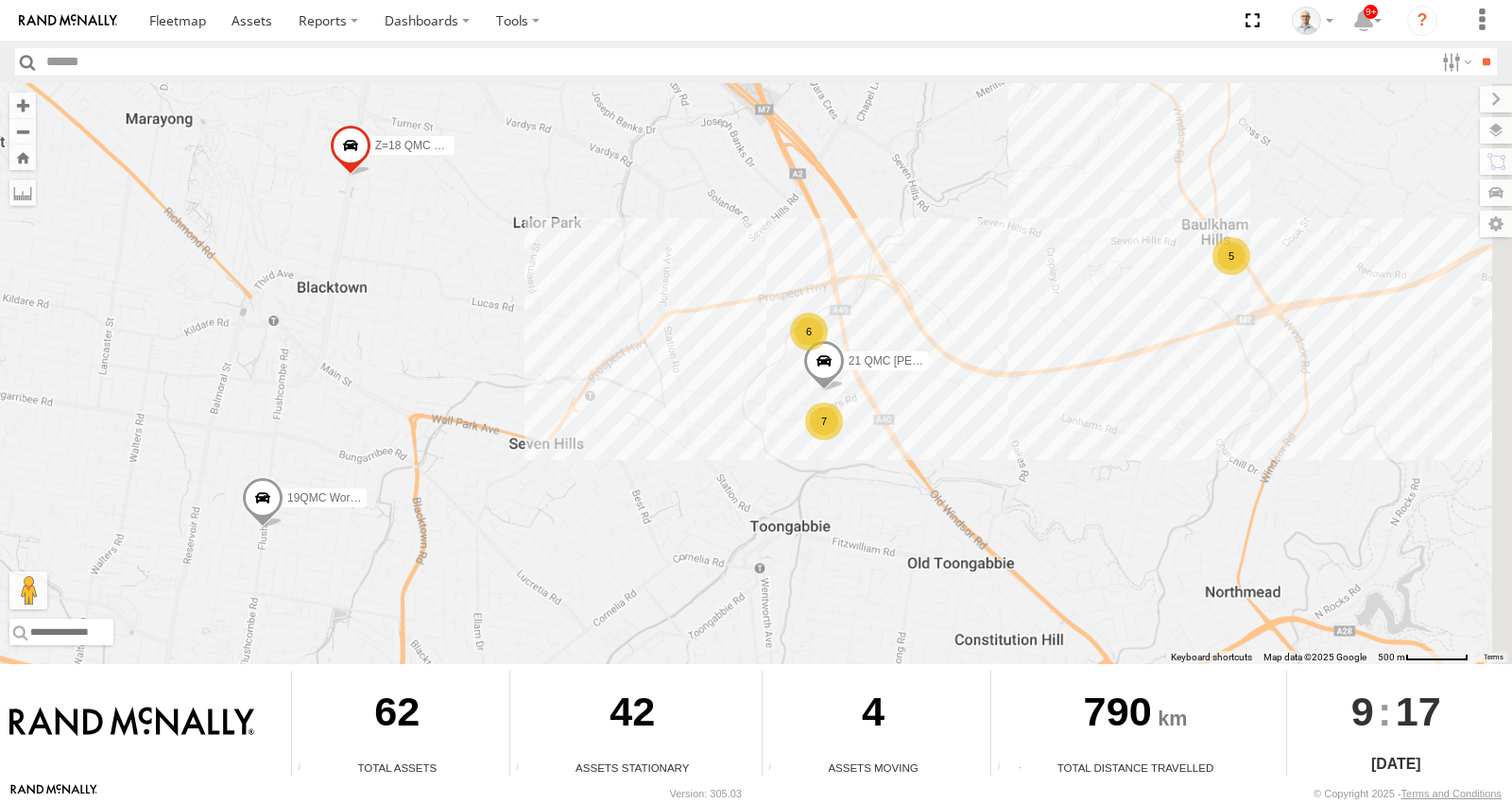
drag, startPoint x: 1088, startPoint y: 492, endPoint x: 868, endPoint y: 421, distance: 231.2
click at [993, 460] on div "15 QMC-Spare 27QMC # KS75A 01 Lyndon 23QMC Paul 02 Jordan # 25 Tip 2T 19QMC Wor…" at bounding box center [756, 373] width 1512 height 581
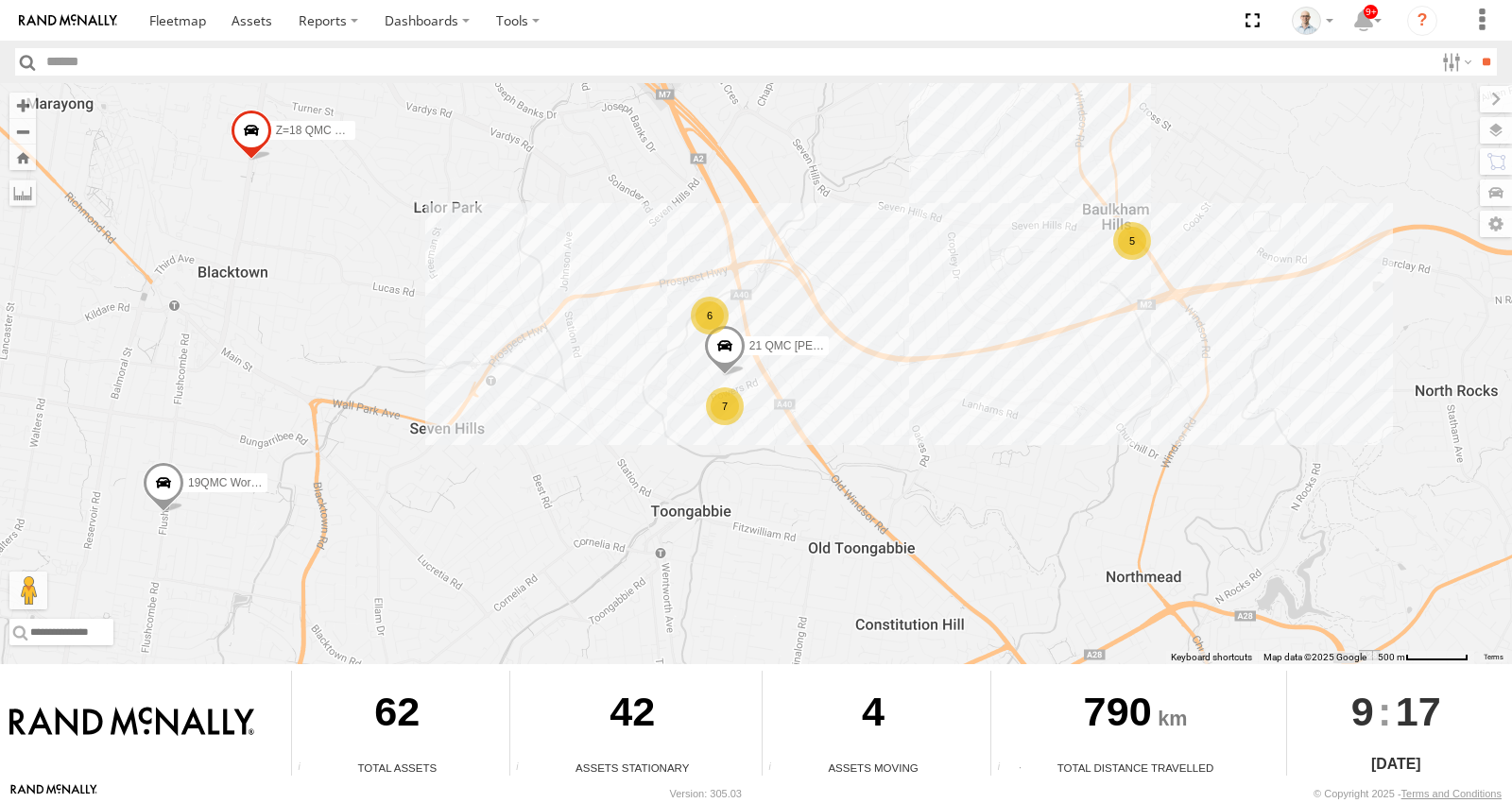
drag, startPoint x: 1056, startPoint y: 568, endPoint x: 829, endPoint y: 354, distance: 312.0
click at [838, 365] on div "15 QMC-Spare 27QMC # KS75A 01 Lyndon 23QMC Paul 02 Jordan # 25 Tip 2T 19QMC Wor…" at bounding box center [756, 373] width 1512 height 581
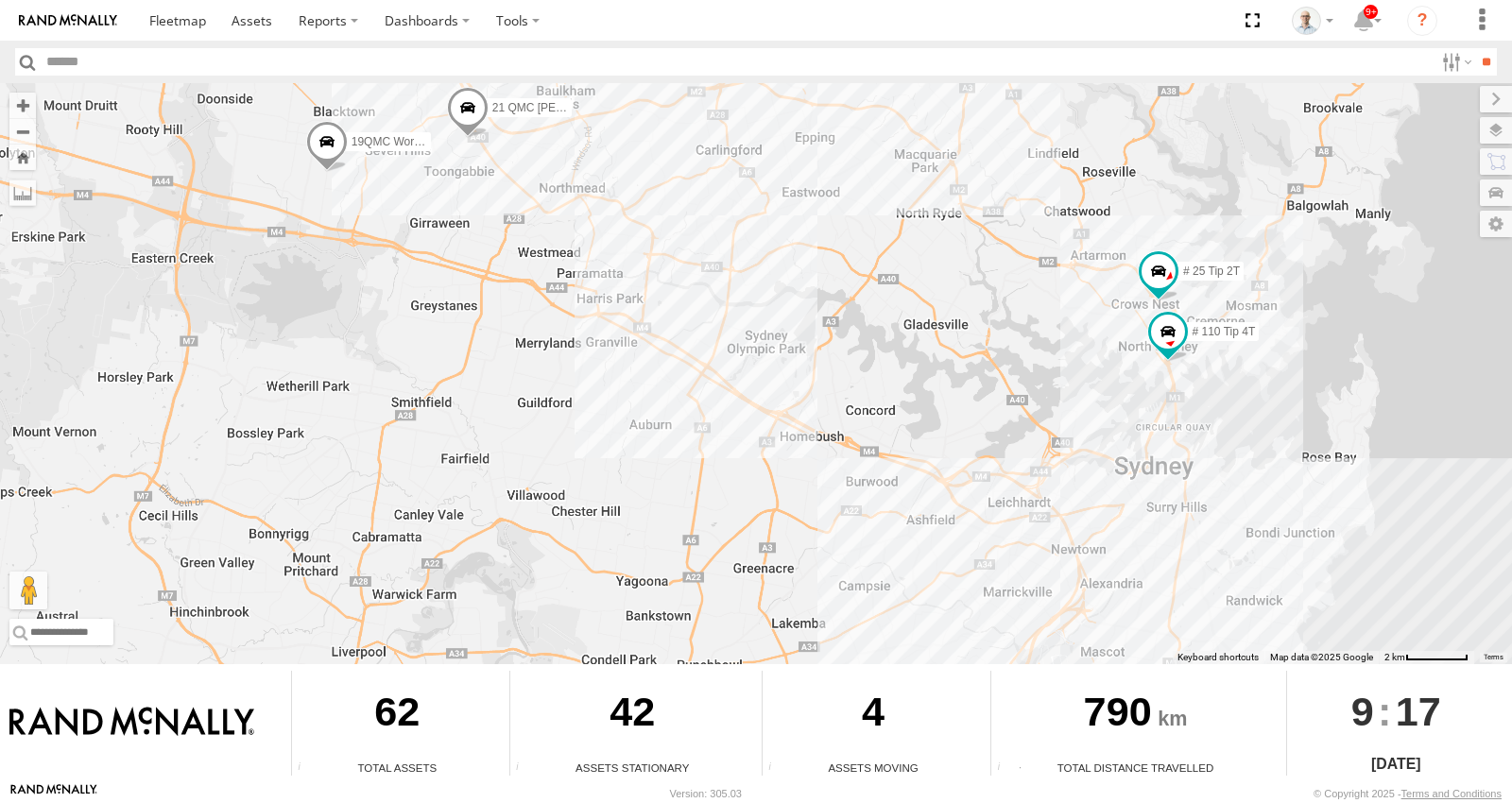
drag, startPoint x: 1098, startPoint y: 529, endPoint x: 831, endPoint y: 338, distance: 328.3
click at [831, 338] on div "15 QMC-Spare 27QMC # KS75A 01 Lyndon 23QMC Paul 02 Jordan # 25 Tip 2T 19QMC Wor…" at bounding box center [756, 373] width 1512 height 581
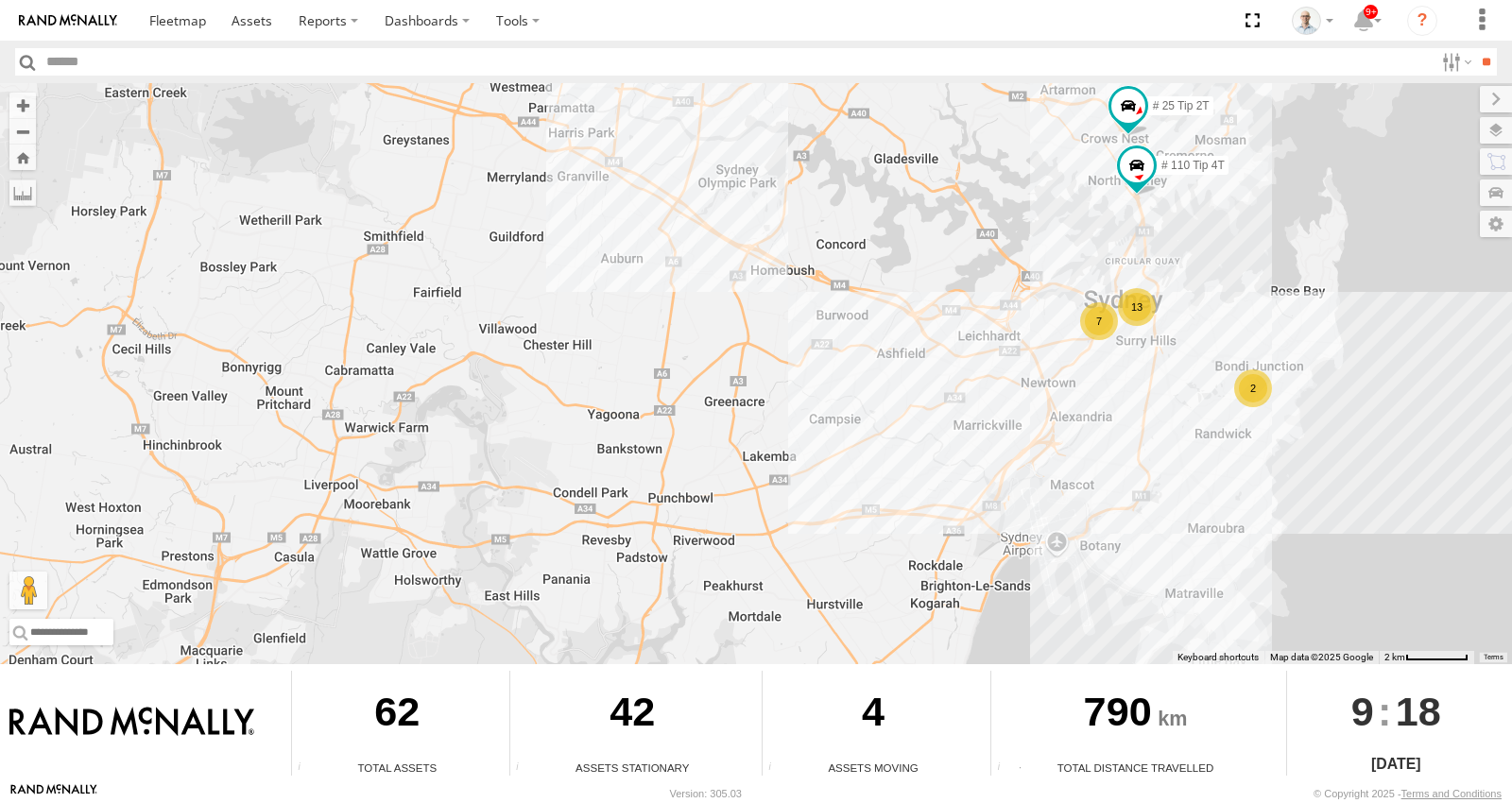
drag, startPoint x: 834, startPoint y: 326, endPoint x: 810, endPoint y: 154, distance: 173.7
click at [809, 154] on div "15 QMC-Spare 27QMC # KS75A 01 Lyndon 23QMC Paul 02 Jordan # 25 Tip 2T 19QMC Wor…" at bounding box center [756, 373] width 1512 height 581
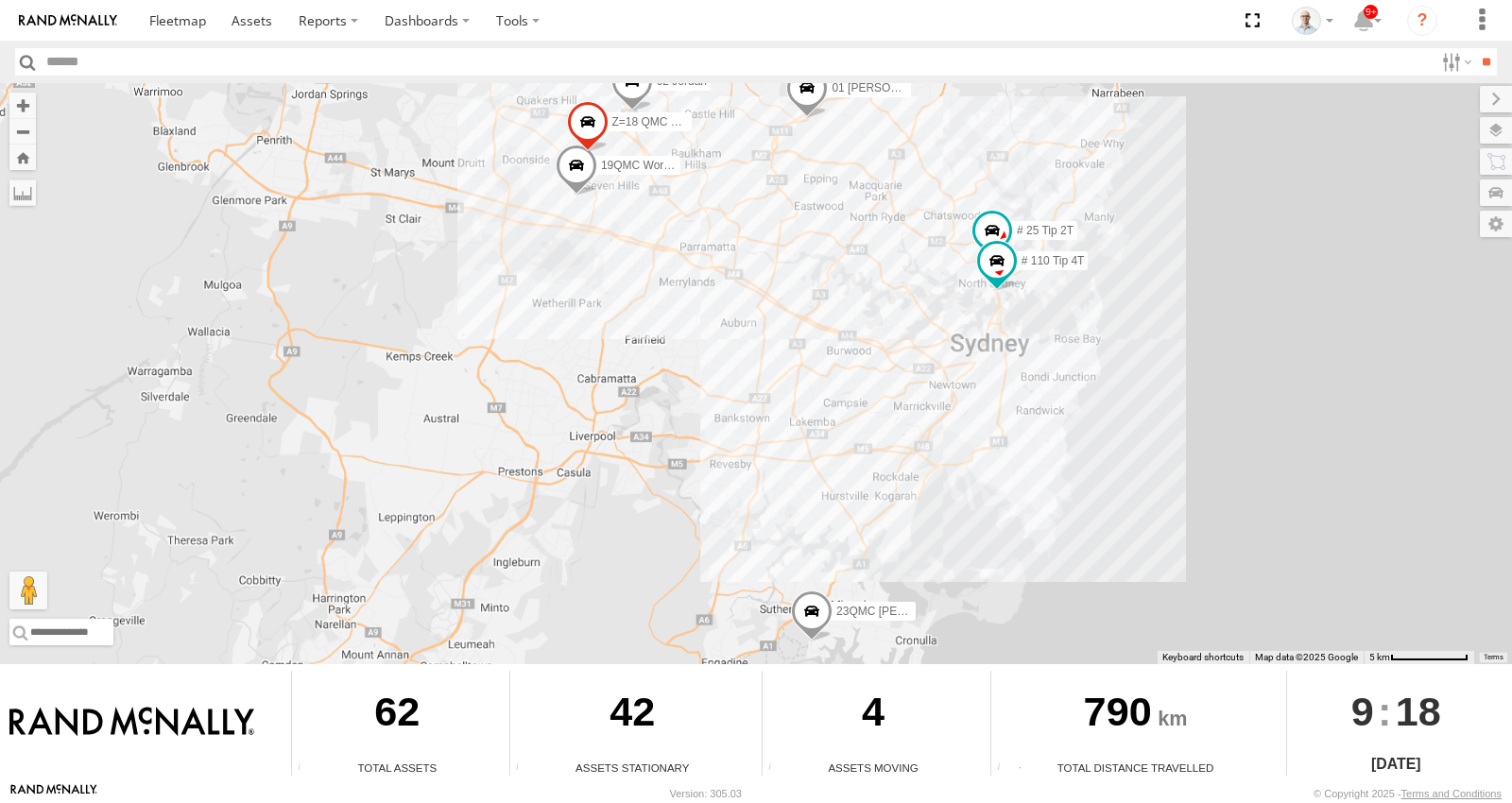
drag, startPoint x: 751, startPoint y: 247, endPoint x: 756, endPoint y: 304, distance: 57.2
click at [756, 304] on div "15 QMC-Spare 27QMC # KS75A 01 Lyndon 23QMC Paul 02 Jordan # 25 Tip 2T 19QMC Wor…" at bounding box center [756, 373] width 1512 height 581
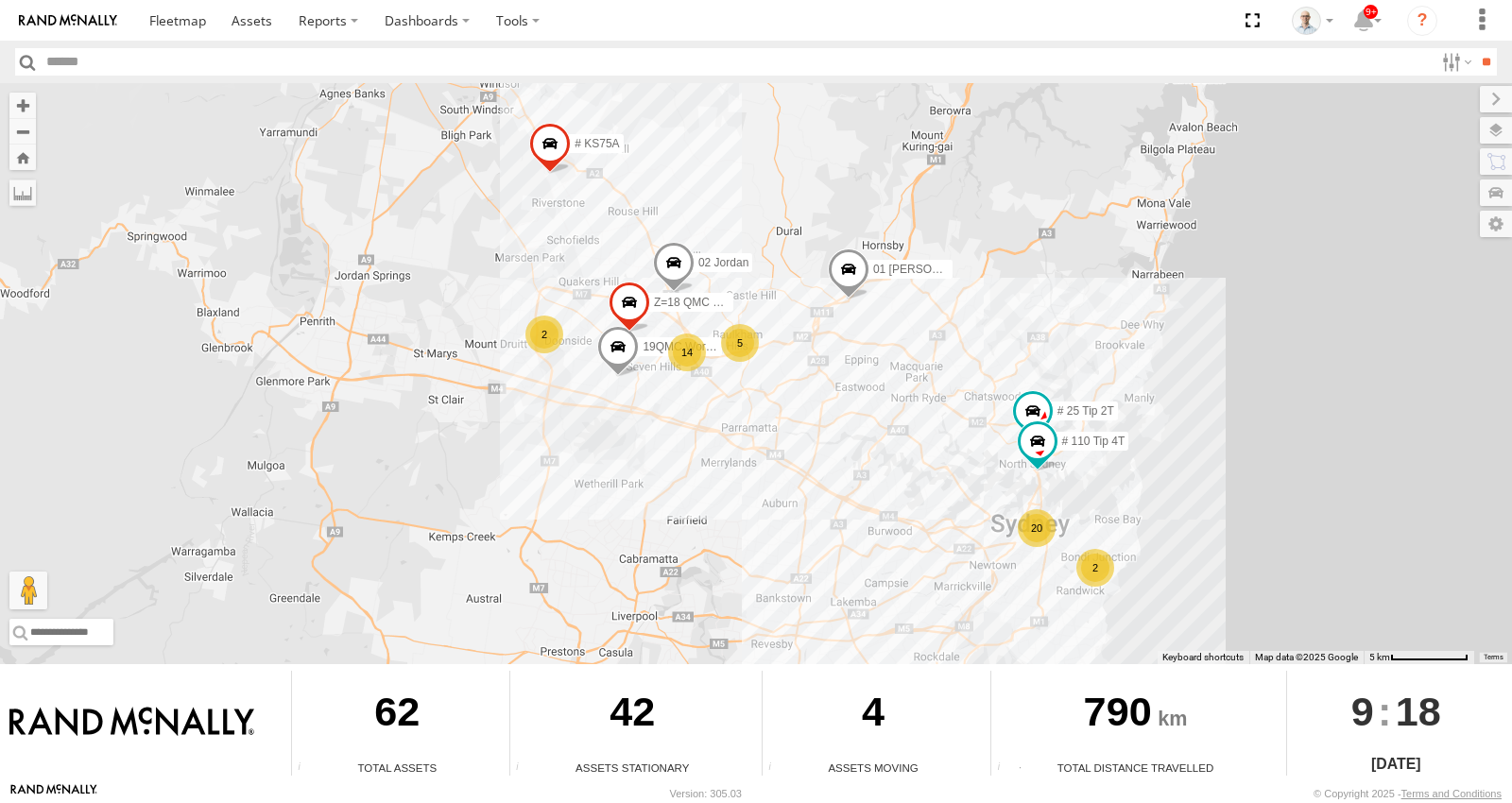
drag, startPoint x: 767, startPoint y: 280, endPoint x: 816, endPoint y: 455, distance: 181.7
click at [815, 456] on div "15 QMC-Spare 27QMC # KS75A 01 Lyndon 23QMC Paul 02 Jordan 20 2 14 # 25 Tip 2T 2…" at bounding box center [756, 373] width 1512 height 581
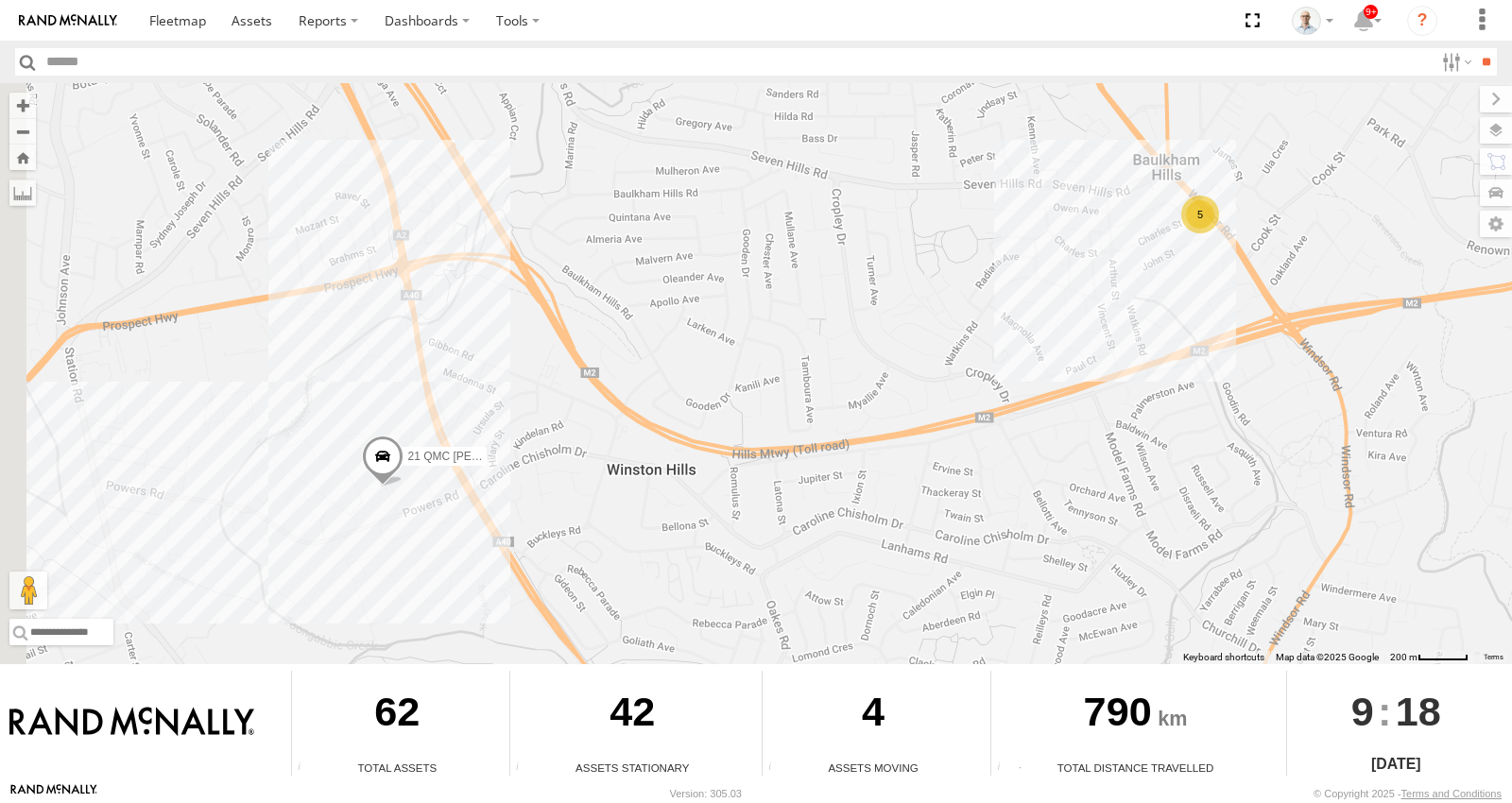
drag, startPoint x: 356, startPoint y: 317, endPoint x: 768, endPoint y: 309, distance: 412.1
click at [768, 309] on div "15 QMC-Spare 27QMC # KS75A 01 Lyndon 23QMC Paul 02 Jordan # 25 Tip 2T 19QMC Wor…" at bounding box center [756, 373] width 1512 height 581
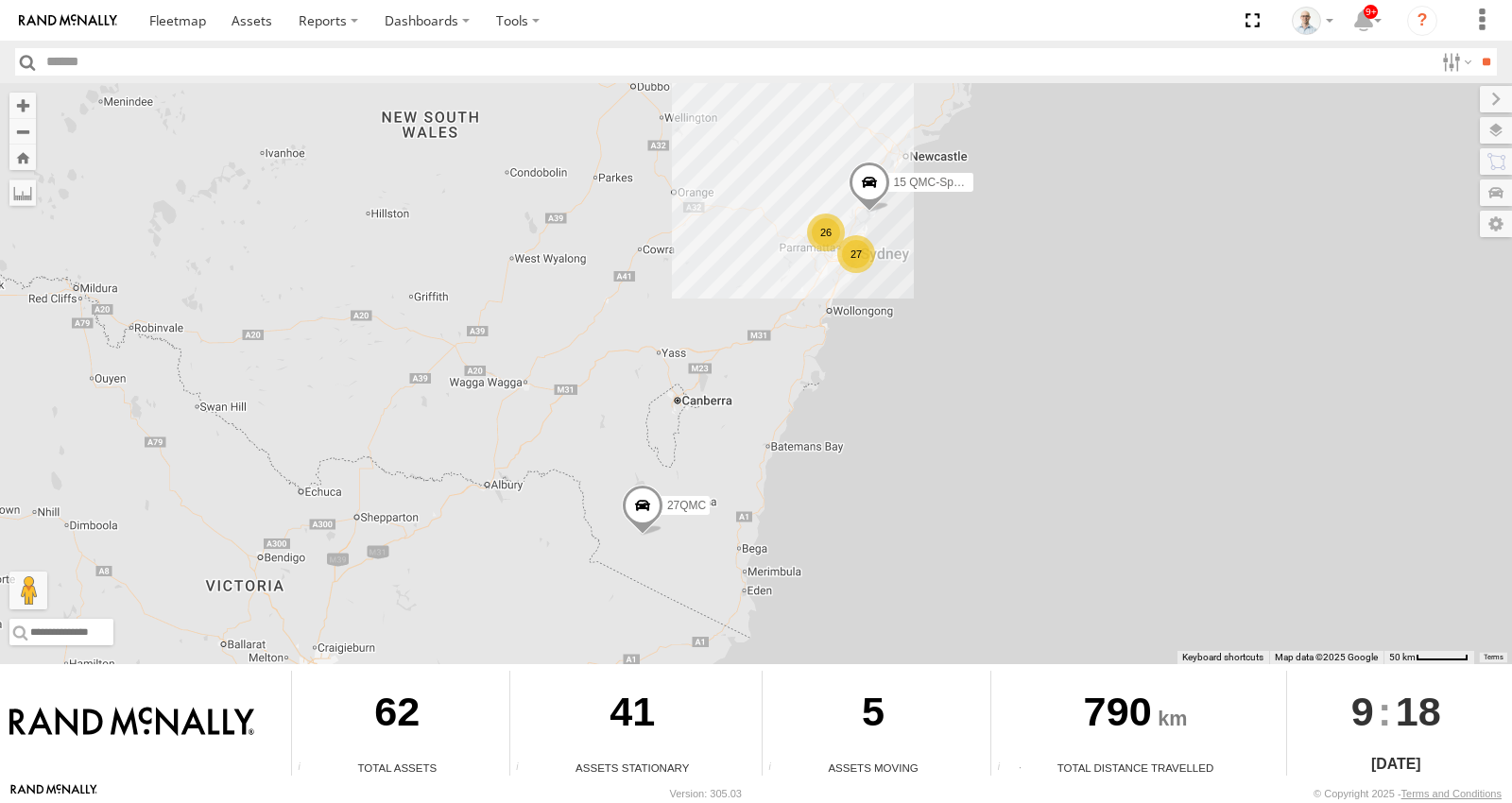
drag, startPoint x: 850, startPoint y: 279, endPoint x: 857, endPoint y: 251, distance: 28.9
click at [857, 251] on div "27" at bounding box center [857, 254] width 38 height 38
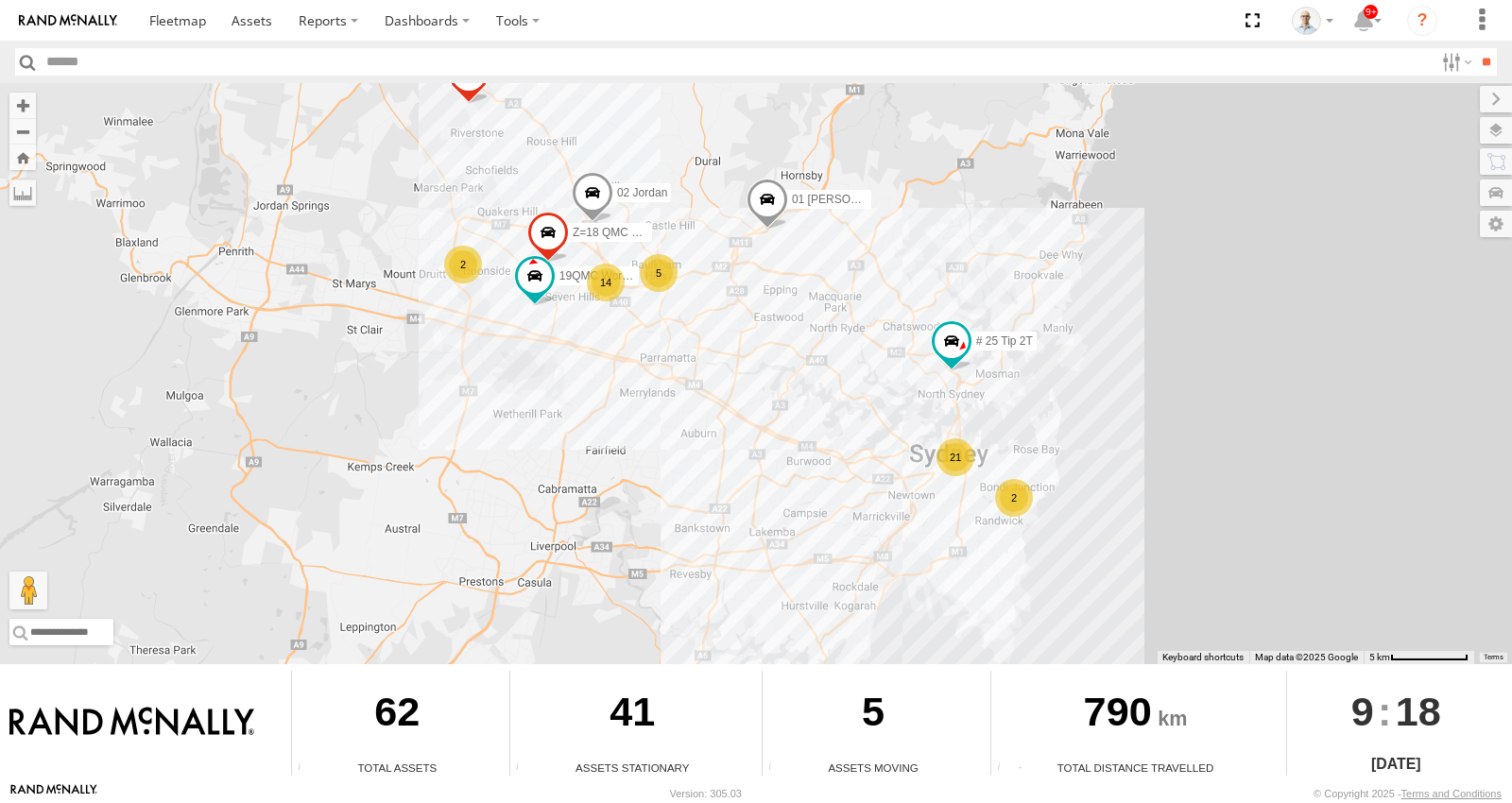
click at [672, 276] on div "5" at bounding box center [658, 273] width 38 height 38
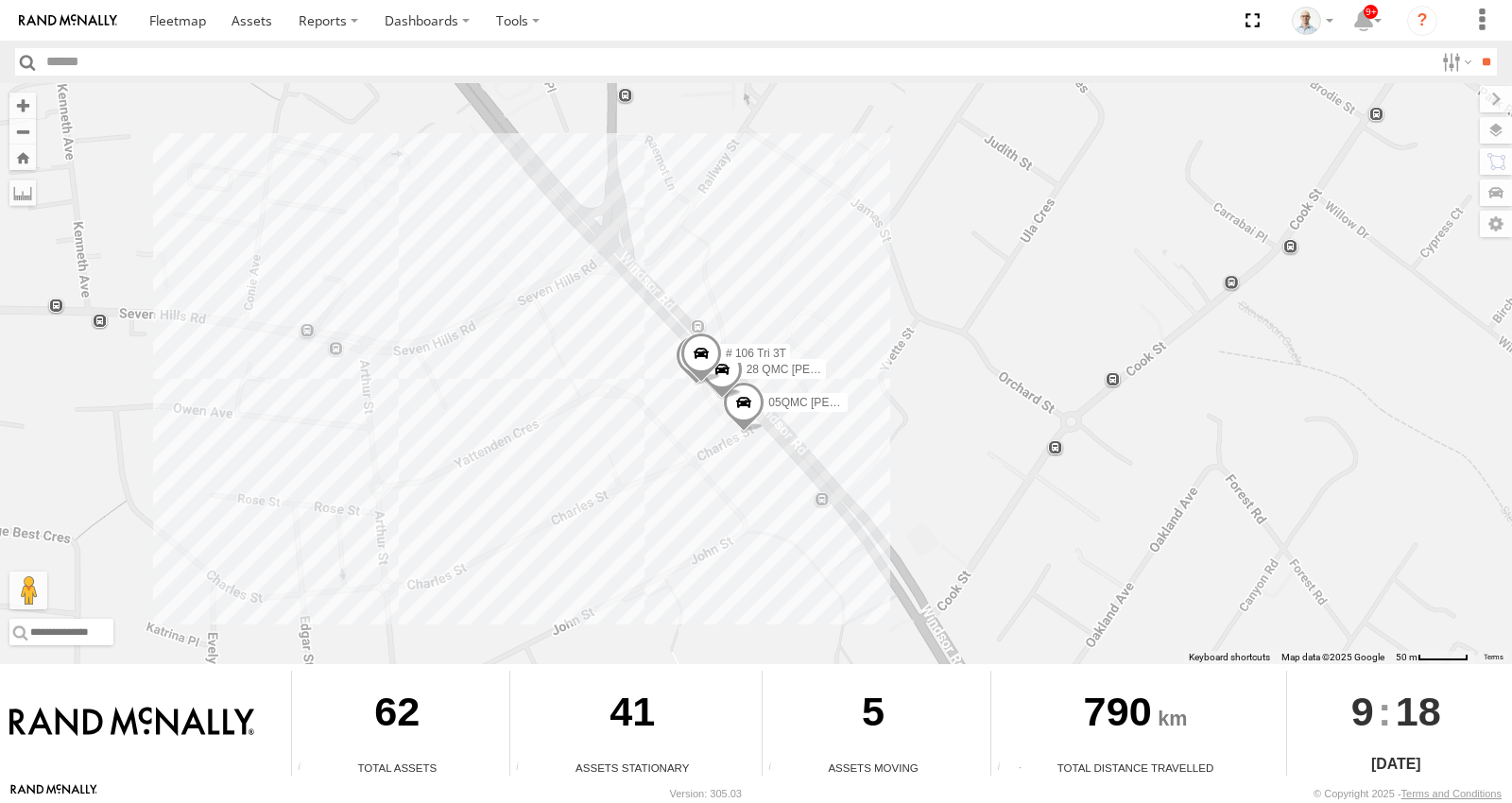
drag, startPoint x: 510, startPoint y: 378, endPoint x: 913, endPoint y: 272, distance: 416.7
click at [912, 272] on div "15 QMC-Spare 27QMC # KS75A # 25 Tip 2T 01 Lyndon 02 Jordan 23QMC Paul 19QMC Wor…" at bounding box center [756, 373] width 1512 height 581
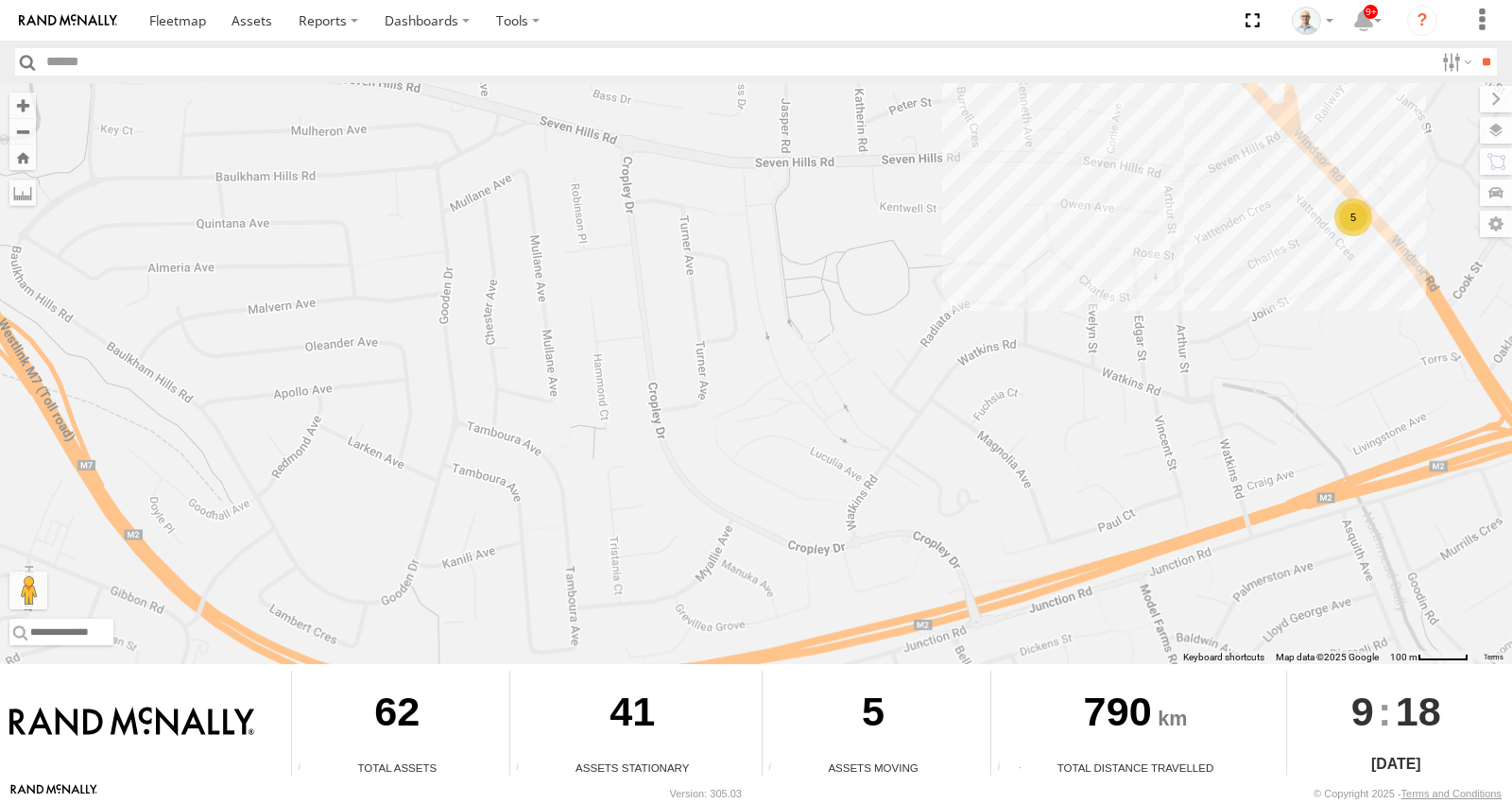
drag, startPoint x: 819, startPoint y: 337, endPoint x: 932, endPoint y: 296, distance: 120.2
click at [929, 293] on div "15 QMC-Spare 27QMC # KS75A # 25 Tip 2T 01 Lyndon 02 Jordan 23QMC Paul 19QMC Wor…" at bounding box center [756, 373] width 1512 height 581
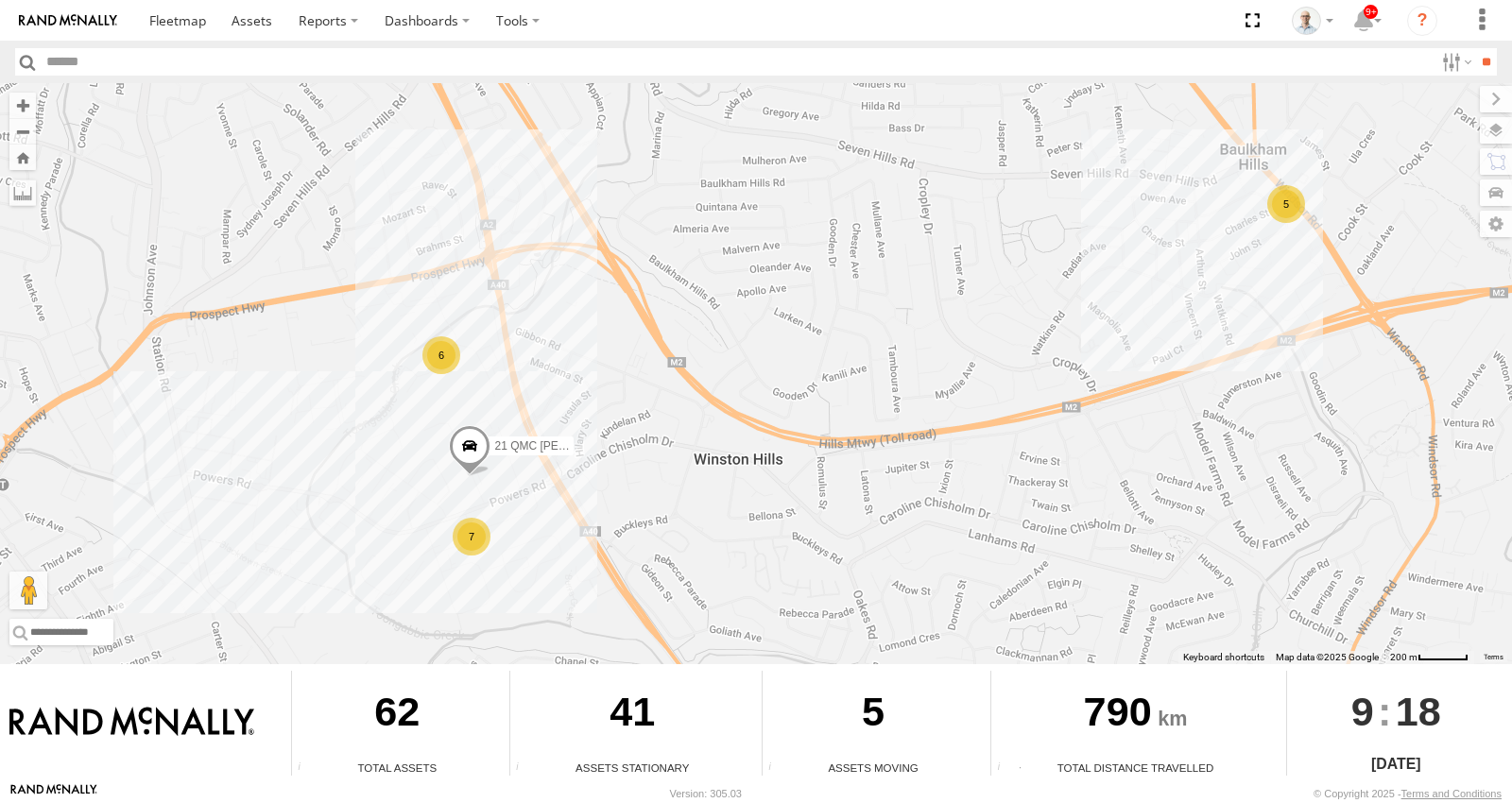
click at [445, 351] on div "6" at bounding box center [442, 355] width 38 height 38
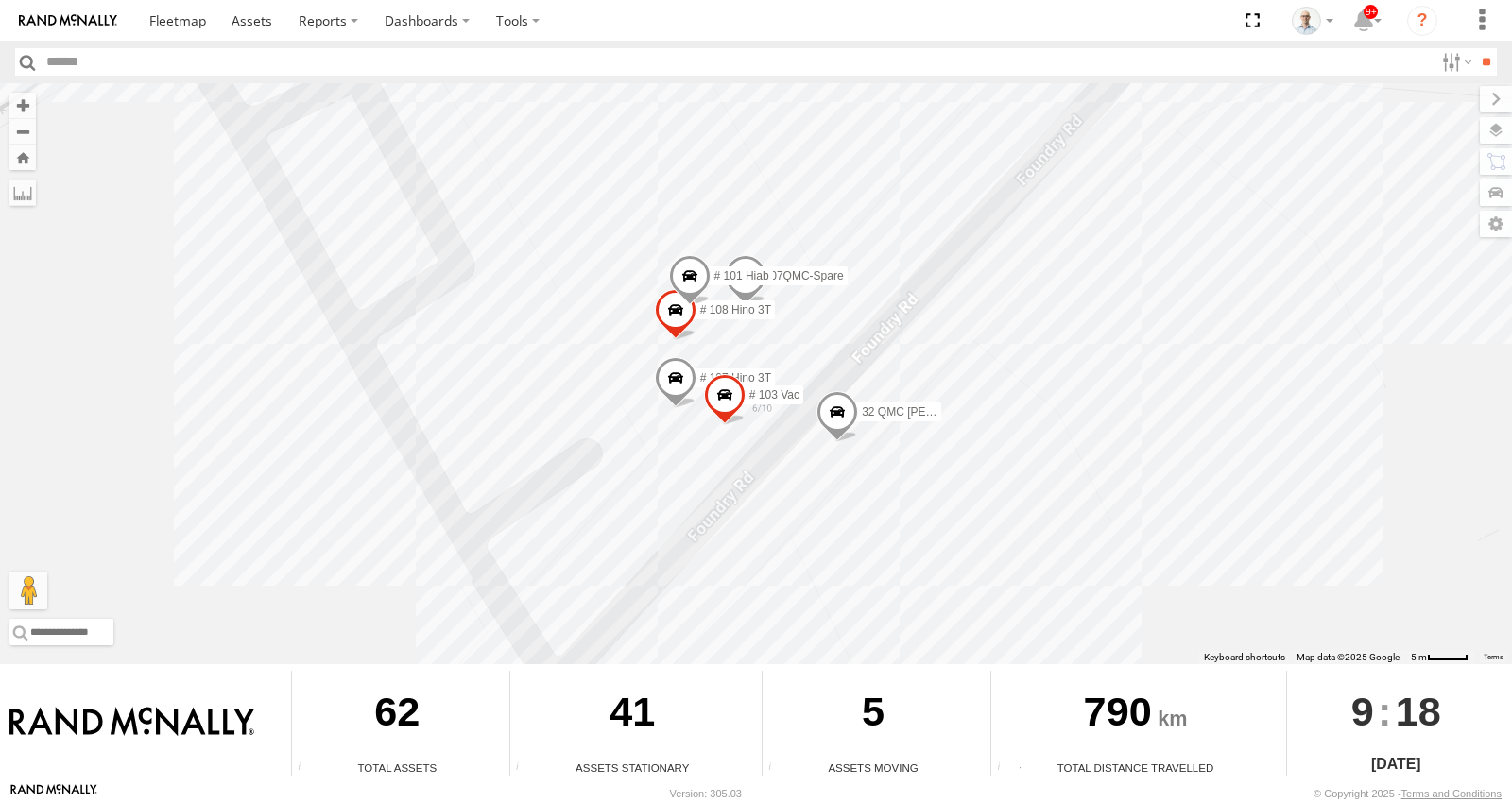
click at [1323, 378] on div "15 QMC-Spare 27QMC # KS75A # 25 Tip 2T 01 Lyndon 02 Jordan 23QMC Paul 19QMC Wor…" at bounding box center [756, 373] width 1512 height 581
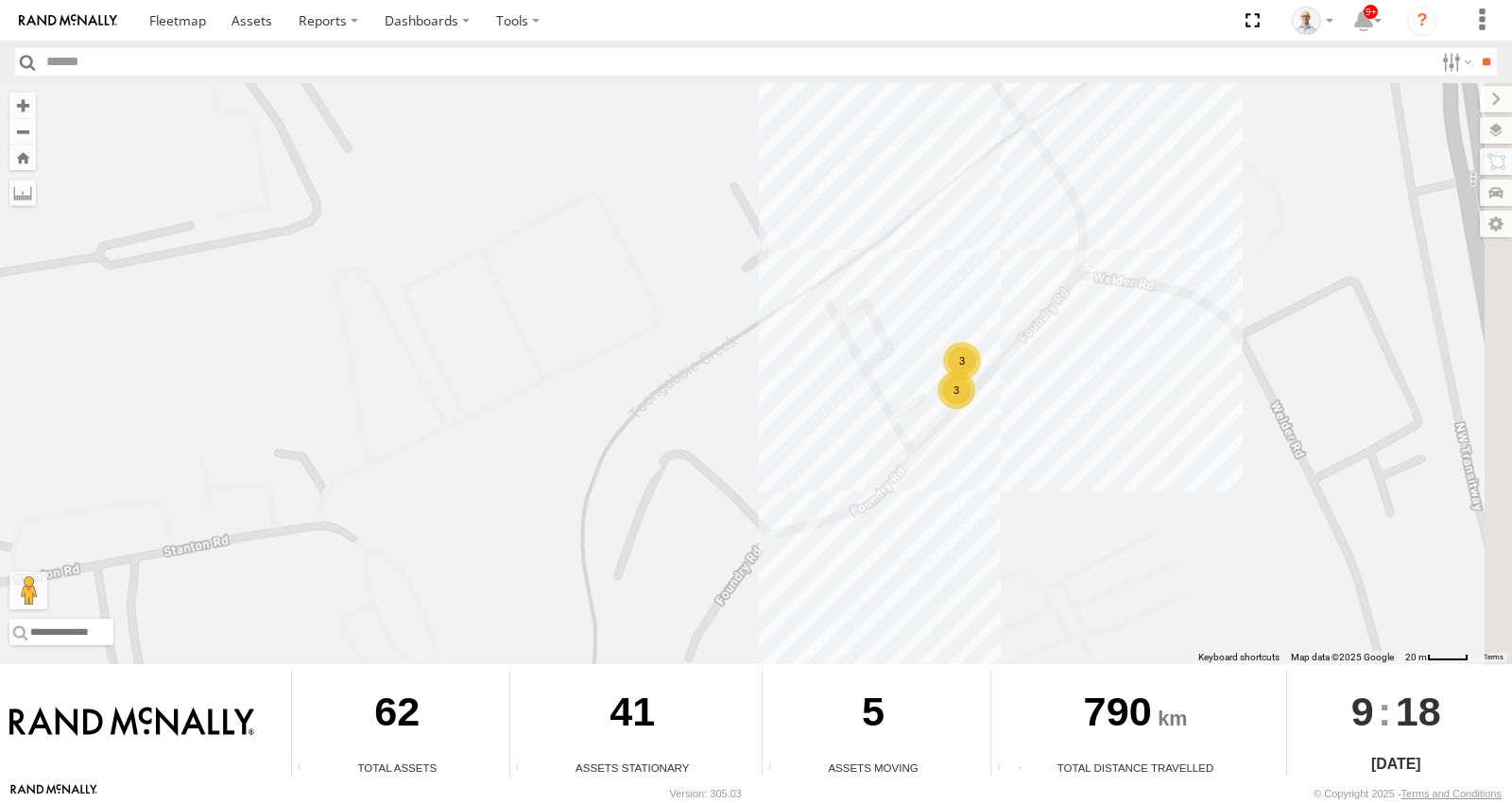
drag, startPoint x: 1310, startPoint y: 468, endPoint x: 1055, endPoint y: 383, distance: 268.8
click at [1109, 388] on div "15 QMC-Spare 27QMC # KS75A # 25 Tip 2T 01 Lyndon 02 Jordan 23QMC Paul 19QMC Wor…" at bounding box center [756, 373] width 1512 height 581
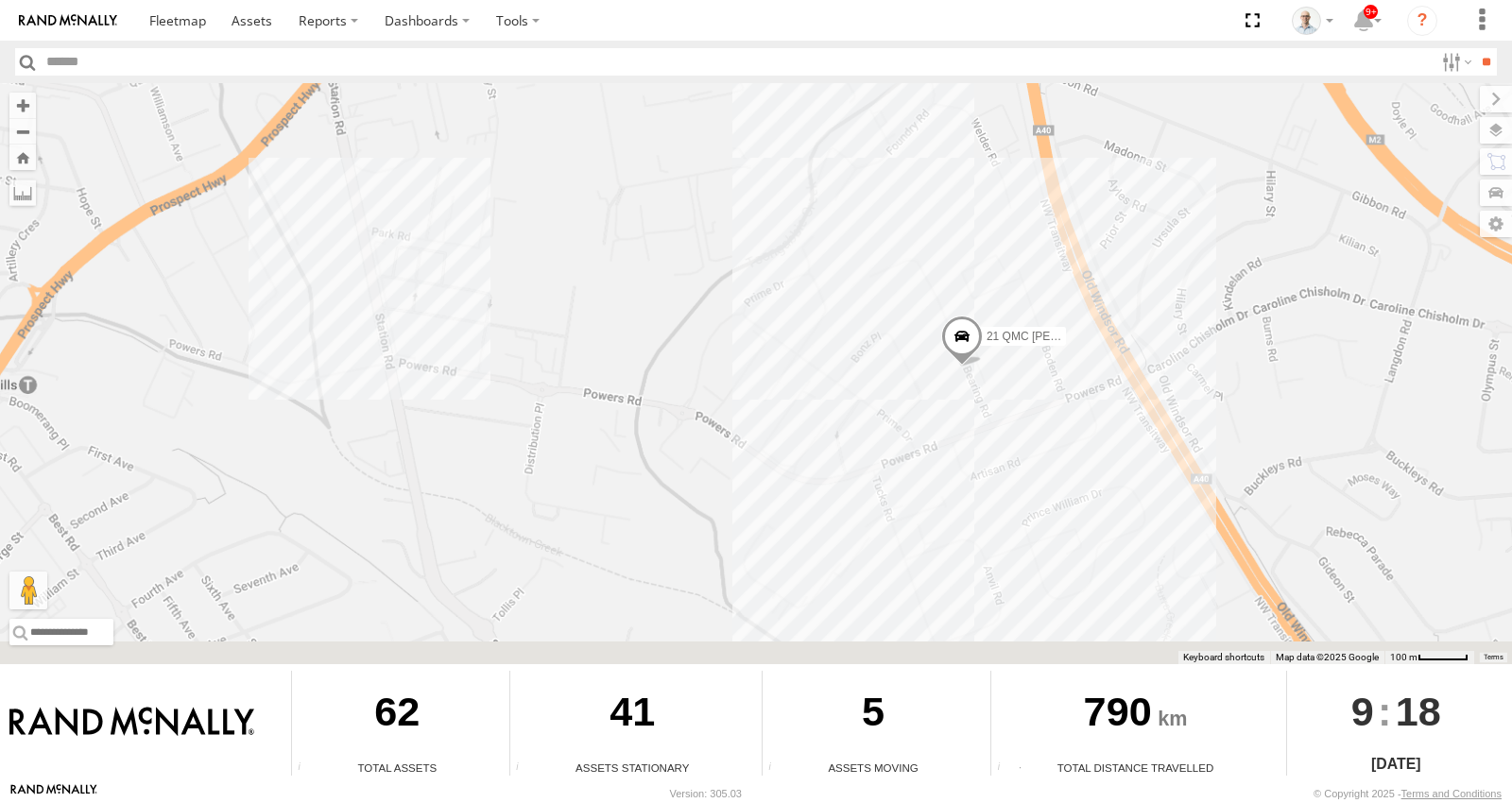
drag, startPoint x: 1034, startPoint y: 546, endPoint x: 996, endPoint y: 334, distance: 215.4
click at [993, 284] on div "15 QMC-Spare 27QMC # KS75A # 25 Tip 2T 01 Lyndon 02 Jordan 23QMC Paul 19QMC Wor…" at bounding box center [756, 373] width 1512 height 581
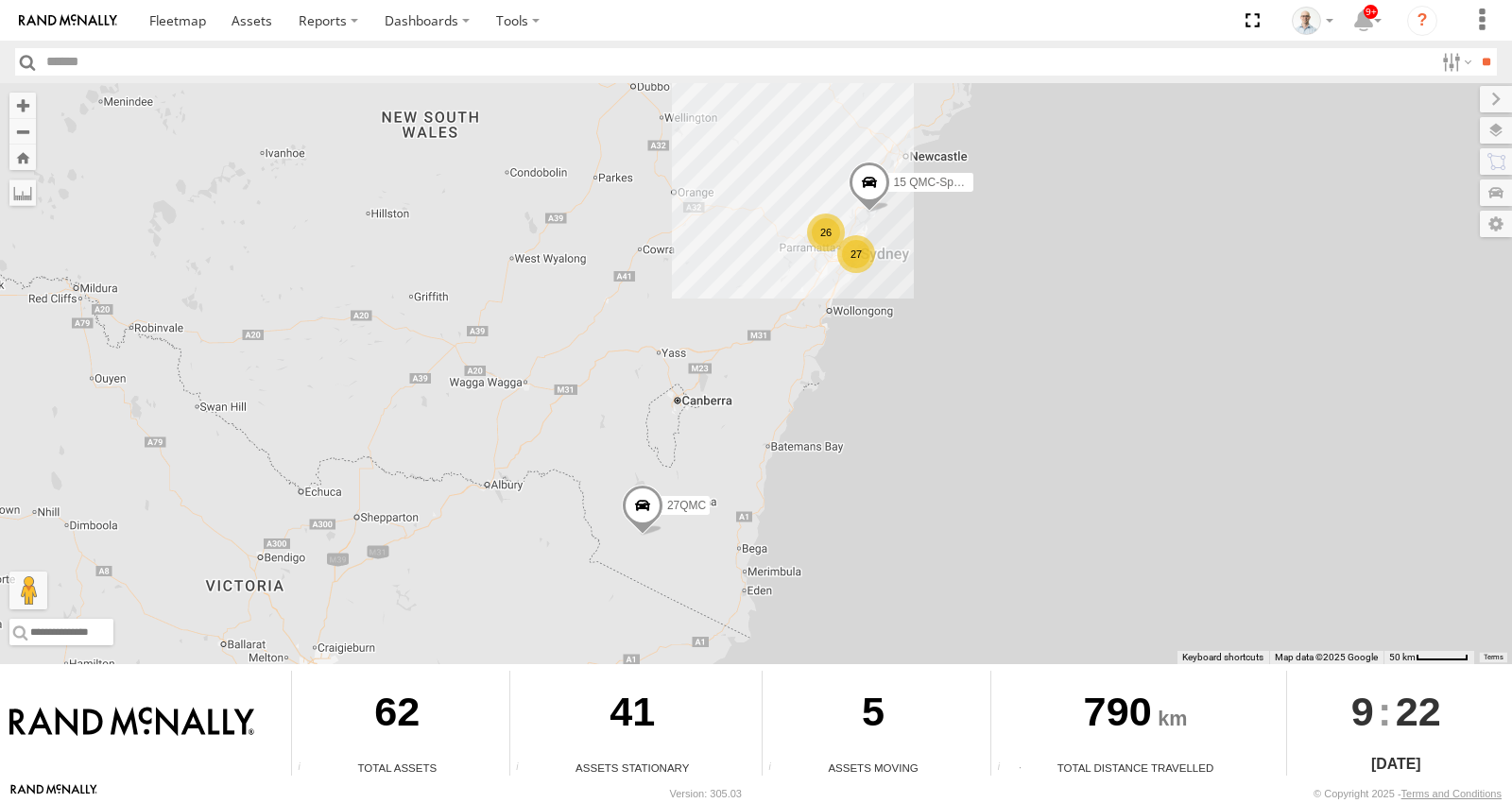
click at [860, 252] on div "27" at bounding box center [857, 254] width 38 height 38
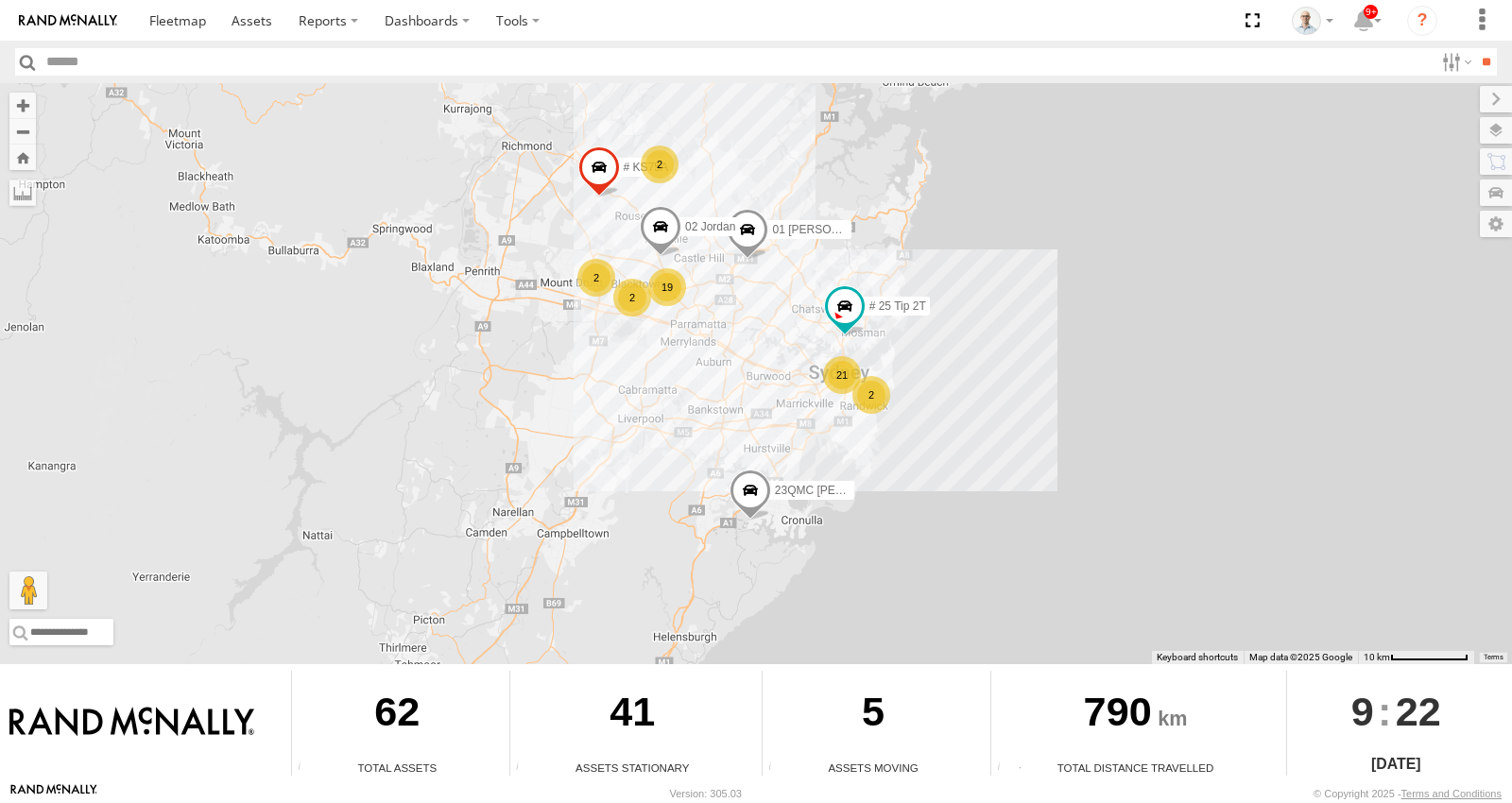
drag, startPoint x: 702, startPoint y: 301, endPoint x: 746, endPoint y: 327, distance: 51.1
click at [745, 327] on div "15 QMC-Spare 27QMC 21 2 19 # KS75A # 25 Tip 2T 01 Lyndon 2 2 2 02 Jordan 23QMC …" at bounding box center [756, 373] width 1512 height 581
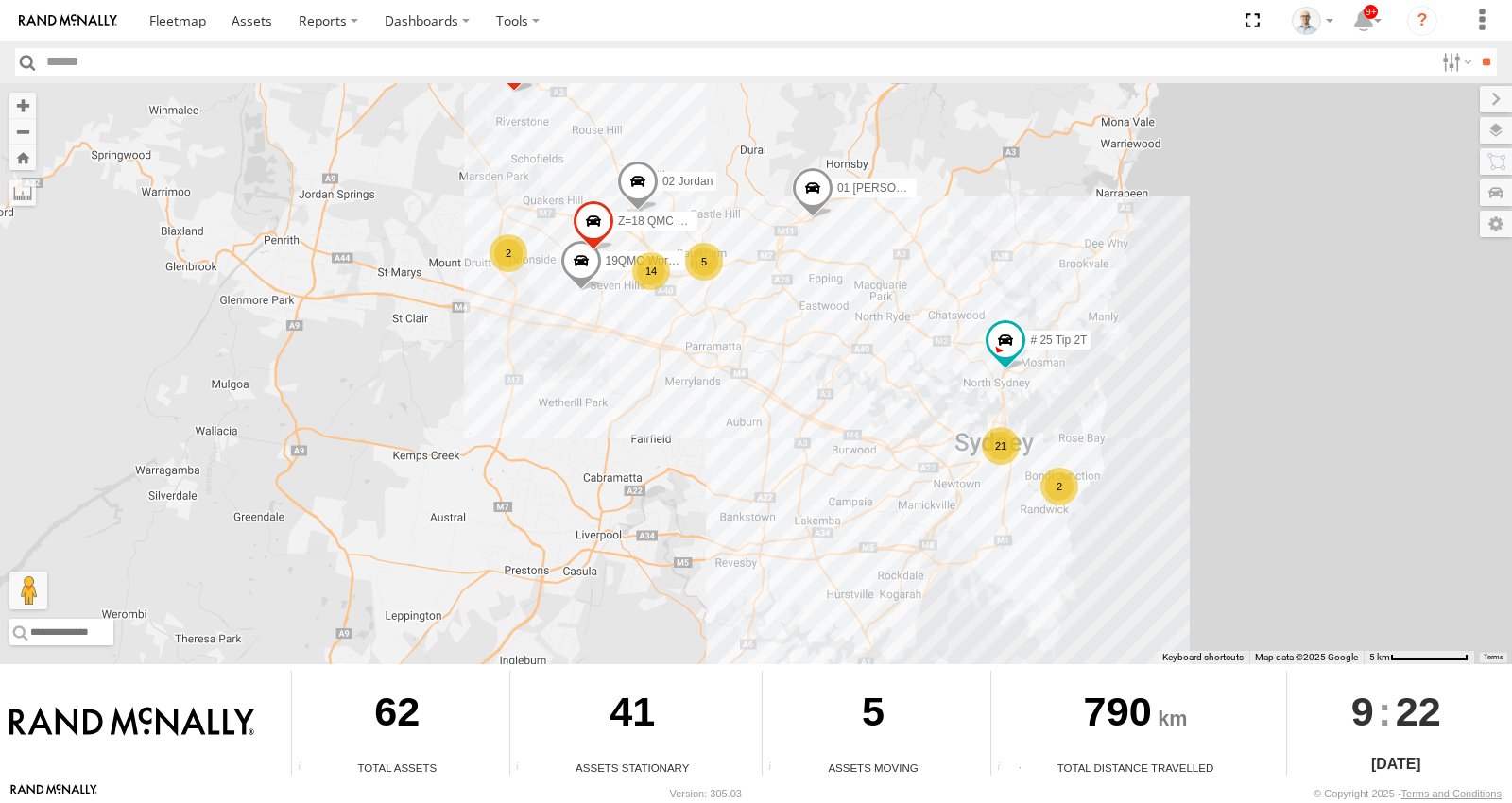
drag, startPoint x: 871, startPoint y: 423, endPoint x: 748, endPoint y: 300, distance: 173.9
click at [824, 392] on div "15 QMC-Spare 27QMC # KS75A # 25 Tip 2T 01 Lyndon 02 Jordan 23QMC Paul 21 2 14 2…" at bounding box center [756, 373] width 1512 height 581
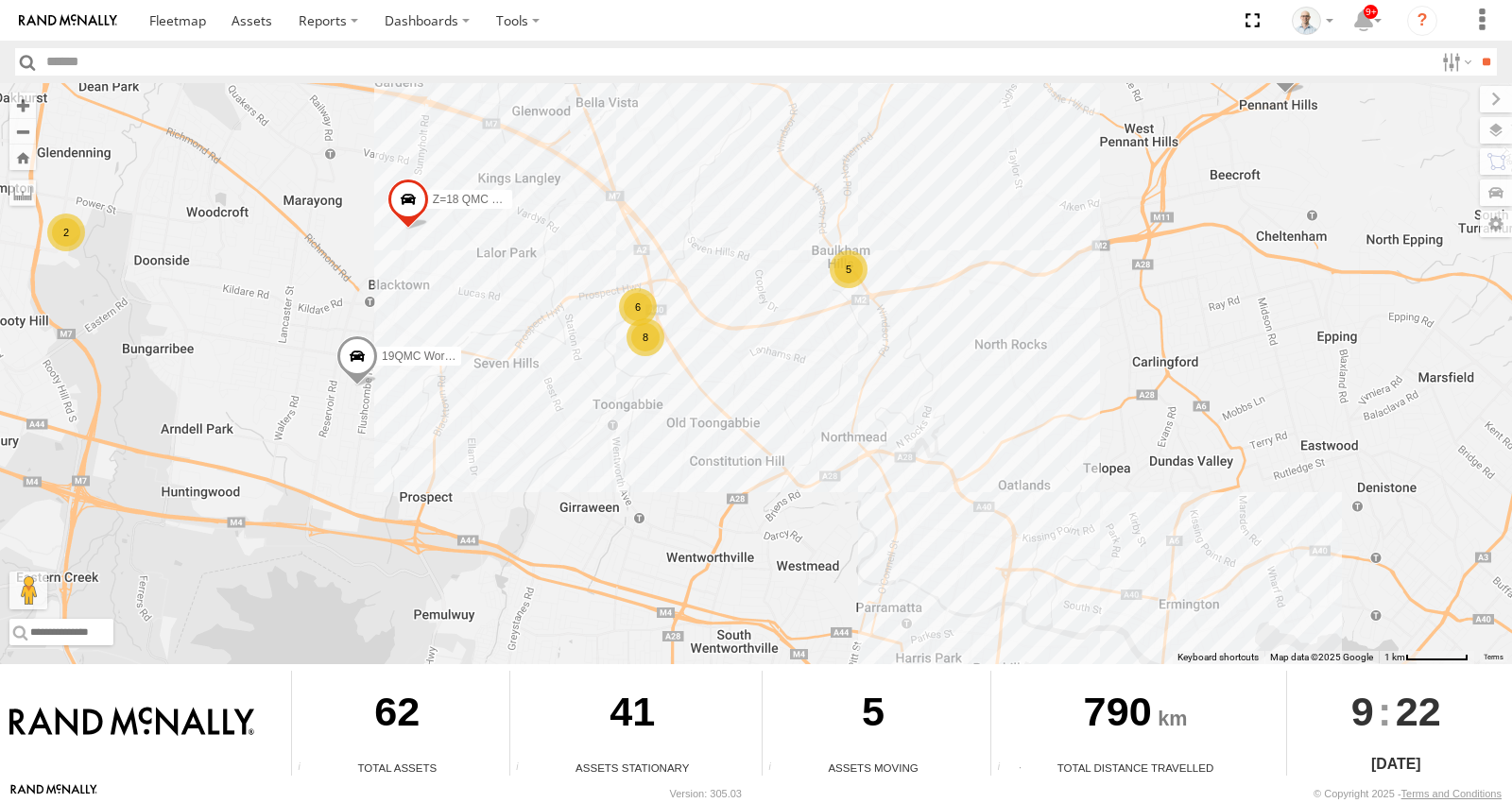
click at [640, 333] on div "8" at bounding box center [646, 338] width 38 height 38
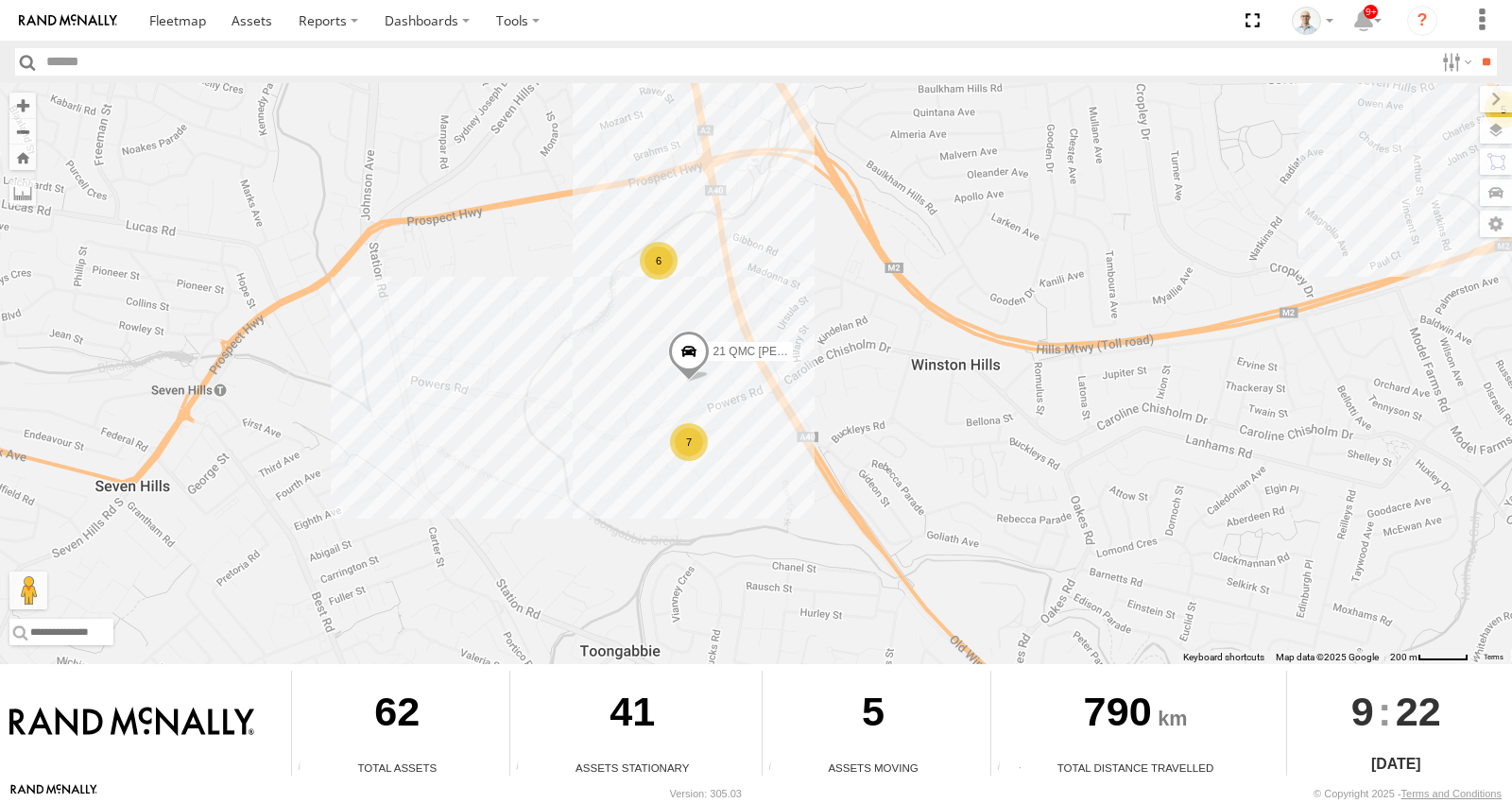
drag, startPoint x: 818, startPoint y: 226, endPoint x: 766, endPoint y: 309, distance: 97.9
click at [769, 308] on div "15 QMC-Spare 27QMC # KS75A # 25 Tip 2T 01 Lyndon 02 Jordan 23QMC Paul 19QMC Wor…" at bounding box center [756, 373] width 1512 height 581
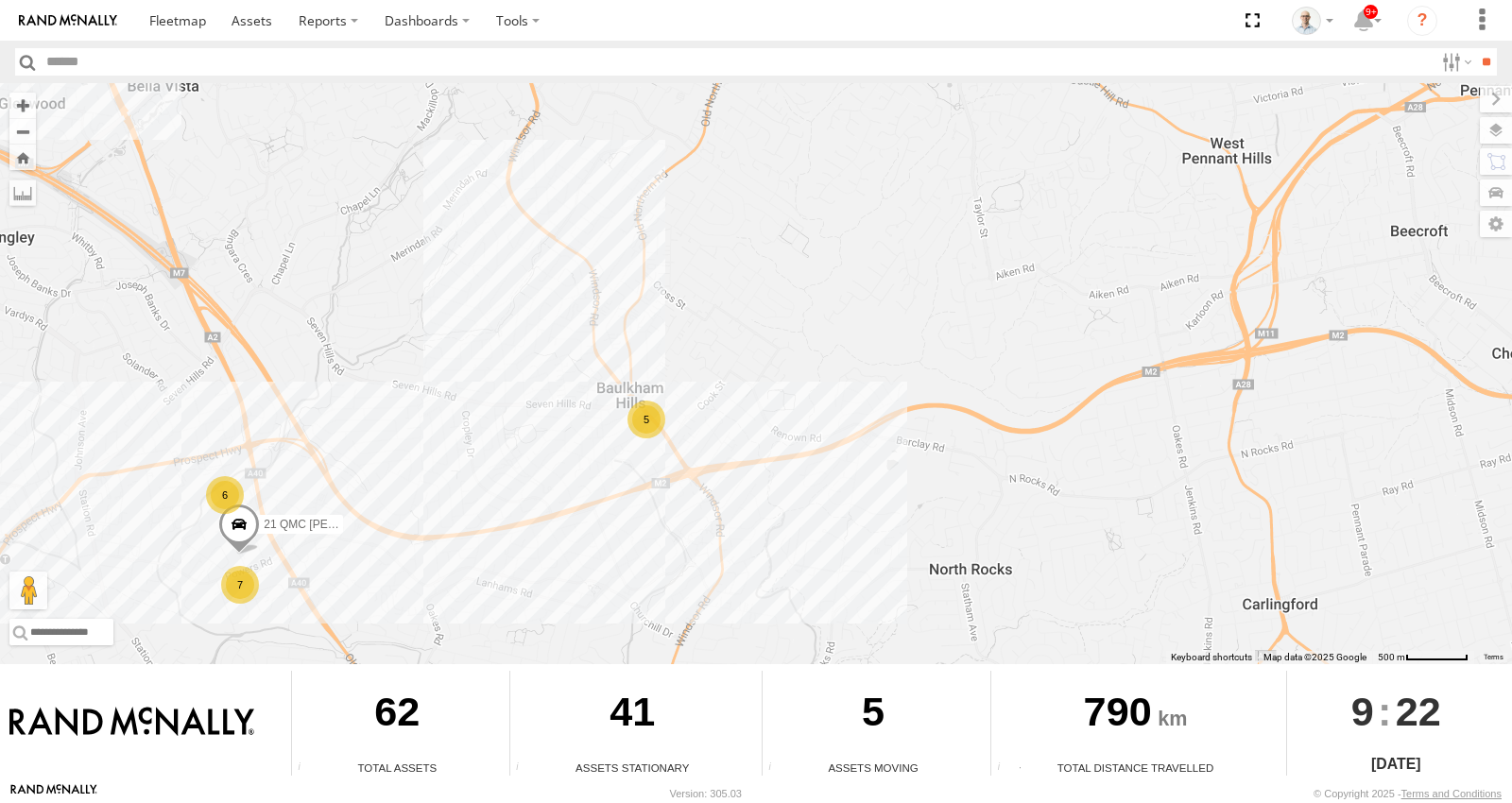
drag, startPoint x: 1054, startPoint y: 293, endPoint x: 865, endPoint y: 574, distance: 338.6
click at [665, 439] on div "5" at bounding box center [647, 420] width 38 height 38
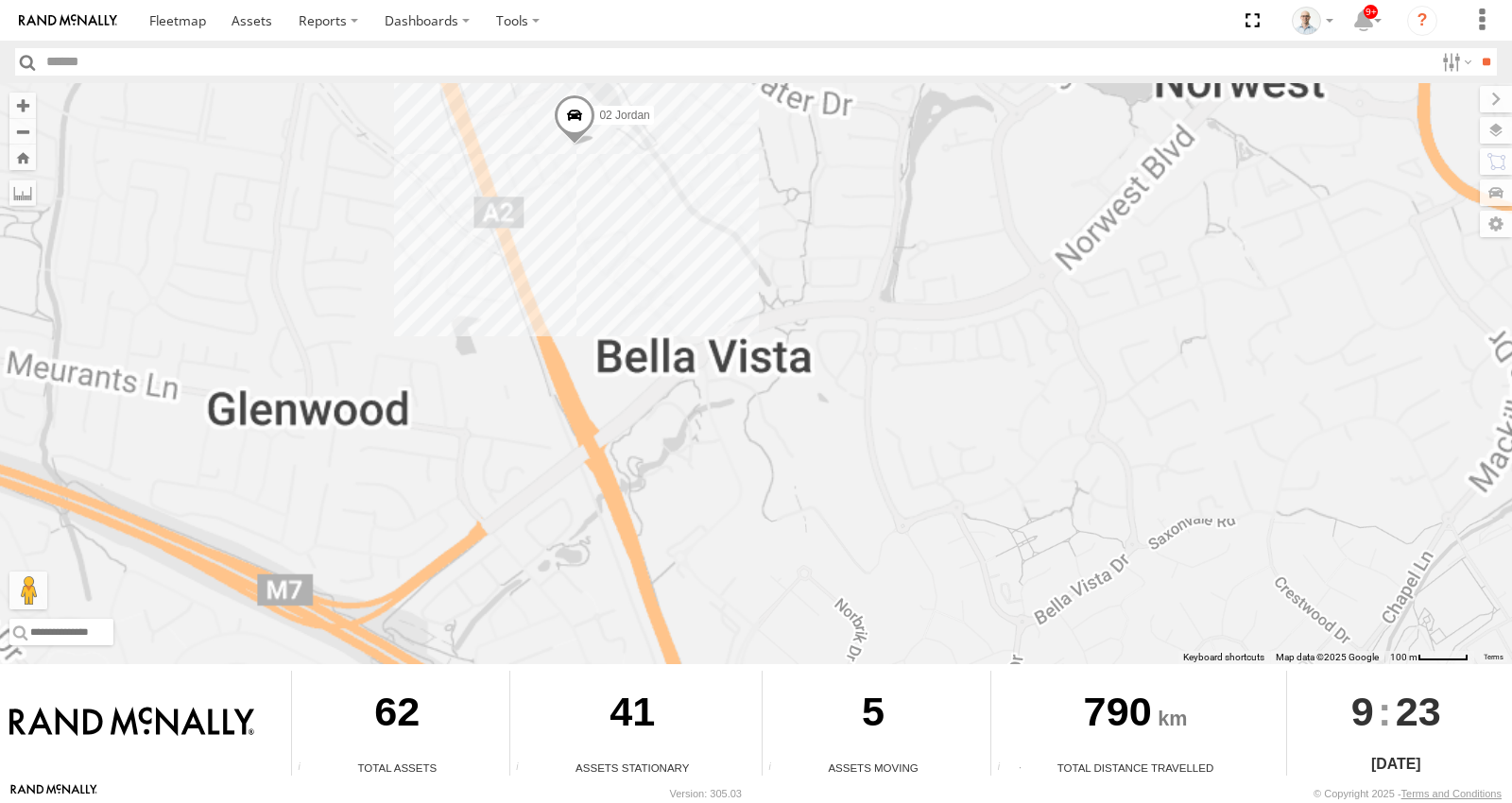
drag, startPoint x: 694, startPoint y: 498, endPoint x: 623, endPoint y: 83, distance: 421.0
click at [626, 89] on div "15 QMC-Spare 27QMC # KS75A # 25 Tip 2T 01 Lyndon 02 Jordan 23QMC Paul 19QMC Wor…" at bounding box center [756, 373] width 1512 height 581
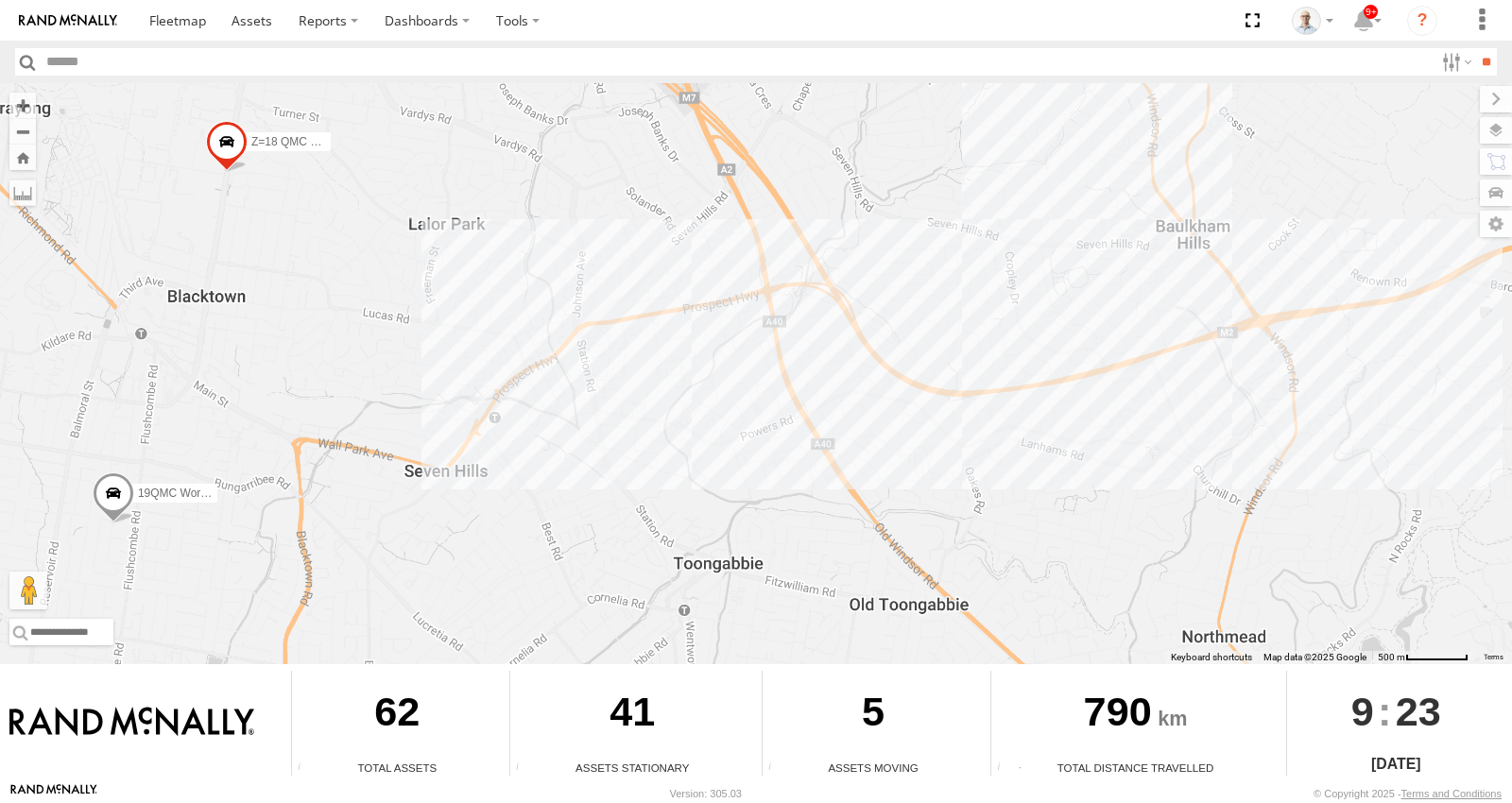
drag, startPoint x: 763, startPoint y: 513, endPoint x: 734, endPoint y: 328, distance: 187.3
click at [739, 340] on div "15 QMC-Spare 27QMC # KS75A # 25 Tip 2T 01 Lyndon 02 Jordan 23QMC Paul 19QMC Wor…" at bounding box center [756, 373] width 1512 height 581
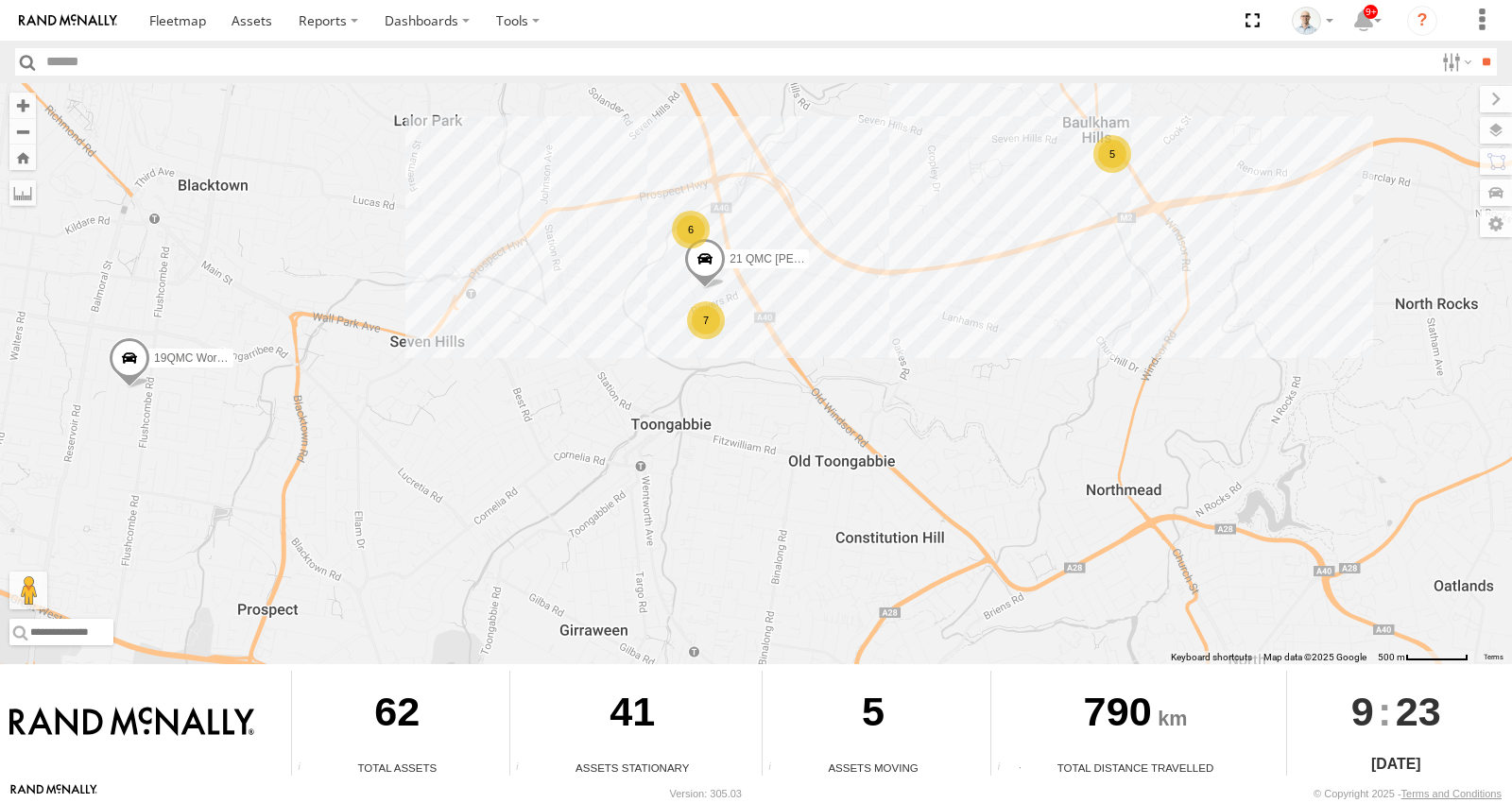
click at [690, 227] on div "6" at bounding box center [691, 230] width 38 height 38
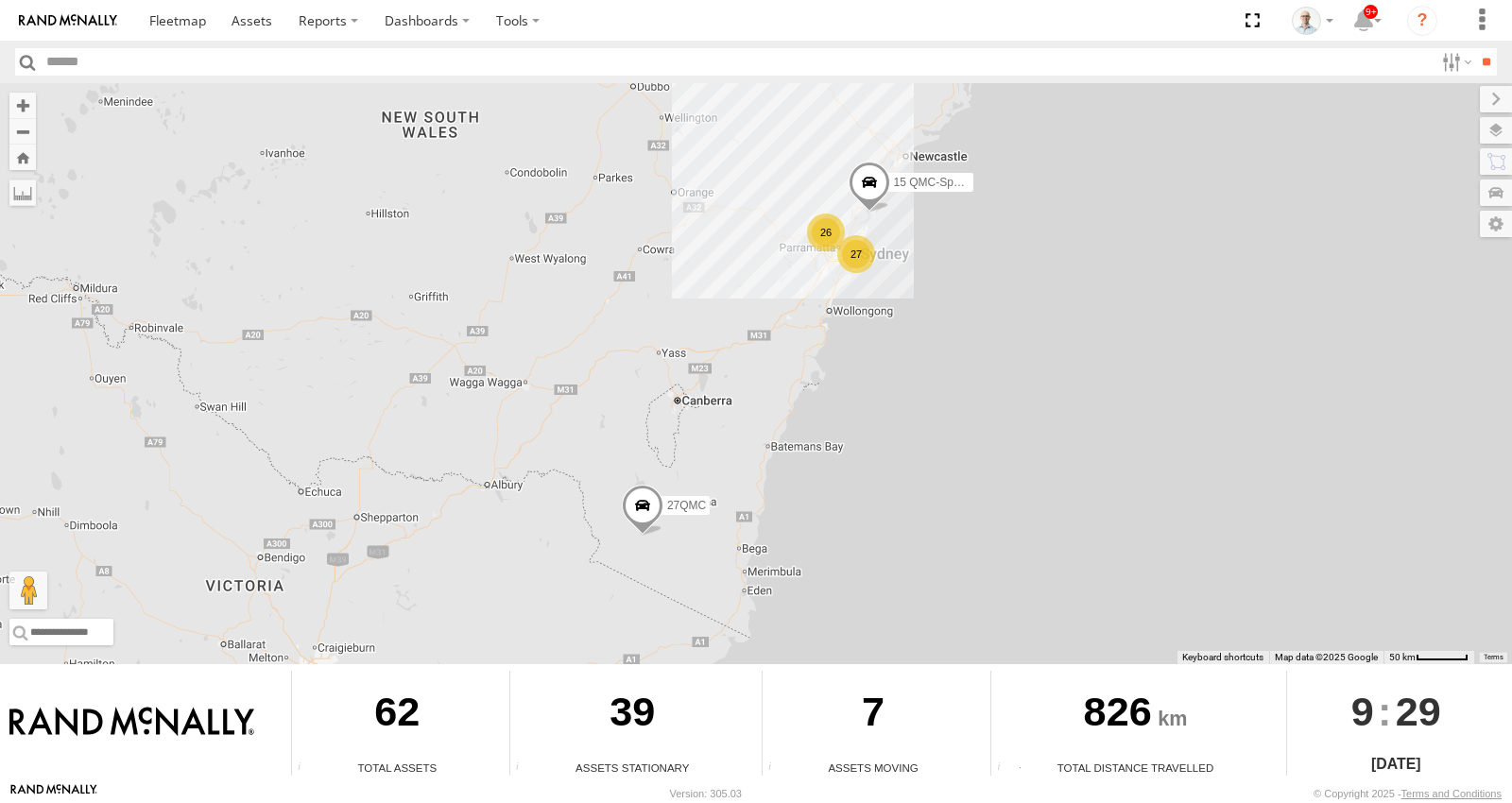
click at [819, 244] on div "26" at bounding box center [826, 233] width 38 height 38
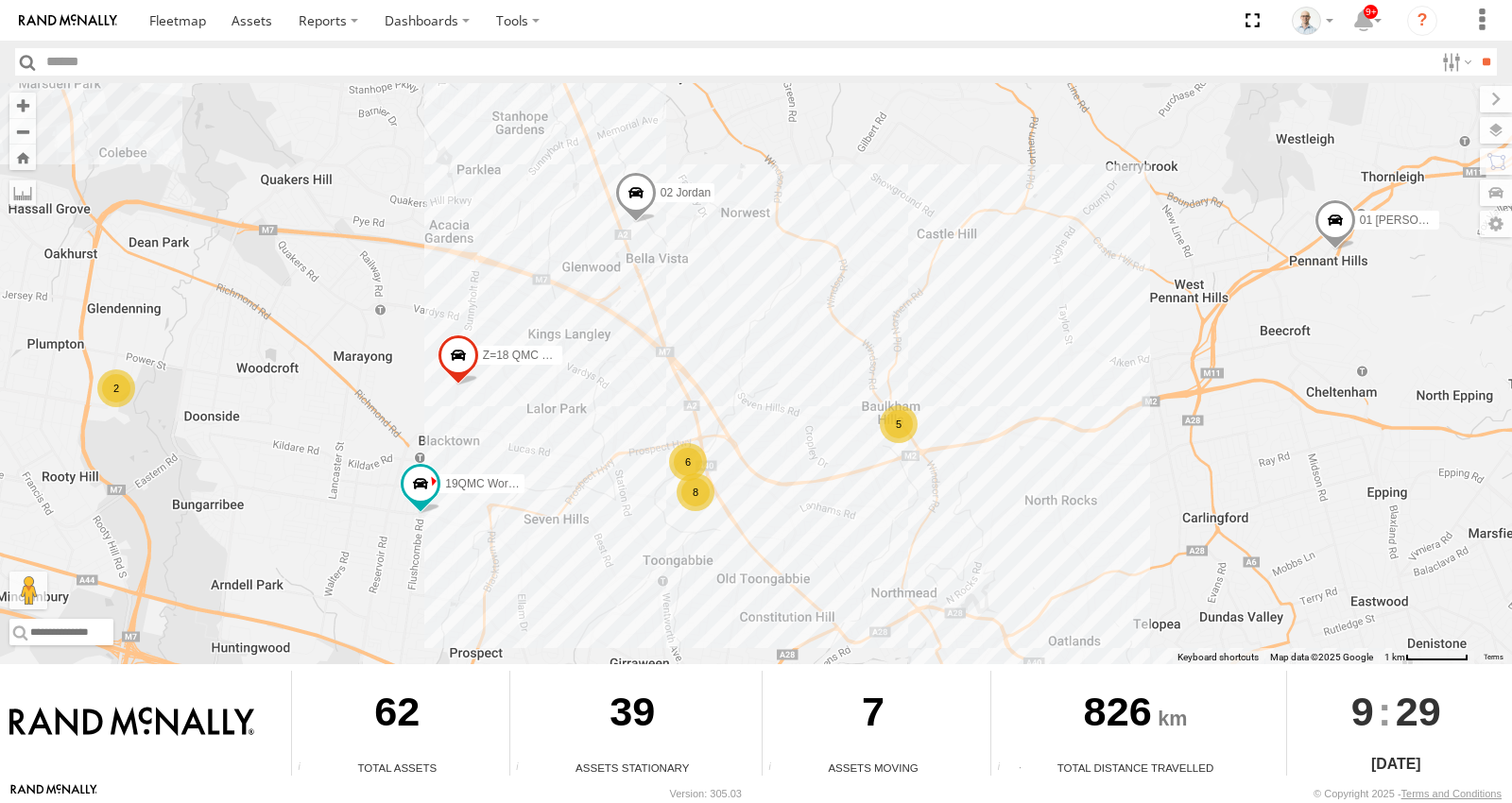
drag, startPoint x: 591, startPoint y: 423, endPoint x: 619, endPoint y: 417, distance: 28.6
click at [616, 418] on div "15 QMC-Spare 27QMC # KS75A 01 Lyndon 19QMC Workshop 02 Jordan Z=18 QMC Written …" at bounding box center [756, 373] width 1512 height 581
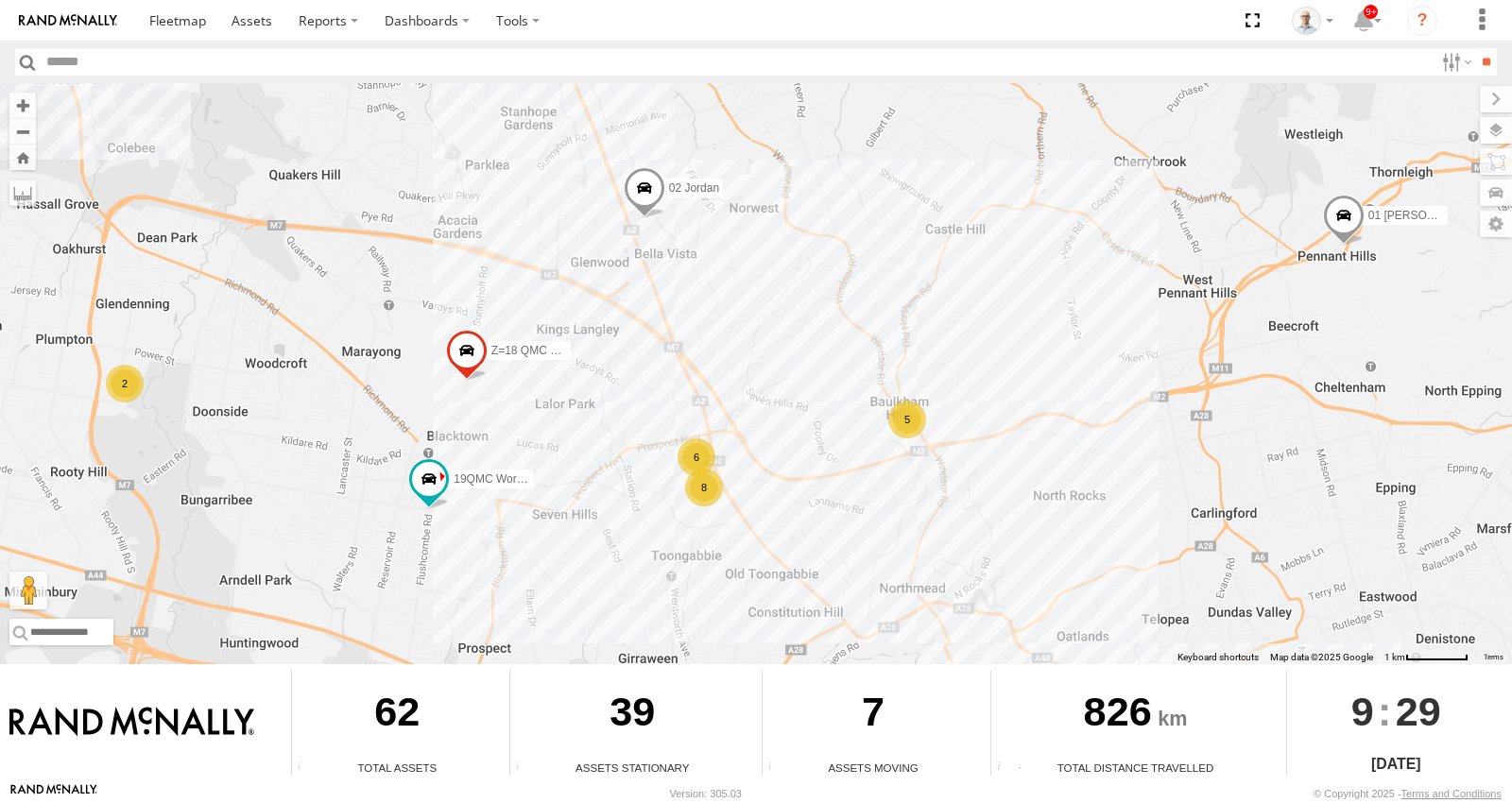
click at [913, 424] on div "5" at bounding box center [907, 420] width 38 height 38
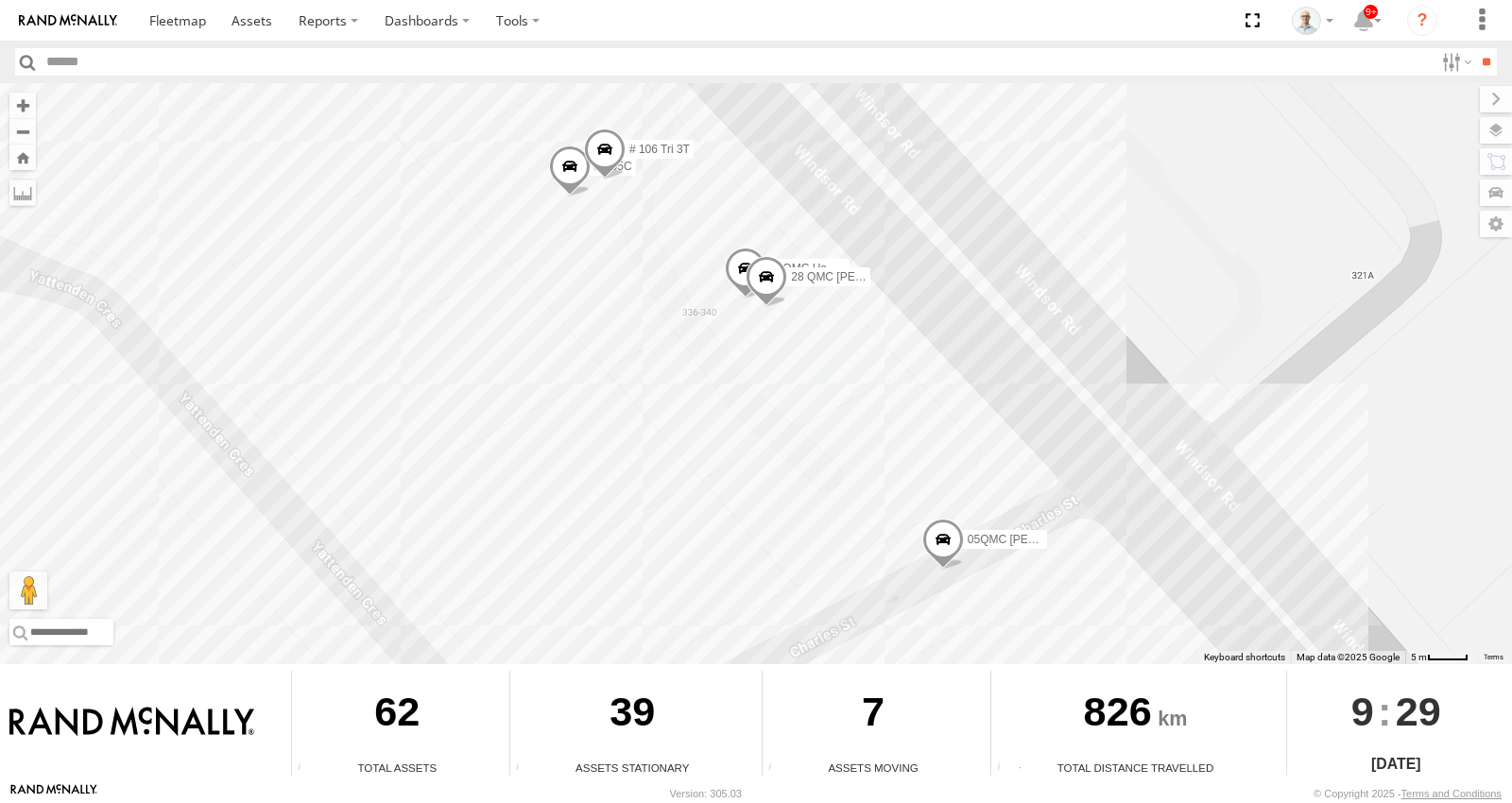
click at [1143, 299] on div "15 QMC-Spare 27QMC # KS75A 01 Lyndon 19QMC Workshop 02 Jordan Z=18 QMC Written …" at bounding box center [756, 373] width 1512 height 581
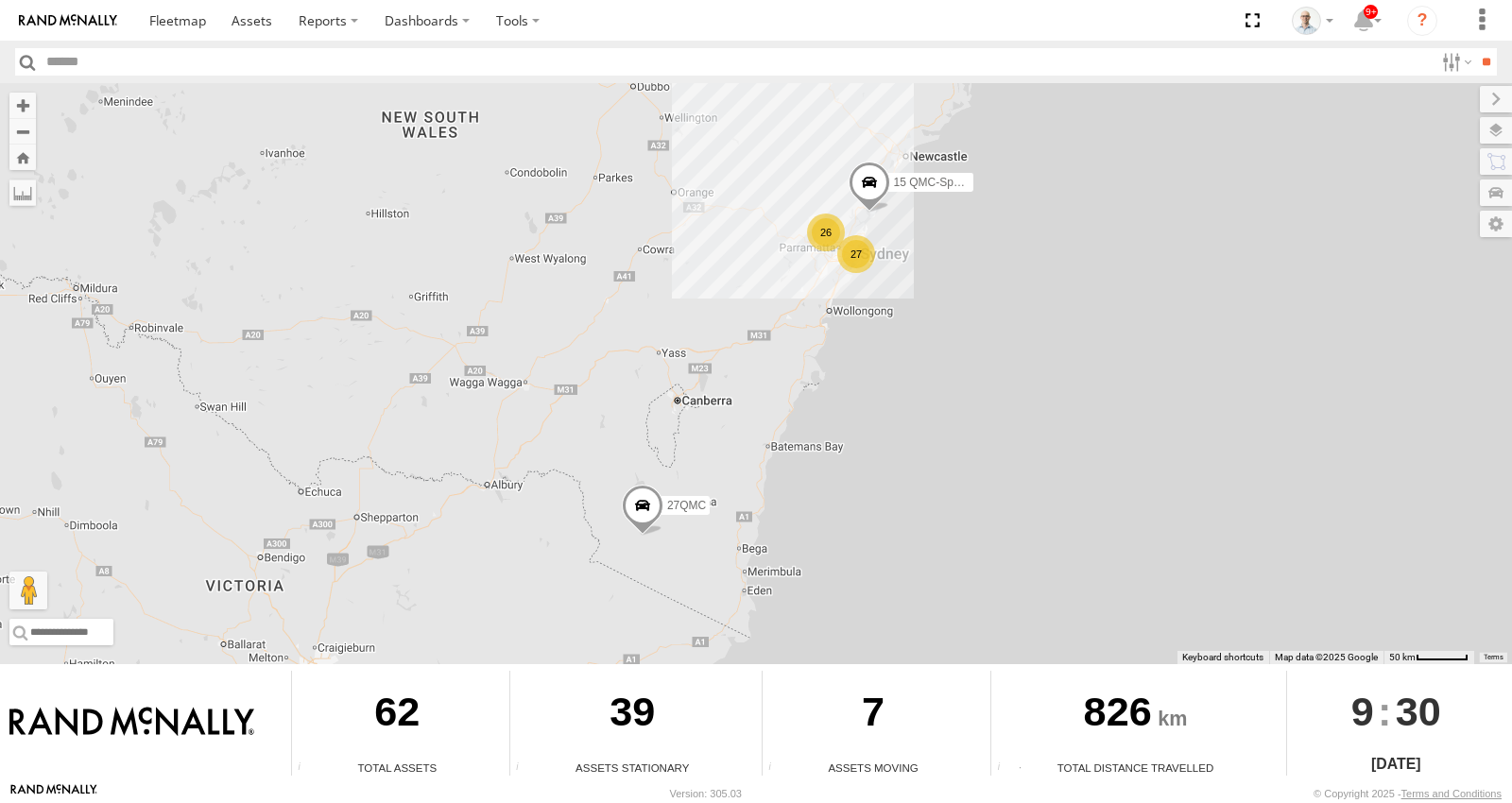
click at [816, 219] on div "26" at bounding box center [826, 233] width 38 height 38
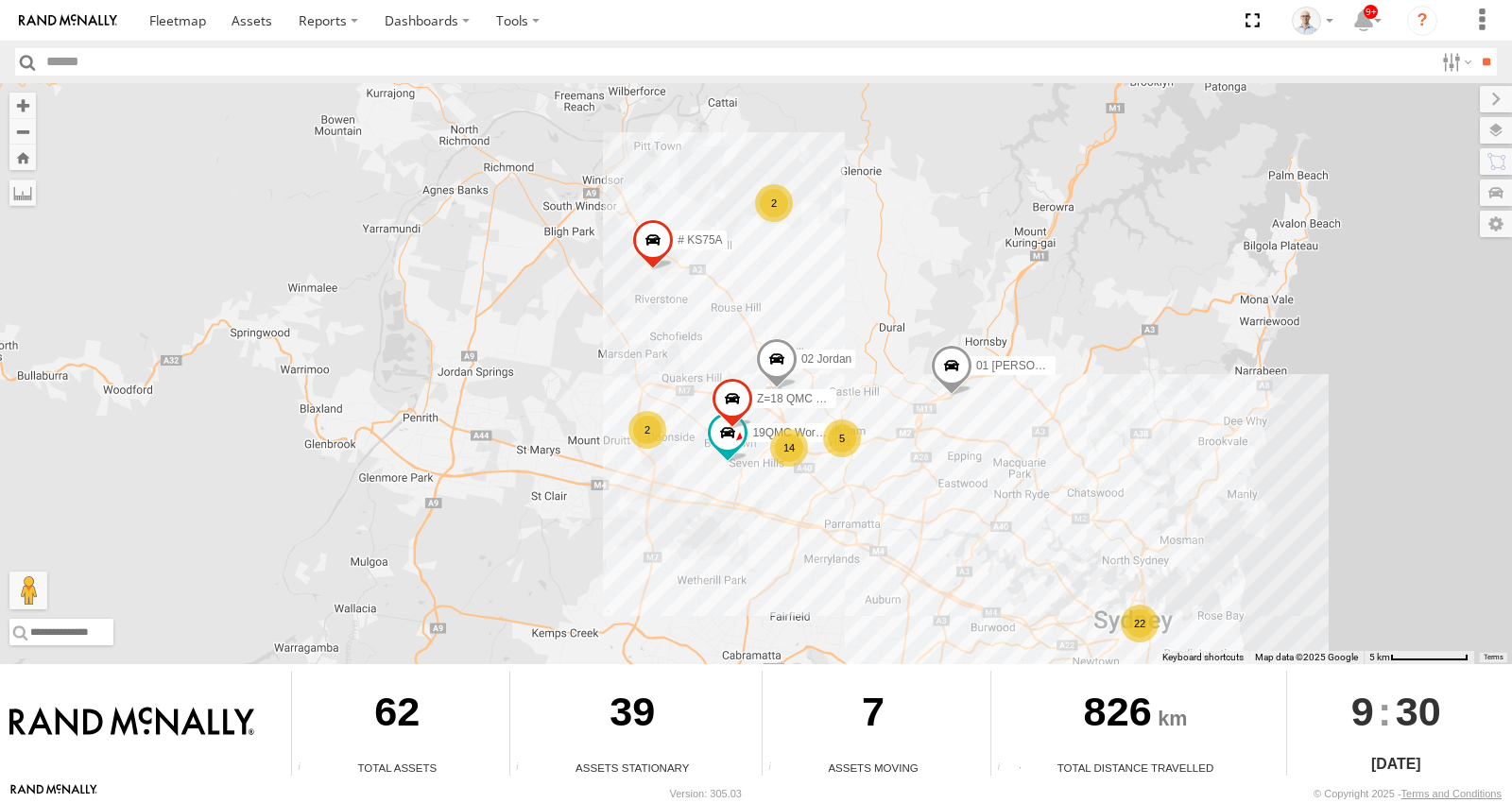
click at [924, 475] on div "15 QMC-Spare 27QMC 22 14 # KS75A 01 Lyndon 2 19QMC Workshop 5 2 02 Jordan Z=18 …" at bounding box center [756, 373] width 1512 height 581
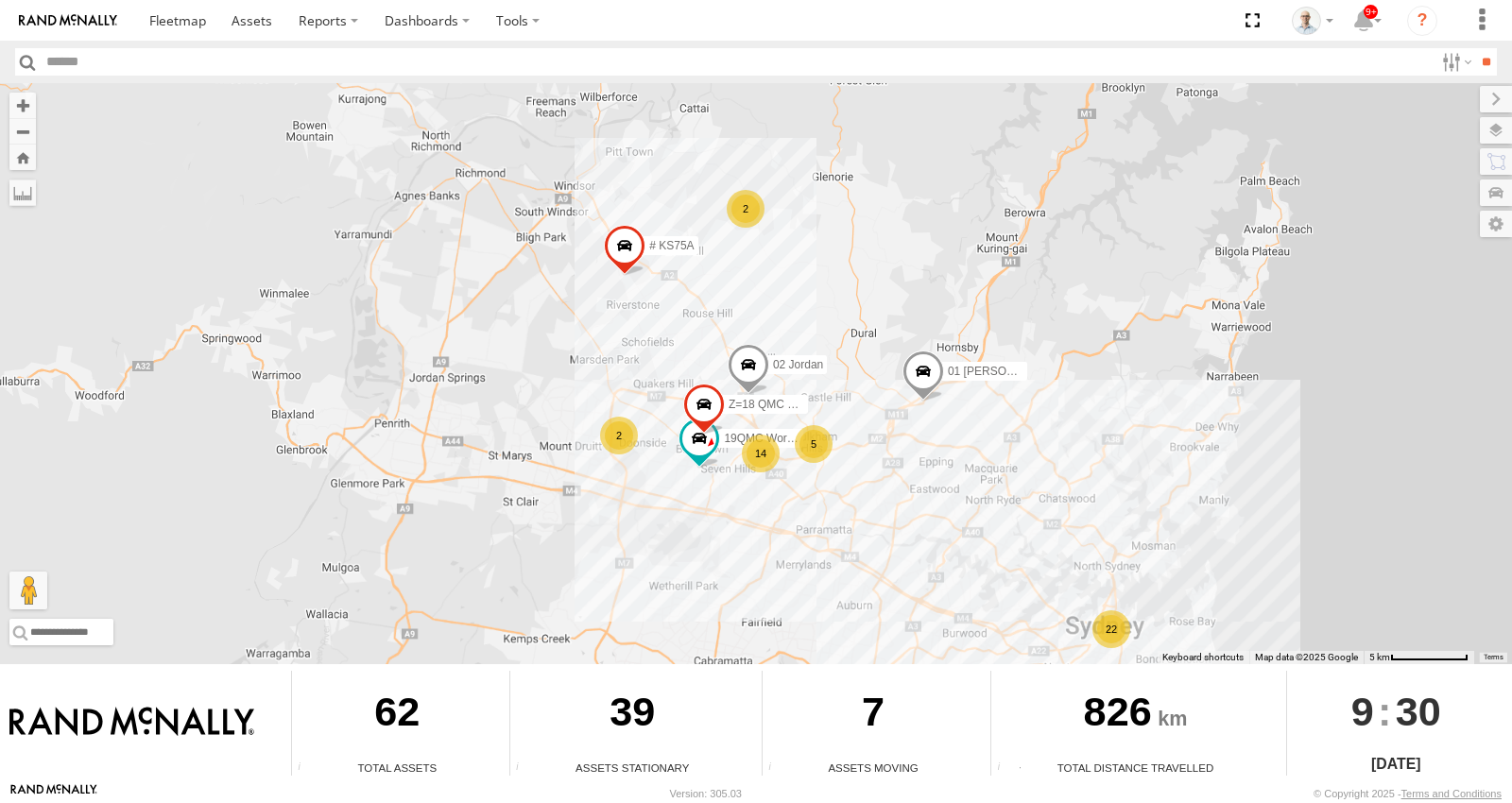
drag, startPoint x: 1101, startPoint y: 552, endPoint x: 853, endPoint y: 383, distance: 300.1
click at [861, 383] on div "15 QMC-Spare 27QMC # KS75A 01 Lyndon 19QMC Workshop 02 Jordan Z=18 QMC Written …" at bounding box center [756, 373] width 1512 height 581
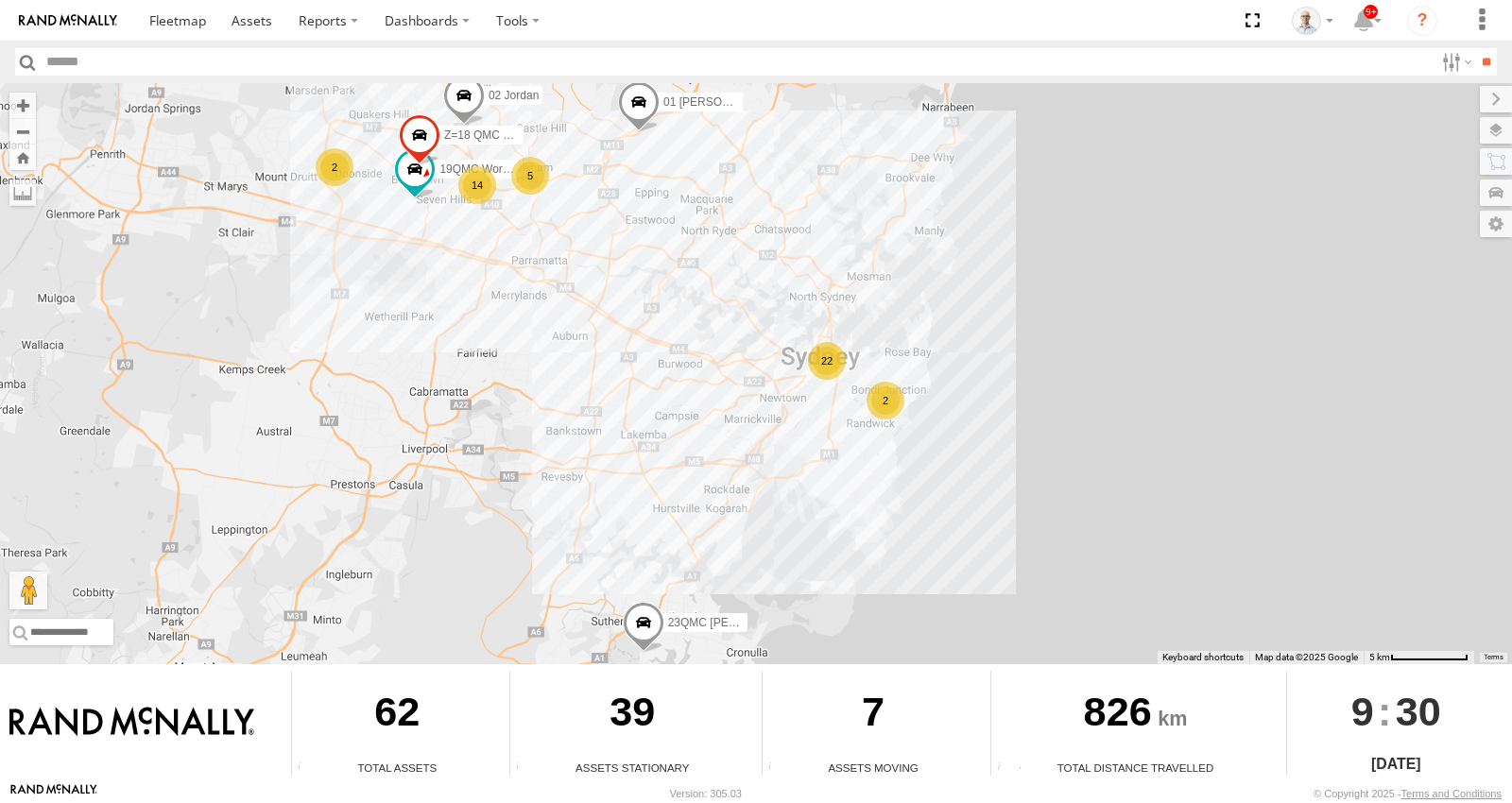
click at [830, 361] on div "22" at bounding box center [827, 361] width 38 height 38
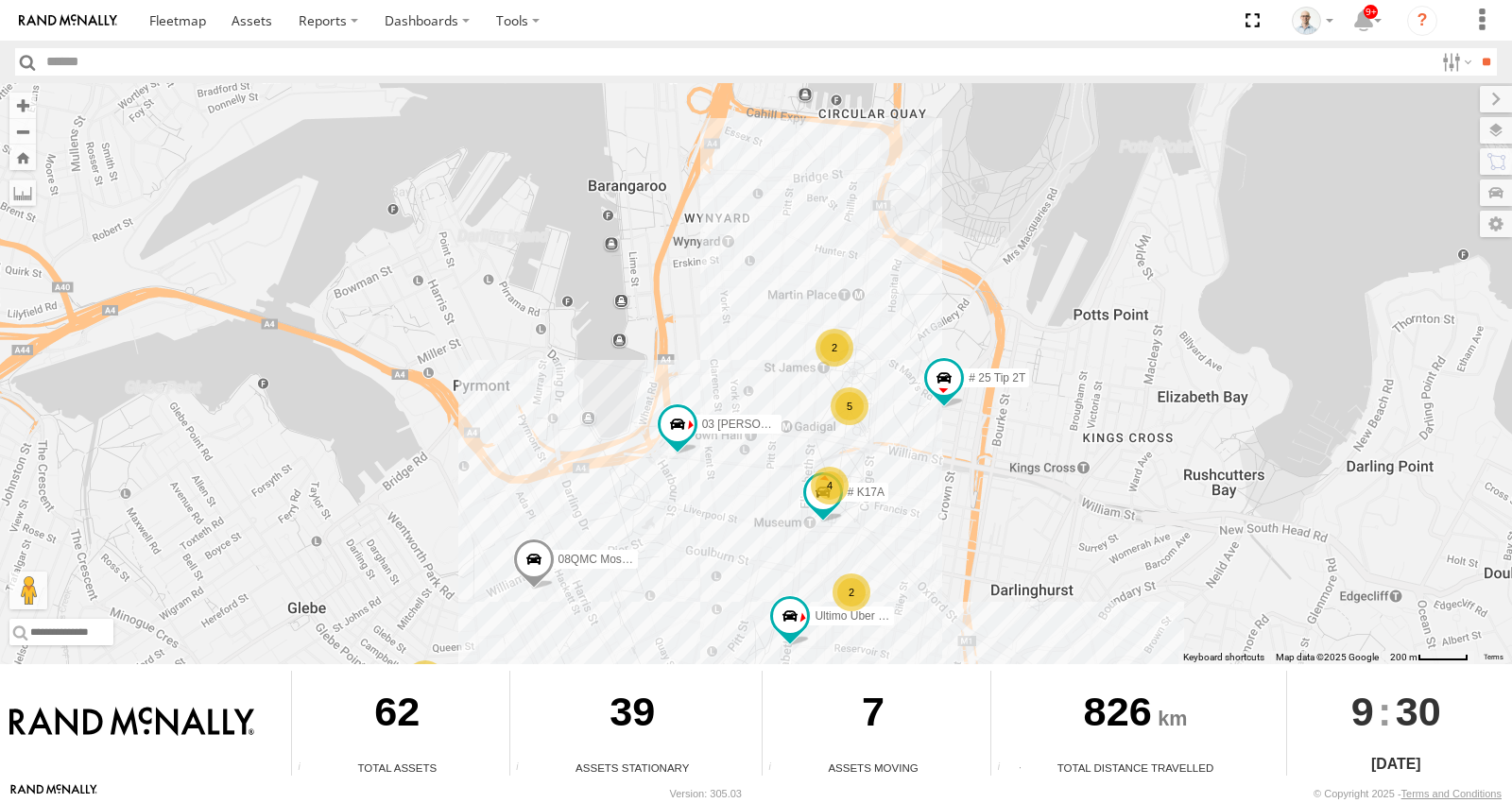
click at [920, 428] on div "15 QMC-Spare 27QMC # KS75A 01 Lyndon 19QMC Workshop 02 Jordan Z=18 QMC Written …" at bounding box center [756, 373] width 1512 height 581
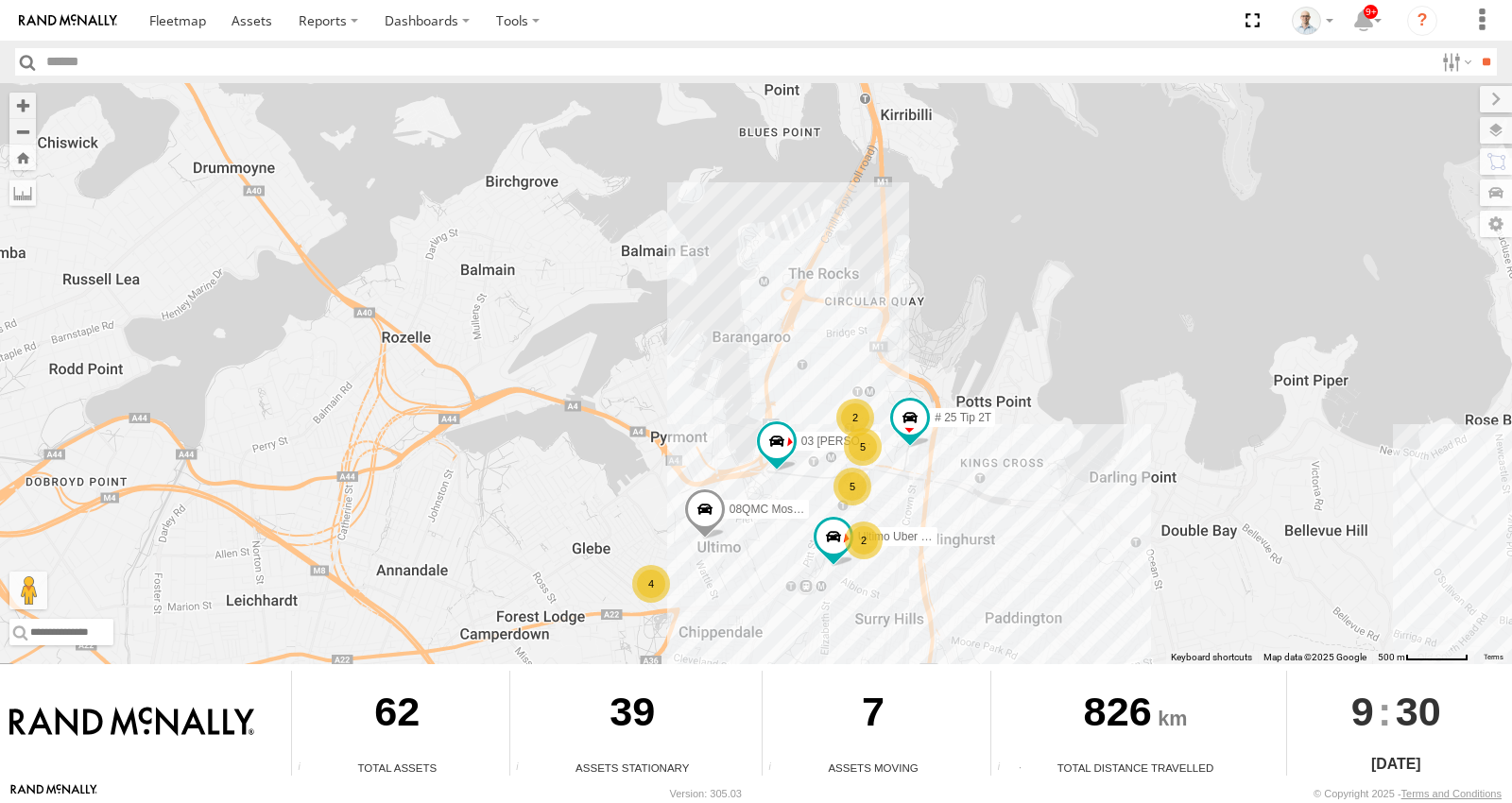
drag, startPoint x: 664, startPoint y: 570, endPoint x: 918, endPoint y: 475, distance: 271.2
click at [909, 479] on div "15 QMC-Spare 27QMC # KS75A 01 Lyndon 19QMC Workshop 02 Jordan Z=18 QMC Written …" at bounding box center [756, 373] width 1512 height 581
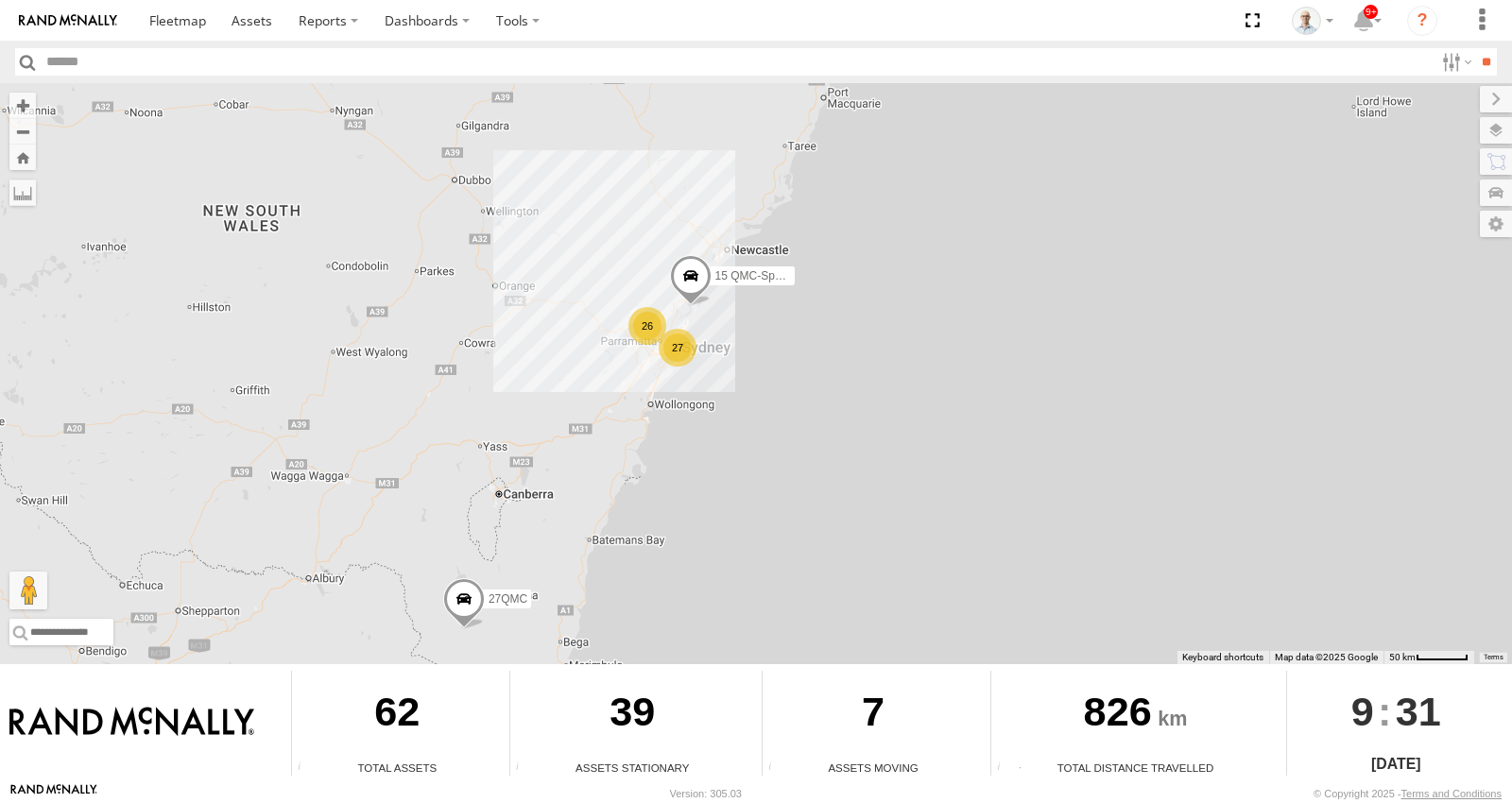
drag, startPoint x: 786, startPoint y: 326, endPoint x: 601, endPoint y: 428, distance: 211.3
click at [601, 428] on div "27 26 15 QMC-Spare 27QMC" at bounding box center [756, 373] width 1512 height 581
click at [651, 341] on div "26" at bounding box center [649, 325] width 38 height 38
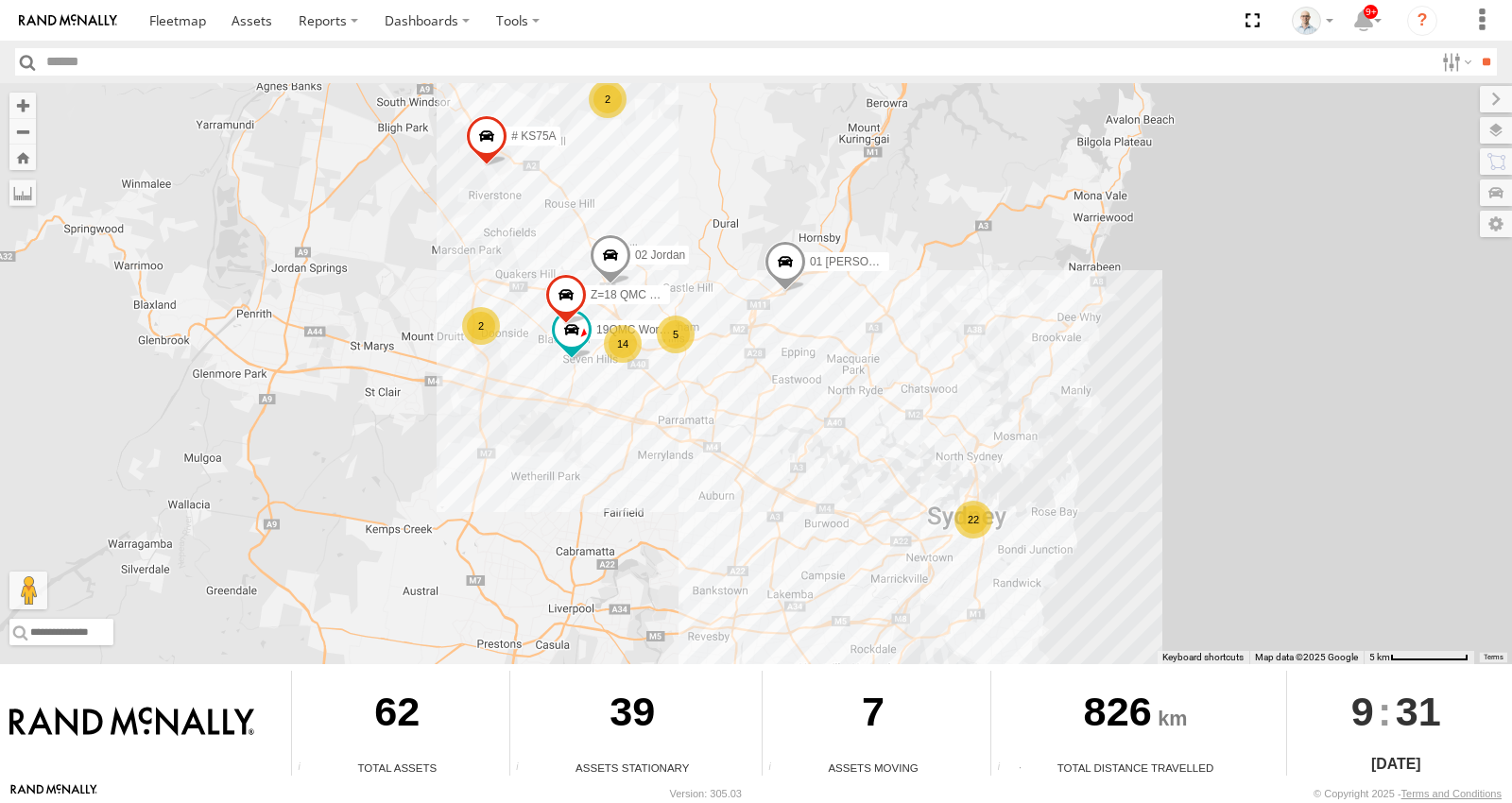
drag, startPoint x: 874, startPoint y: 591, endPoint x: 689, endPoint y: 441, distance: 238.2
click at [691, 442] on div "15 QMC-Spare 27QMC 22 14 # KS75A 01 Lyndon 2 19QMC Workshop 5 2 02 Jordan Z=18 …" at bounding box center [756, 373] width 1512 height 581
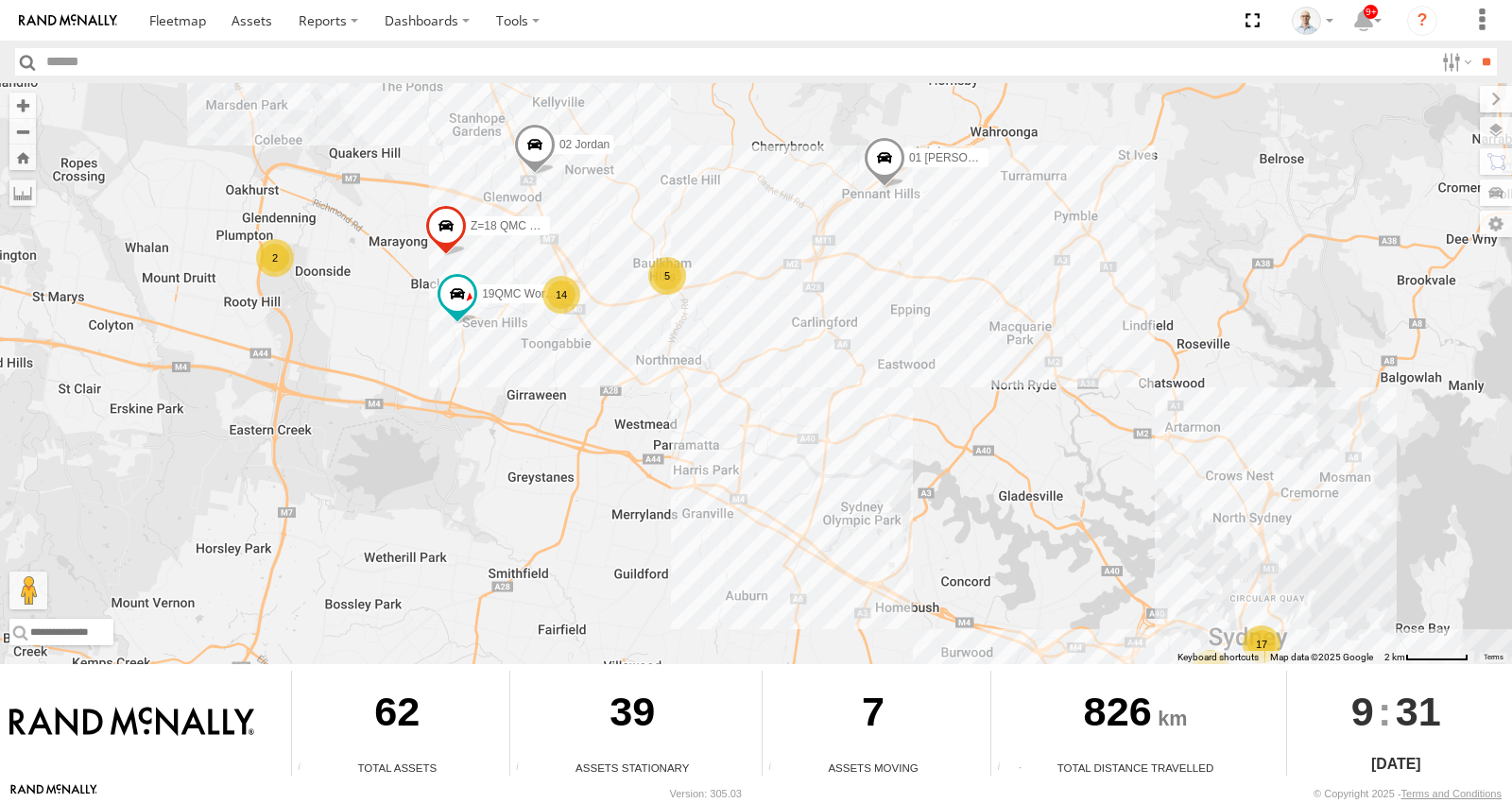
drag, startPoint x: 653, startPoint y: 488, endPoint x: 683, endPoint y: 540, distance: 60.0
click at [682, 540] on div "15 QMC-Spare 27QMC # KS75A 01 [PERSON_NAME] 19QMC Workshop 02 Jordan Z=18 QMC W…" at bounding box center [756, 373] width 1512 height 581
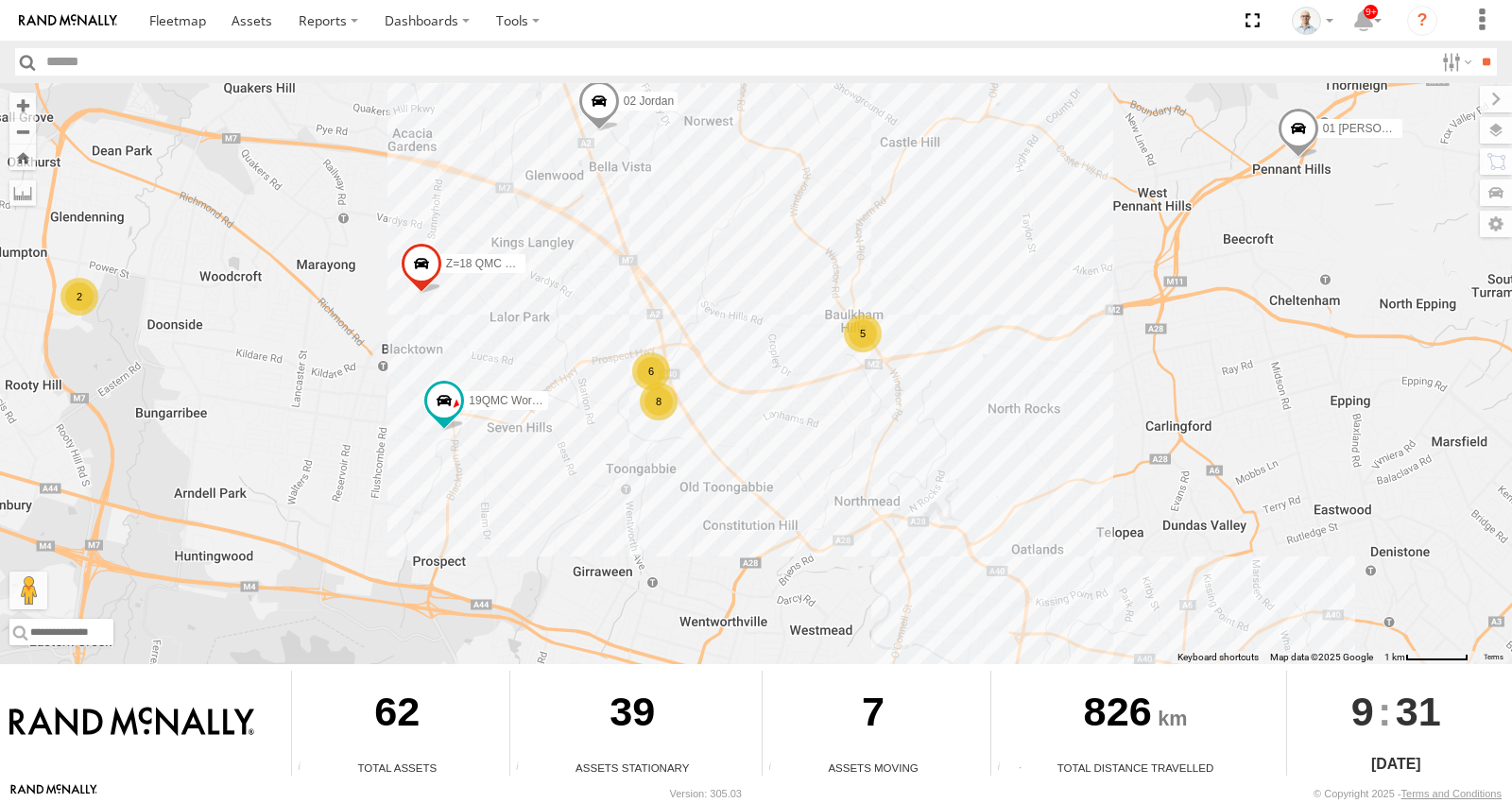
drag, startPoint x: 568, startPoint y: 369, endPoint x: 675, endPoint y: 445, distance: 131.2
click at [672, 445] on div "15 QMC-Spare 27QMC # KS75A 01 Lyndon 19QMC Workshop 02 Jordan Z=18 QMC Written …" at bounding box center [756, 373] width 1512 height 581
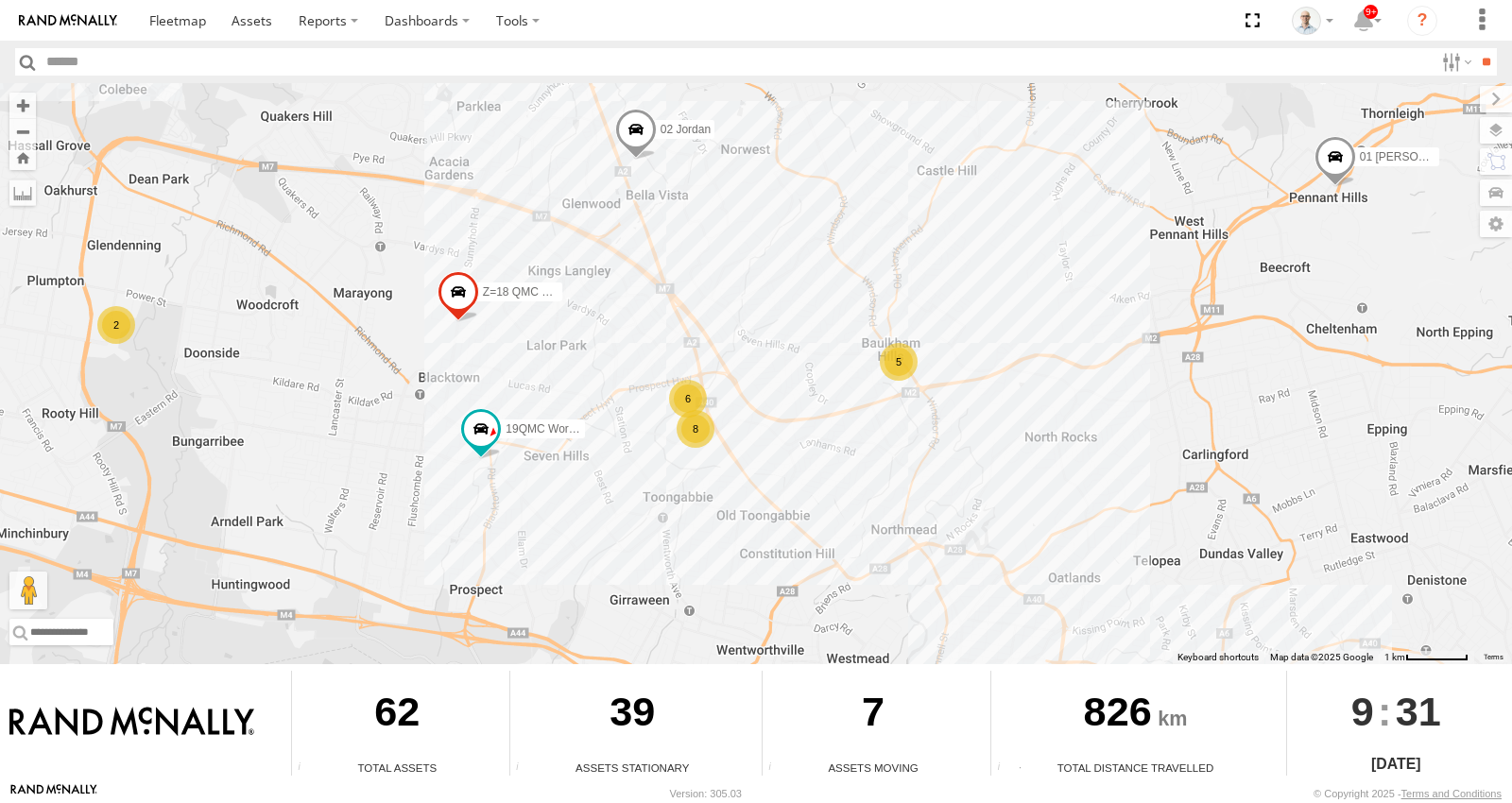
click at [904, 365] on div "5" at bounding box center [899, 361] width 38 height 38
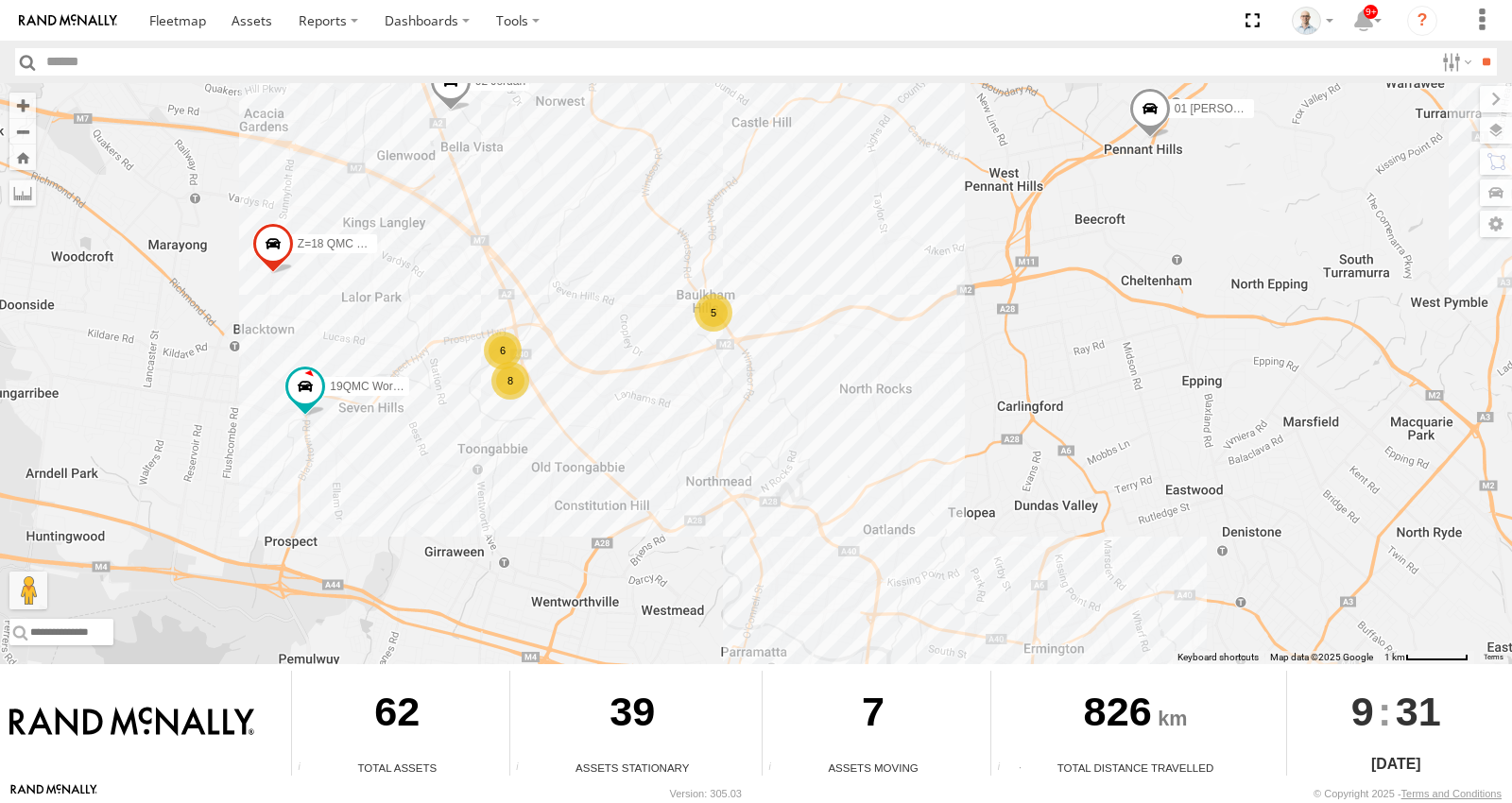
drag, startPoint x: 1055, startPoint y: 492, endPoint x: 874, endPoint y: 274, distance: 283.3
click at [874, 274] on div "15 QMC-Spare 27QMC # KS75A 01 Lyndon 19QMC Workshop 02 Jordan Z=18 QMC Written …" at bounding box center [756, 373] width 1512 height 581
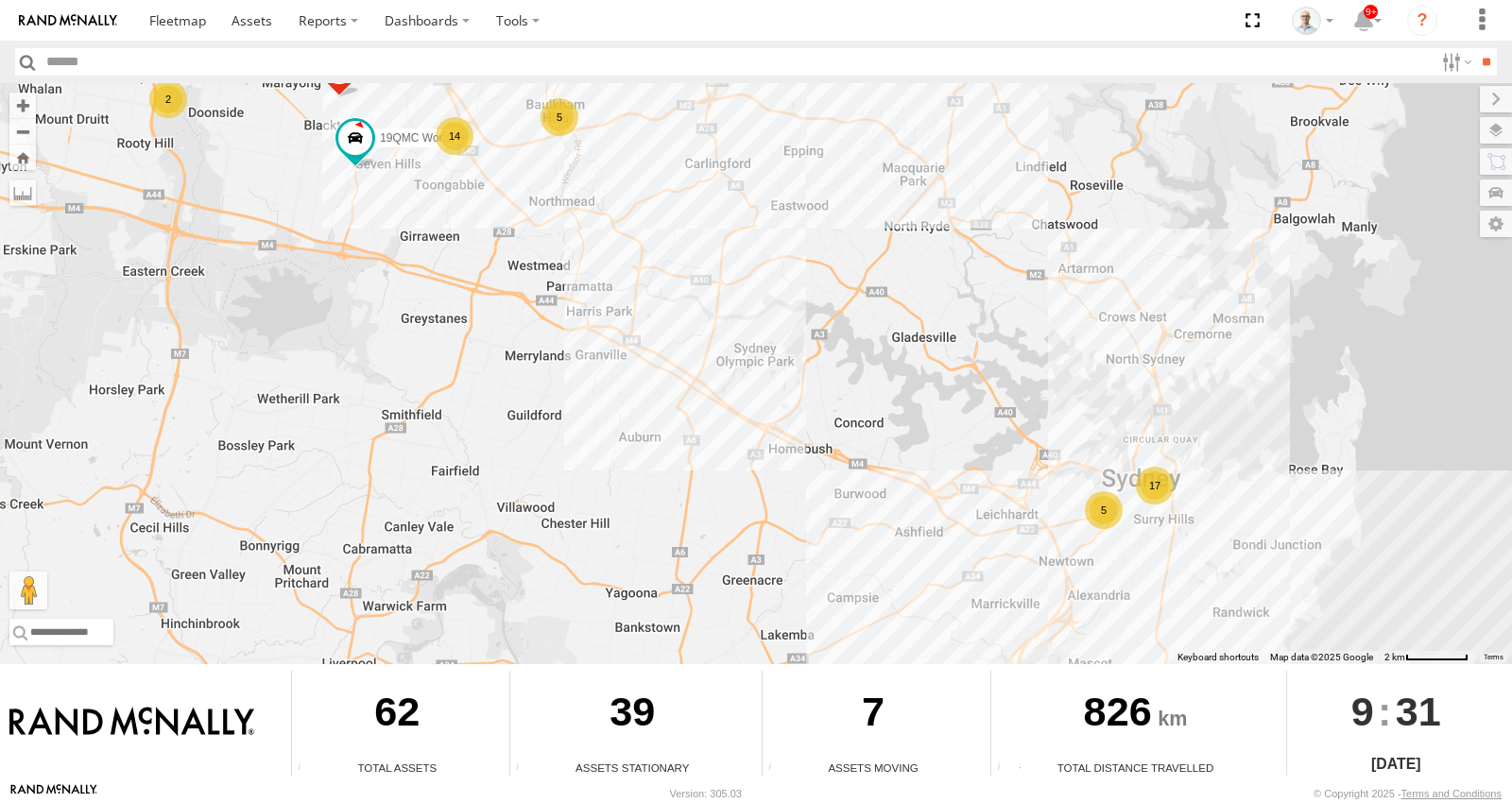
drag, startPoint x: 1130, startPoint y: 508, endPoint x: 901, endPoint y: 315, distance: 299.5
click at [885, 313] on div "15 QMC-Spare 27QMC # KS75A 01 Lyndon 19QMC Workshop 02 Jordan Z=18 QMC Written …" at bounding box center [756, 373] width 1512 height 581
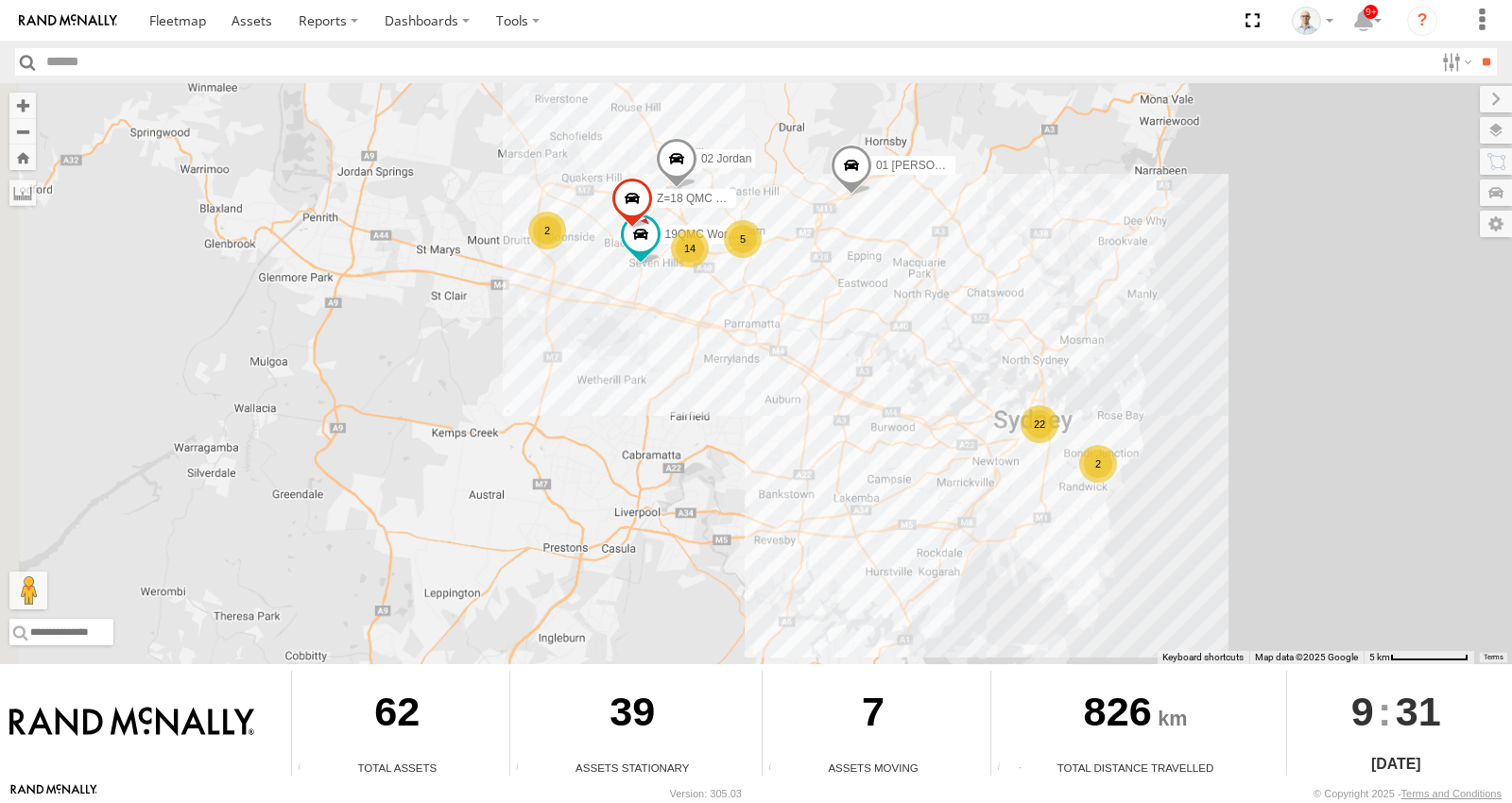
drag, startPoint x: 729, startPoint y: 304, endPoint x: 781, endPoint y: 356, distance: 73.5
click at [781, 356] on div "15 QMC-Spare 27QMC # KS75A 01 Lyndon 19QMC Workshop 02 Jordan Z=18 QMC Written …" at bounding box center [756, 373] width 1512 height 581
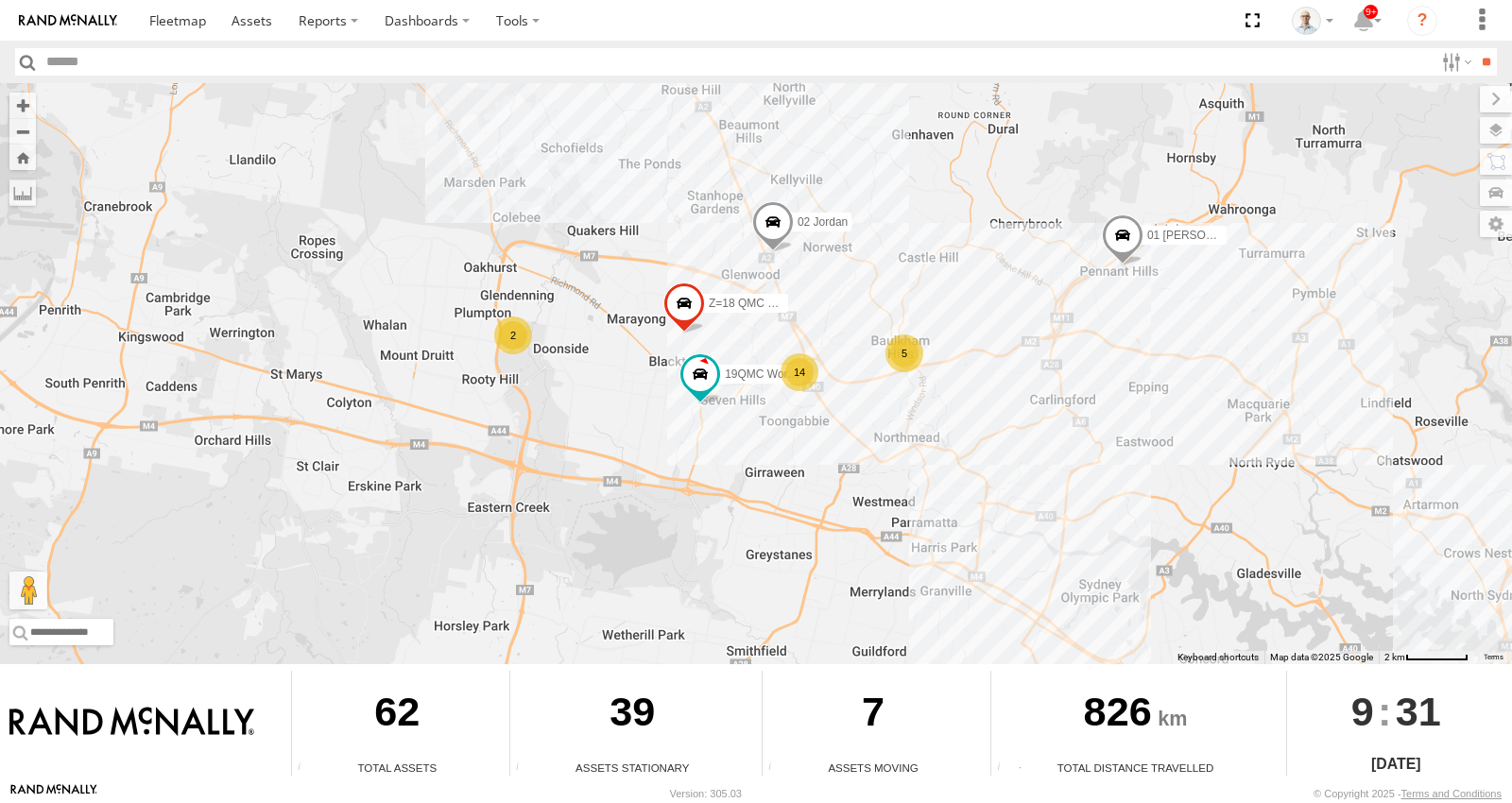
click at [789, 383] on div "14" at bounding box center [799, 372] width 38 height 38
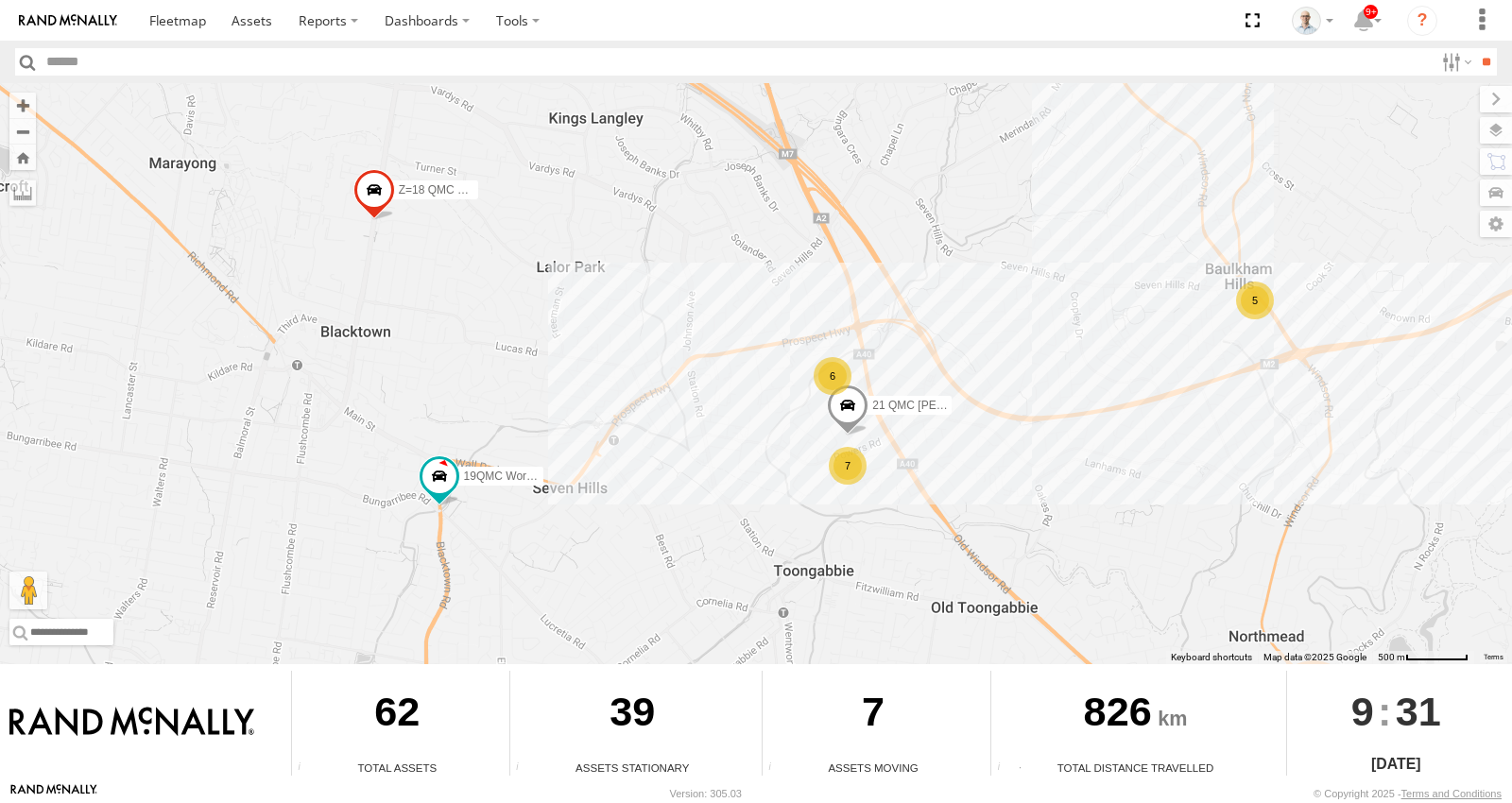
drag, startPoint x: 1297, startPoint y: 518, endPoint x: 1126, endPoint y: 355, distance: 236.2
click at [1131, 365] on div "15 QMC-Spare 27QMC # KS75A 01 Lyndon 19QMC Workshop 02 Jordan Z=18 QMC Written …" at bounding box center [756, 373] width 1512 height 581
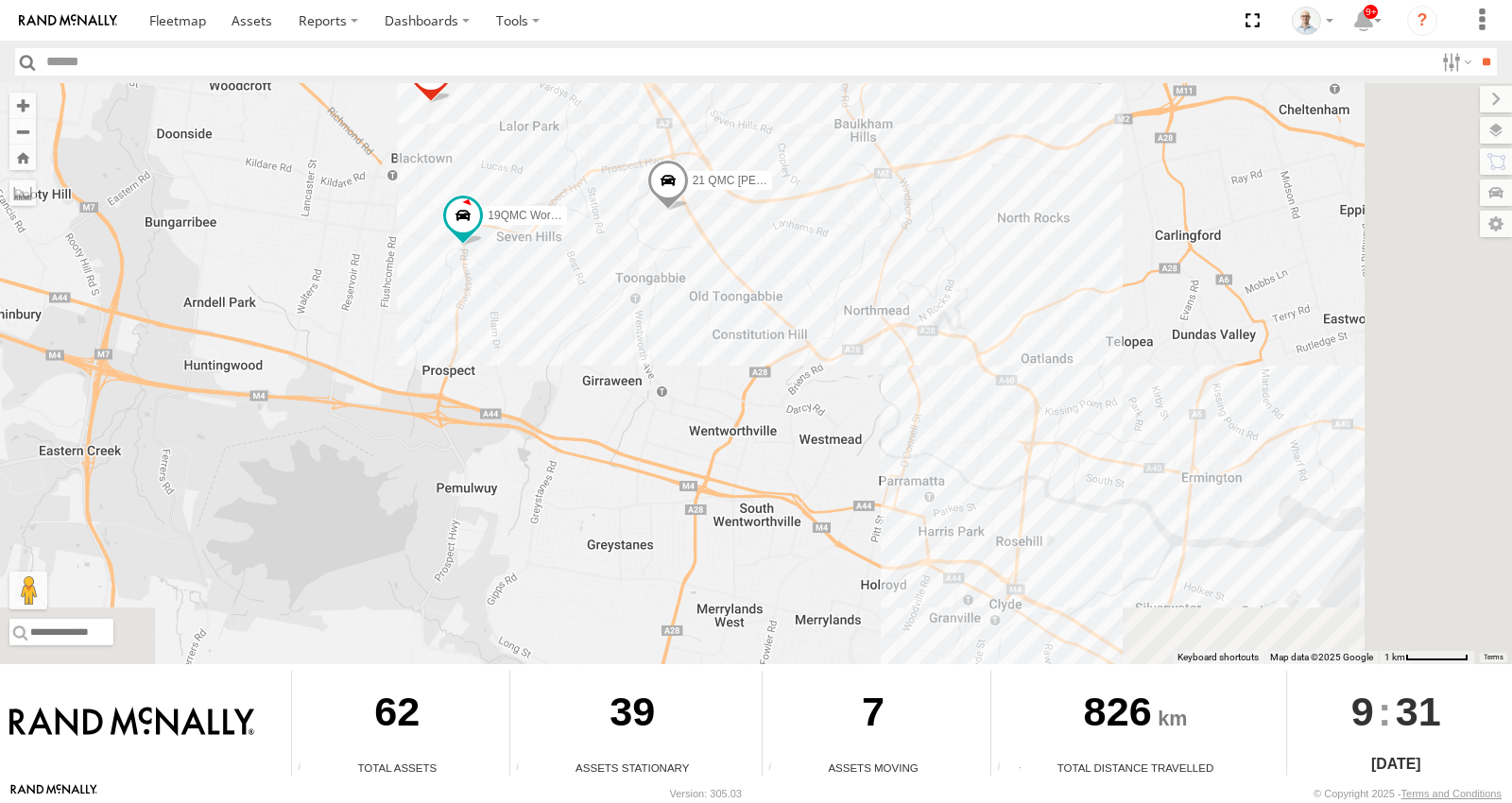
drag, startPoint x: 1047, startPoint y: 438, endPoint x: 905, endPoint y: 370, distance: 157.4
click at [933, 382] on div "15 QMC-Spare 27QMC # KS75A 01 Lyndon 19QMC Workshop 02 Jordan Z=18 QMC Written …" at bounding box center [756, 373] width 1512 height 581
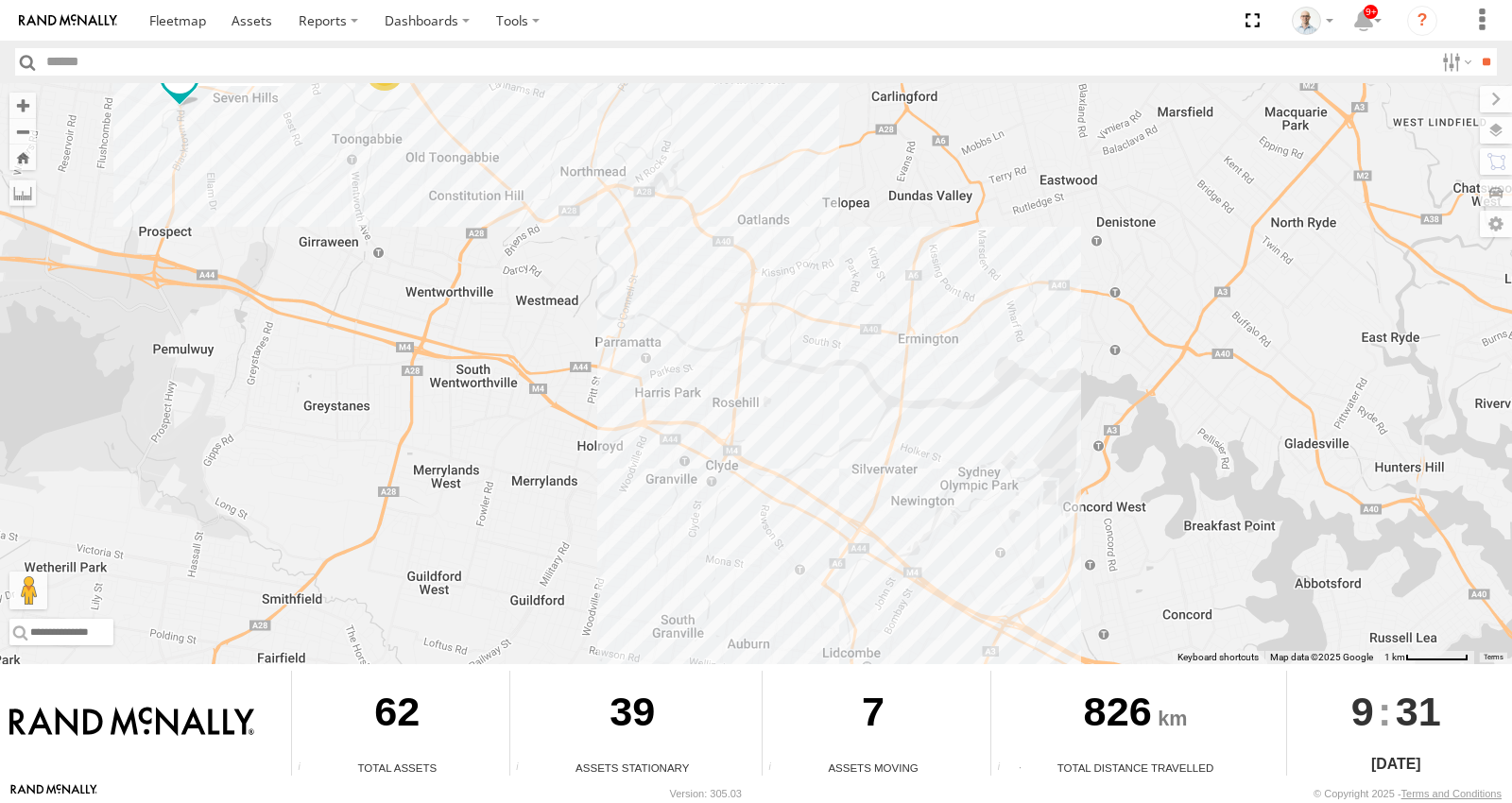
drag, startPoint x: 946, startPoint y: 421, endPoint x: 710, endPoint y: 23, distance: 462.7
click at [740, 112] on div "15 QMC-Spare 27QMC # KS75A 01 Lyndon 19QMC Workshop 02 Jordan Z=18 QMC Written …" at bounding box center [756, 373] width 1512 height 581
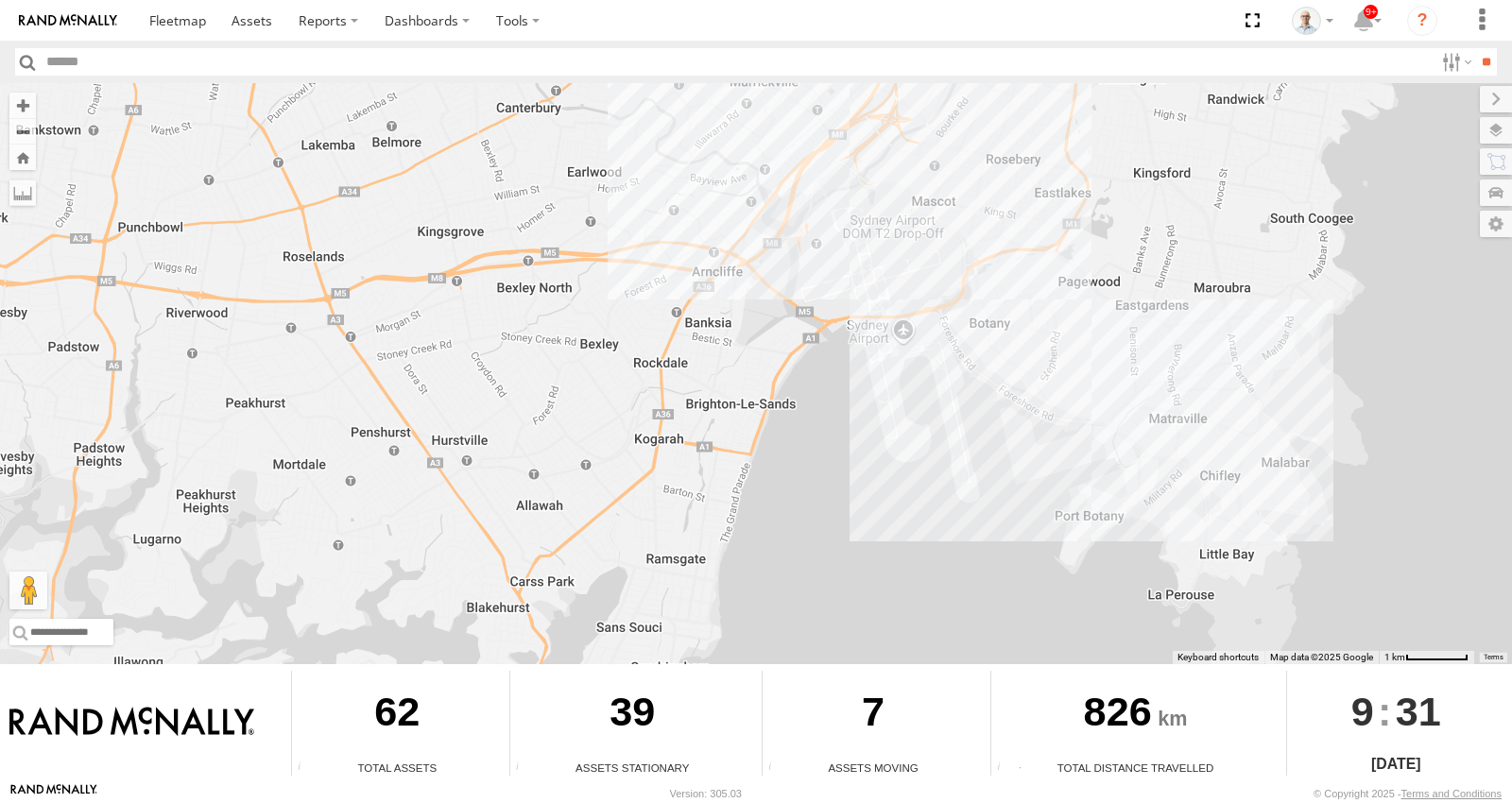
drag, startPoint x: 906, startPoint y: 388, endPoint x: 828, endPoint y: 496, distance: 133.2
click at [828, 496] on div "15 QMC-Spare 27QMC # KS75A 01 Lyndon 19QMC Workshop 02 Jordan Z=18 QMC Written …" at bounding box center [756, 373] width 1512 height 581
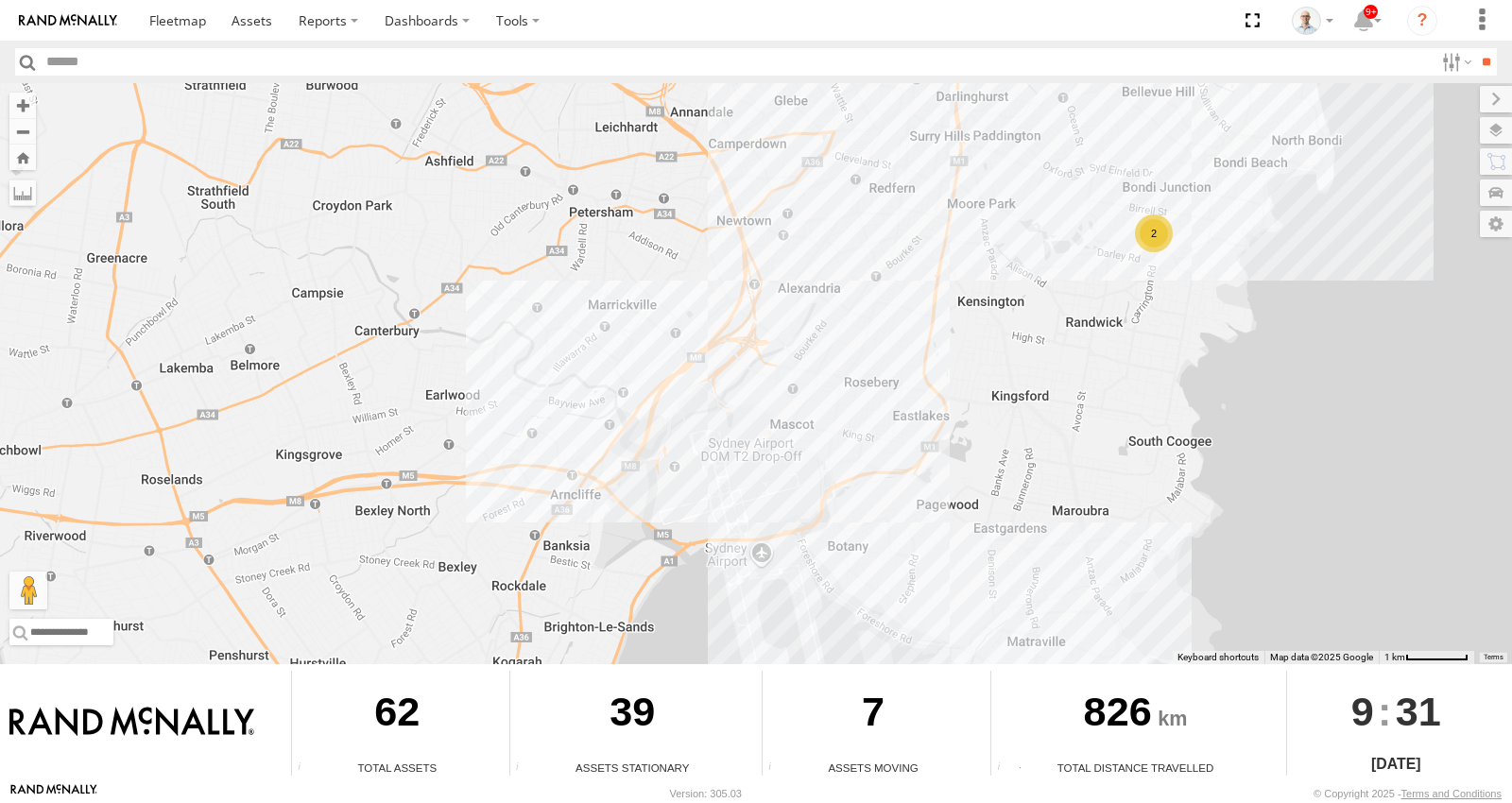
drag, startPoint x: 852, startPoint y: 363, endPoint x: 812, endPoint y: 431, distance: 78.9
click at [812, 431] on div "15 QMC-Spare 27QMC # KS75A 01 Lyndon 19QMC Workshop 02 Jordan Z=18 QMC Written …" at bounding box center [756, 373] width 1512 height 581
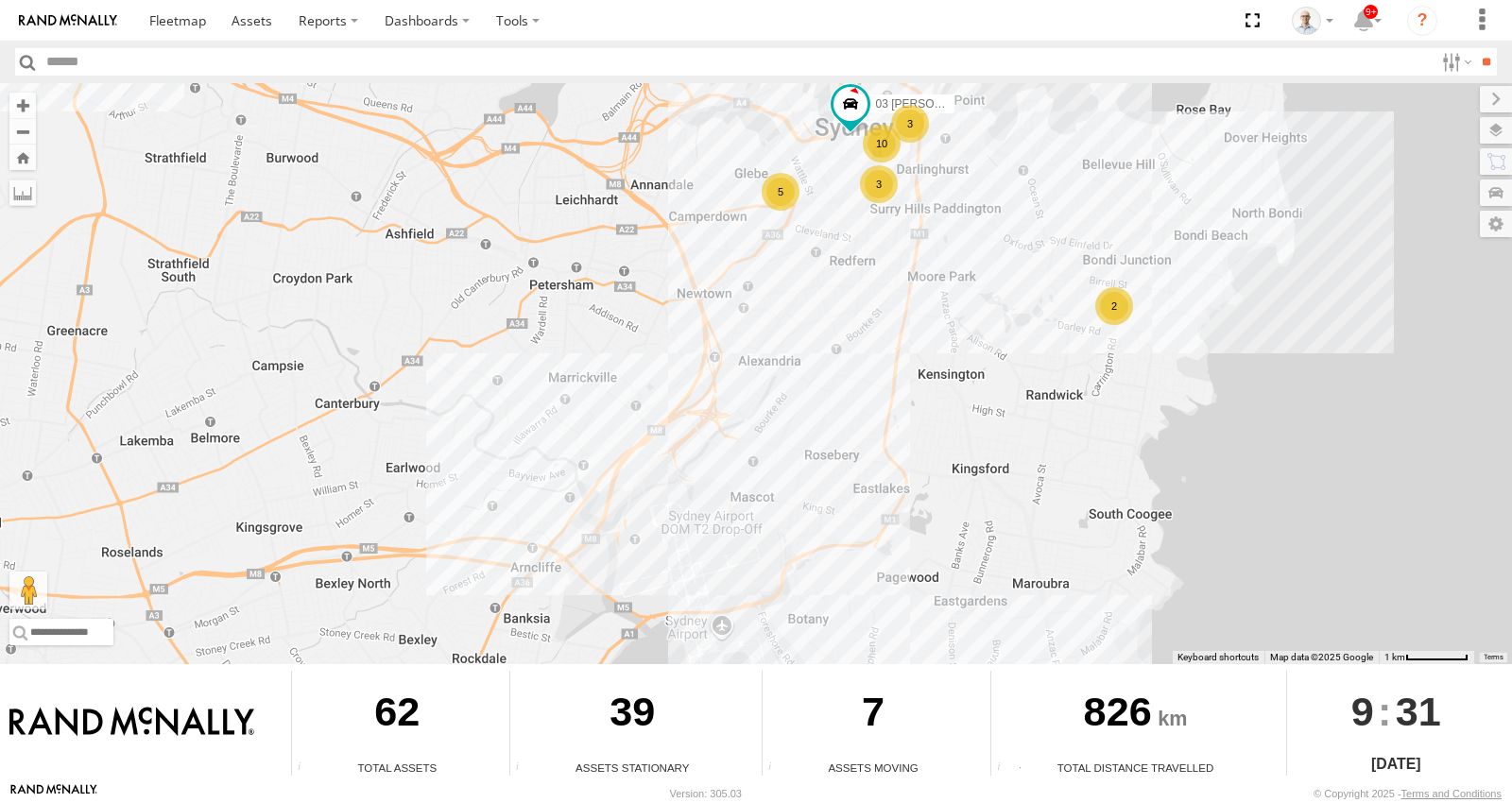
click at [827, 389] on div "15 QMC-Spare 27QMC # KS75A 01 Lyndon 19QMC Workshop 02 Jordan Z=18 QMC Written …" at bounding box center [756, 373] width 1512 height 581
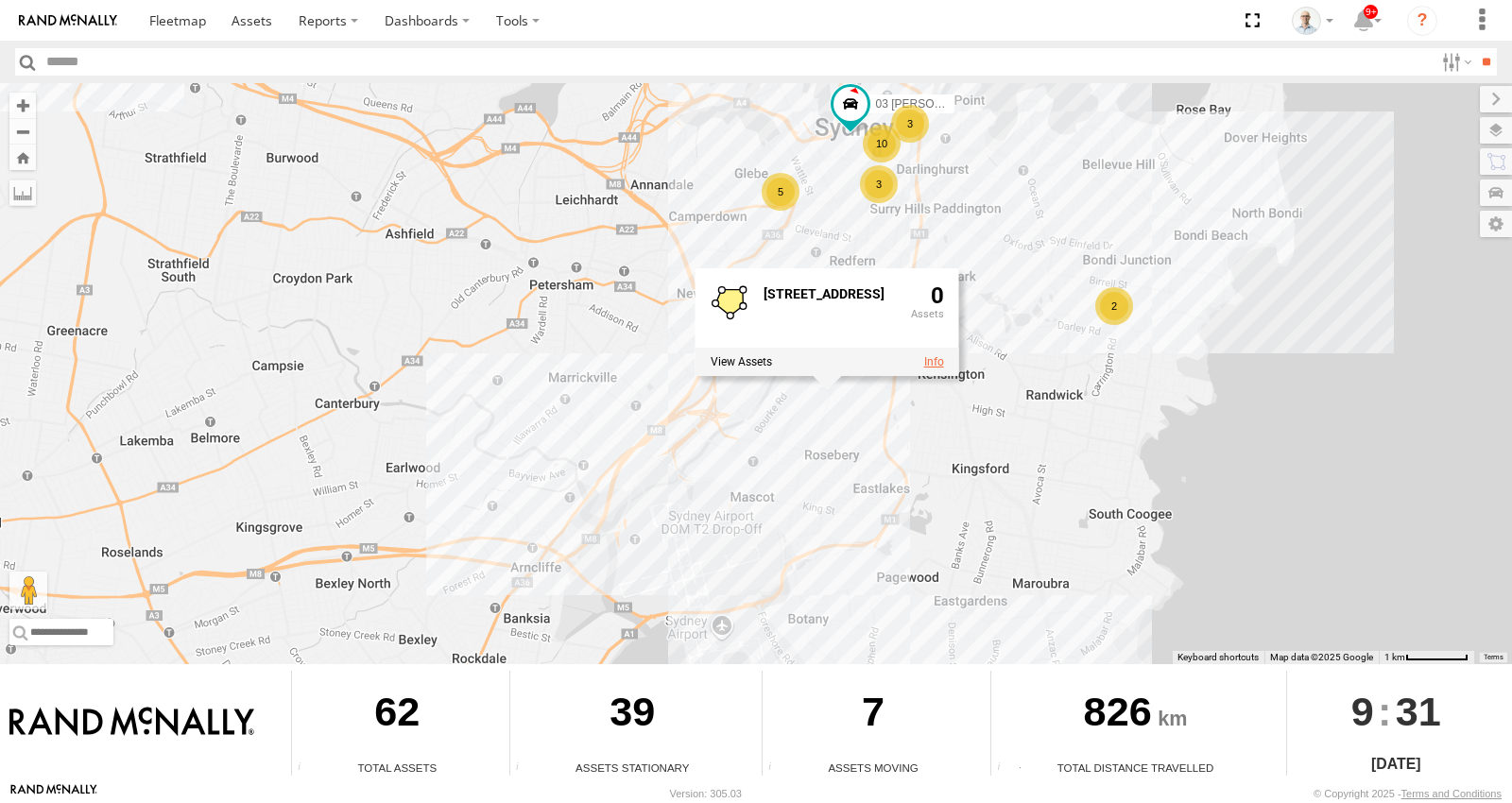
click at [923, 366] on div at bounding box center [827, 361] width 263 height 29
click at [934, 360] on link at bounding box center [934, 361] width 20 height 13
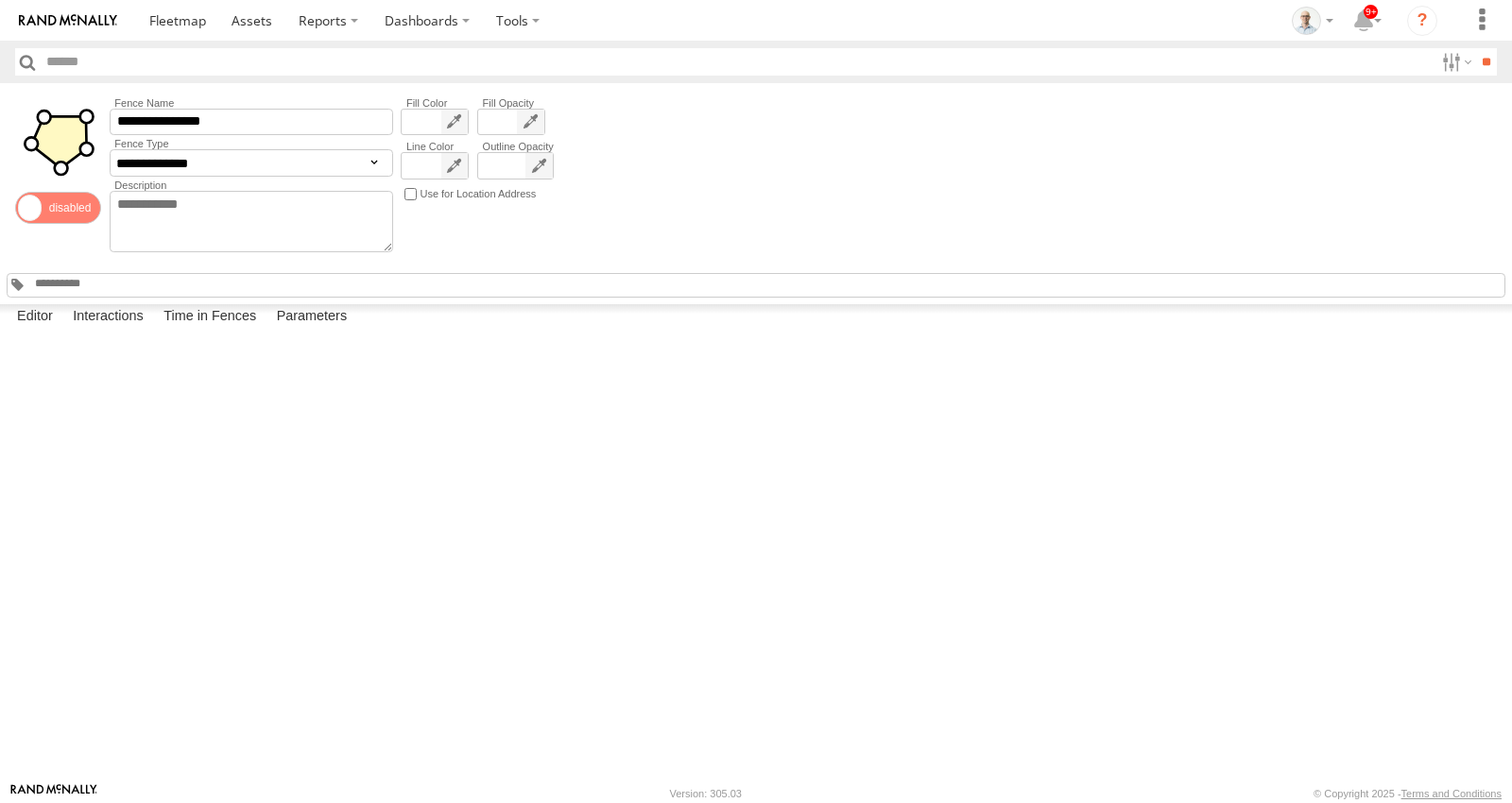
drag, startPoint x: 94, startPoint y: 206, endPoint x: 201, endPoint y: 262, distance: 120.8
click at [94, 205] on span at bounding box center [57, 208] width 86 height 32
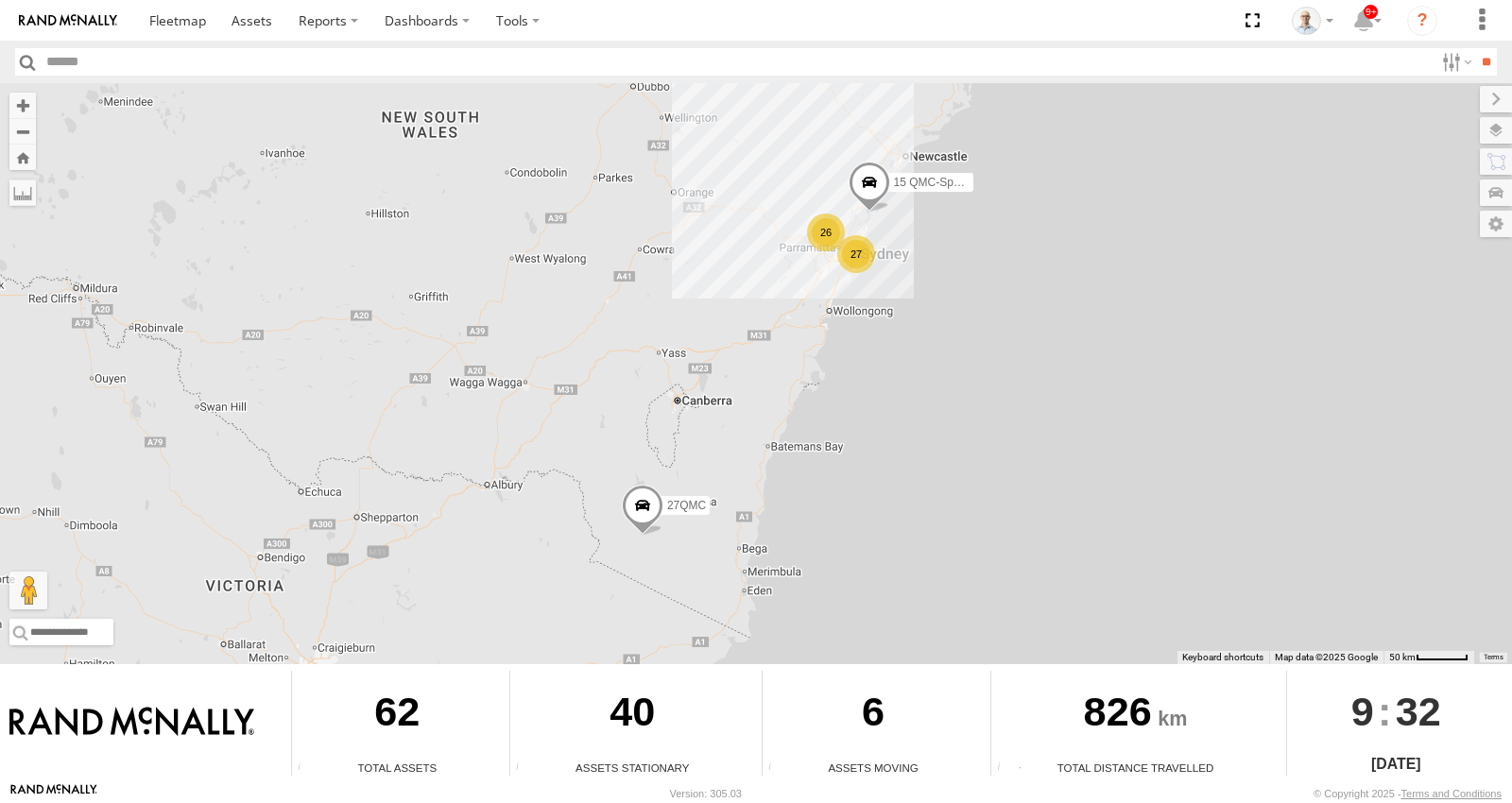
click at [860, 251] on div "27" at bounding box center [857, 254] width 38 height 38
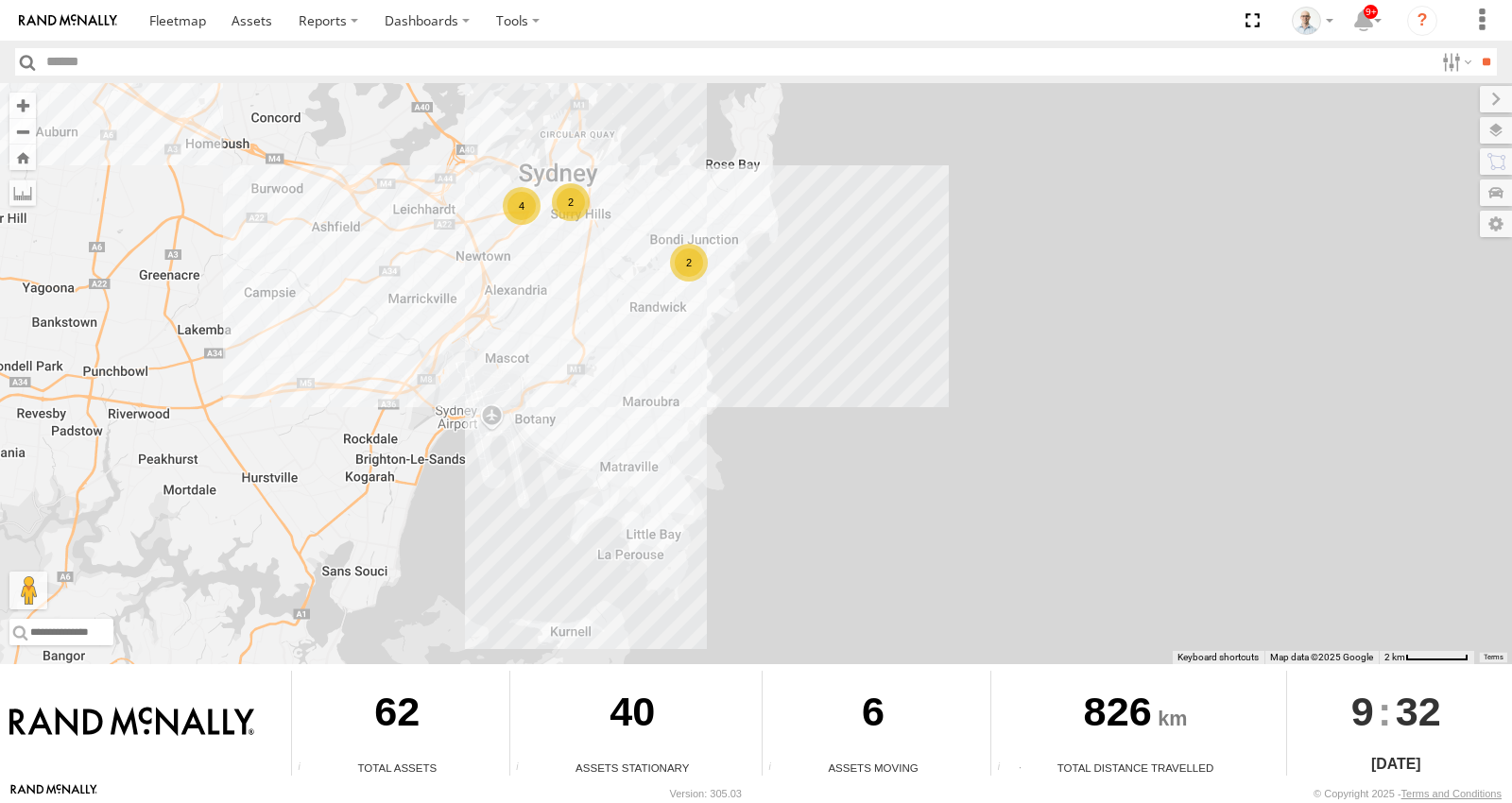
drag, startPoint x: 626, startPoint y: 197, endPoint x: 580, endPoint y: 343, distance: 153.1
click at [580, 343] on div "15 QMC-Spare 27QMC # KS75A 01 [PERSON_NAME] 23QMC [PERSON_NAME] 2 4 2" at bounding box center [756, 373] width 1512 height 581
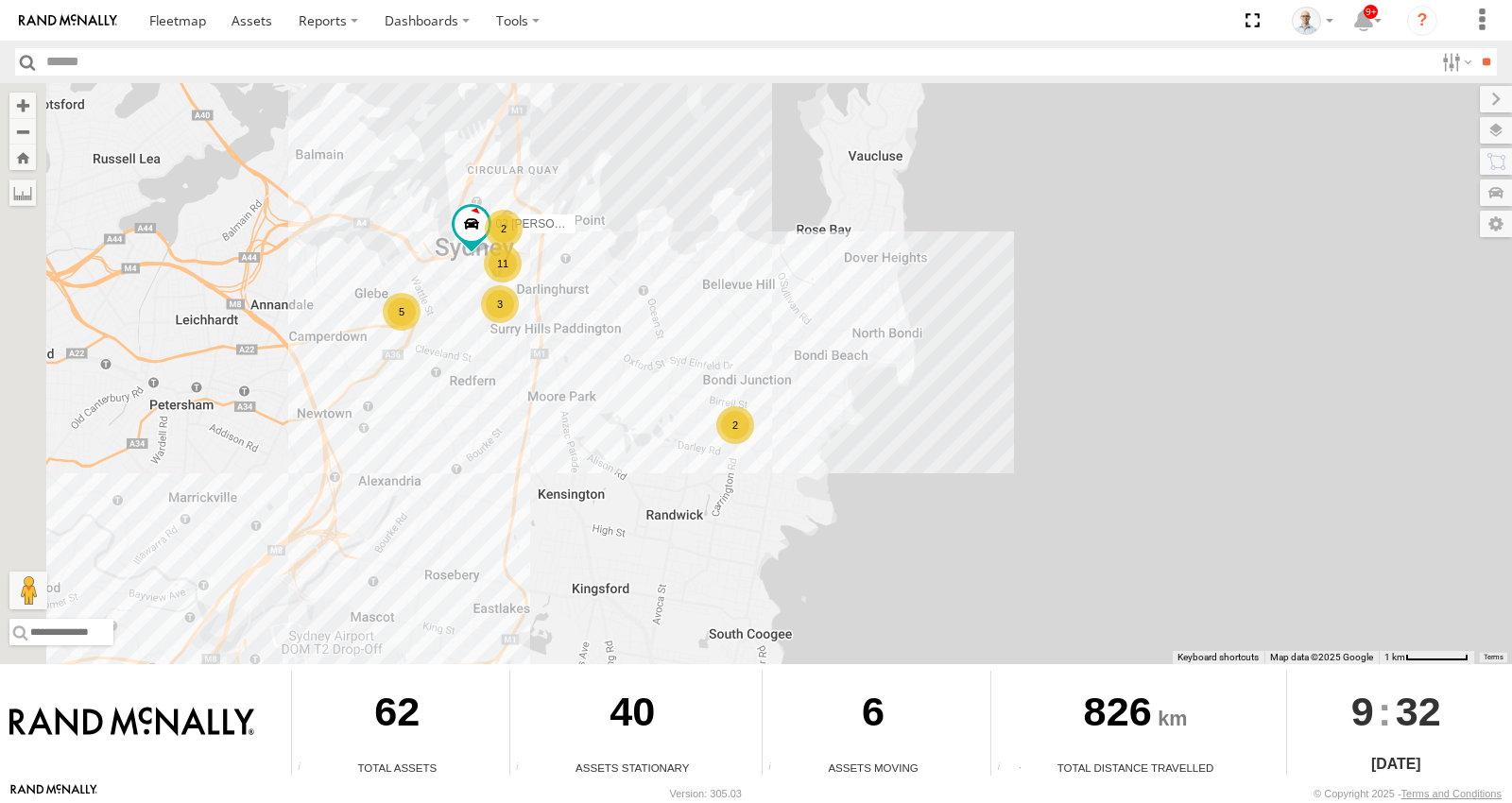
drag, startPoint x: 566, startPoint y: 450, endPoint x: 750, endPoint y: 420, distance: 186.4
click at [741, 425] on div "15 QMC-Spare 27QMC # KS75A 01 [PERSON_NAME] 23QMC [PERSON_NAME] 11 3 5 2 03 Jay…" at bounding box center [756, 373] width 1512 height 581
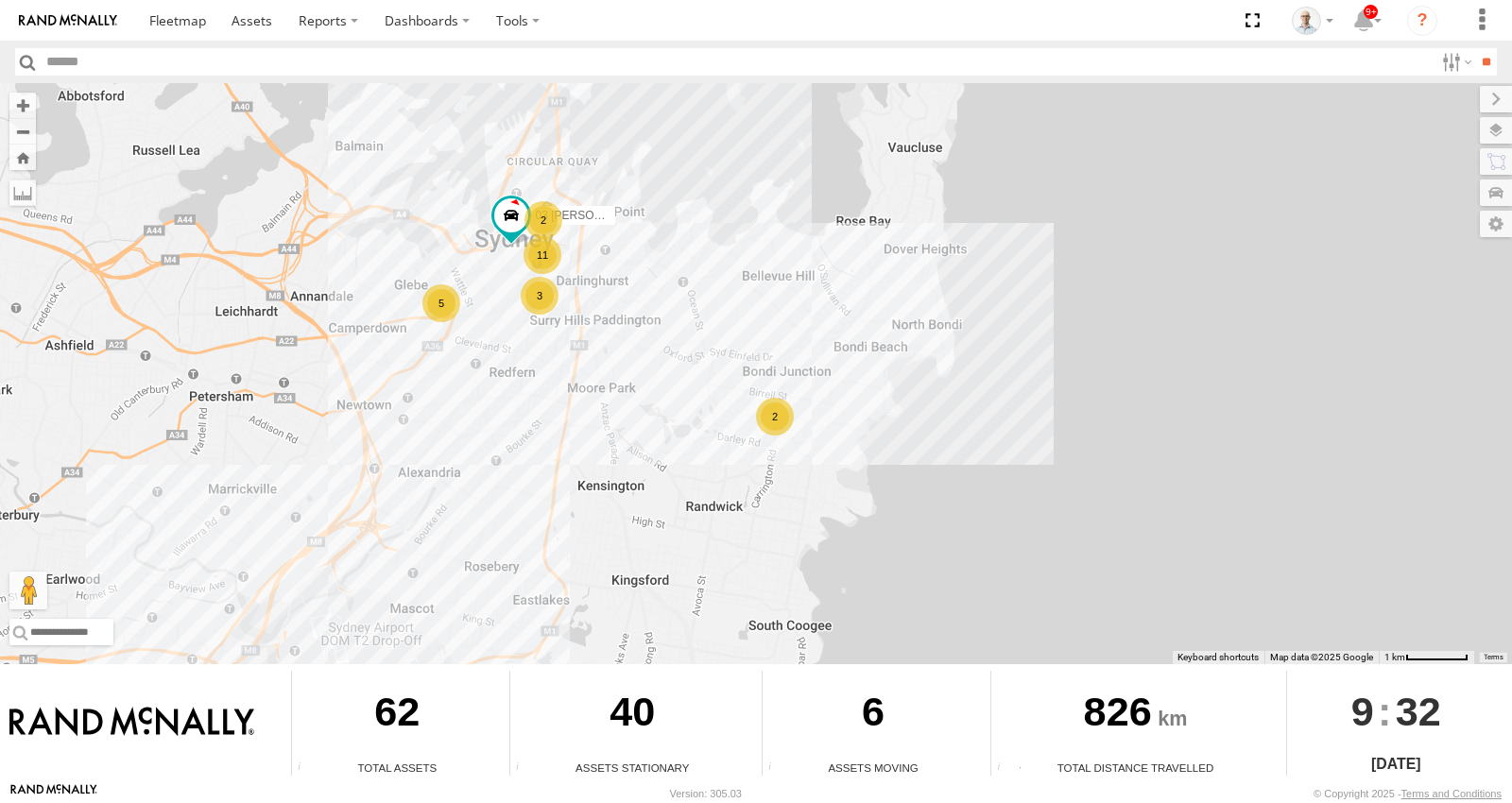
click at [907, 323] on div "15 QMC-Spare 27QMC # KS75A 01 [PERSON_NAME] 23QMC [PERSON_NAME] 11 3 5 2 03 Jay…" at bounding box center [756, 373] width 1512 height 581
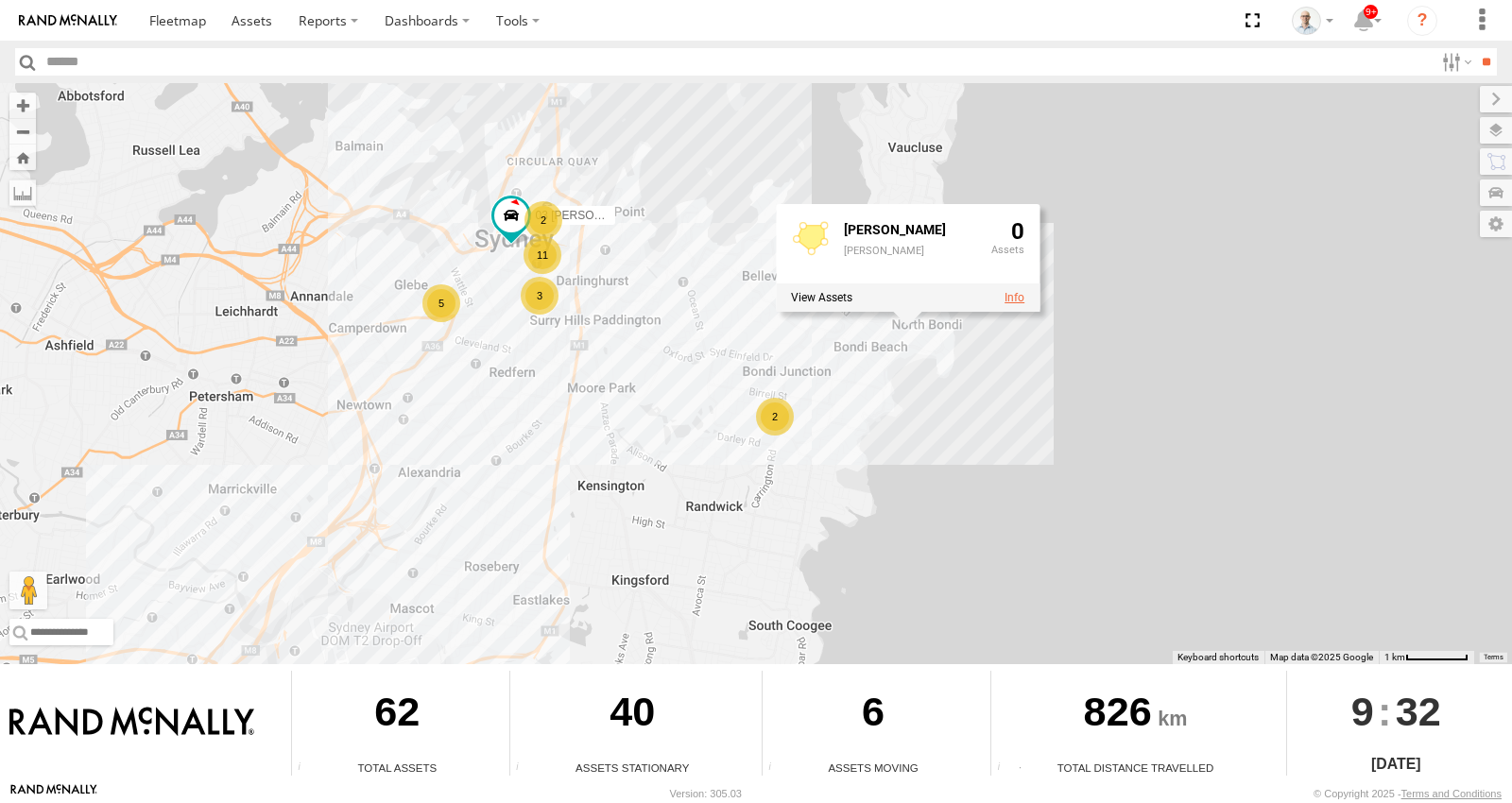
click at [1009, 294] on link at bounding box center [1015, 297] width 20 height 13
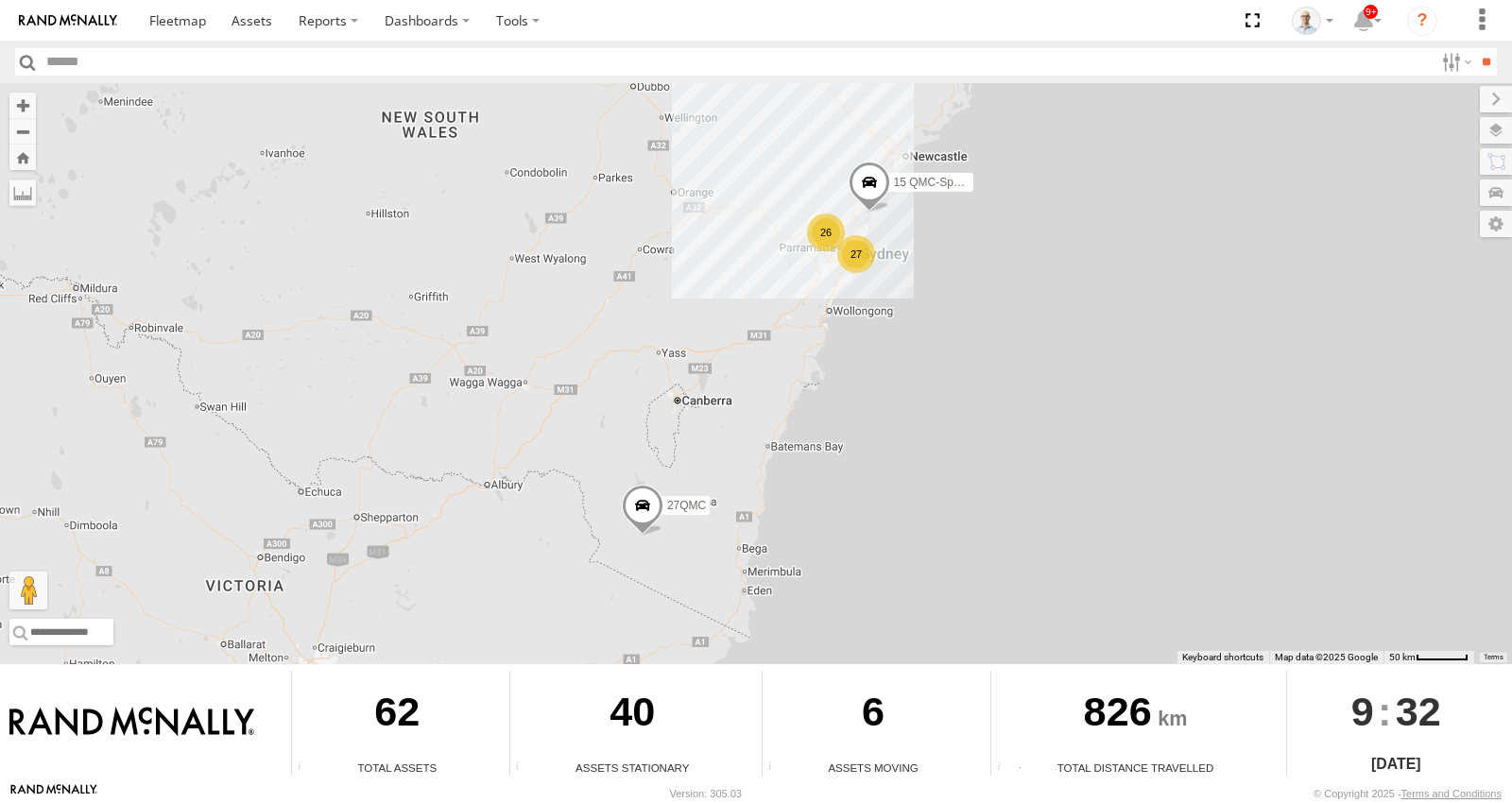
drag, startPoint x: 853, startPoint y: 239, endPoint x: 849, endPoint y: 335, distance: 96.1
click at [853, 239] on div "27" at bounding box center [857, 254] width 38 height 38
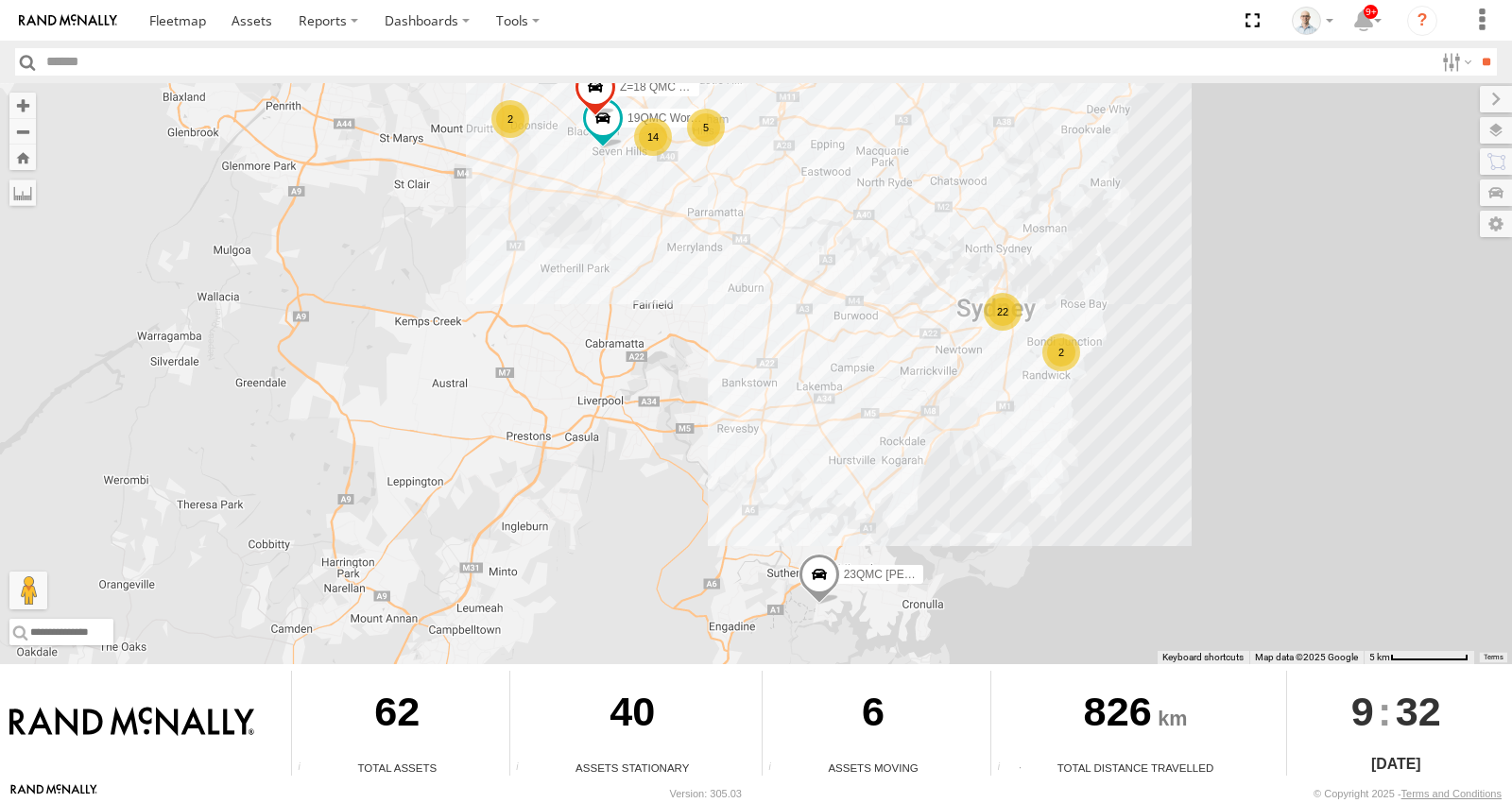
drag, startPoint x: 665, startPoint y: 376, endPoint x: 663, endPoint y: 299, distance: 77.0
click at [630, 278] on div "15 QMC-Spare 27QMC # KS75A 01 Lyndon 23QMC Paul 22 2 14 2 19QMC Workshop 5 02 J…" at bounding box center [756, 373] width 1512 height 581
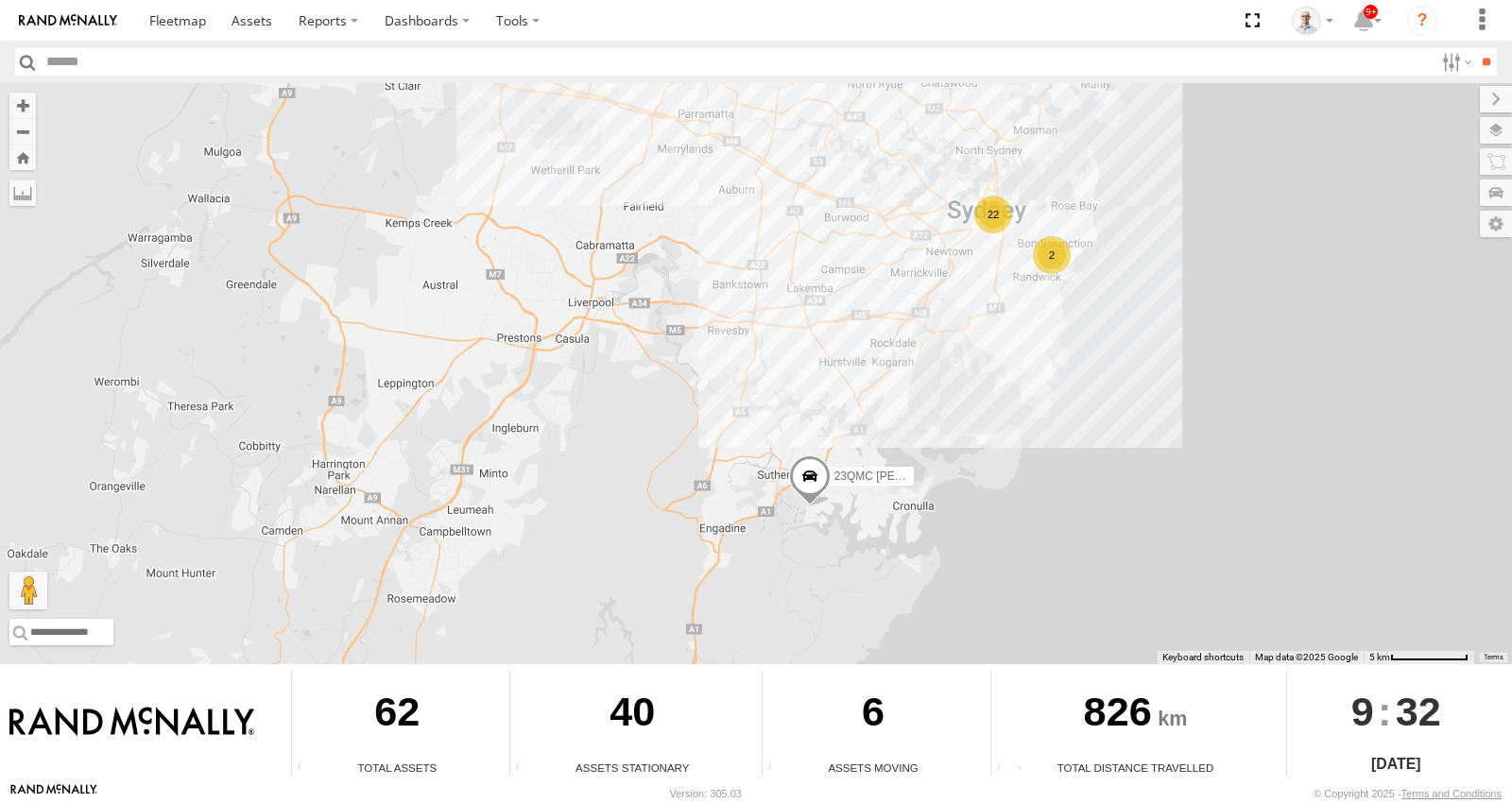
drag, startPoint x: 756, startPoint y: 307, endPoint x: 671, endPoint y: 343, distance: 92.3
click at [673, 343] on div "15 QMC-Spare 27QMC # KS75A 01 Lyndon 23QMC Paul 22 2 14 2 19QMC Workshop 5 02 J…" at bounding box center [756, 373] width 1512 height 581
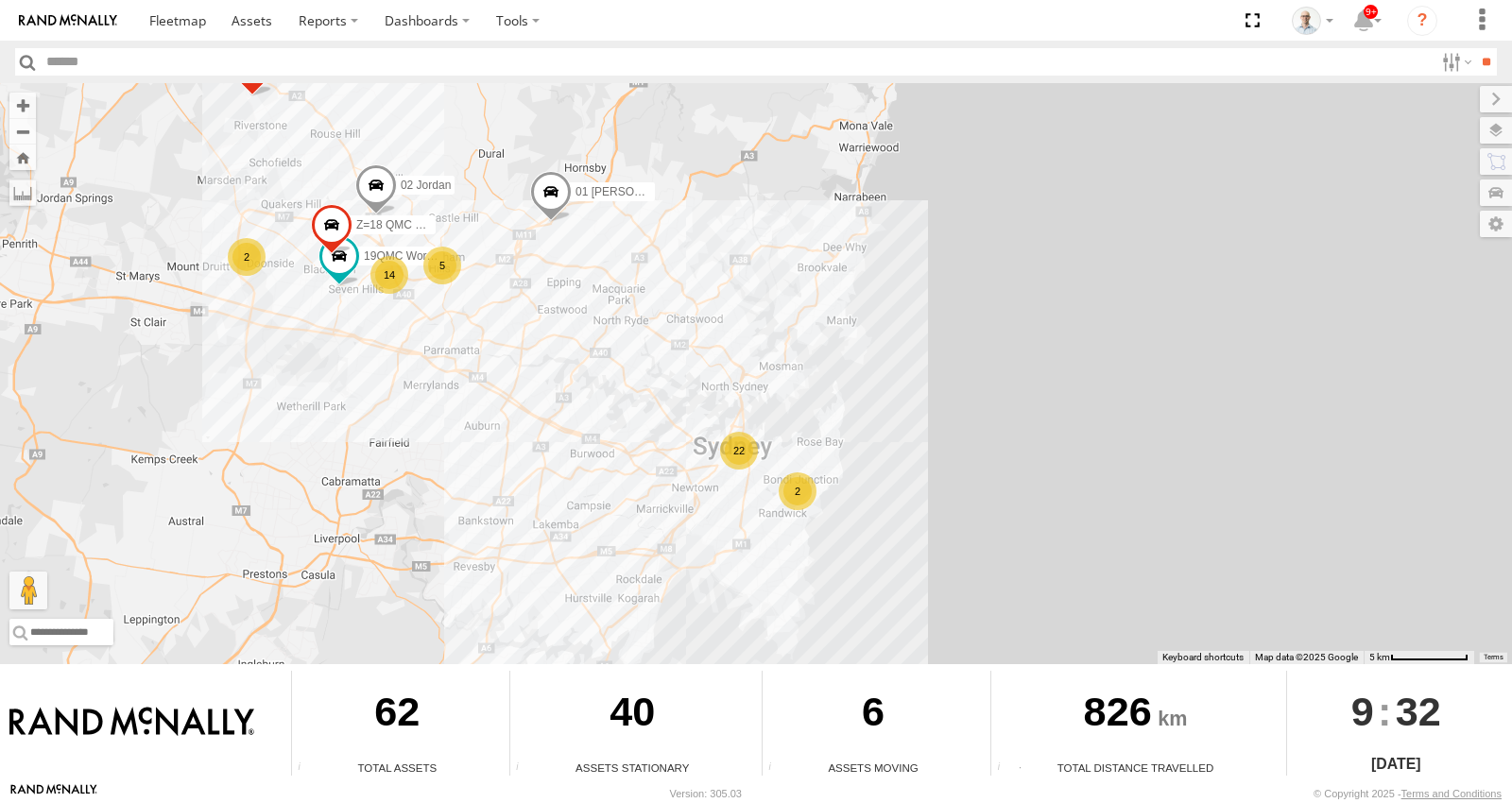
drag, startPoint x: 675, startPoint y: 417, endPoint x: 479, endPoint y: 506, distance: 215.3
click at [478, 518] on div "15 QMC-Spare 27QMC # KS75A 01 Lyndon 23QMC Paul 22 2 14 2 19QMC Workshop 5 02 J…" at bounding box center [756, 373] width 1512 height 581
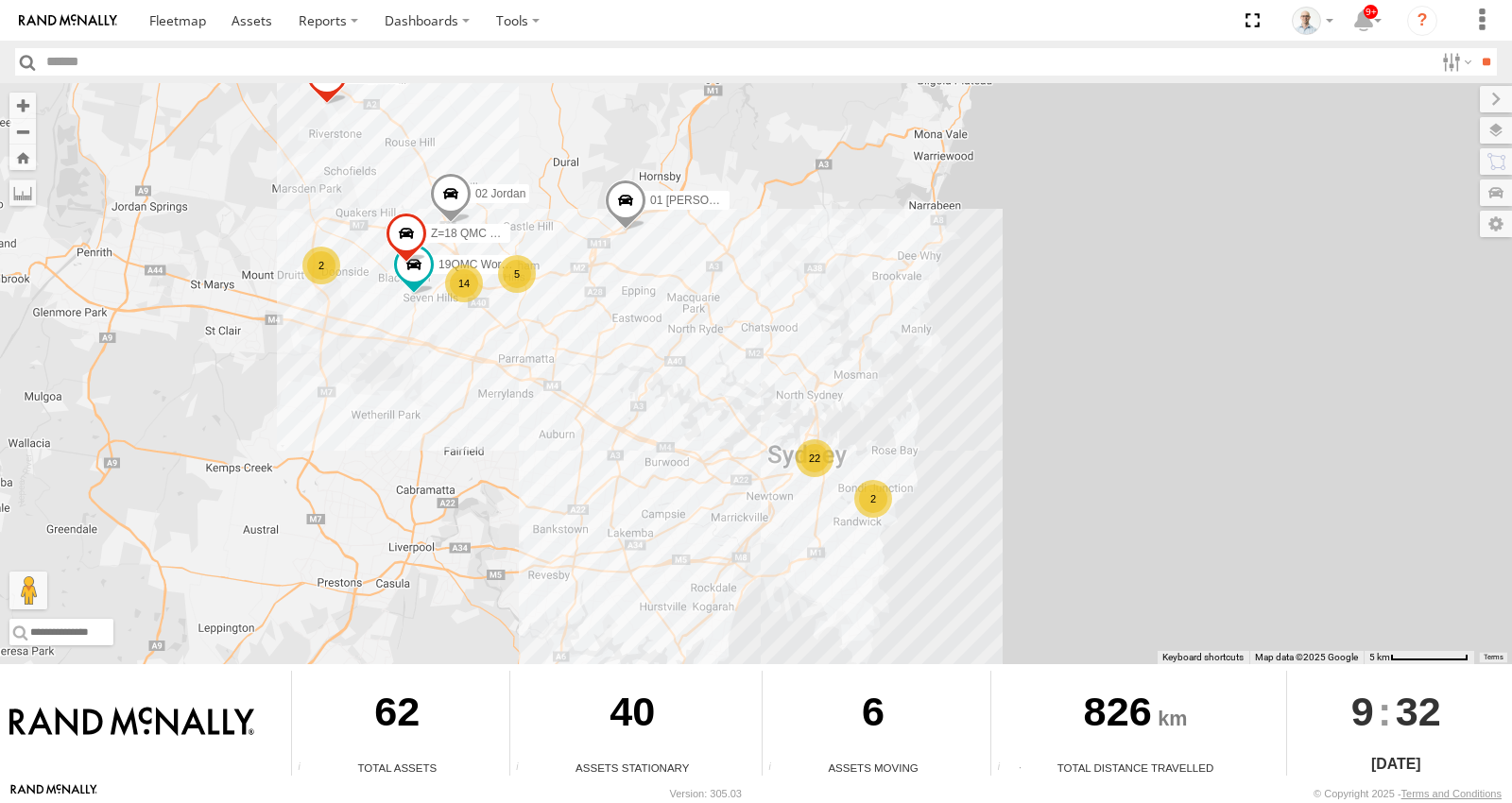
drag, startPoint x: 423, startPoint y: 322, endPoint x: 557, endPoint y: 331, distance: 134.3
click at [555, 334] on div "15 QMC-Spare 27QMC # KS75A 01 Lyndon 23QMC Paul 22 2 14 2 19QMC Workshop 5 02 J…" at bounding box center [756, 373] width 1512 height 581
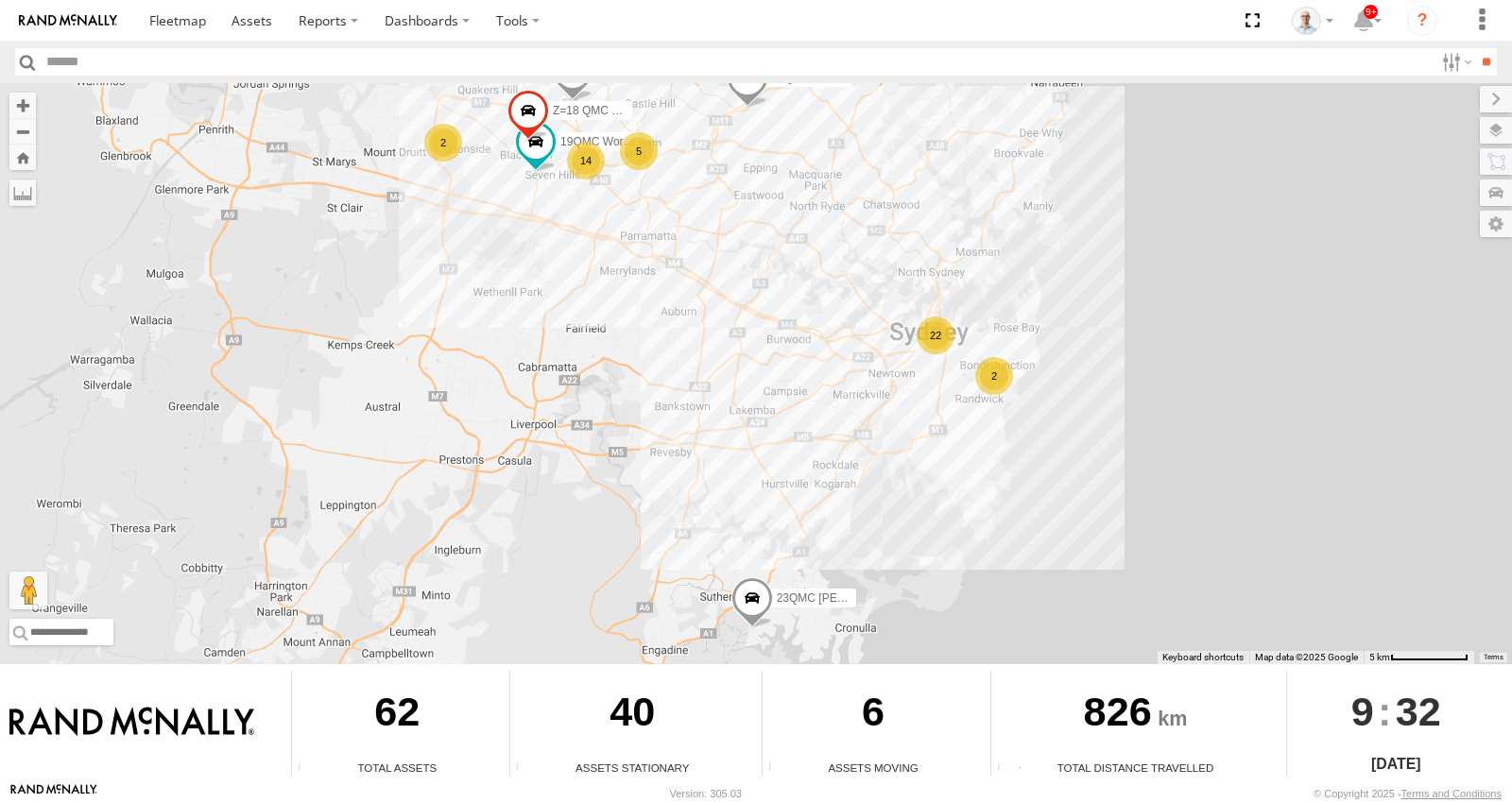
drag, startPoint x: 657, startPoint y: 322, endPoint x: 798, endPoint y: 279, distance: 147.4
click at [798, 279] on div "15 QMC-Spare 27QMC # KS75A 01 Lyndon 23QMC Paul 22 2 14 2 19QMC Workshop 5 02 J…" at bounding box center [756, 373] width 1512 height 581
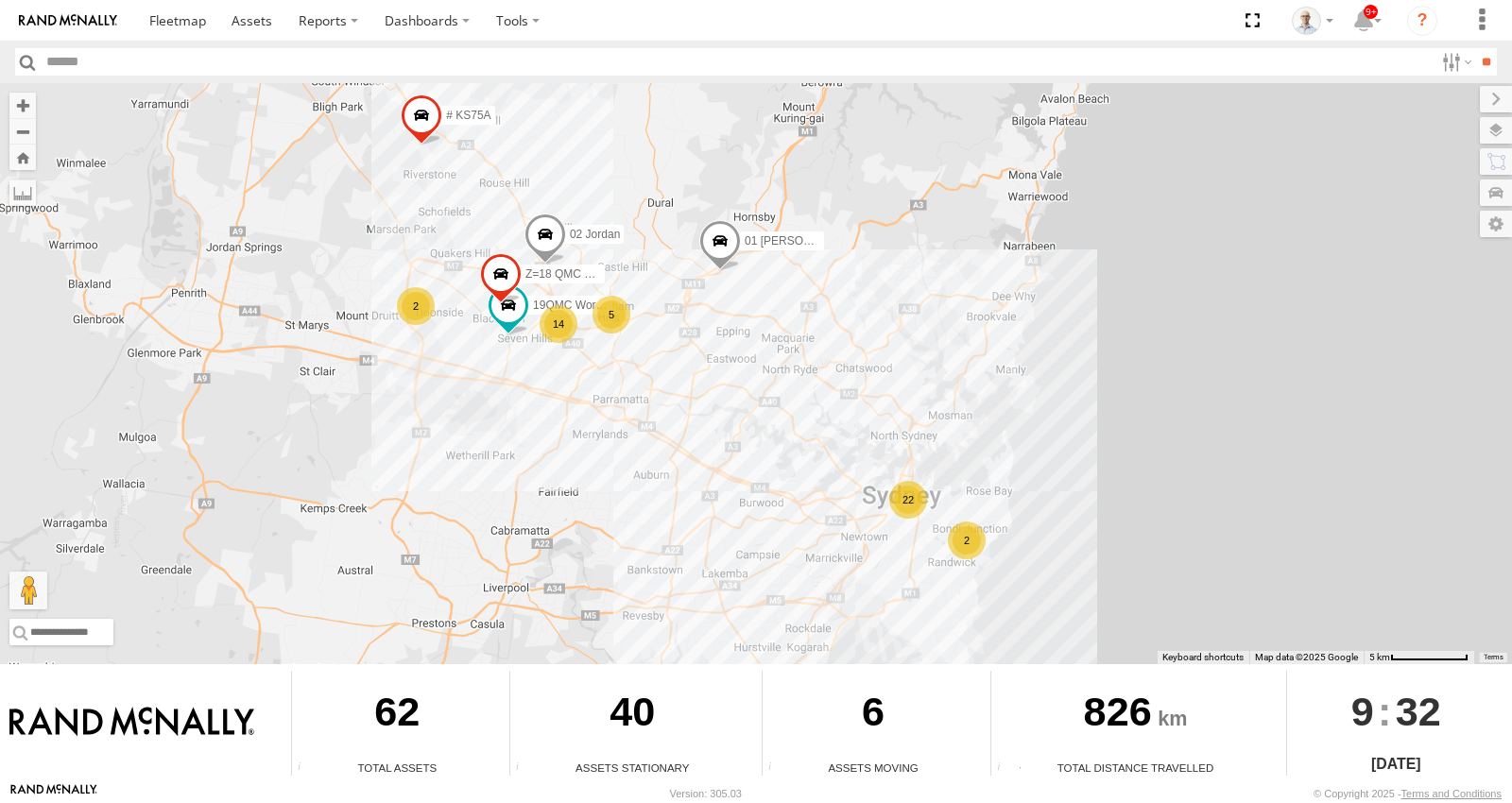
drag, startPoint x: 686, startPoint y: 359, endPoint x: 646, endPoint y: 496, distance: 142.7
click at [662, 496] on div "15 QMC-Spare 27QMC # KS75A 01 Lyndon 23QMC Paul 22 2 14 2 19QMC Workshop 5 02 J…" at bounding box center [756, 373] width 1512 height 581
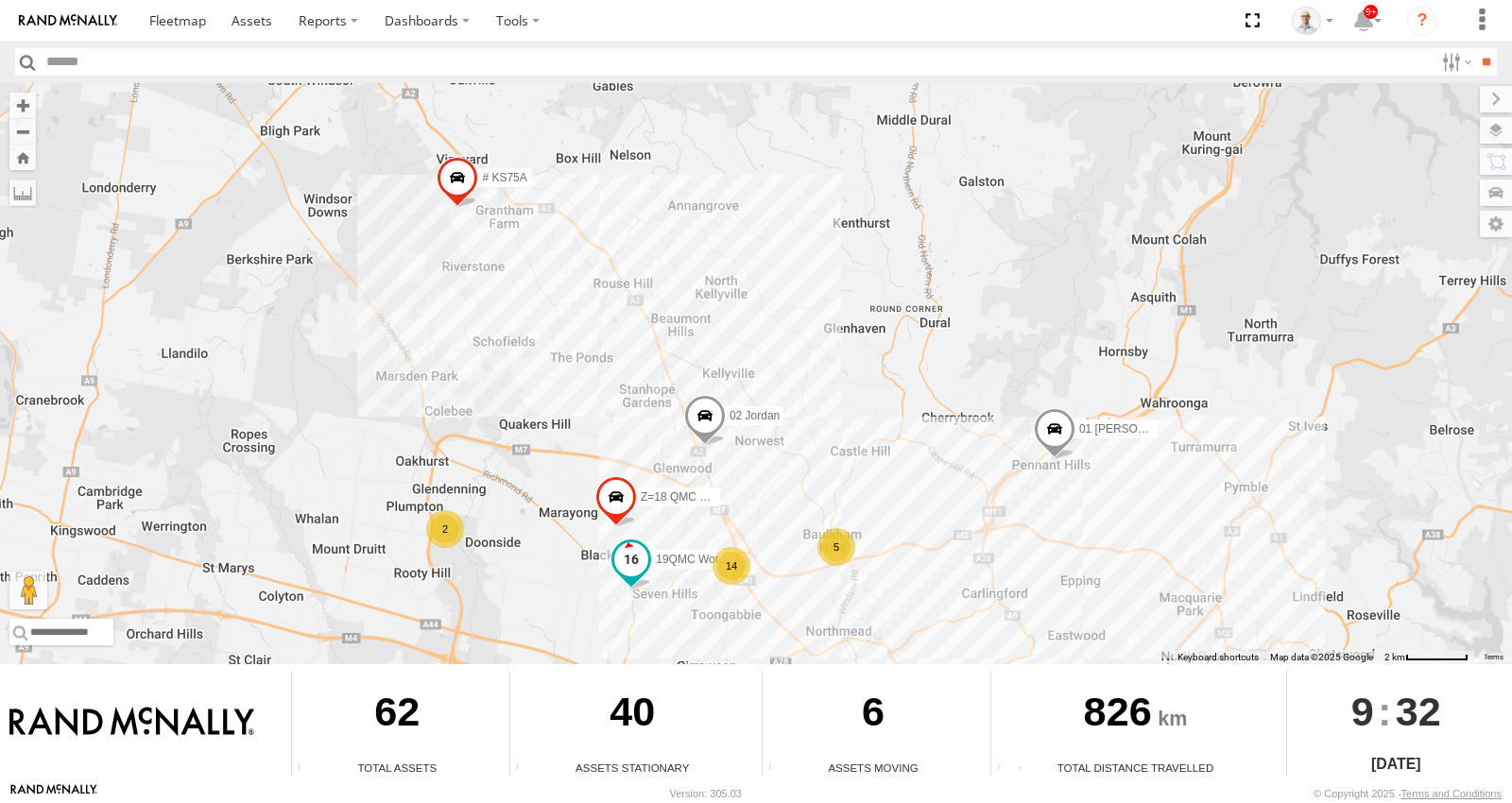
drag, startPoint x: 670, startPoint y: 458, endPoint x: 697, endPoint y: 565, distance: 110.4
click at [697, 565] on div "15 QMC-Spare 27QMC # KS75A 01 Lyndon 23QMC Paul 19QMC Workshop 02 Jordan Z=18 Q…" at bounding box center [756, 373] width 1512 height 581
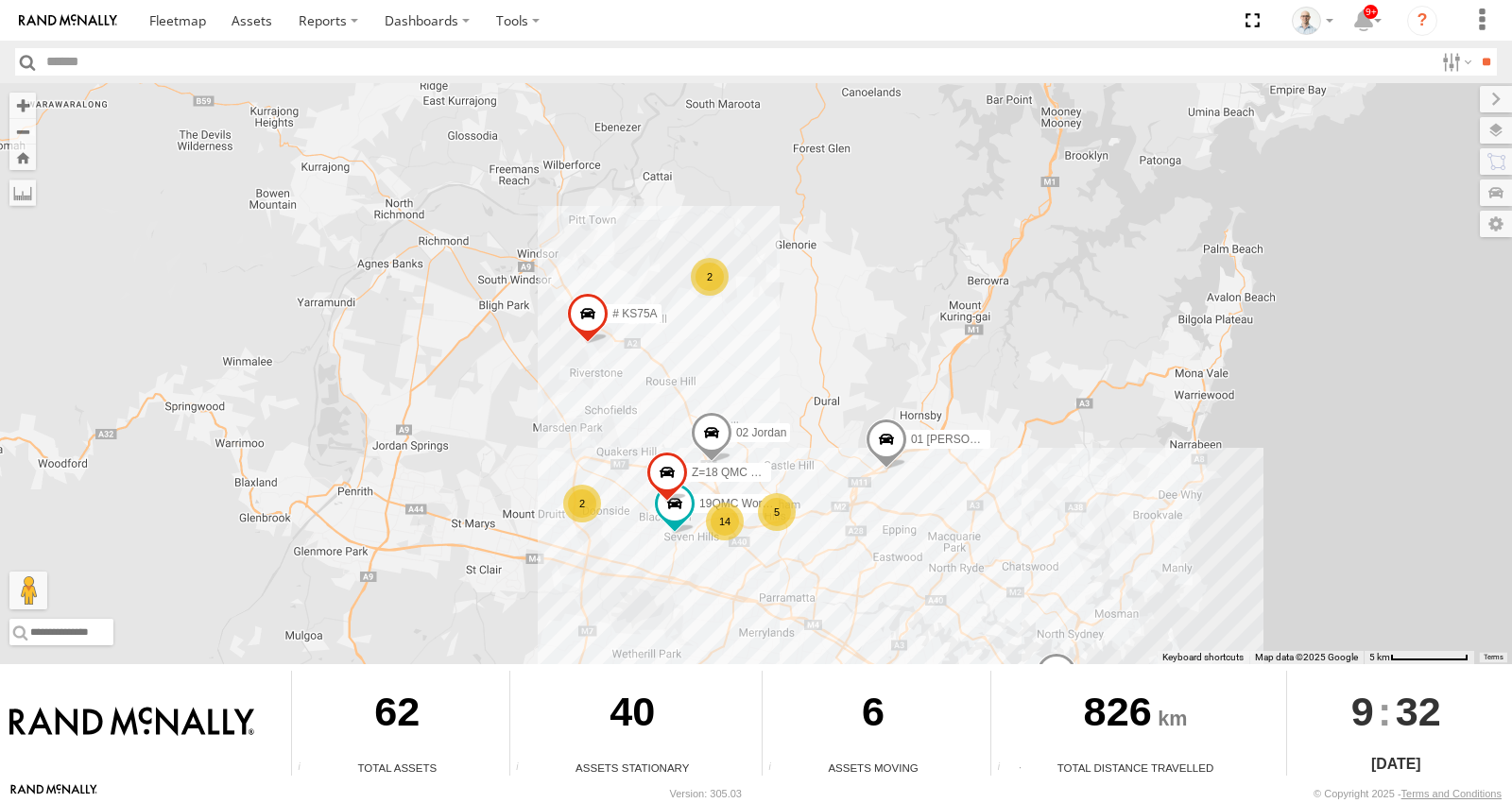
click at [597, 503] on div "2" at bounding box center [582, 504] width 38 height 38
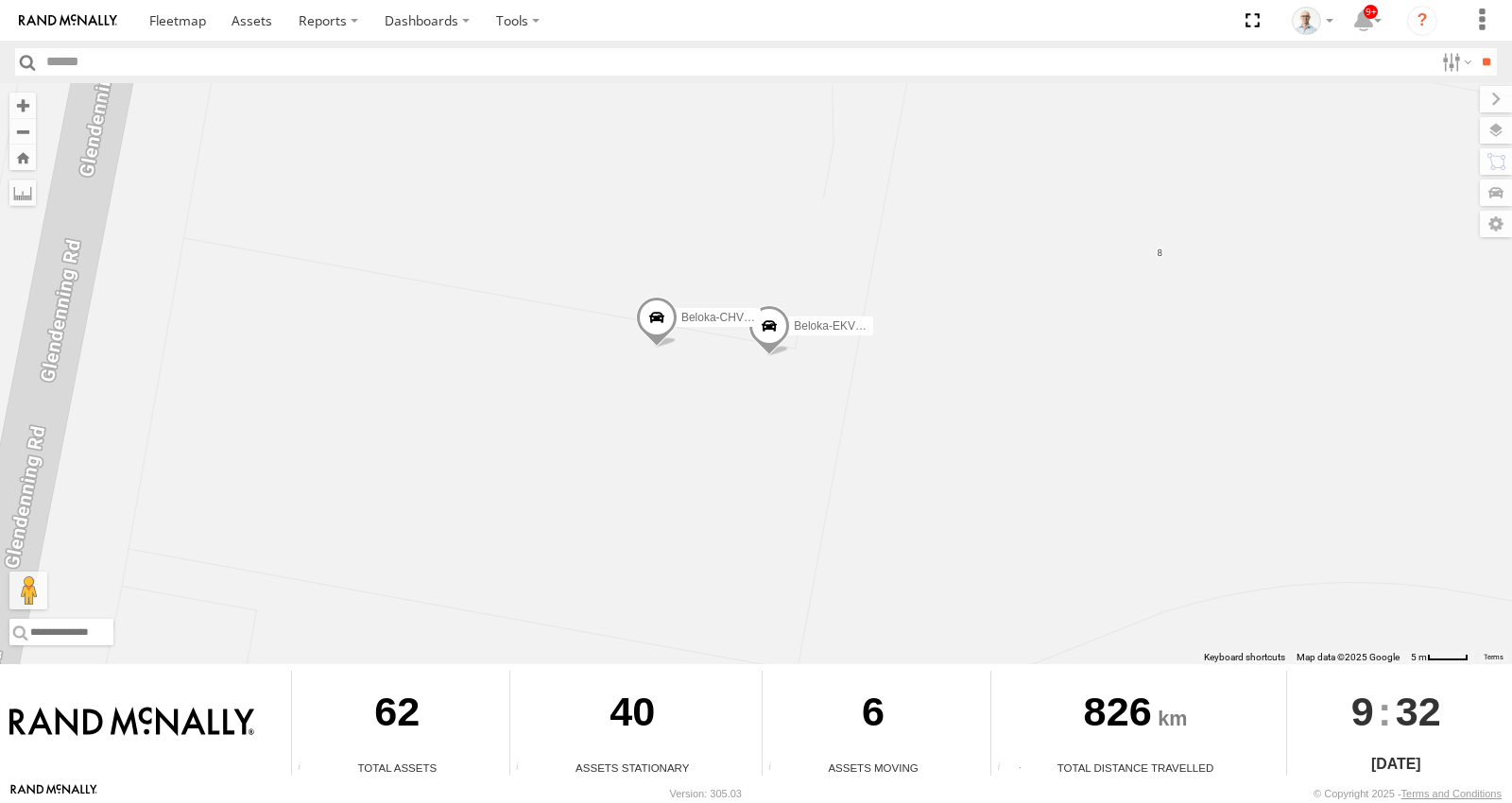
drag, startPoint x: 975, startPoint y: 572, endPoint x: 931, endPoint y: 550, distance: 49.2
click at [931, 550] on div "15 QMC-Spare 27QMC # KS75A 01 Lyndon 23QMC Paul 19QMC Workshop 02 Jordan Z=18 Q…" at bounding box center [756, 373] width 1512 height 581
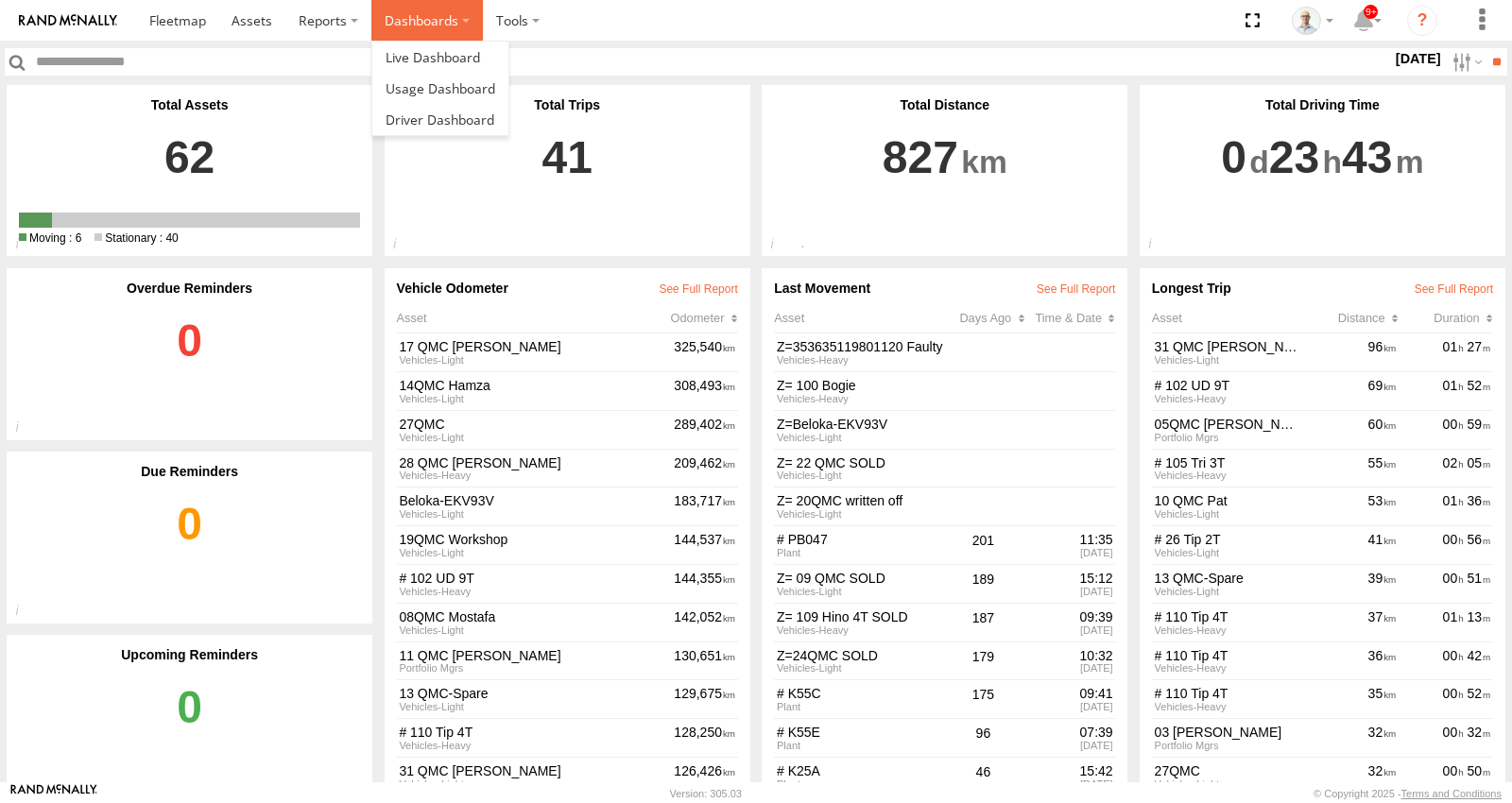
click at [441, 29] on label "Dashboards" at bounding box center [427, 20] width 112 height 41
click at [437, 51] on span at bounding box center [432, 57] width 94 height 18
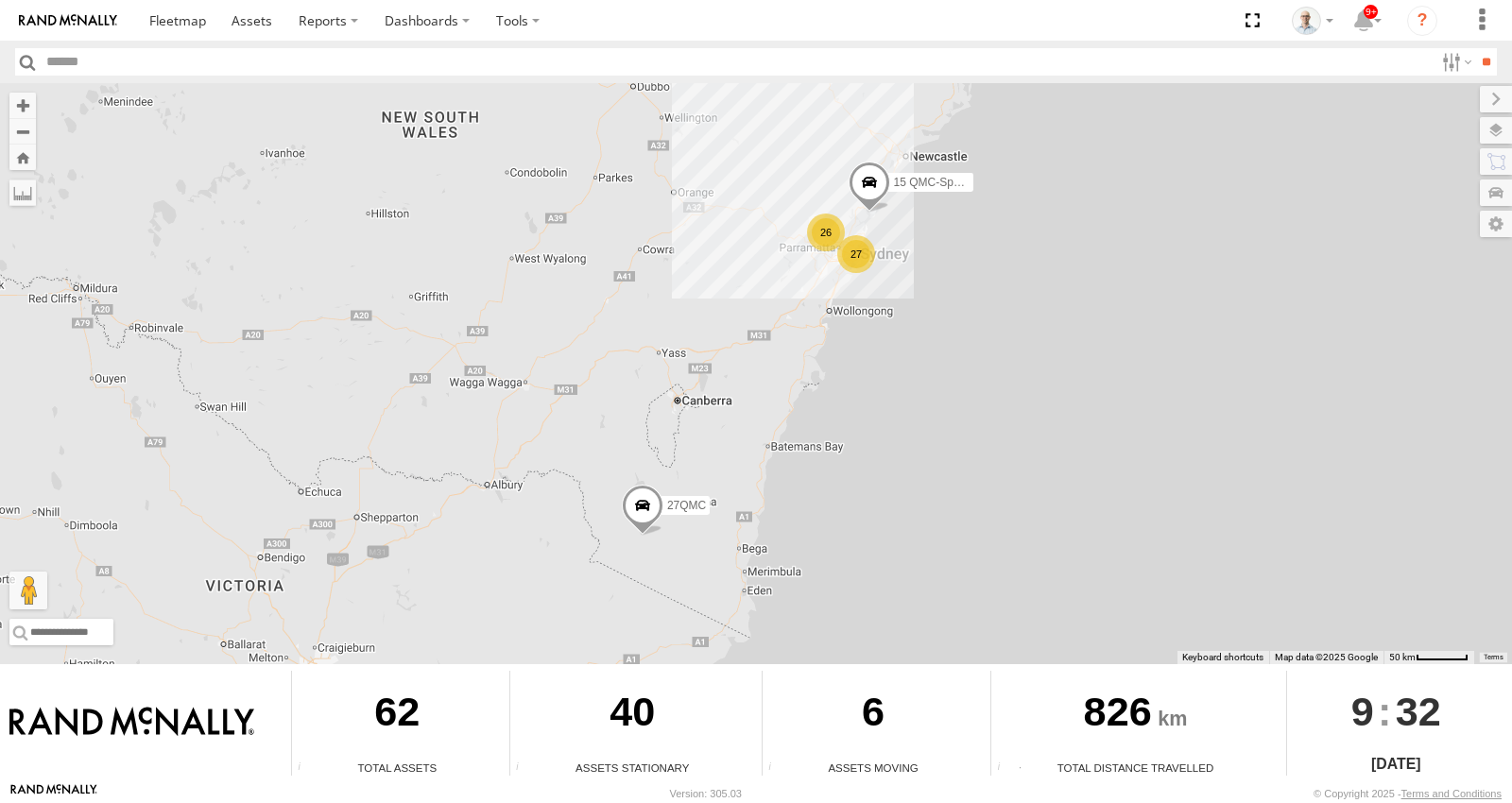
click at [860, 255] on div "27" at bounding box center [857, 254] width 38 height 38
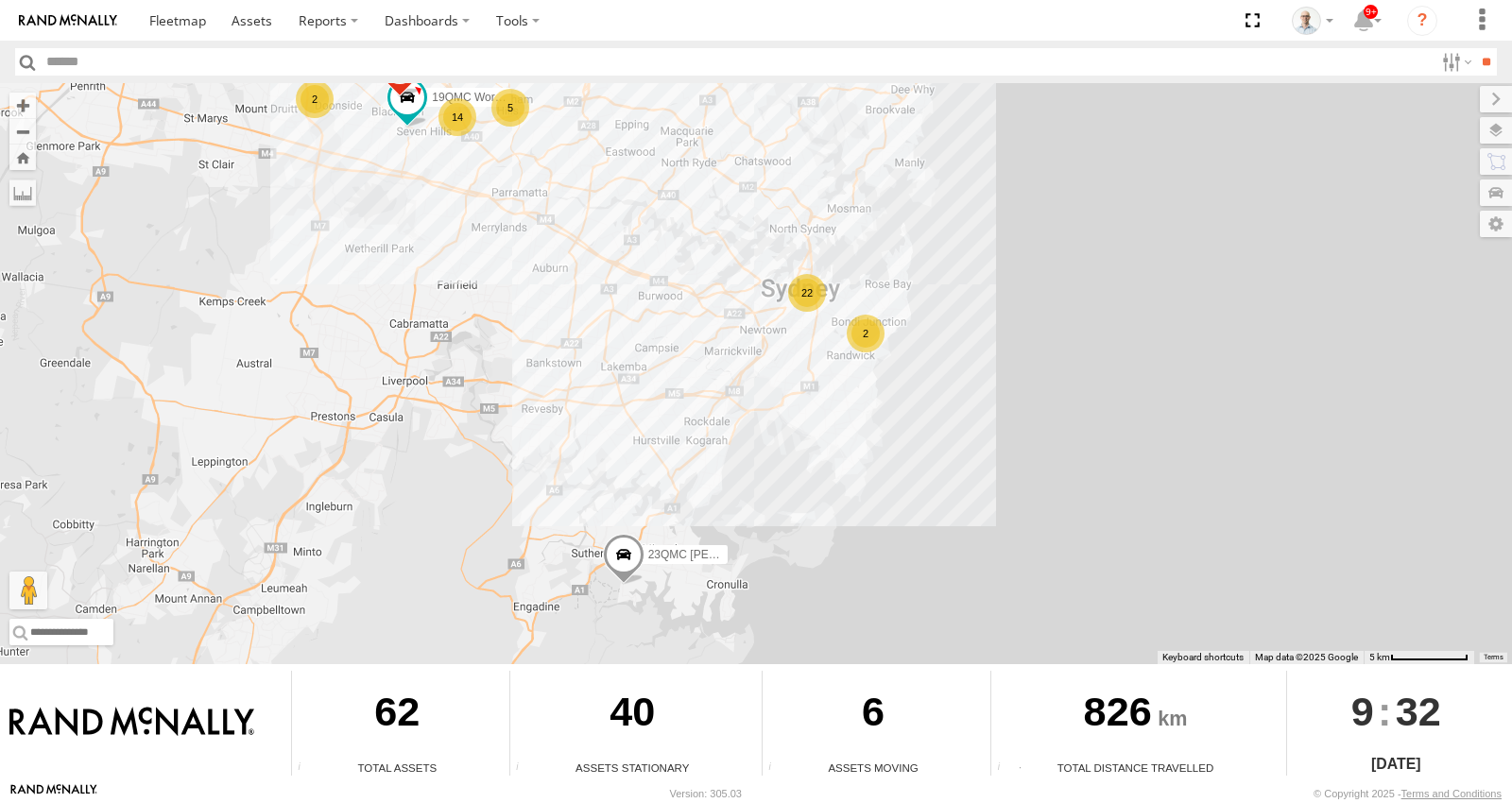
click at [809, 300] on div "22" at bounding box center [807, 293] width 38 height 38
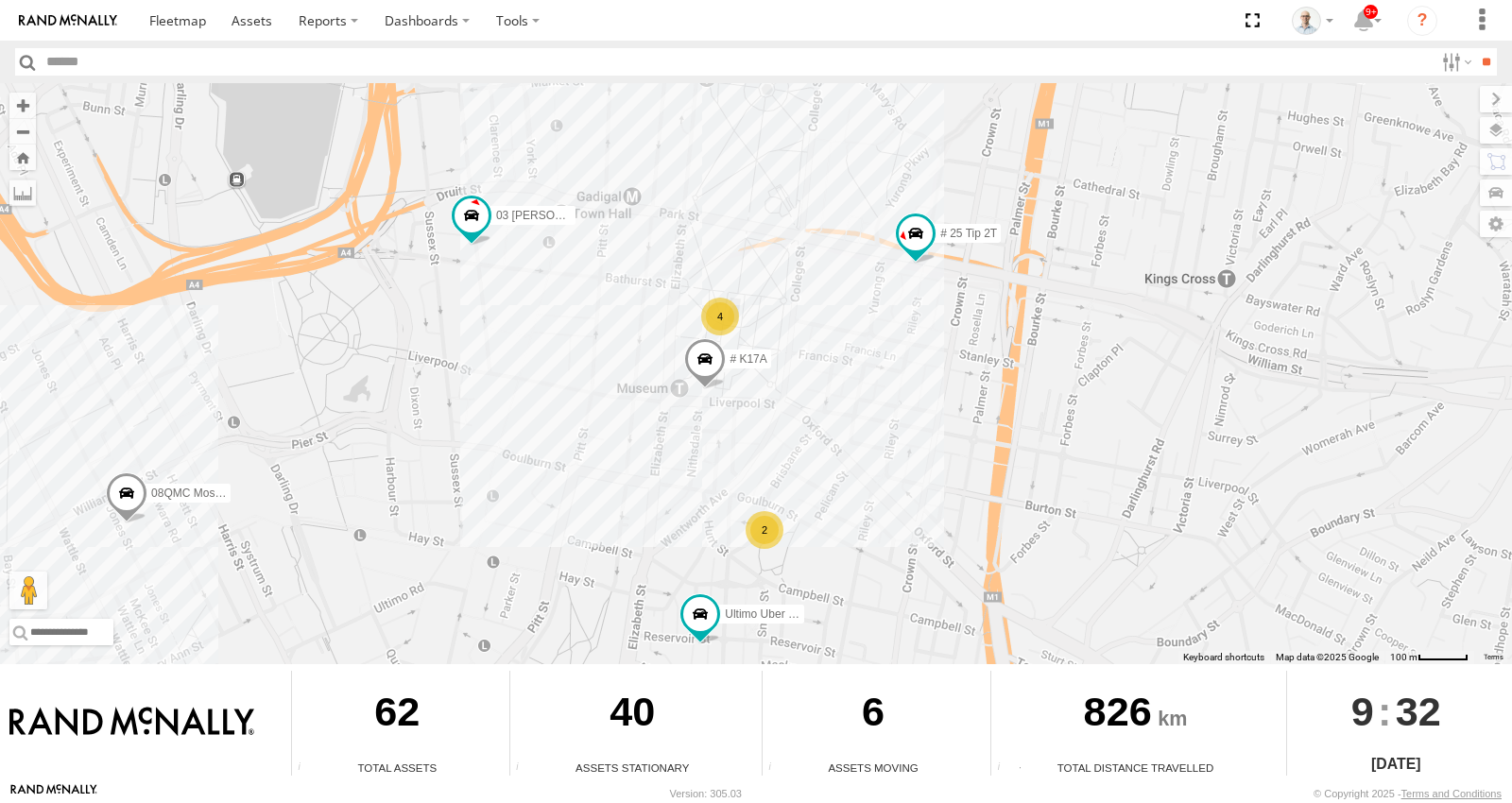
drag, startPoint x: 814, startPoint y: 290, endPoint x: 842, endPoint y: 466, distance: 178.2
click at [842, 466] on div "15 QMC-Spare 27QMC # KS75A 01 [PERSON_NAME] 23QMC [PERSON_NAME] 19QMC Workshop …" at bounding box center [756, 373] width 1512 height 581
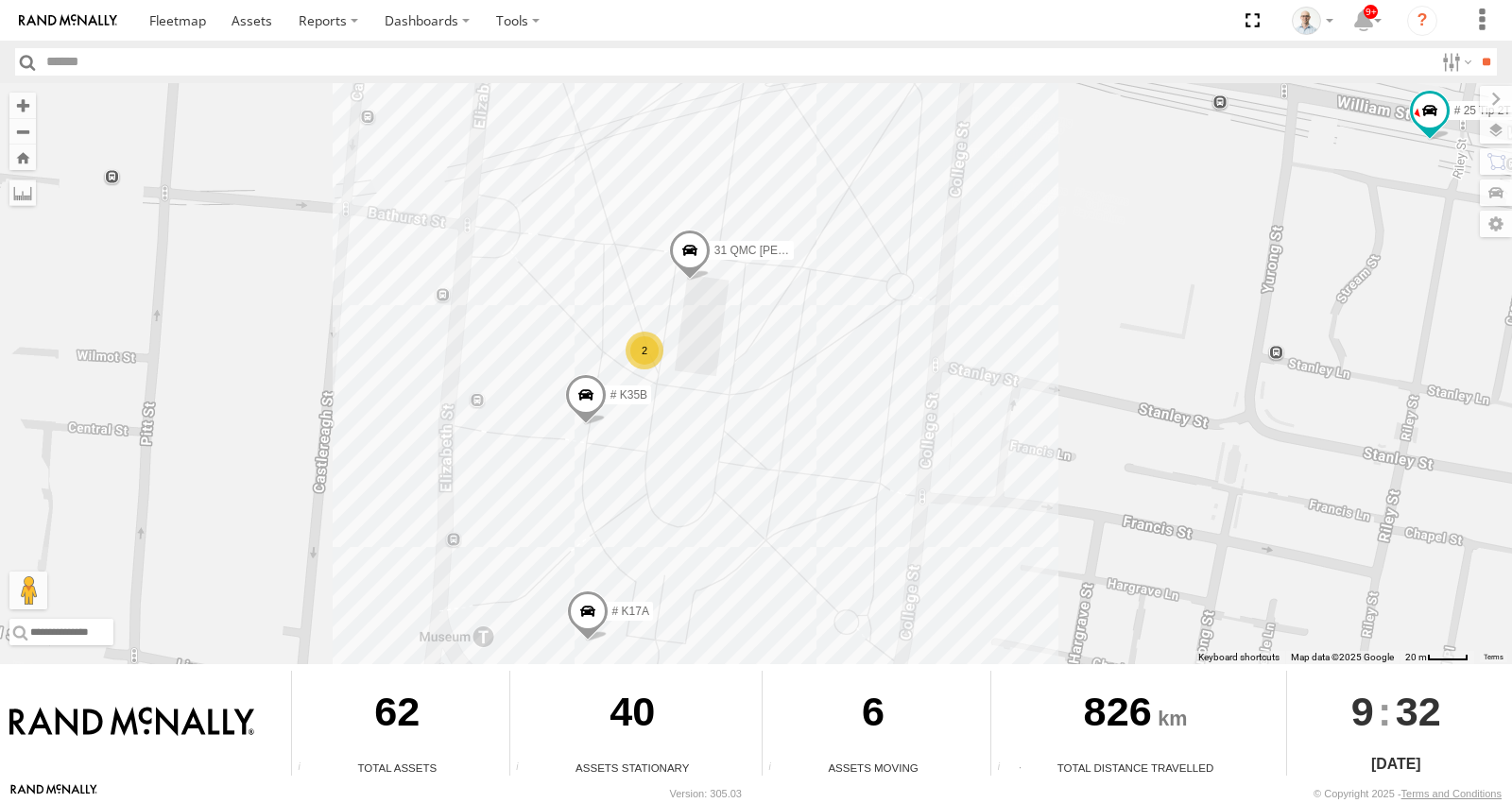
drag, startPoint x: 912, startPoint y: 198, endPoint x: 709, endPoint y: 393, distance: 281.5
click at [920, 398] on div "15 QMC-Spare 27QMC # KS75A 01 [PERSON_NAME] 23QMC [PERSON_NAME] 19QMC Workshop …" at bounding box center [756, 373] width 1512 height 581
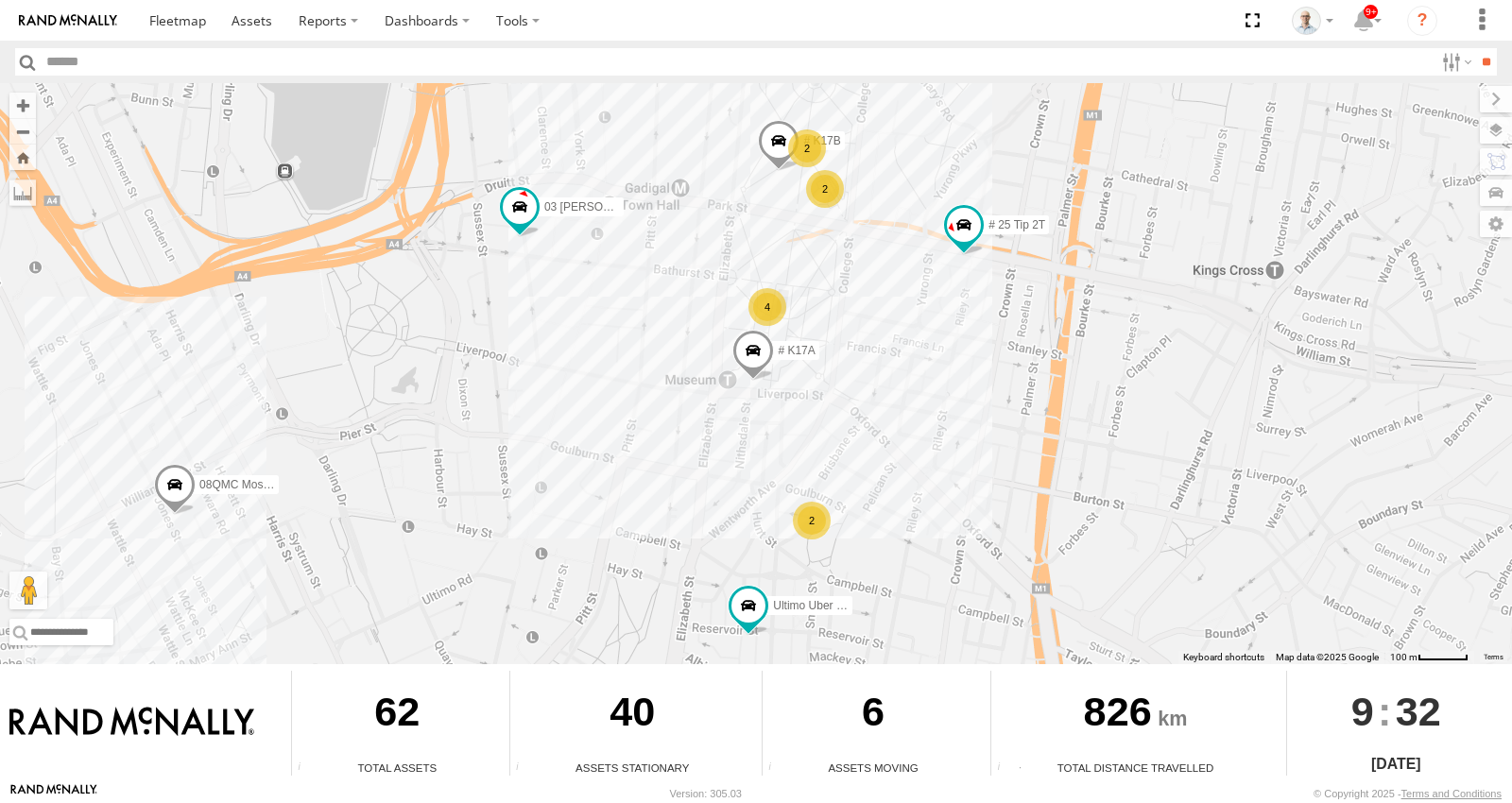
drag, startPoint x: 1019, startPoint y: 465, endPoint x: 932, endPoint y: 308, distance: 179.5
click at [932, 309] on div "15 QMC-Spare 27QMC # KS75A 01 [PERSON_NAME] 23QMC [PERSON_NAME] 19QMC Workshop …" at bounding box center [756, 373] width 1512 height 581
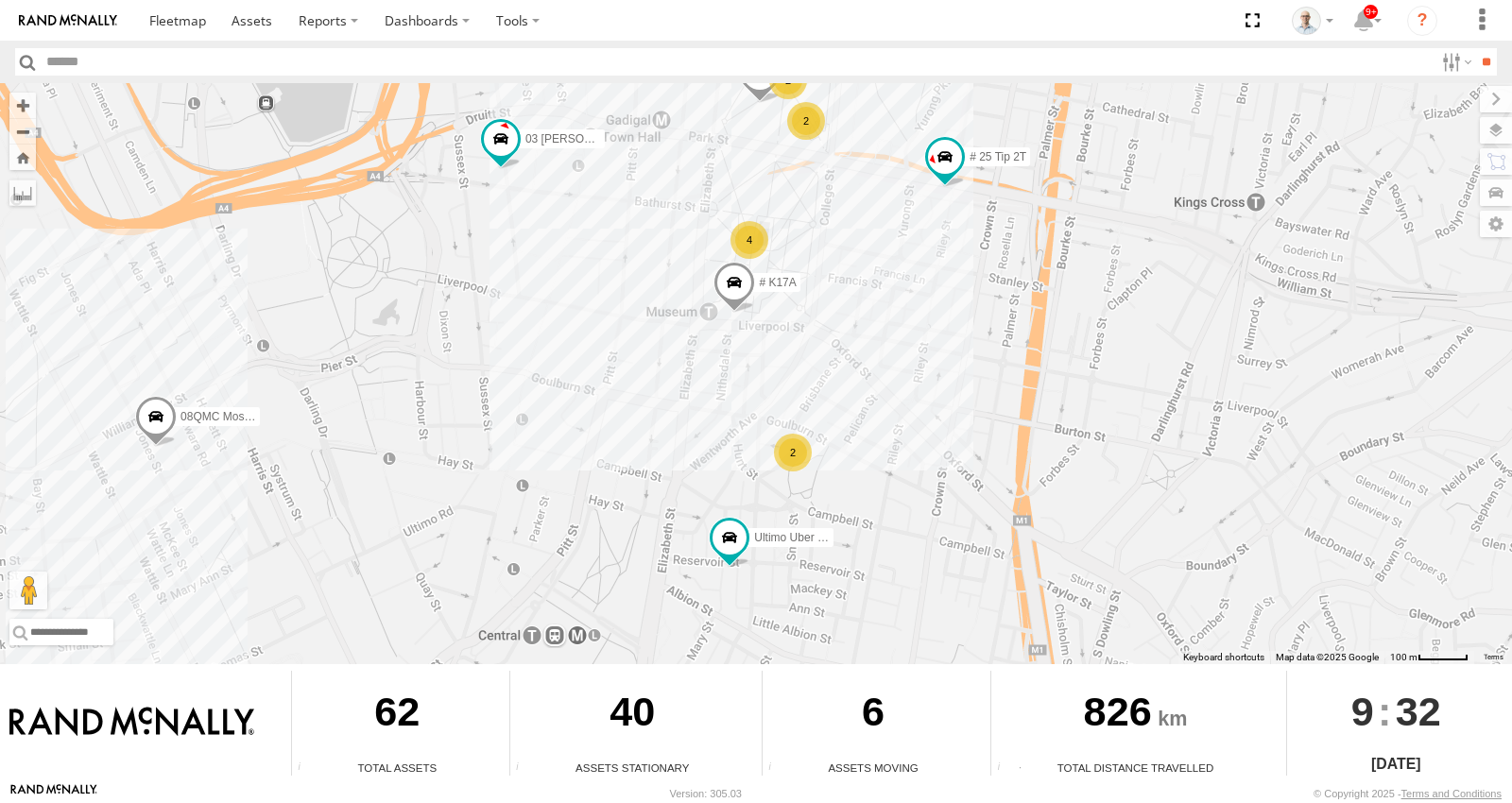
click at [797, 457] on div "2" at bounding box center [793, 452] width 38 height 38
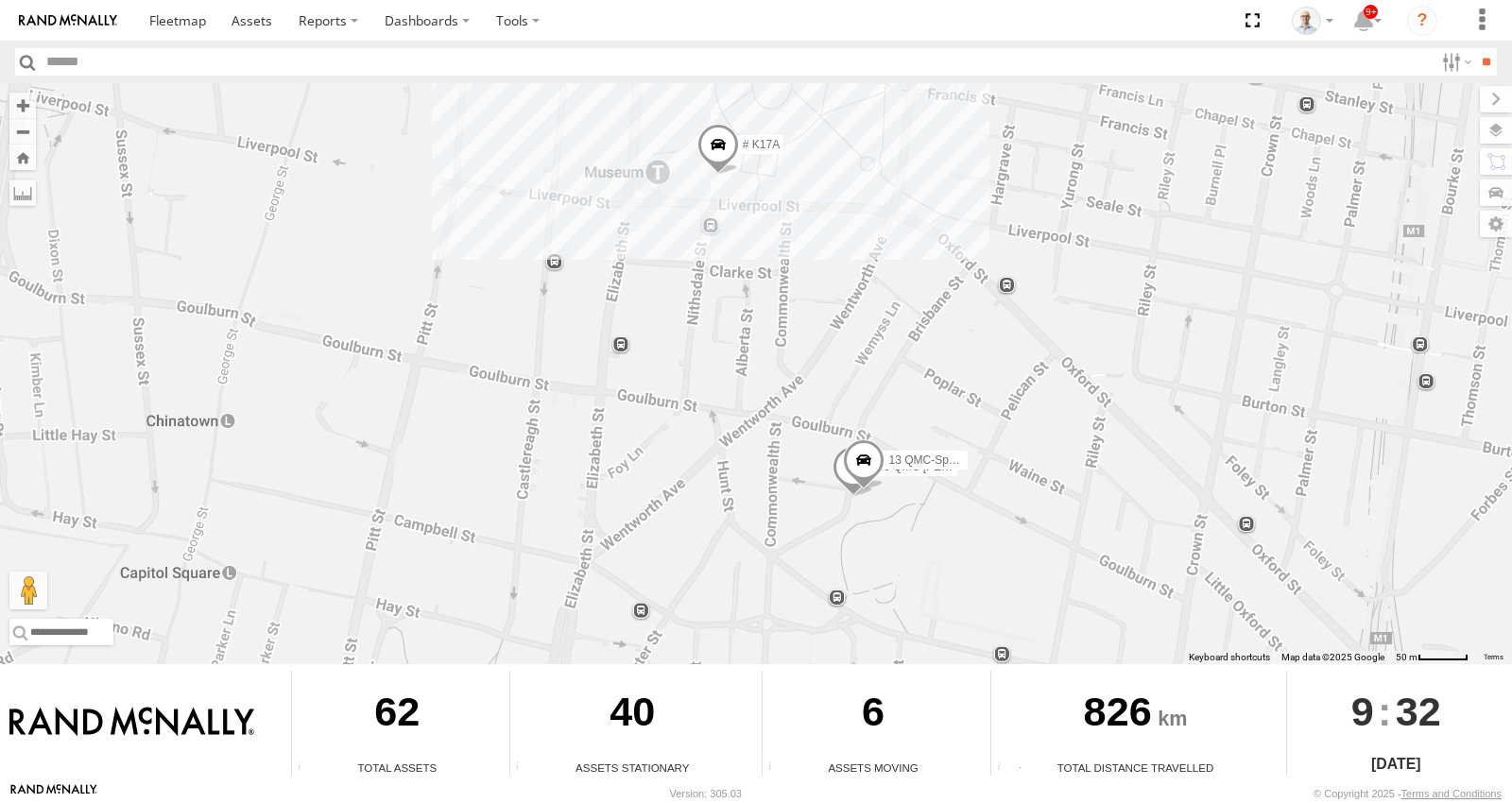
drag, startPoint x: 709, startPoint y: 521, endPoint x: 801, endPoint y: 225, distance: 310.0
click at [795, 264] on div "15 QMC-Spare 27QMC # KS75A 01 [PERSON_NAME] 23QMC [PERSON_NAME] 19QMC Workshop …" at bounding box center [756, 373] width 1512 height 581
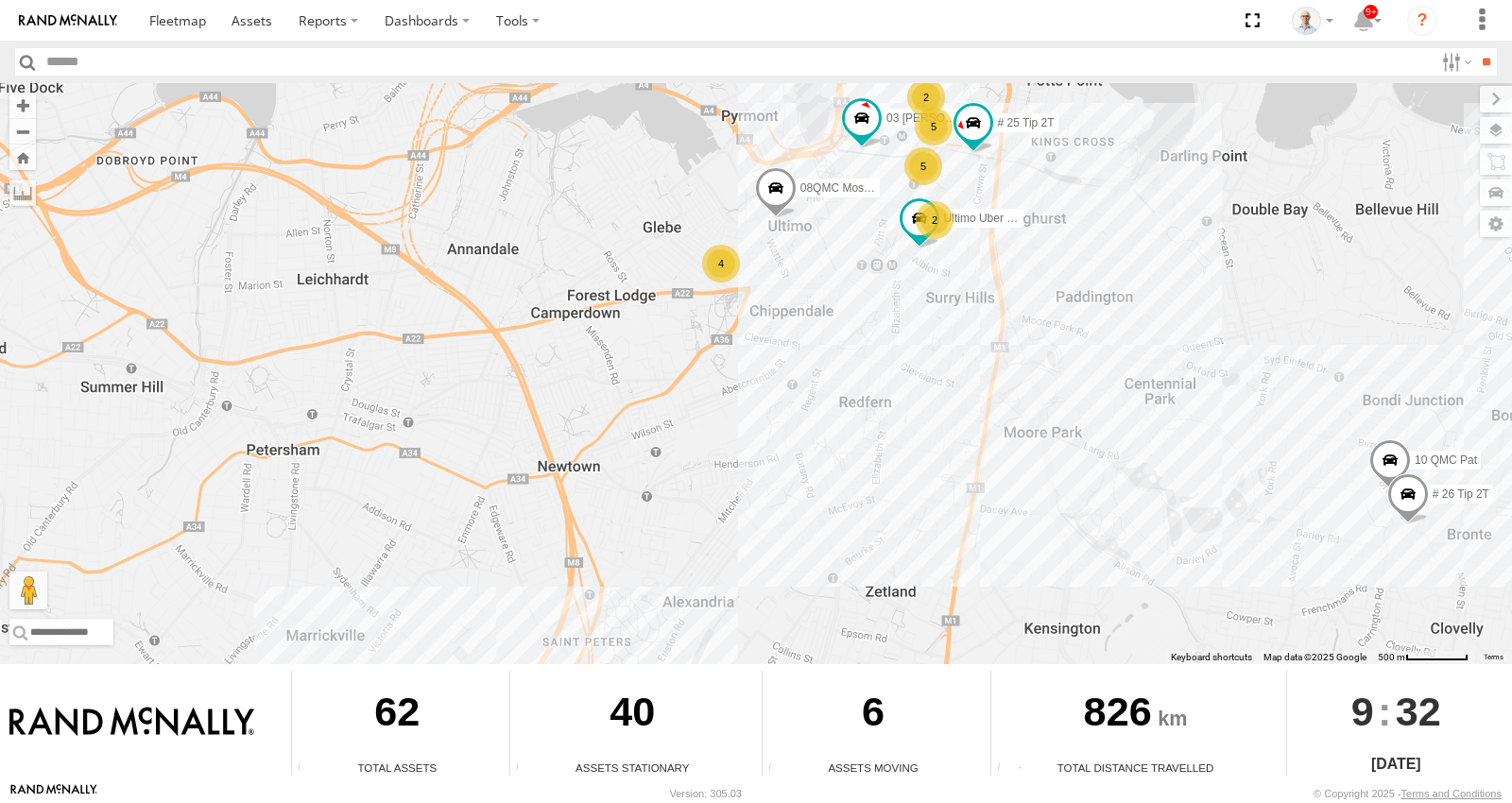
drag, startPoint x: 1211, startPoint y: 426, endPoint x: 1145, endPoint y: 314, distance: 130.0
click at [1145, 315] on div "15 QMC-Spare 27QMC # KS75A 01 [PERSON_NAME] 23QMC [PERSON_NAME] 19QMC Workshop …" at bounding box center [756, 373] width 1512 height 581
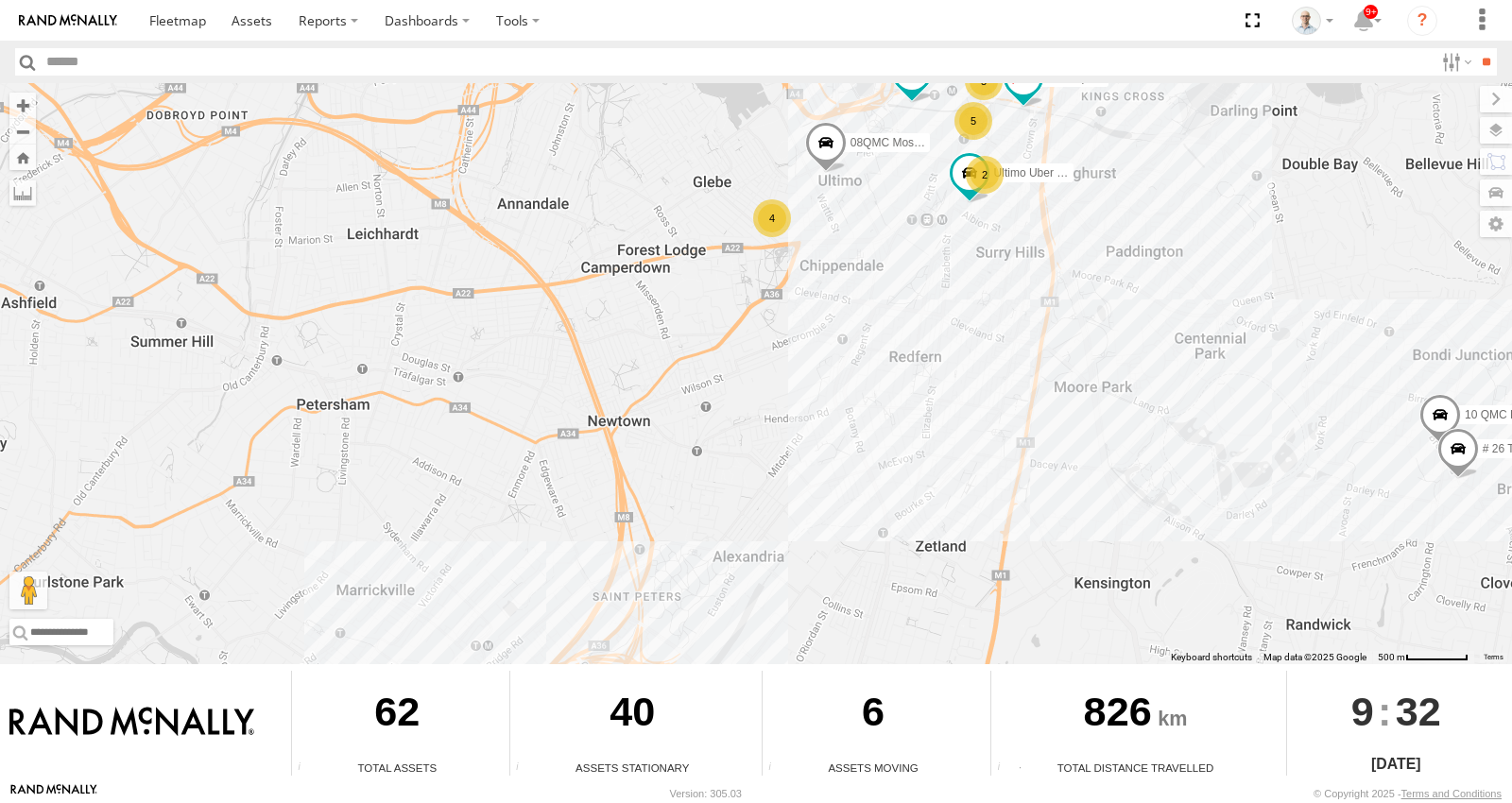
click at [907, 384] on div "15 QMC-Spare 27QMC # KS75A 01 [PERSON_NAME] 23QMC [PERSON_NAME] 19QMC Workshop …" at bounding box center [756, 373] width 1512 height 581
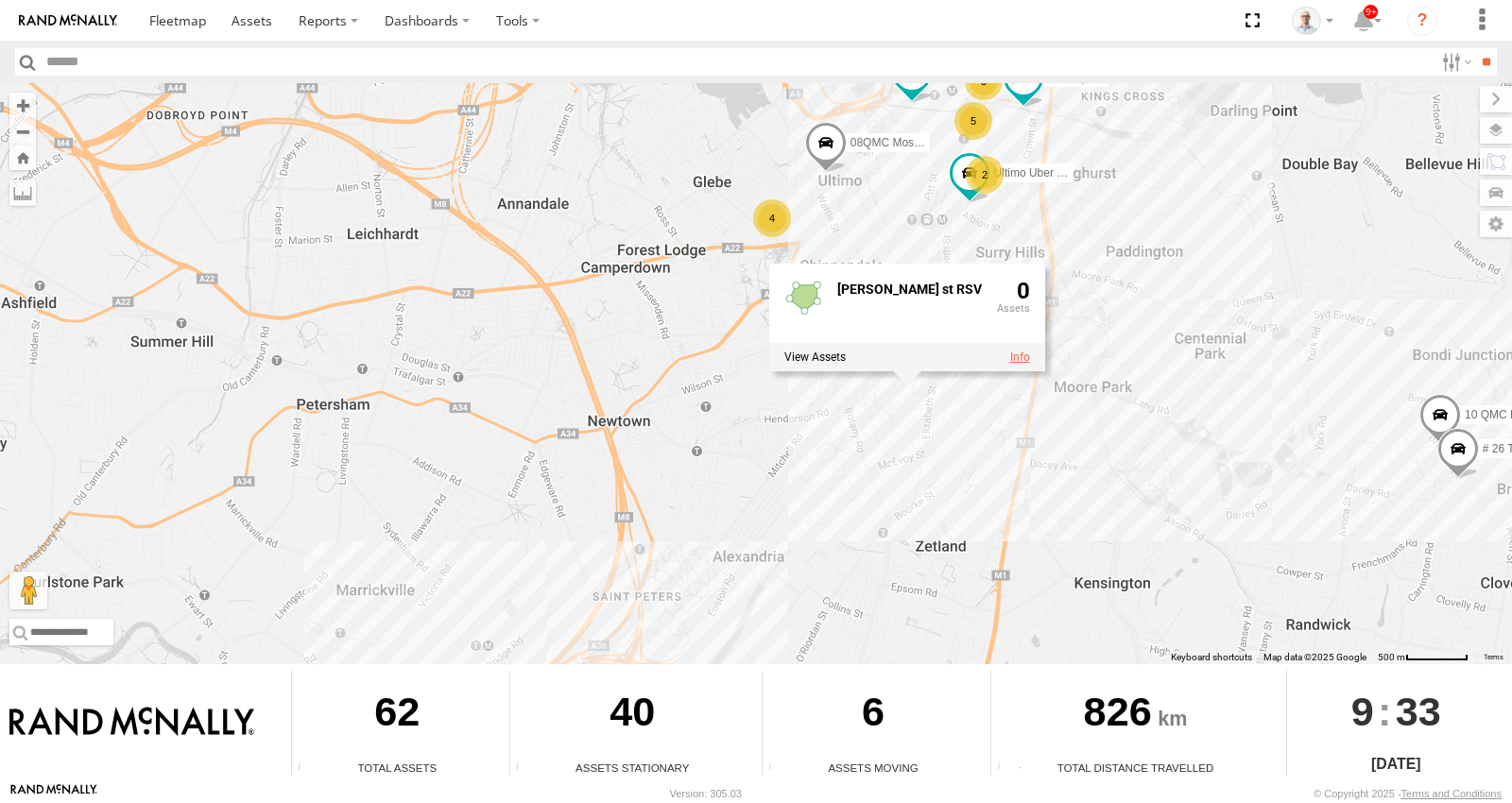
click at [1010, 358] on link at bounding box center [1020, 355] width 20 height 13
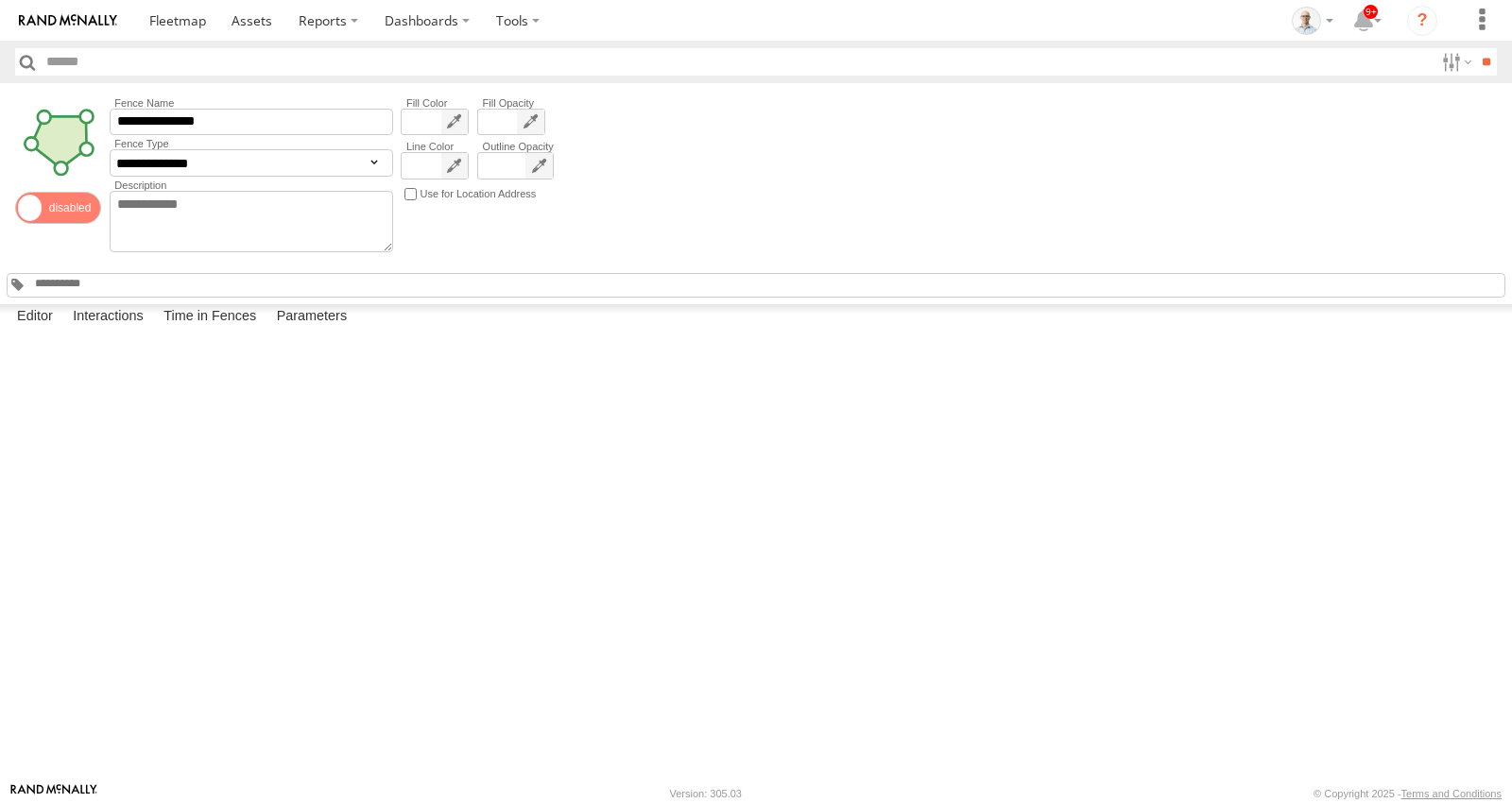
click at [82, 214] on span at bounding box center [57, 208] width 86 height 32
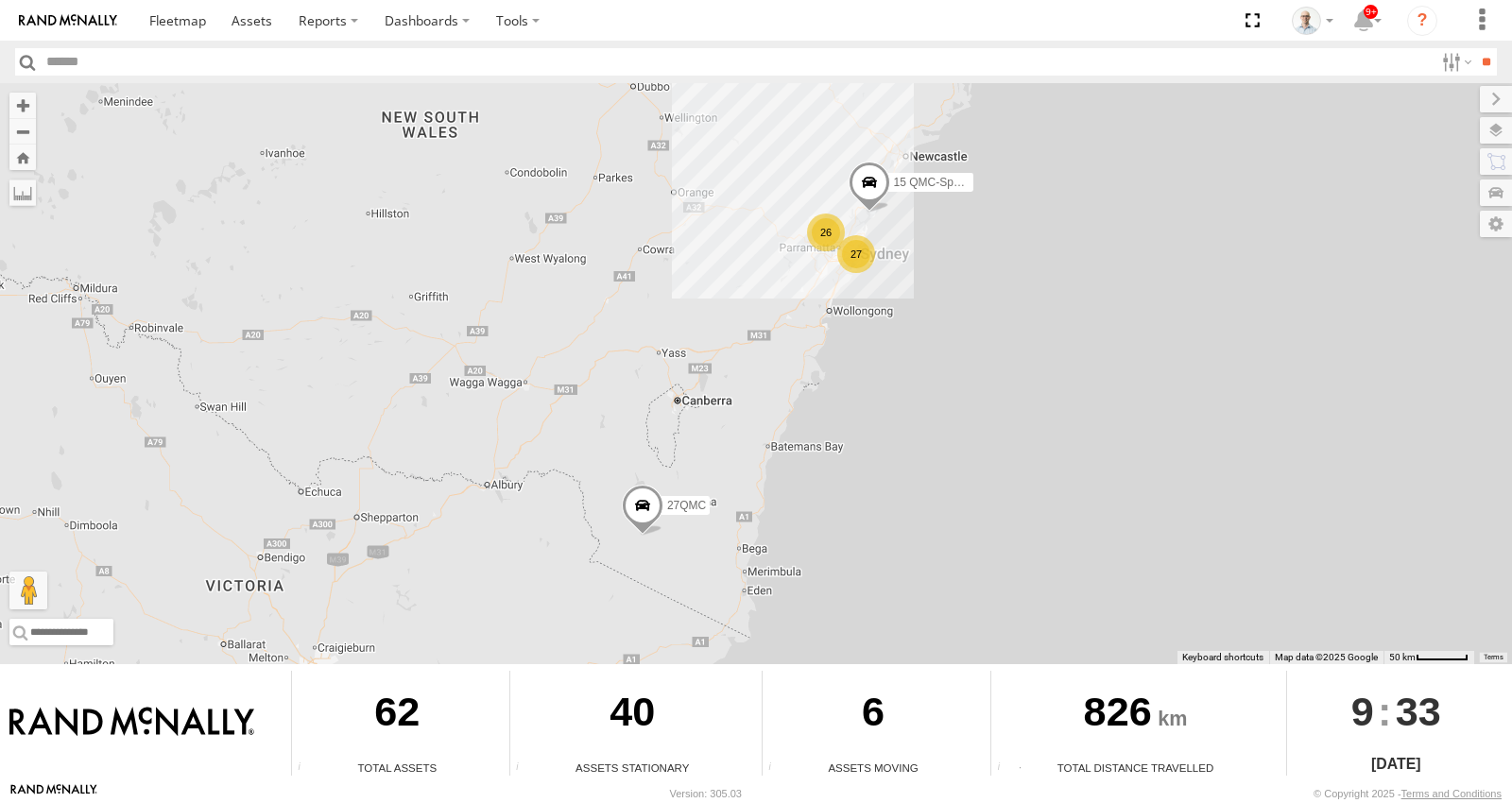
click at [857, 249] on div "27" at bounding box center [857, 254] width 38 height 38
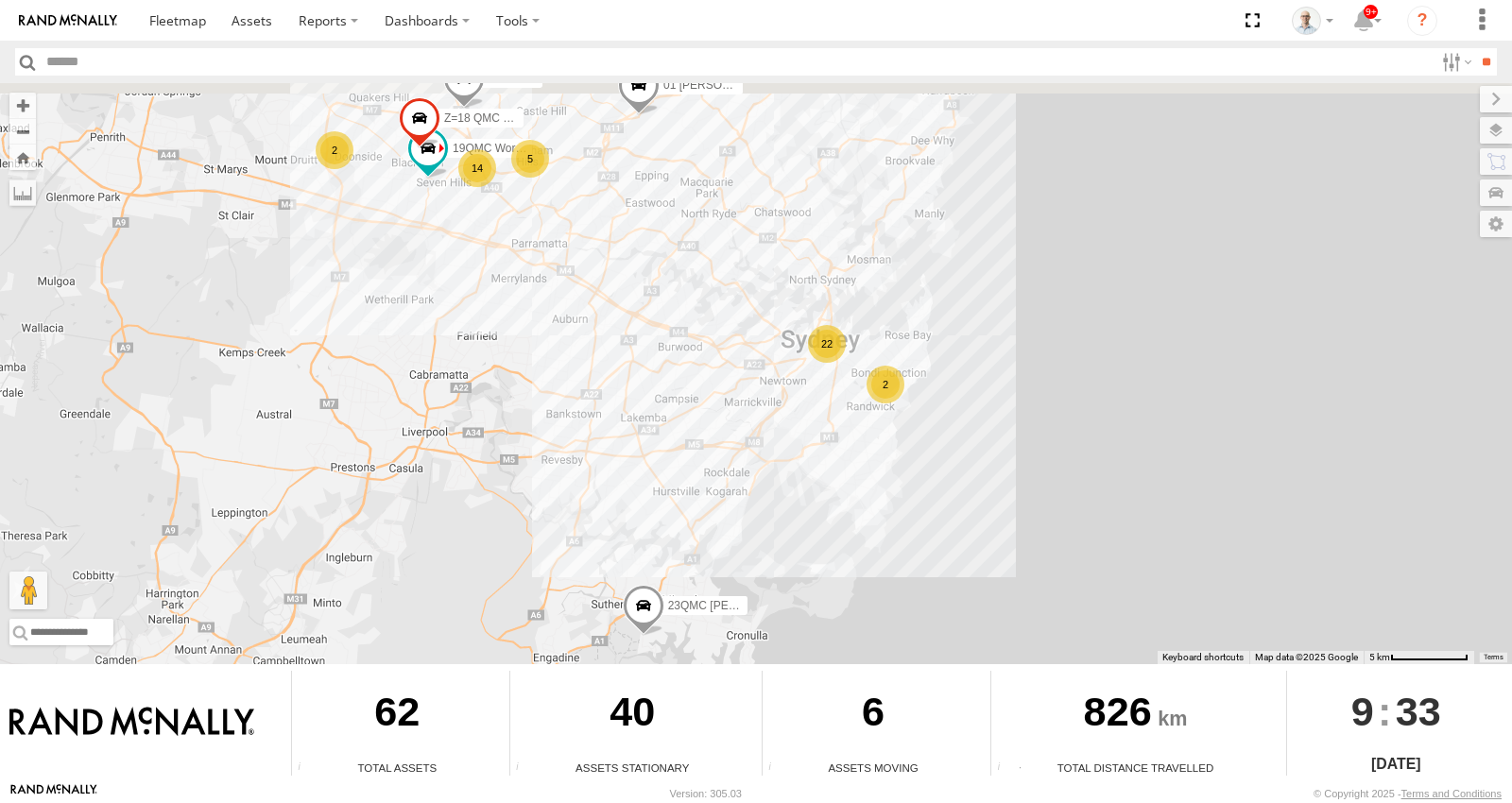
drag, startPoint x: 709, startPoint y: 333, endPoint x: 723, endPoint y: 385, distance: 53.9
click at [723, 386] on div "15 QMC-Spare 27QMC # KS75A 01 Lyndon 23QMC Paul 22 2 14 2 19QMC Workshop 5 02 J…" at bounding box center [756, 373] width 1512 height 581
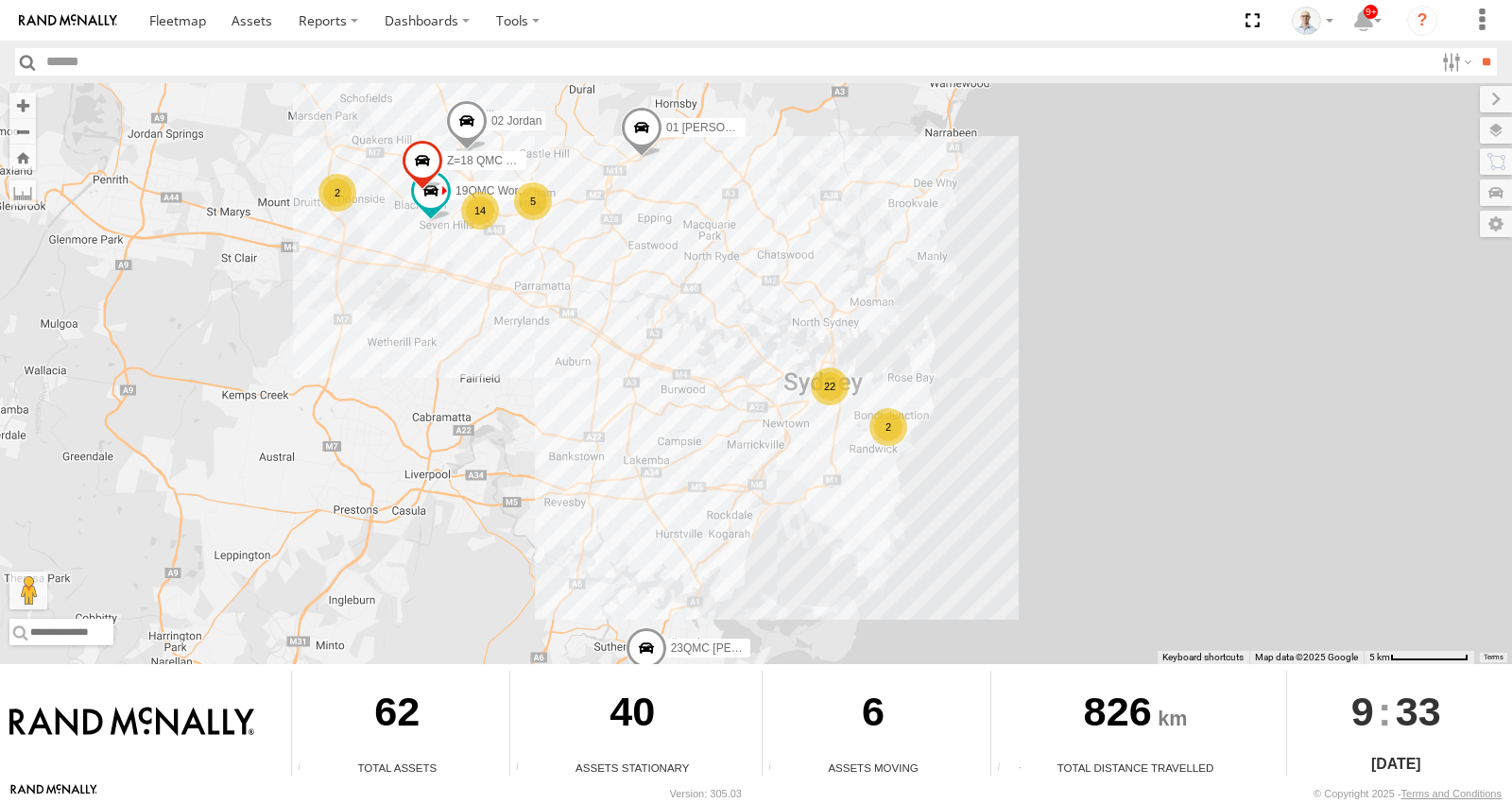
drag, startPoint x: 644, startPoint y: 300, endPoint x: 673, endPoint y: 398, distance: 102.2
click at [674, 398] on div "15 QMC-Spare 27QMC # KS75A 01 Lyndon 23QMC Paul 22 2 14 2 19QMC Workshop 5 02 J…" at bounding box center [756, 373] width 1512 height 581
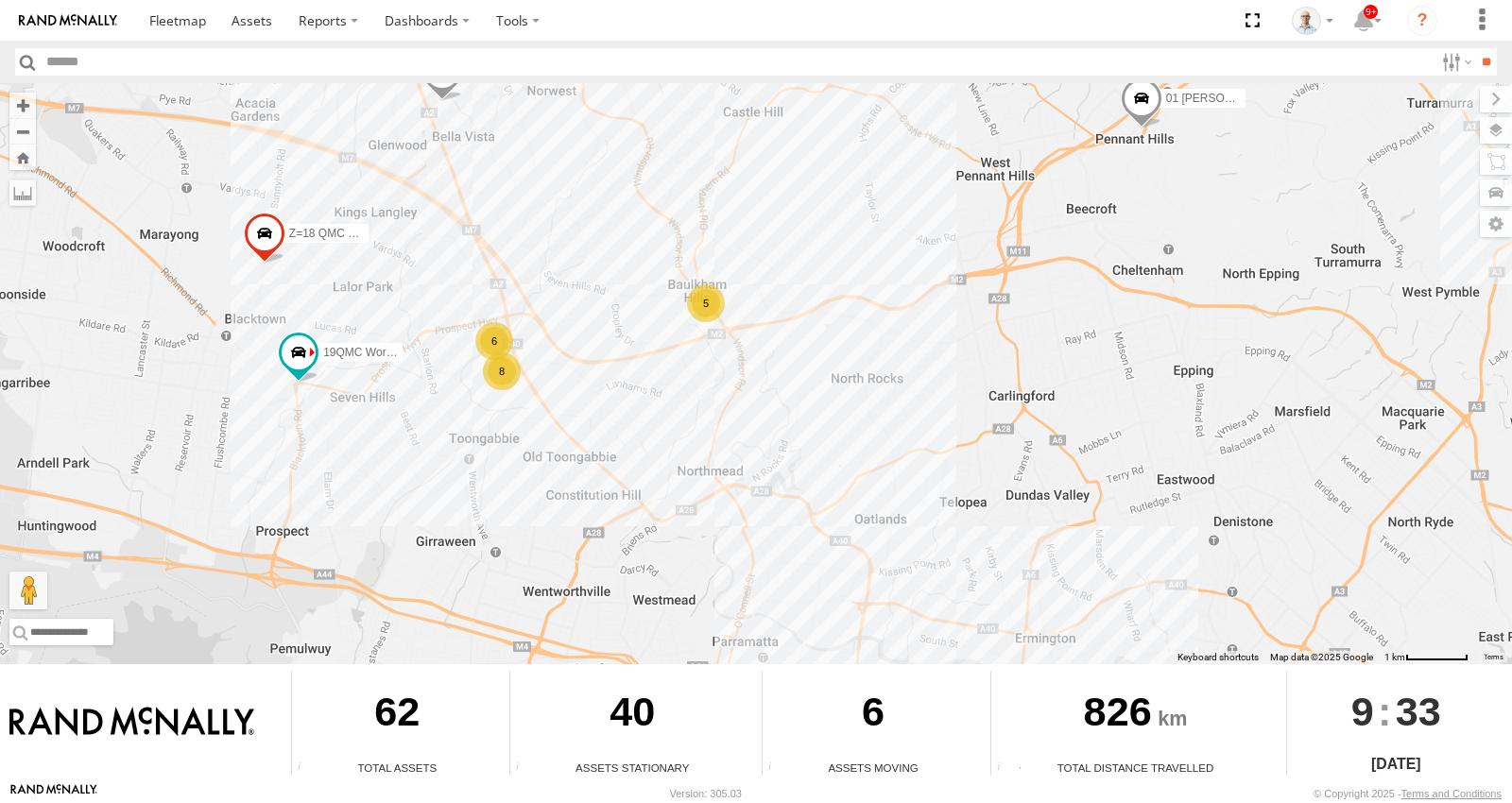
drag, startPoint x: 328, startPoint y: 437, endPoint x: 449, endPoint y: 427, distance: 121.4
click at [400, 431] on div "15 QMC-Spare 27QMC # KS75A 01 Lyndon 23QMC Paul 19QMC Workshop 02 Jordan Z=18 Q…" at bounding box center [756, 373] width 1512 height 581
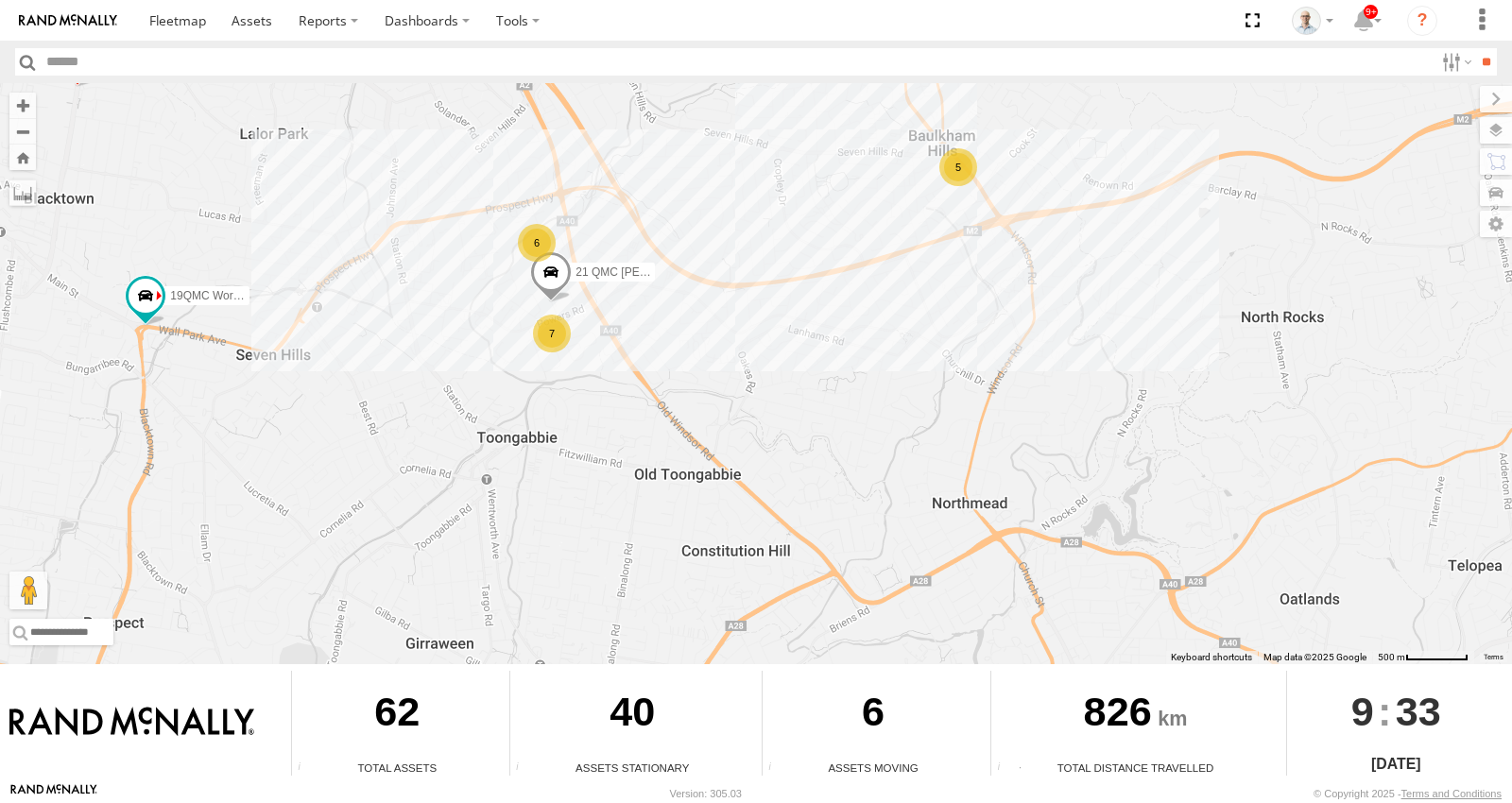
click at [545, 241] on div "6" at bounding box center [537, 243] width 38 height 38
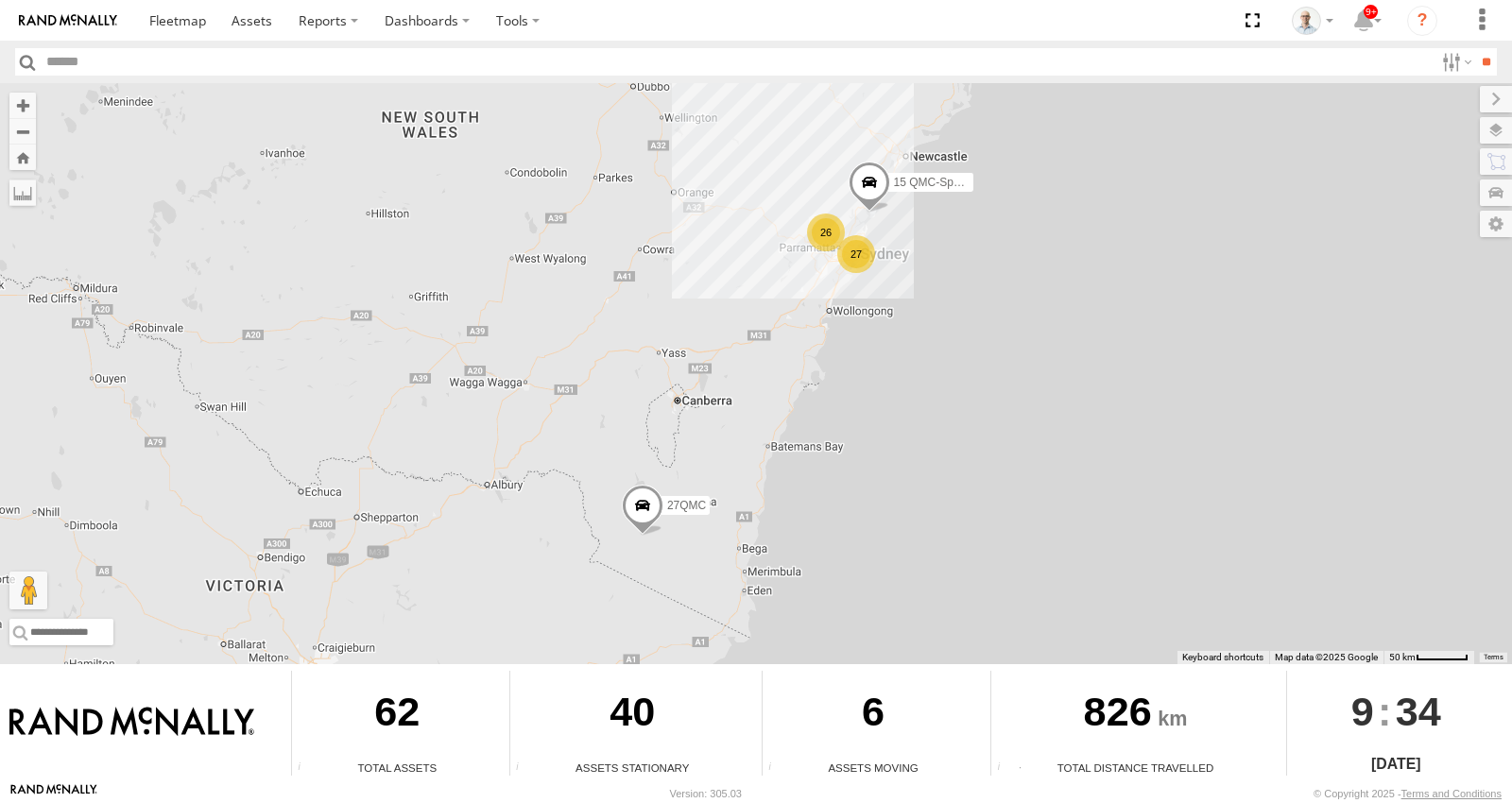
click at [828, 243] on div "26" at bounding box center [826, 233] width 38 height 38
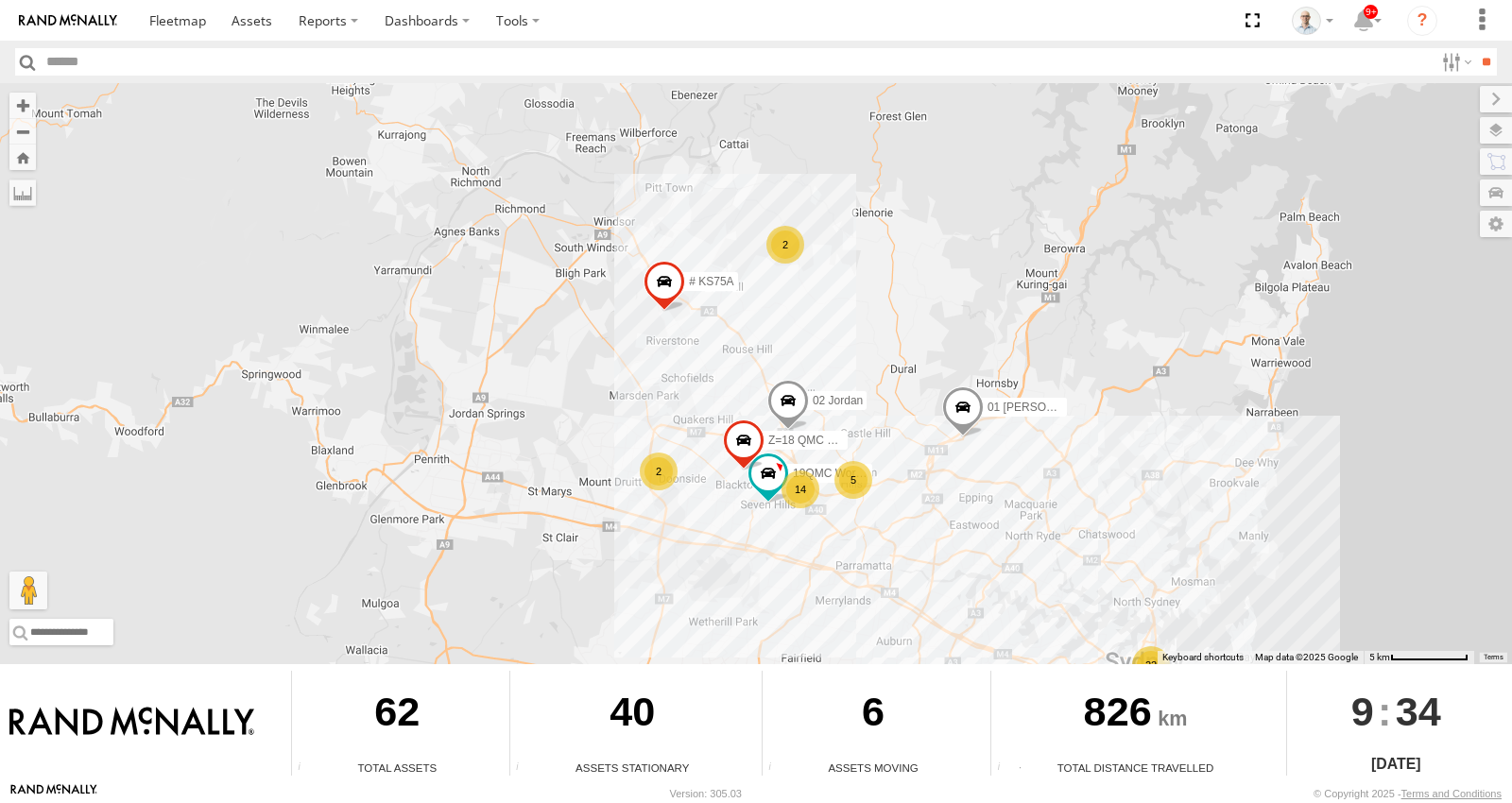
drag, startPoint x: 831, startPoint y: 407, endPoint x: 788, endPoint y: 346, distance: 74.6
click at [794, 358] on div "15 QMC-Spare 27QMC 22 14 # KS75A 01 Lyndon 2 19QMC Workshop 5 2 02 Jordan Z=18 …" at bounding box center [756, 373] width 1512 height 581
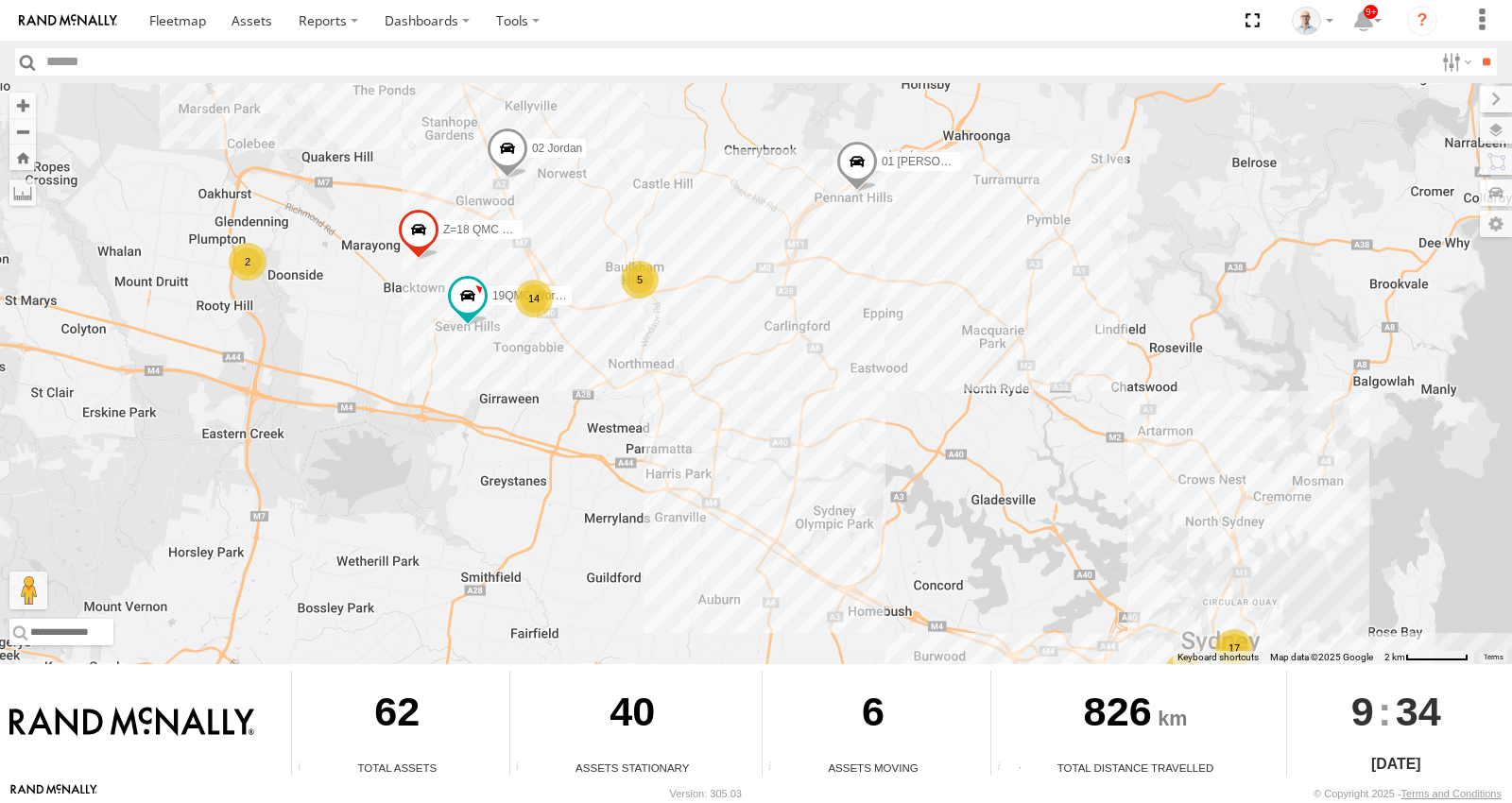
drag, startPoint x: 612, startPoint y: 294, endPoint x: 627, endPoint y: 326, distance: 35.3
click at [651, 344] on div "15 QMC-Spare 27QMC # KS75A 01 Lyndon 19QMC Workshop 02 Jordan Z=18 QMC Written …" at bounding box center [756, 373] width 1512 height 581
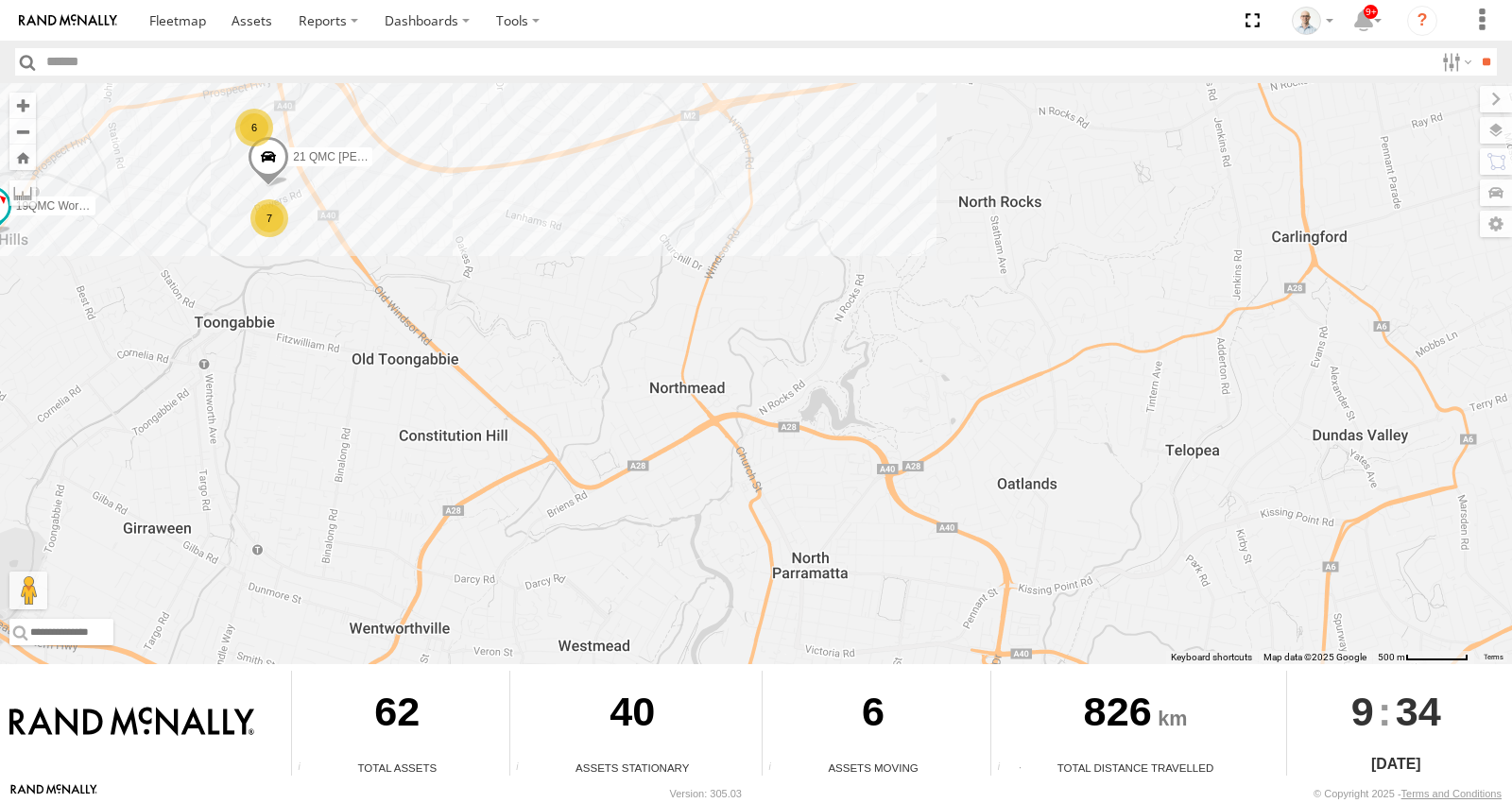
drag, startPoint x: 879, startPoint y: 486, endPoint x: 773, endPoint y: 299, distance: 215.0
click at [775, 303] on div "15 QMC-Spare 27QMC # KS75A 01 Lyndon 19QMC Workshop 02 Jordan Z=18 QMC Written …" at bounding box center [756, 373] width 1512 height 581
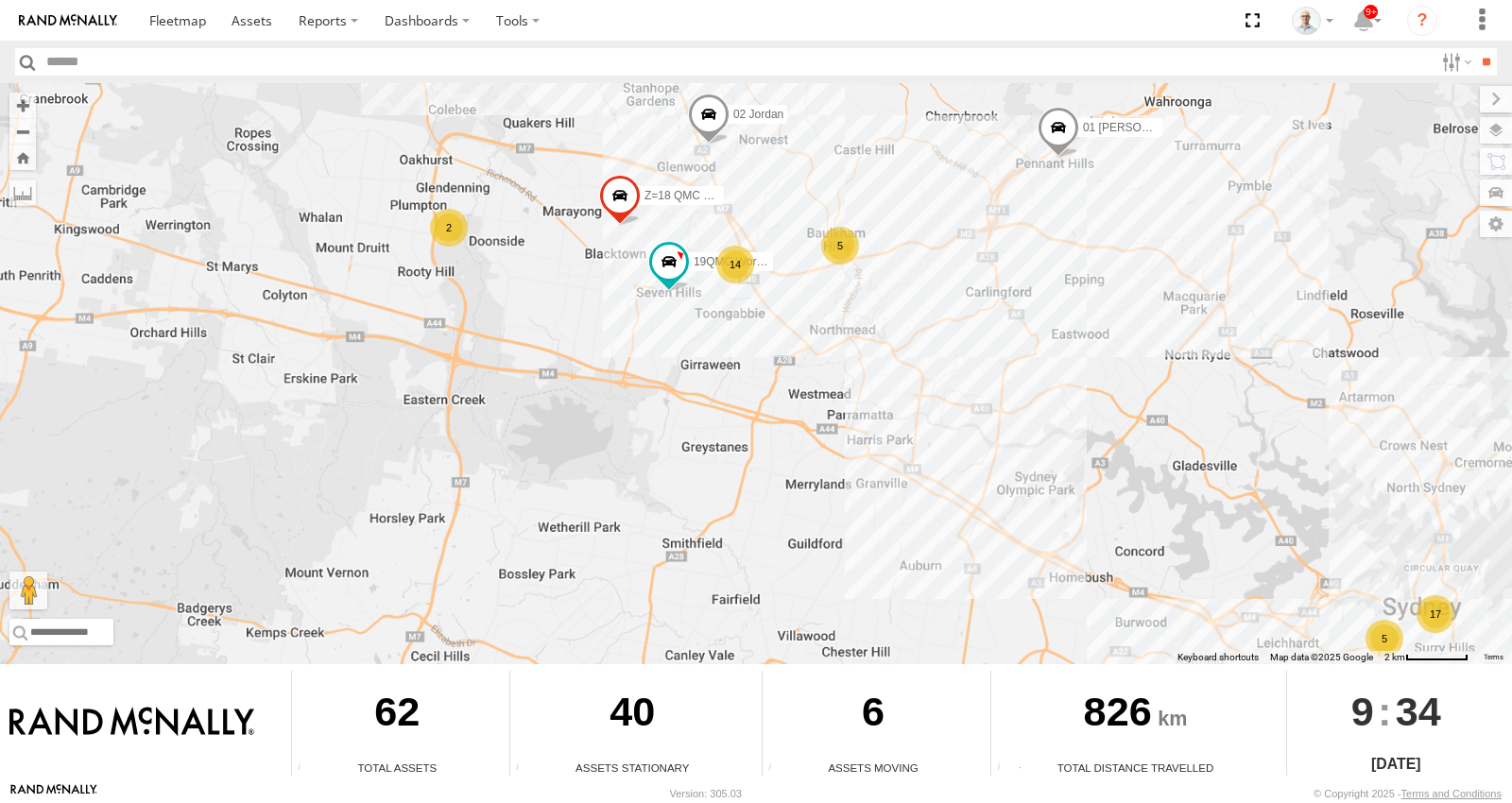
drag, startPoint x: 697, startPoint y: 265, endPoint x: 844, endPoint y: 361, distance: 175.6
click at [756, 315] on div "15 QMC-Spare 27QMC # KS75A 01 Lyndon 19QMC Workshop 02 Jordan Z=18 QMC Written …" at bounding box center [756, 373] width 1512 height 581
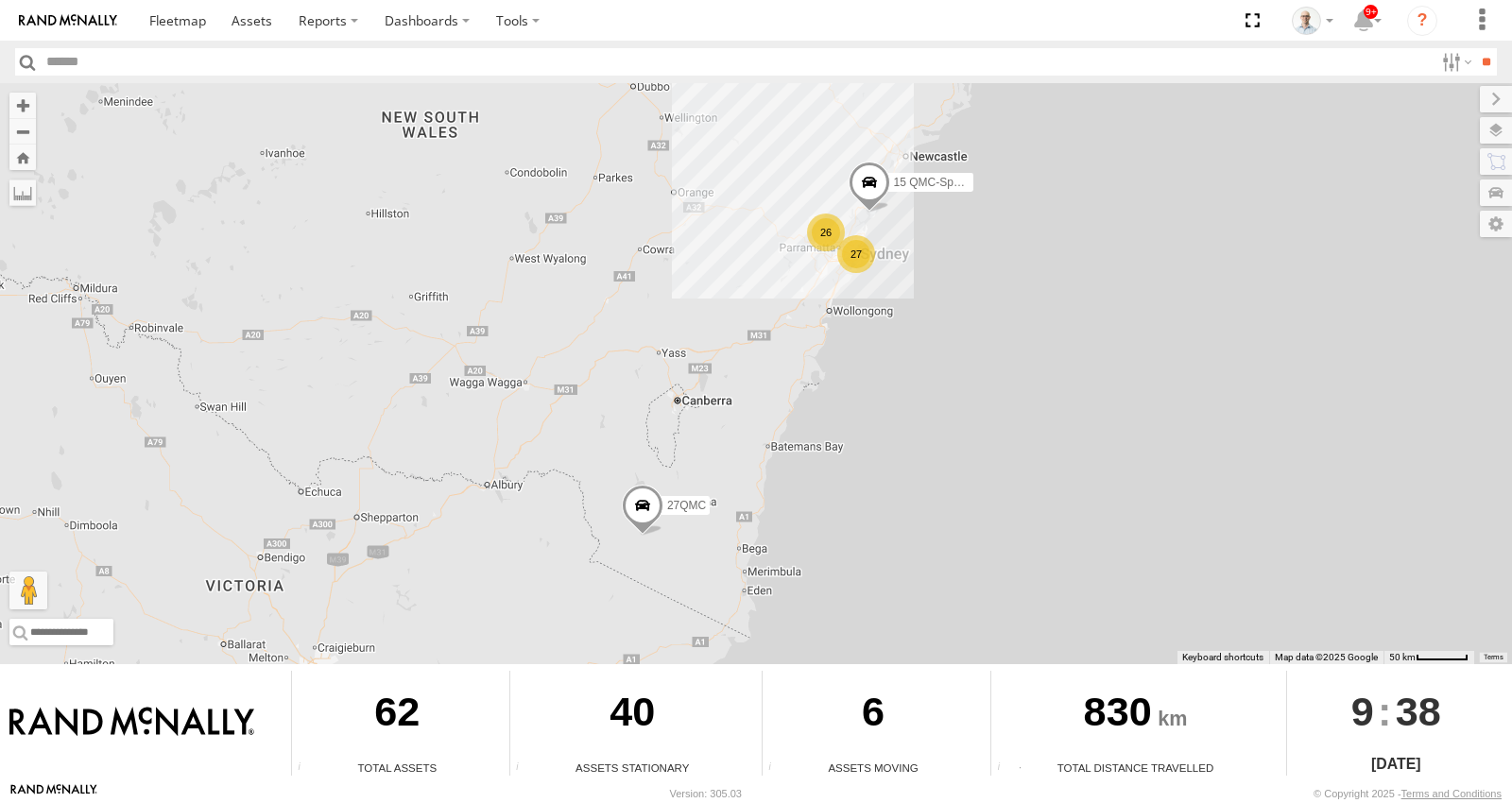
click at [812, 228] on div "26" at bounding box center [826, 233] width 38 height 38
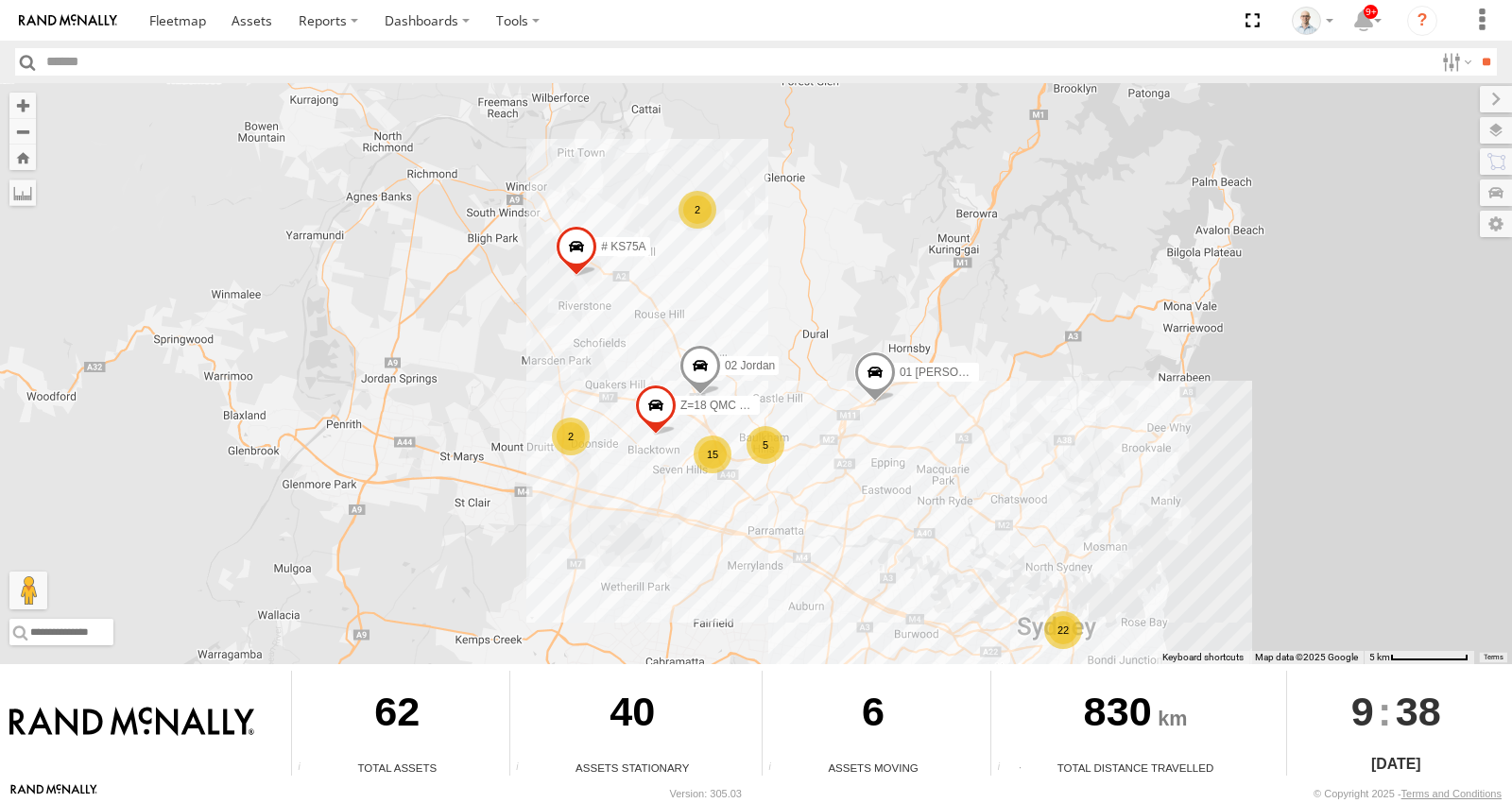
drag, startPoint x: 1005, startPoint y: 511, endPoint x: 910, endPoint y: 463, distance: 106.4
click at [910, 463] on div "15 QMC-Spare 27QMC 22 15 # KS75A 01 Lyndon 2 5 2 02 Jordan Z=18 QMC Written off" at bounding box center [756, 373] width 1512 height 581
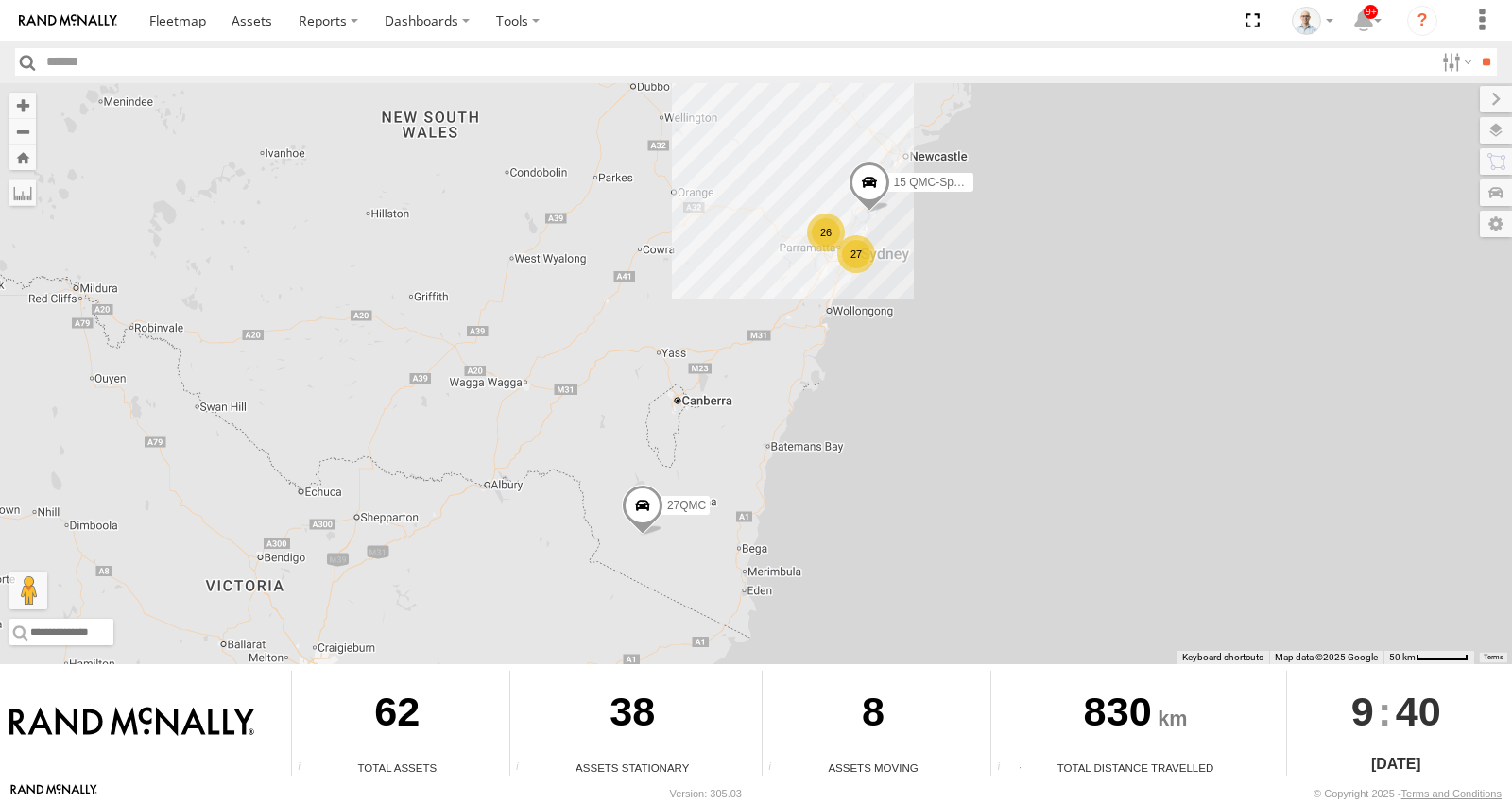
drag, startPoint x: 829, startPoint y: 232, endPoint x: 835, endPoint y: 244, distance: 13.4
click at [830, 232] on div "26" at bounding box center [826, 233] width 38 height 38
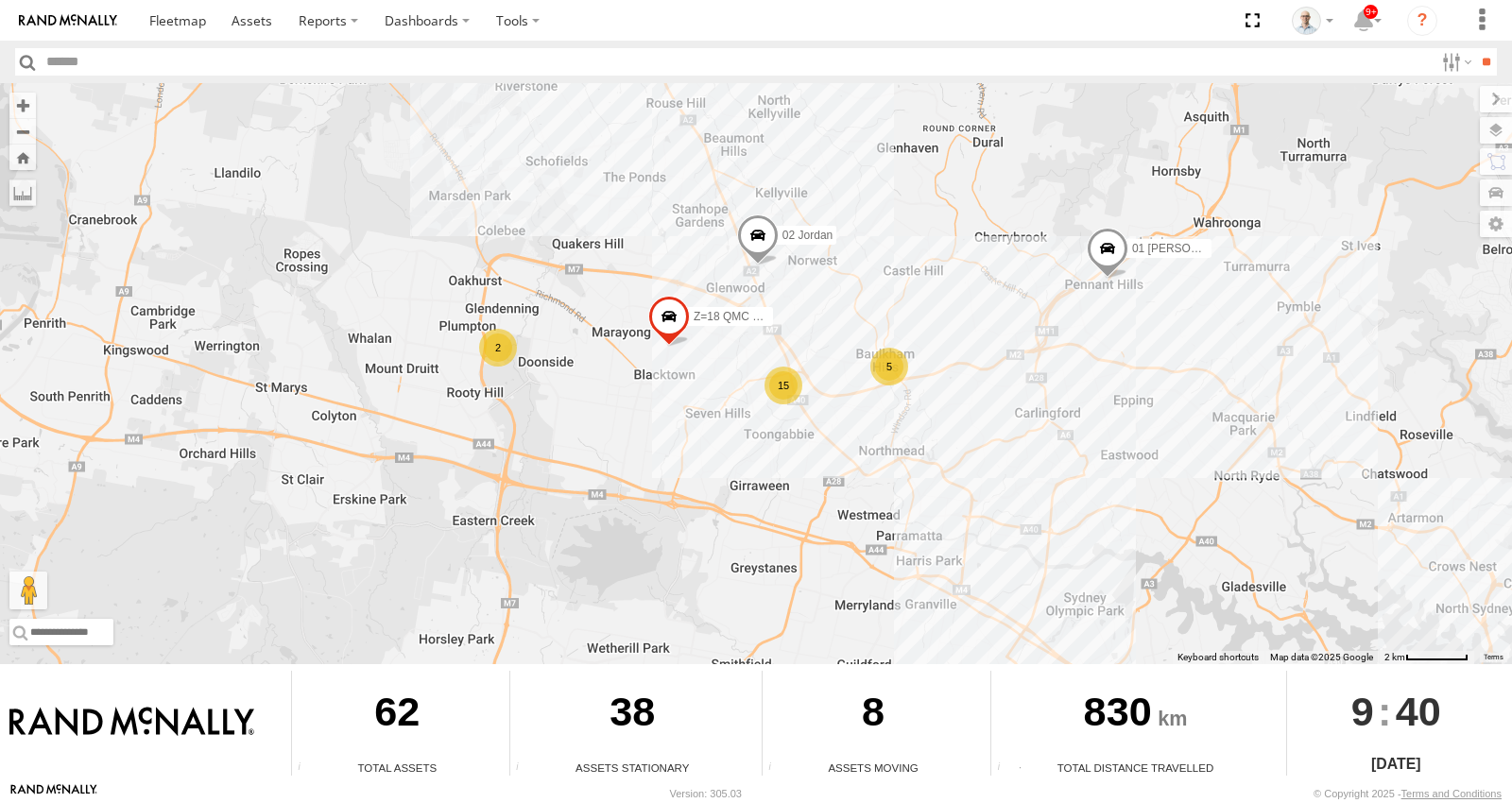
drag, startPoint x: 812, startPoint y: 464, endPoint x: 815, endPoint y: 557, distance: 93.0
click at [815, 557] on div "15 QMC-Spare 27QMC # KS75A 01 Lyndon 02 Jordan Z=18 QMC Written off 15 2 5" at bounding box center [756, 373] width 1512 height 581
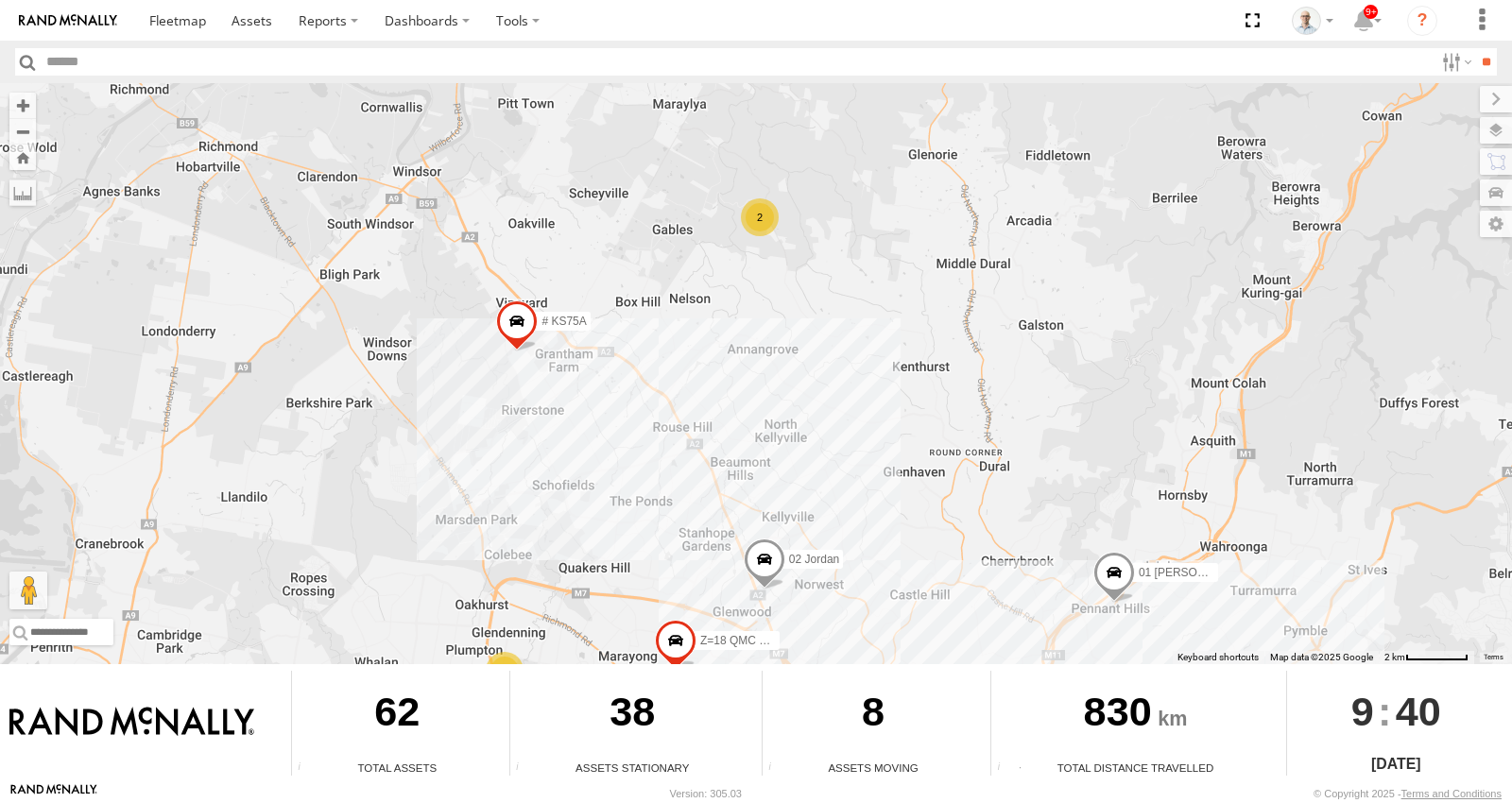
click at [767, 219] on div "2" at bounding box center [759, 217] width 38 height 38
